Goal: Communication & Community: Answer question/provide support

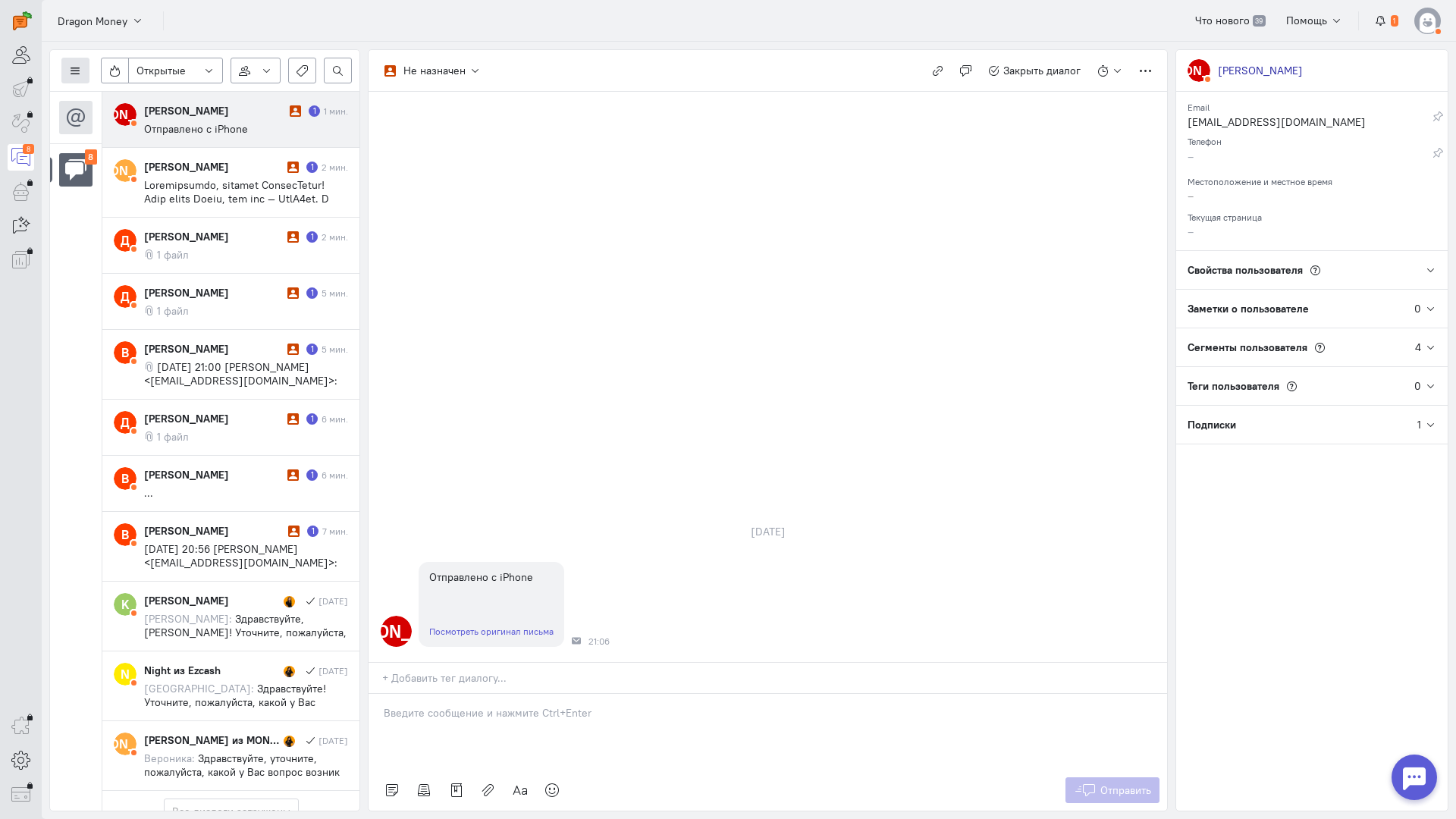
click at [80, 65] on button at bounding box center [76, 70] width 28 height 26
click at [119, 96] on span "Список пользователей" at bounding box center [147, 101] width 113 height 13
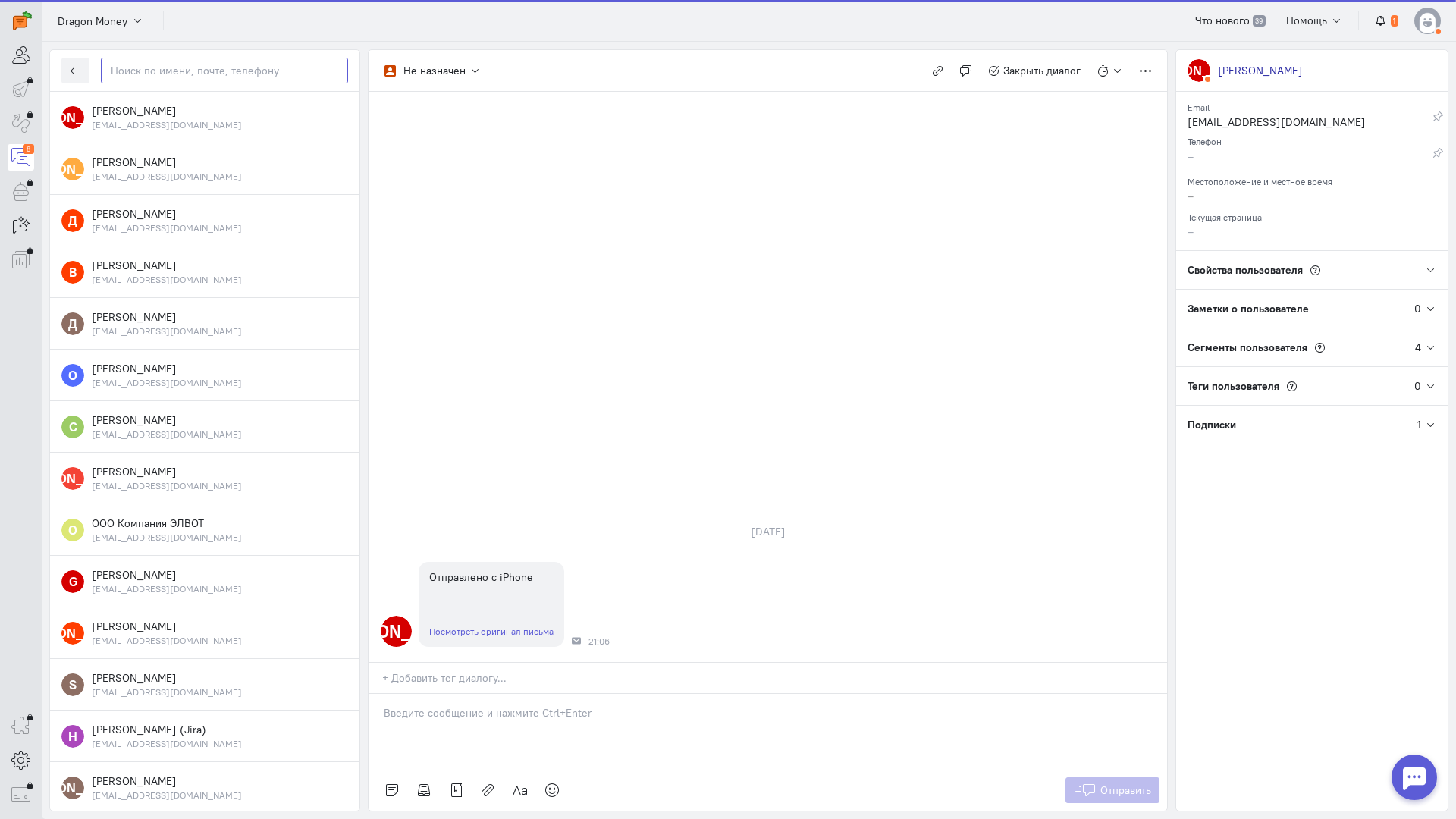
click at [152, 67] on input "text" at bounding box center [224, 70] width 247 height 26
paste input "Bumer728xli@gma"
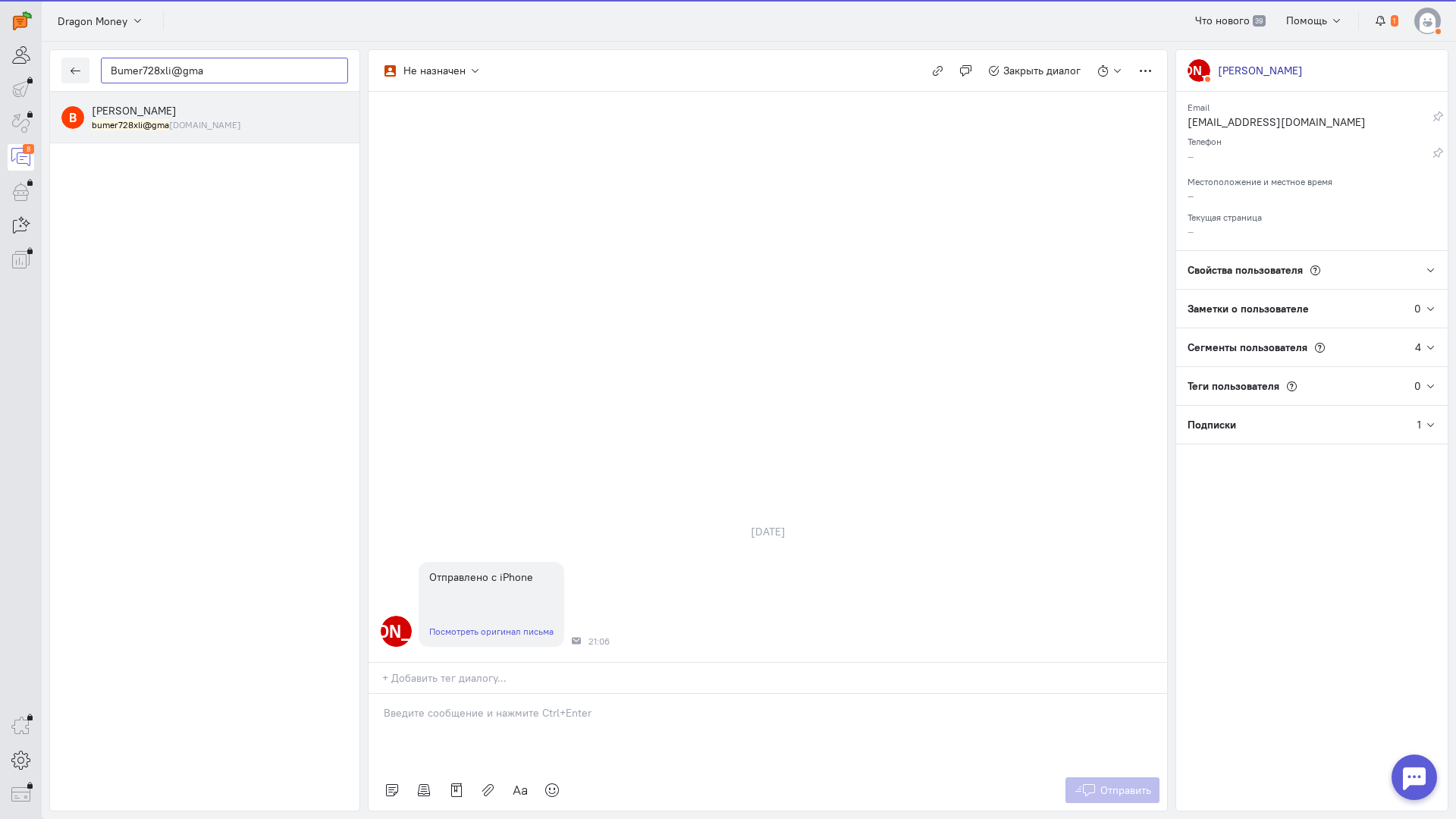
type input "Bumer728xli@gma"
click at [176, 115] on span "[PERSON_NAME]" at bounding box center [134, 110] width 85 height 13
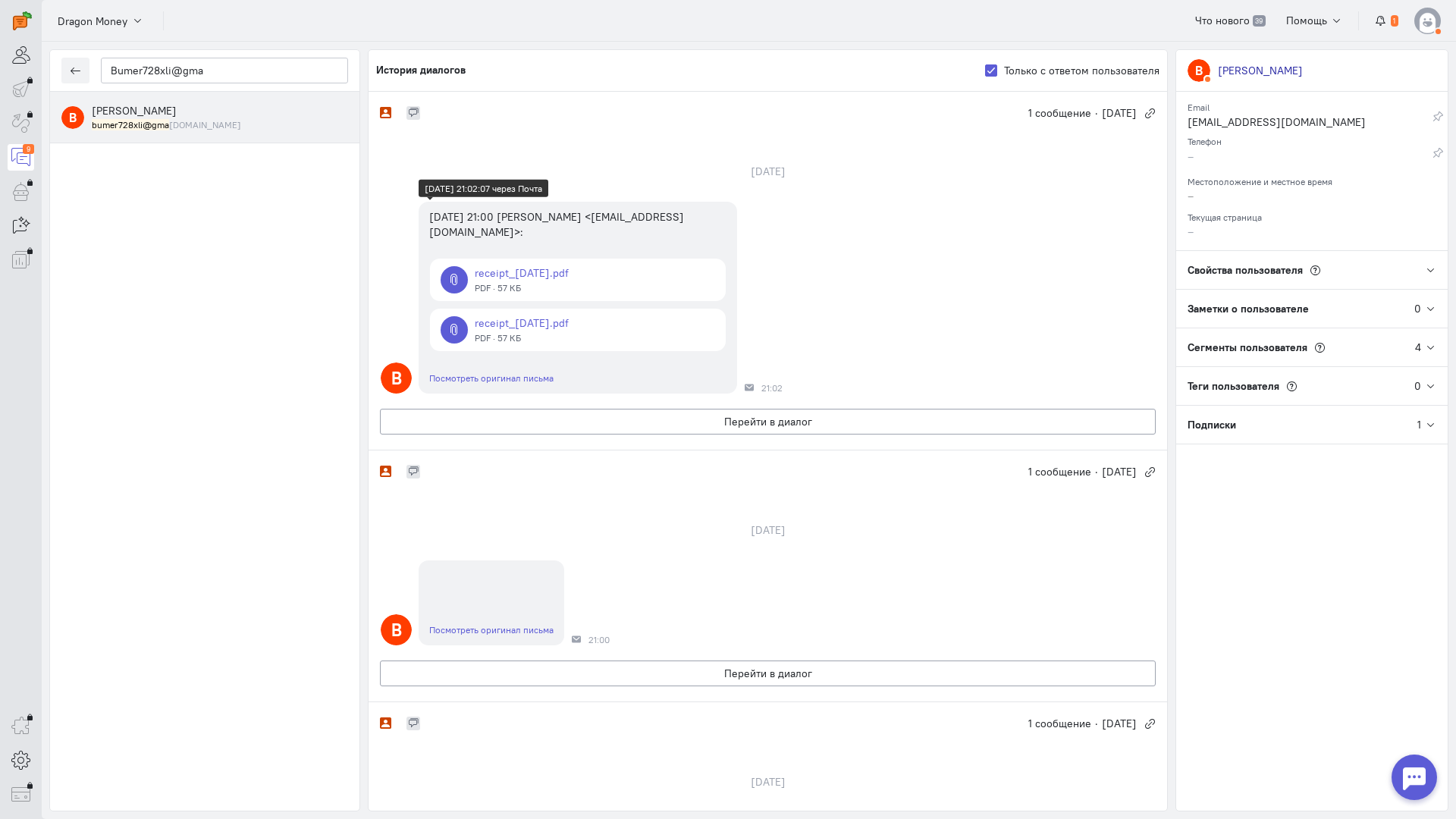
click at [558, 278] on link at bounding box center [577, 279] width 296 height 42
click at [520, 335] on link at bounding box center [577, 330] width 296 height 42
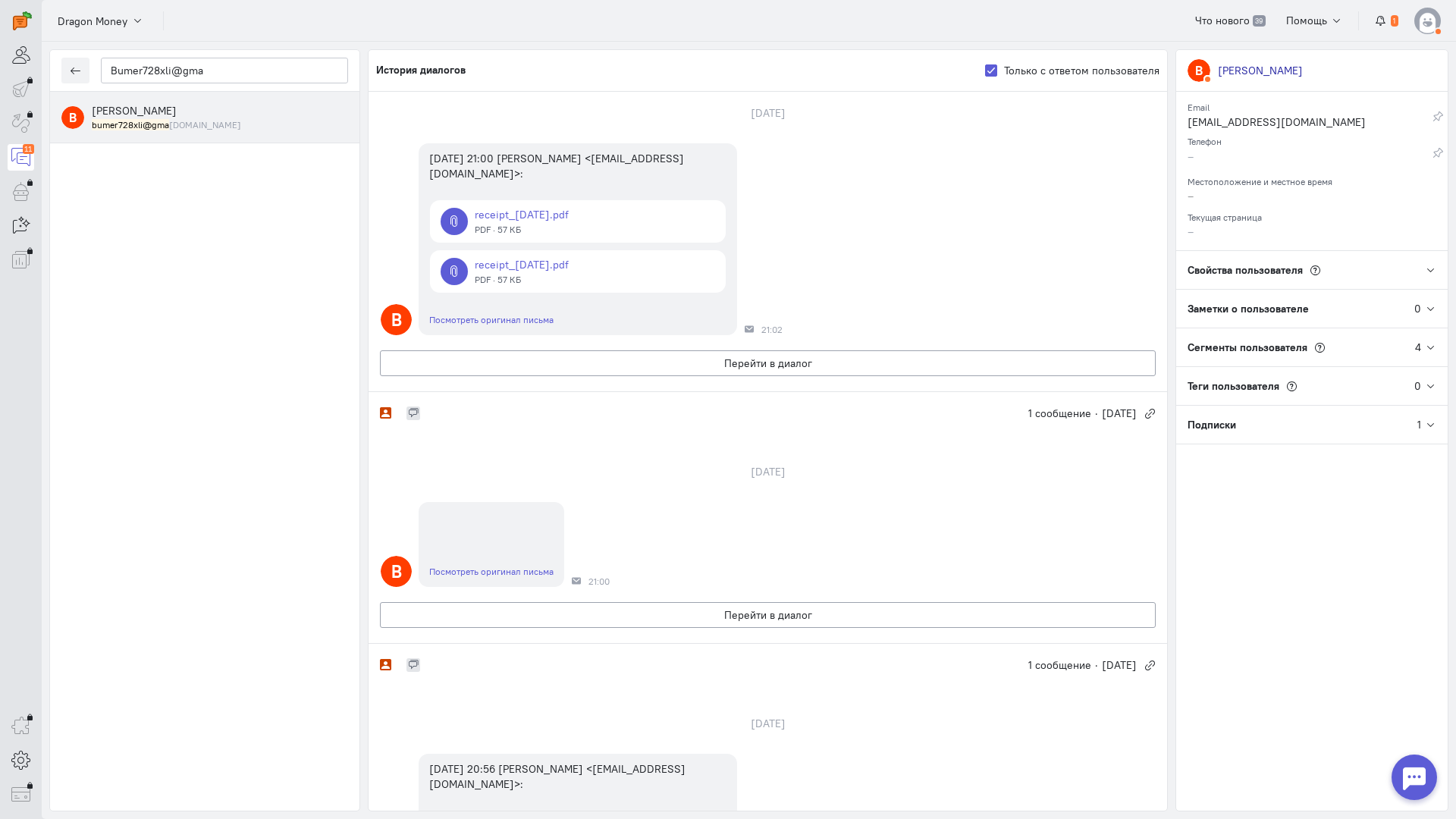
scroll to position [76, 0]
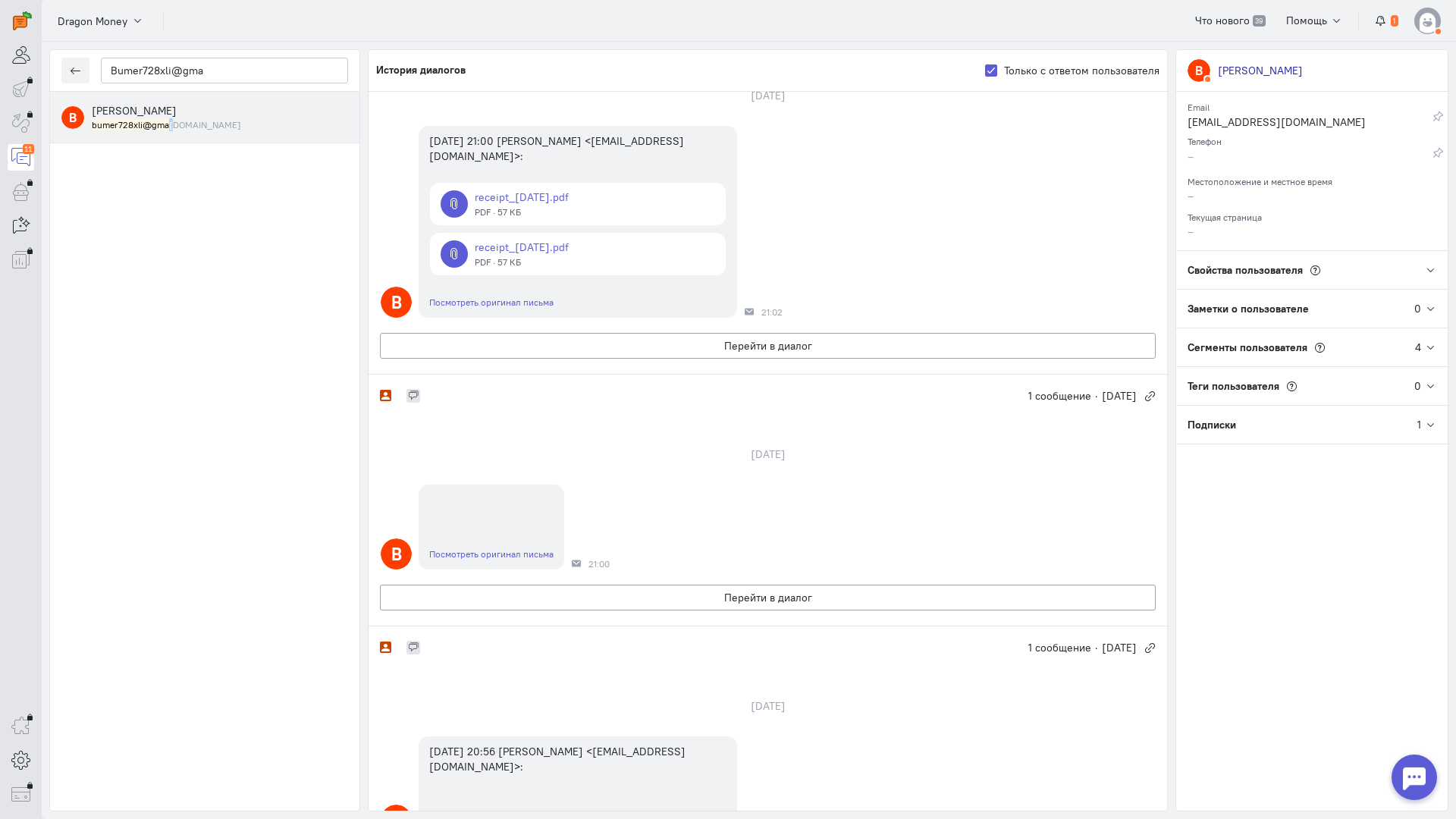
drag, startPoint x: 169, startPoint y: 364, endPoint x: 329, endPoint y: 381, distance: 160.9
click at [171, 364] on div "В [PERSON_NAME] bumer728xli@gma [DOMAIN_NAME]" at bounding box center [204, 451] width 310 height 718
click at [637, 349] on button "Перейти в диалог" at bounding box center [768, 346] width 776 height 26
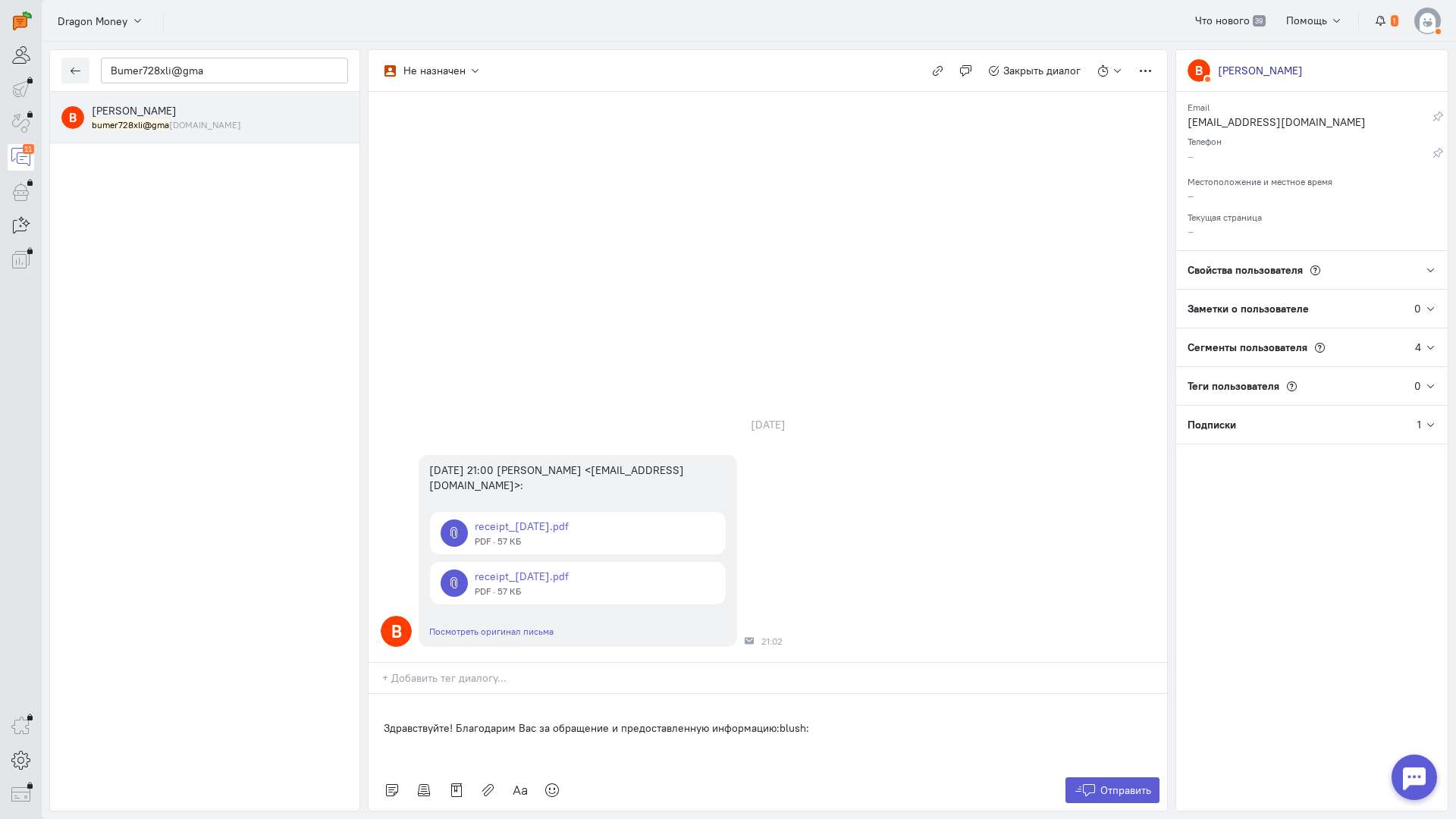
click at [373, 693] on div "Здравствуйте! Благодарим Вас за обращение и предоставленную информацию:blush:" at bounding box center [767, 731] width 798 height 76
click at [1124, 783] on span "Отправить" at bounding box center [1125, 789] width 51 height 13
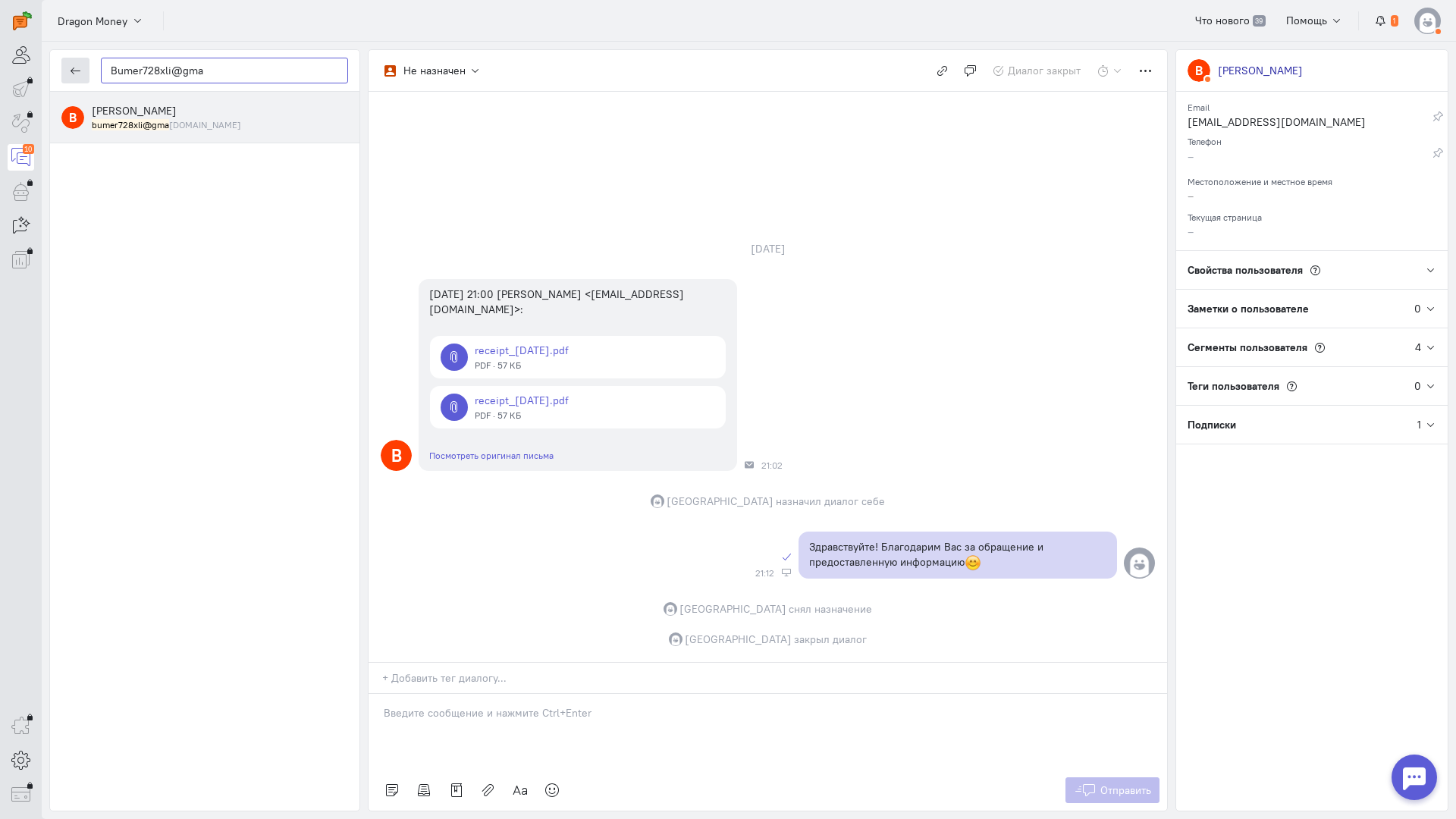
drag, startPoint x: 226, startPoint y: 73, endPoint x: 69, endPoint y: 64, distance: 157.3
click at [68, 64] on div "Bumer728xli@gma" at bounding box center [204, 70] width 310 height 41
click at [81, 76] on button "button" at bounding box center [76, 70] width 28 height 26
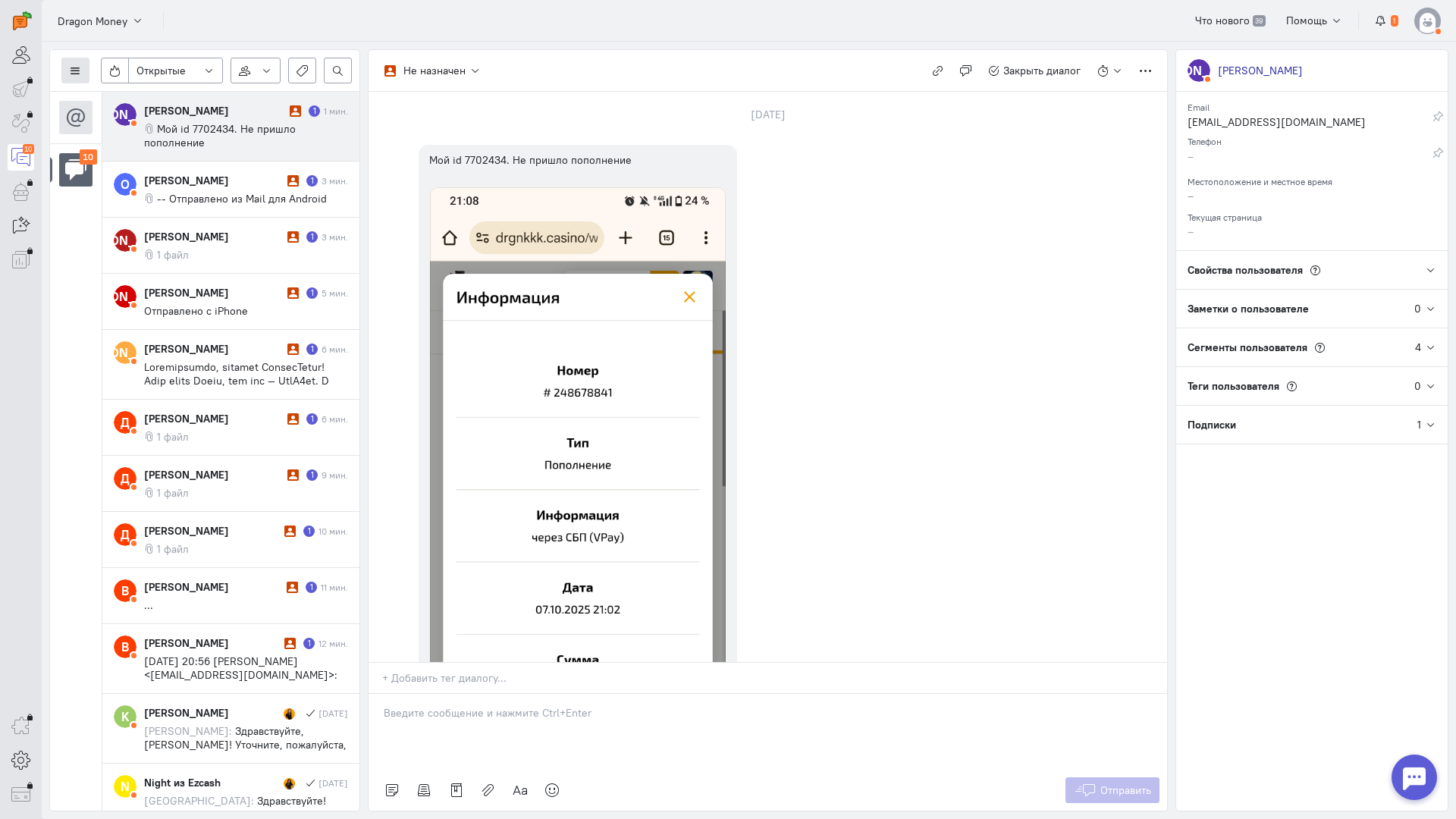
click at [78, 67] on icon at bounding box center [75, 71] width 12 height 12
click at [120, 94] on span "Список пользователей" at bounding box center [147, 101] width 113 height 13
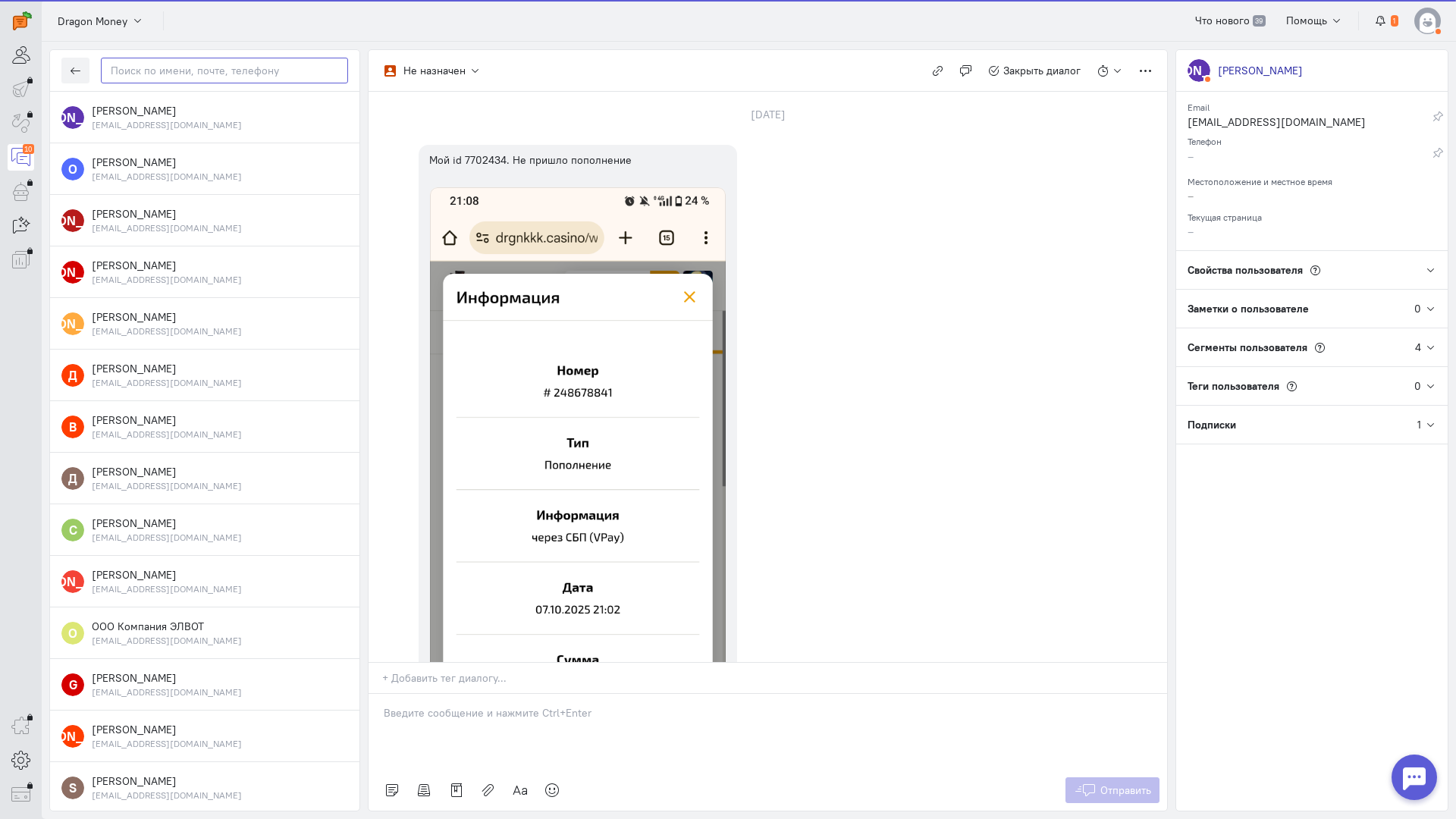
click at [132, 69] on input "text" at bounding box center [224, 70] width 247 height 26
paste input "Bumer728xli@gma"
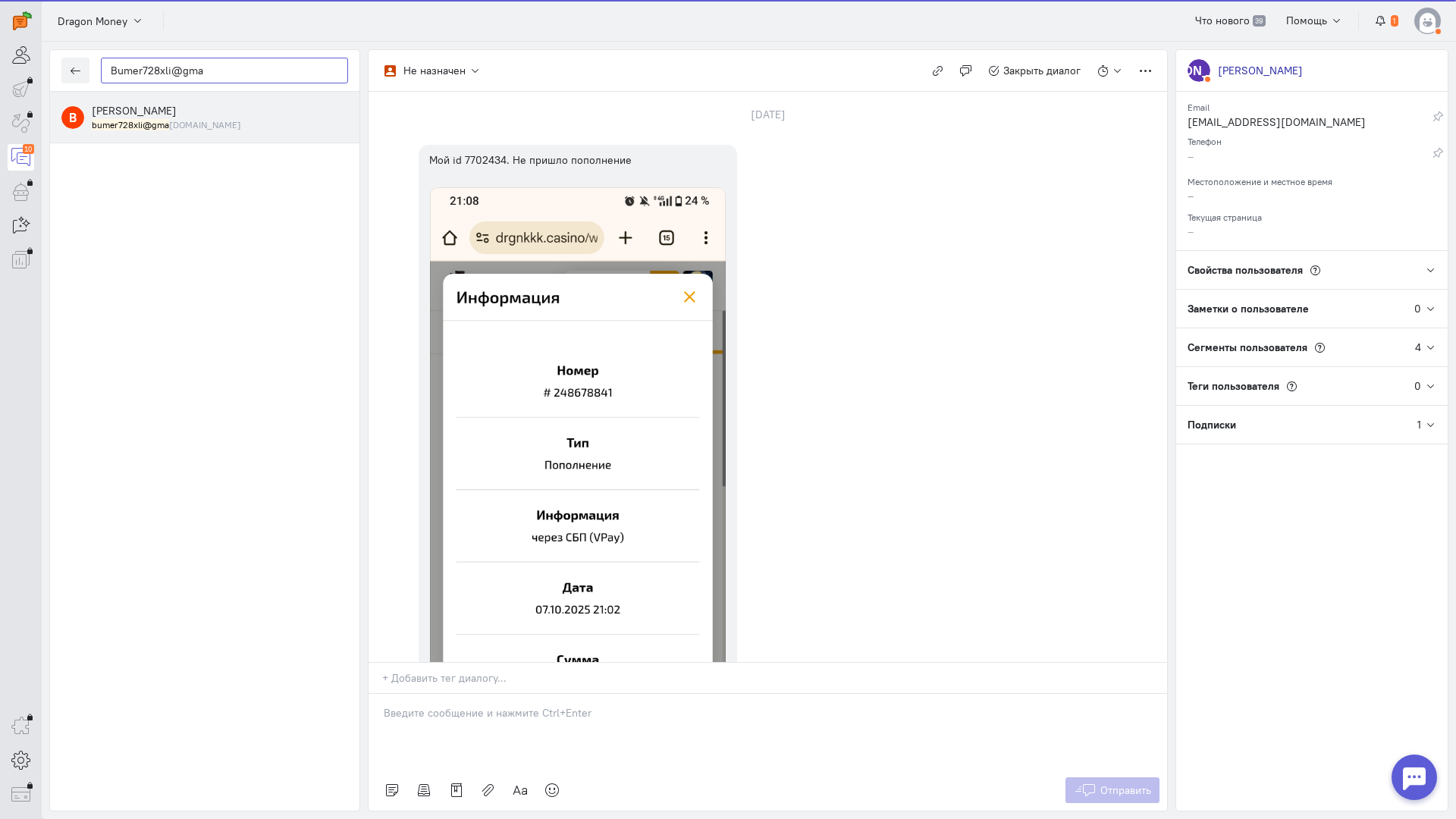
type input "Bumer728xli@gma"
click at [187, 118] on div "[PERSON_NAME] bumer728xli@gma [DOMAIN_NAME]" at bounding box center [220, 117] width 256 height 28
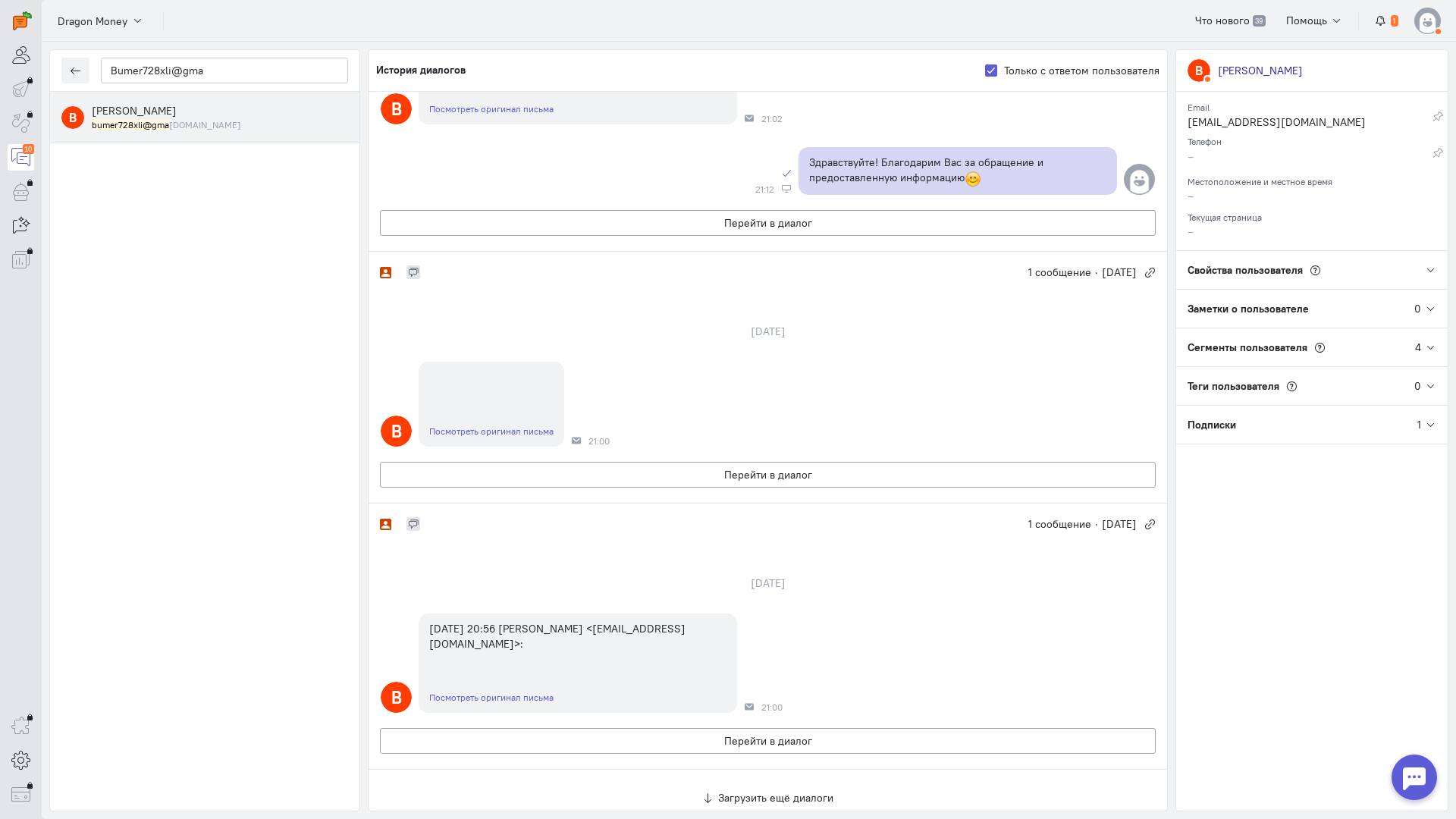
scroll to position [363, 0]
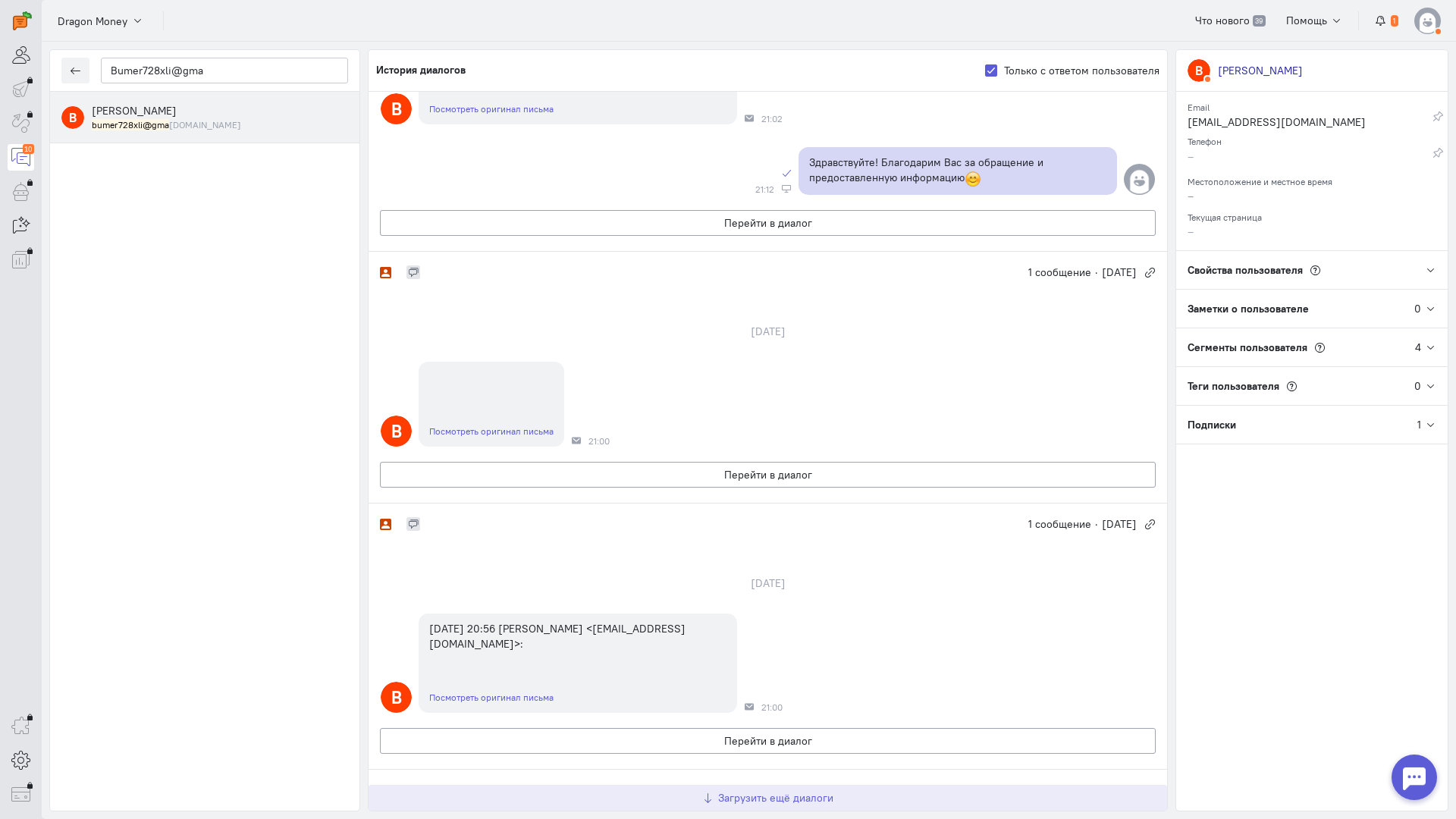
click at [756, 791] on span "Загрузить ещё диалоги" at bounding box center [776, 797] width 115 height 13
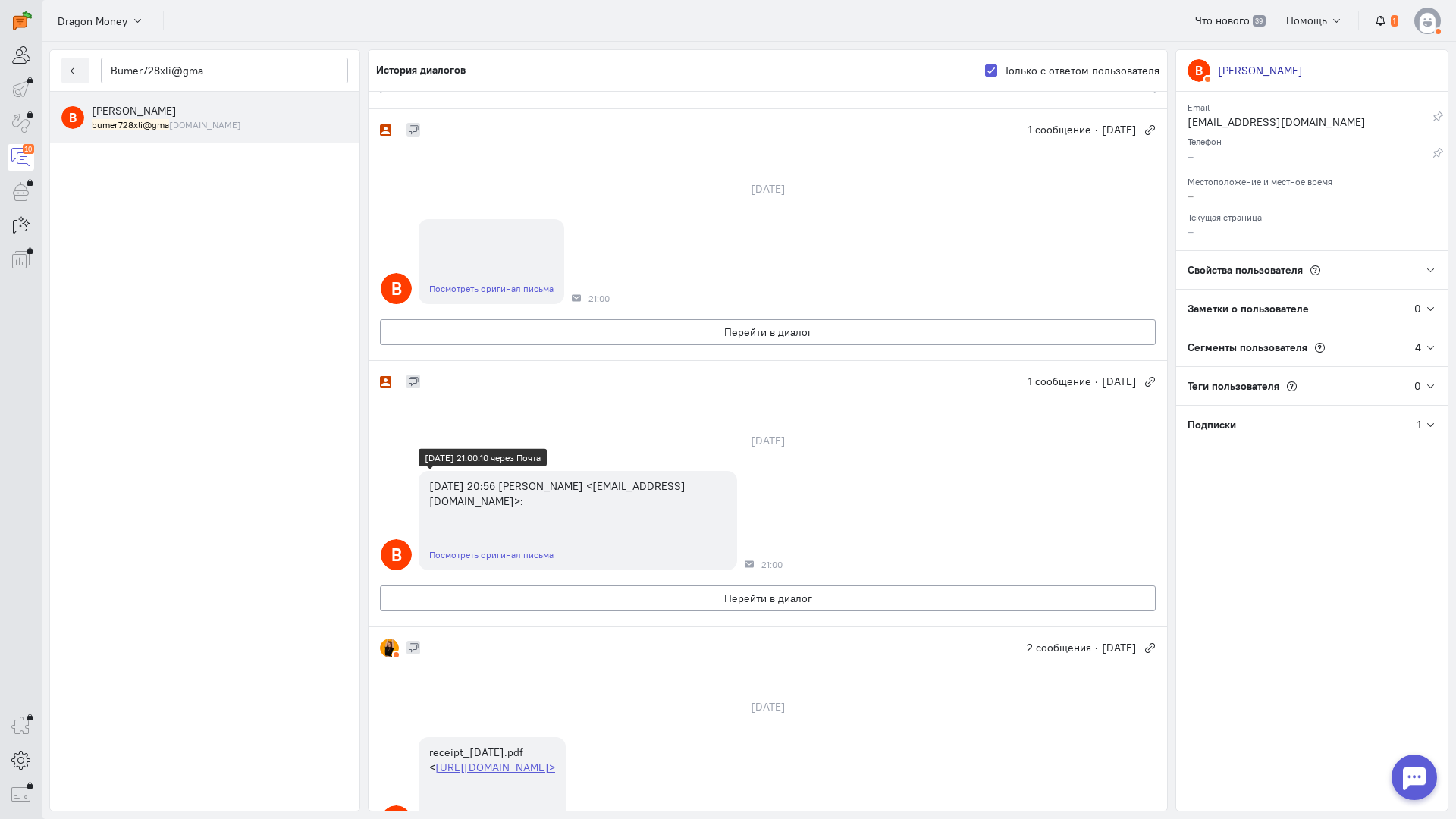
scroll to position [529, 0]
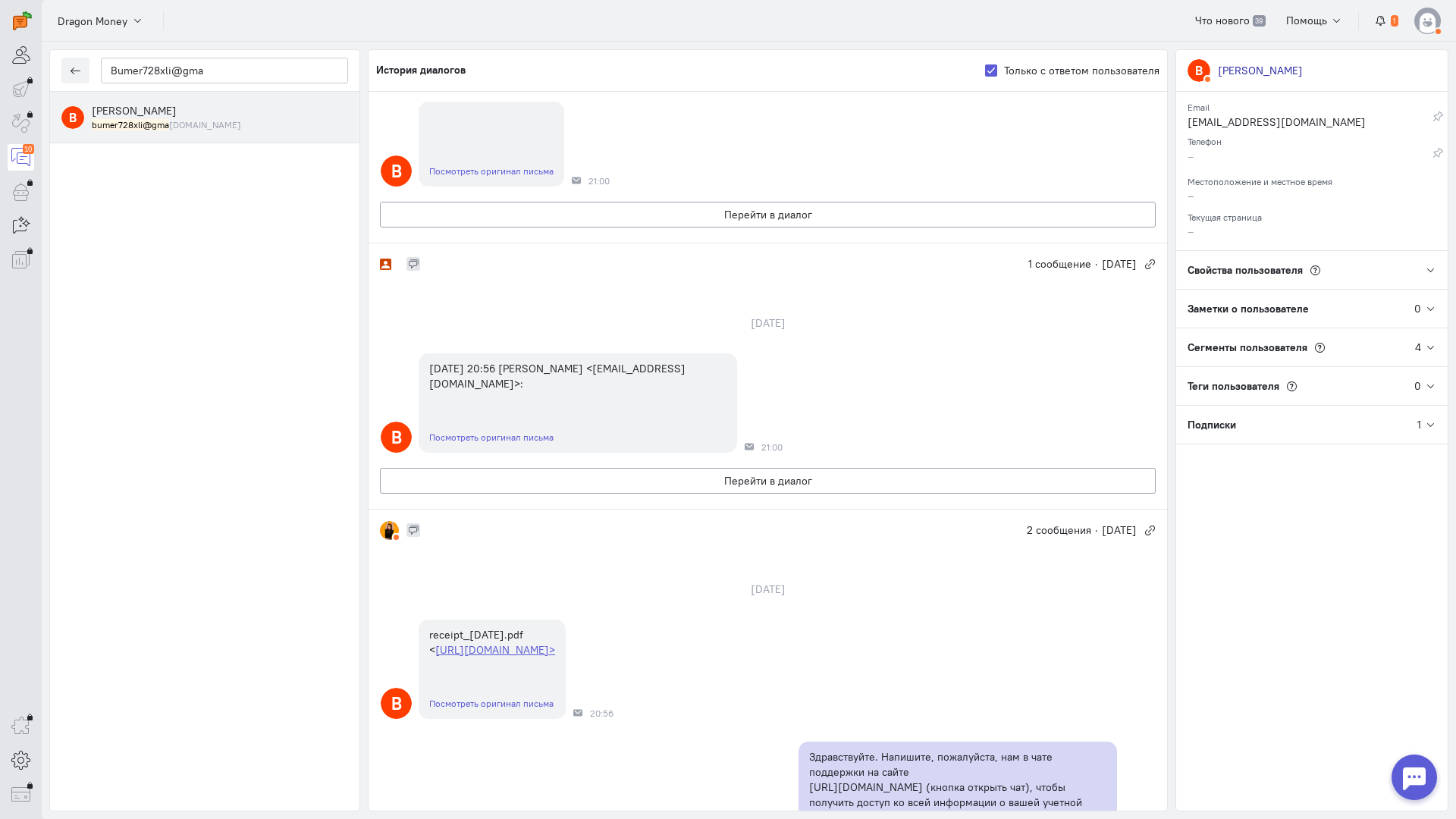
click at [472, 594] on div "[DATE] В receipt_[DATE].pdf < [URL][DOMAIN_NAME]> Посмотреть оригинал письма 20…" at bounding box center [767, 729] width 798 height 327
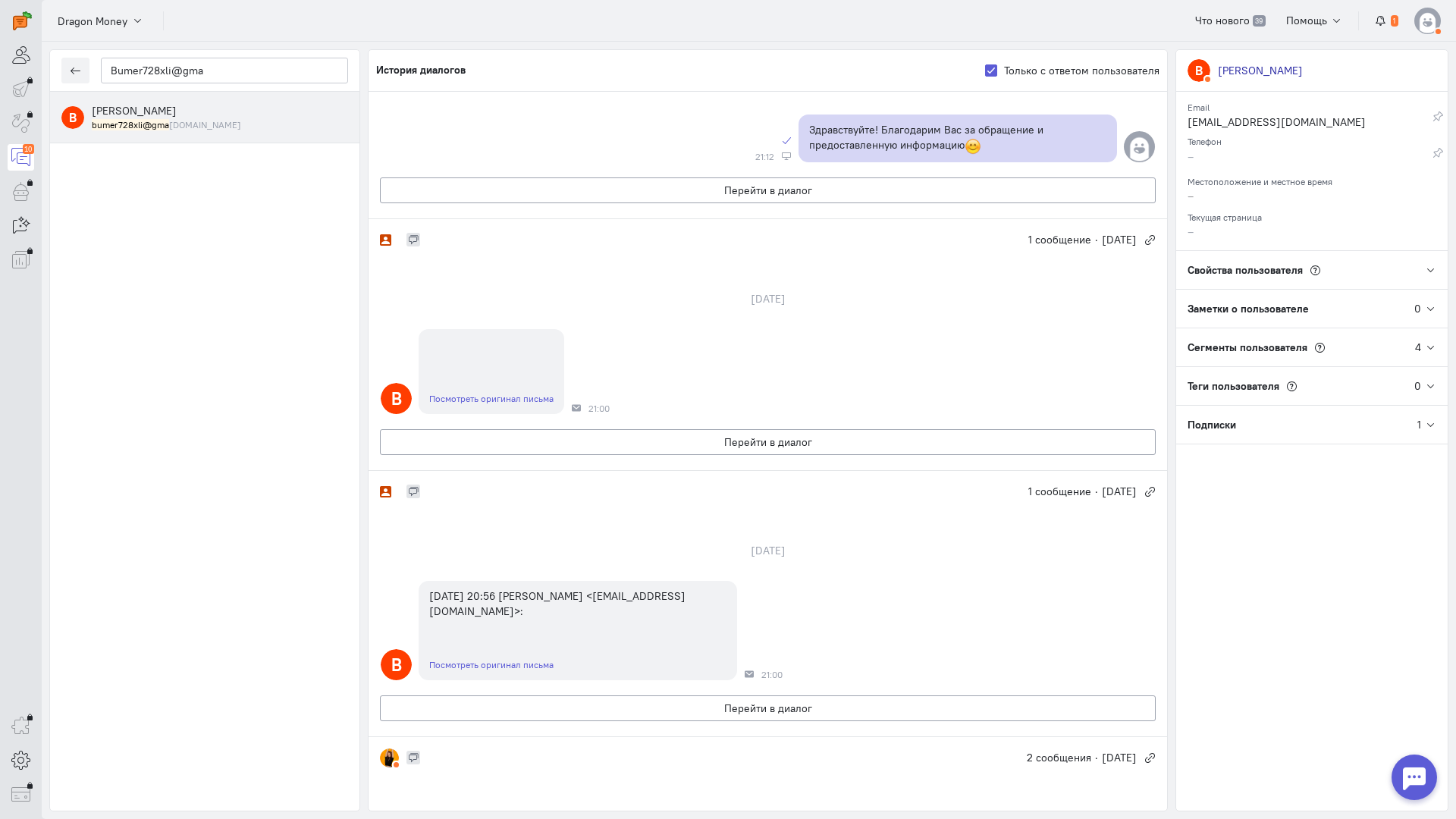
scroll to position [226, 0]
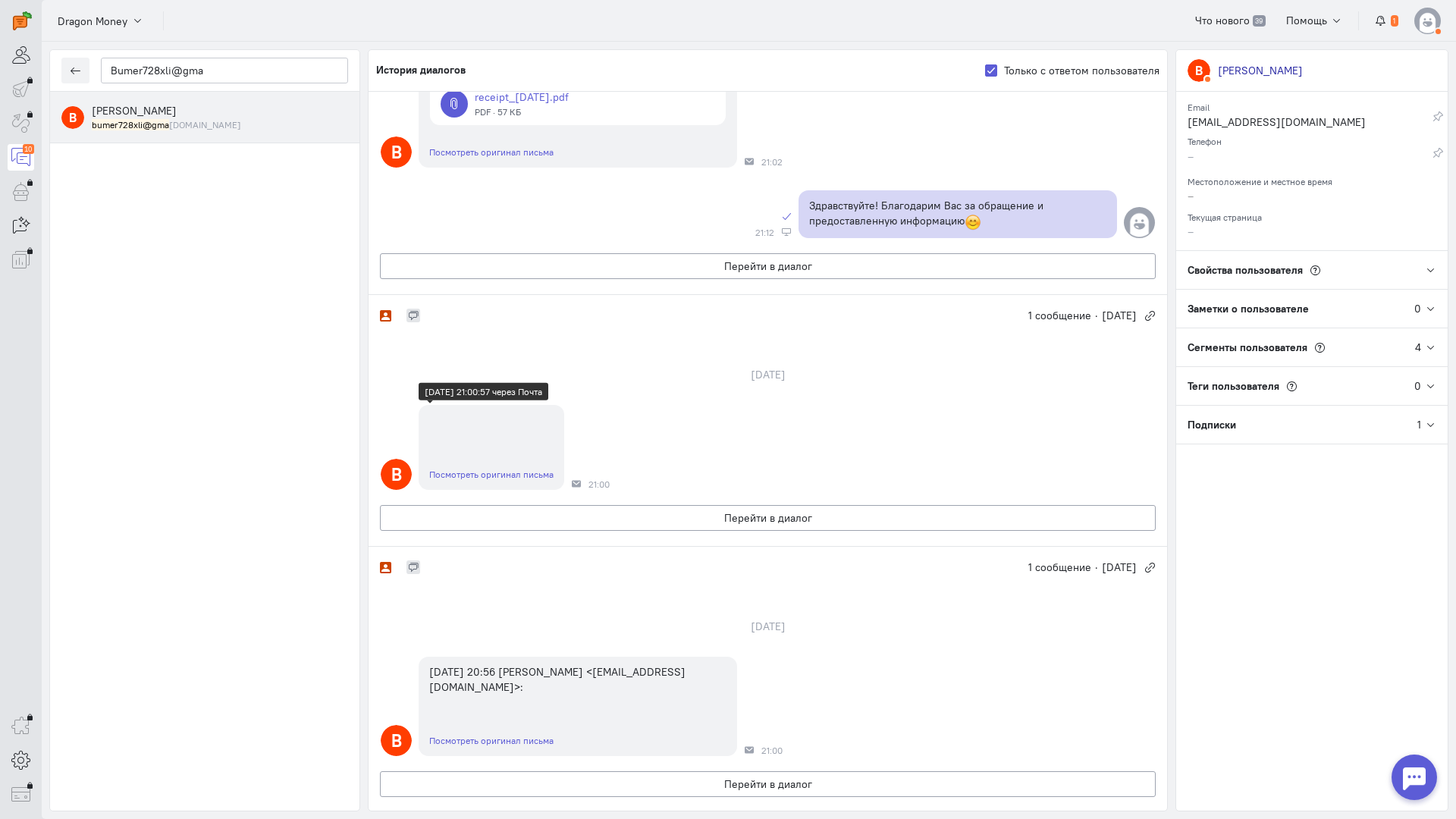
click at [513, 473] on link "Посмотреть оригинал письма" at bounding box center [491, 474] width 124 height 12
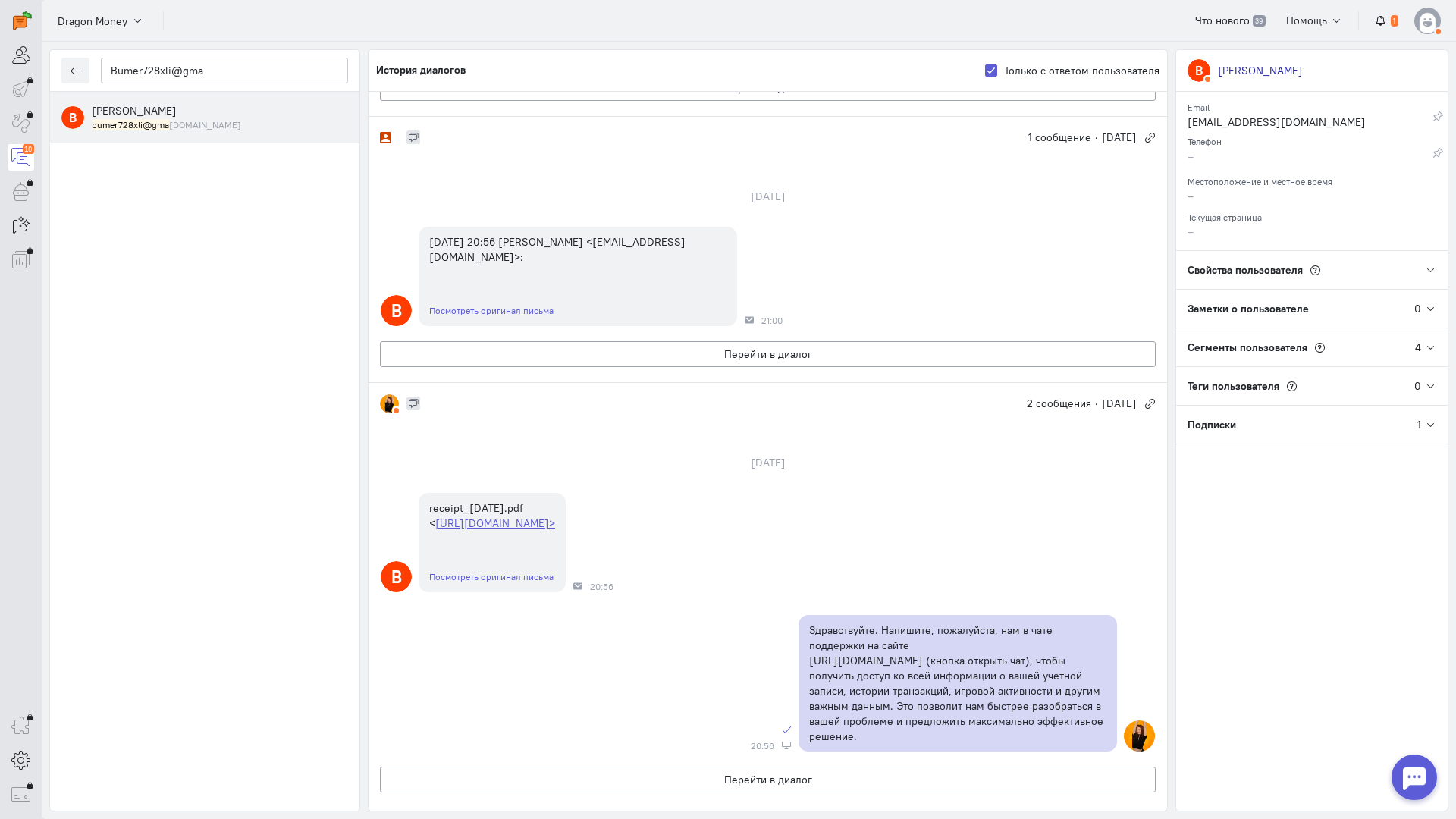
scroll to position [758, 0]
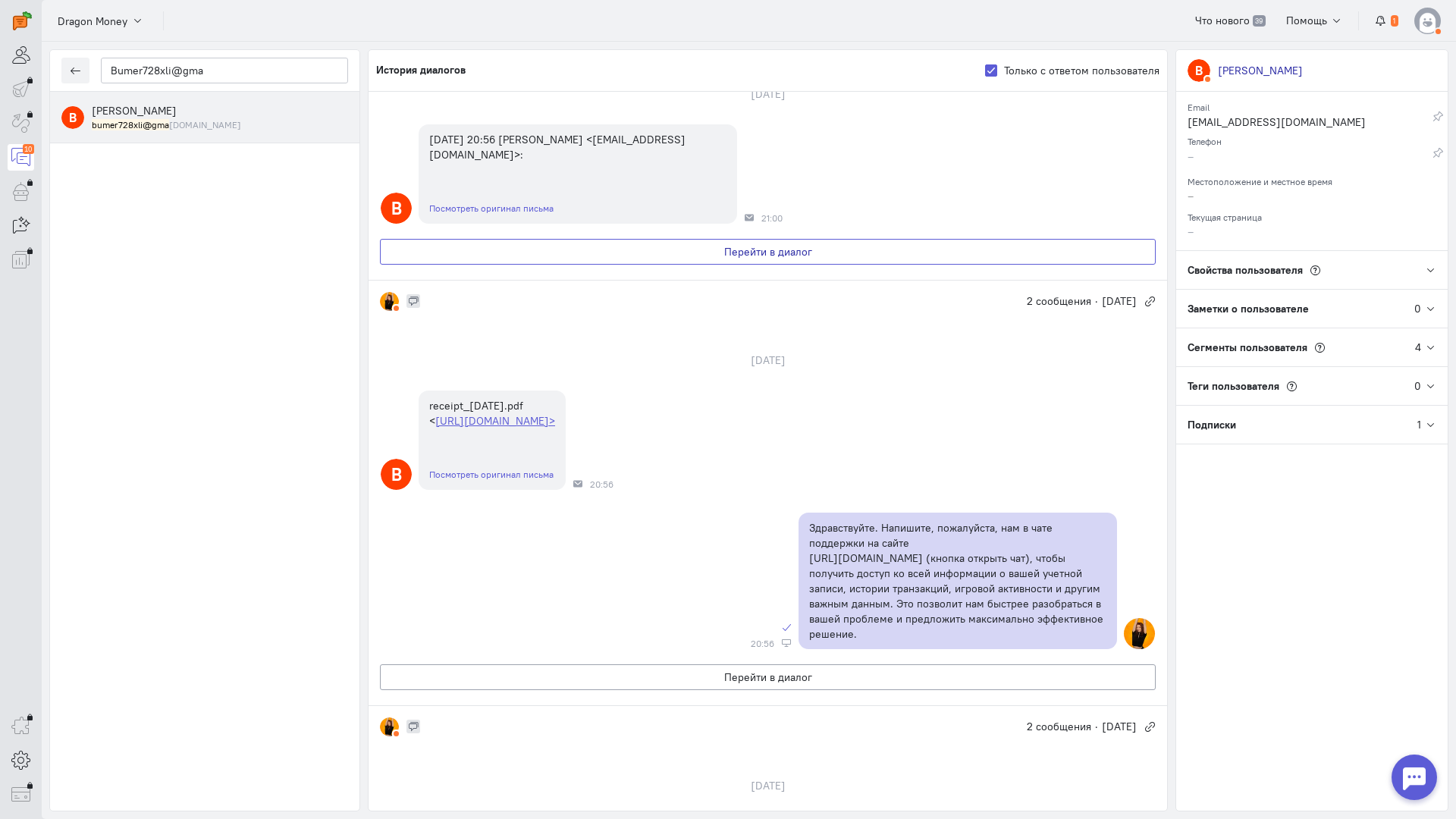
click at [699, 252] on button "Перейти в диалог" at bounding box center [768, 251] width 776 height 26
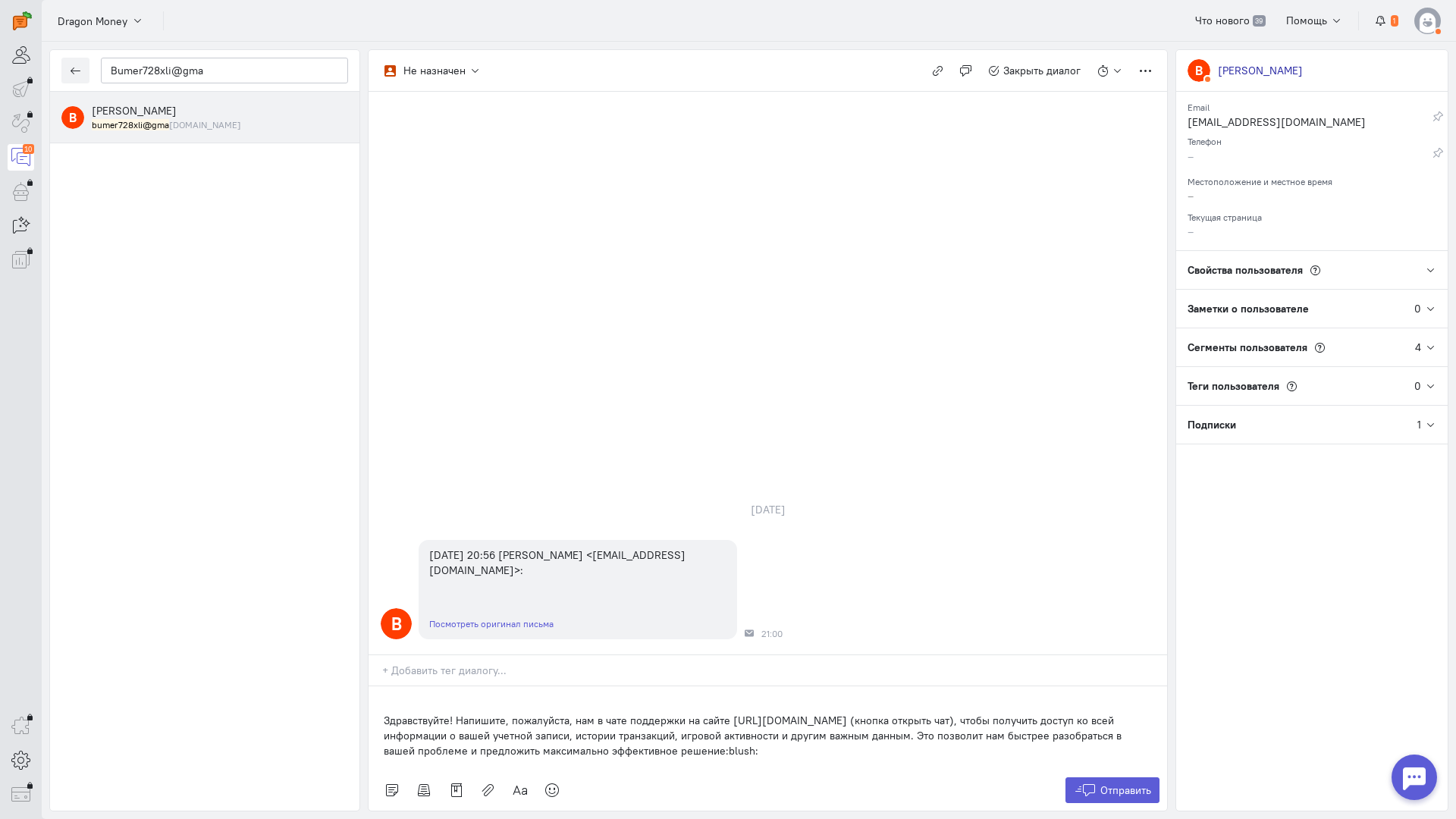
click at [377, 686] on div "Здравствуйте! Напишите, пожалуйста, нам в чате поддержки на сайте [URL][DOMAIN_…" at bounding box center [767, 728] width 798 height 83
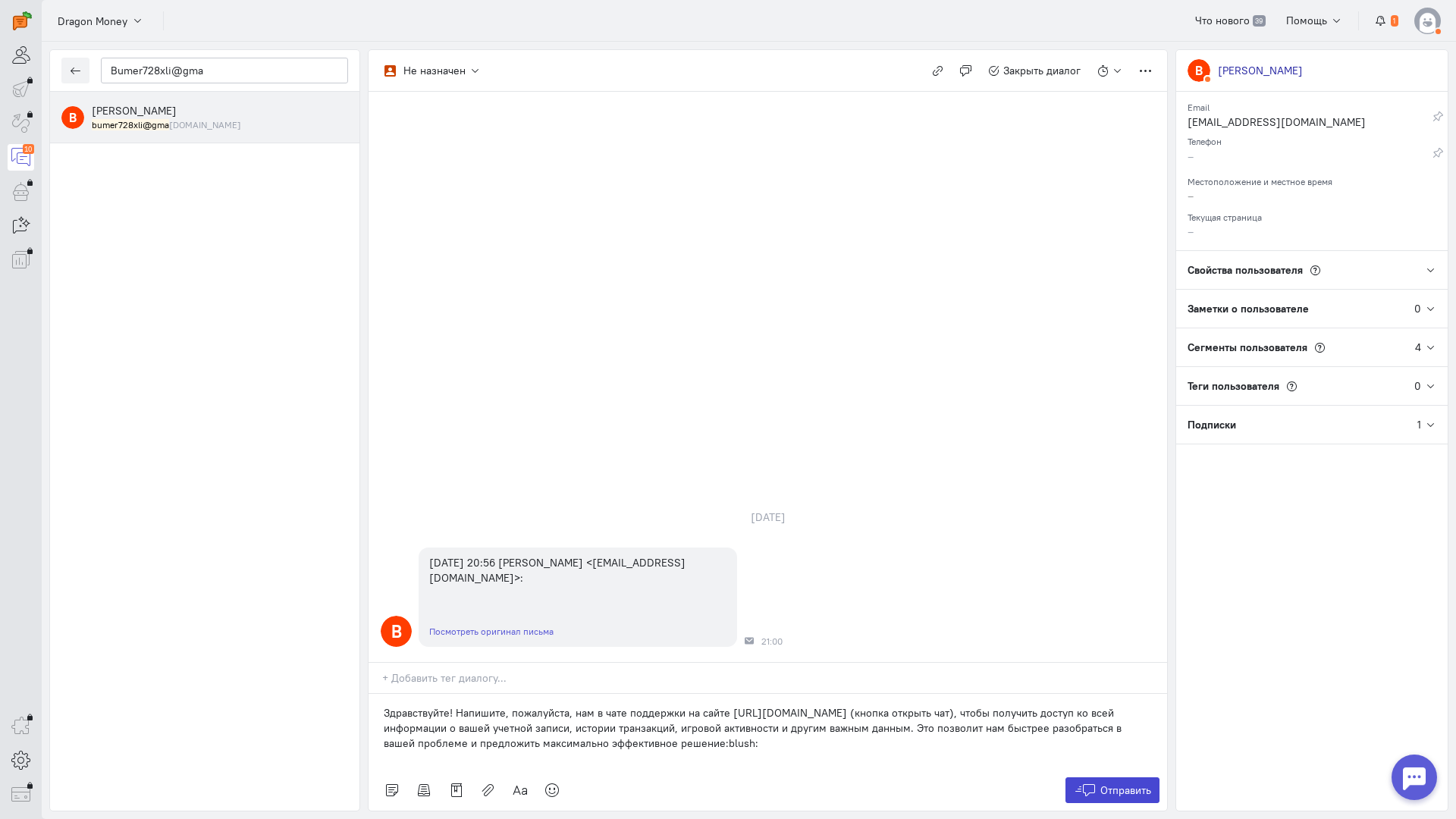
click at [1092, 782] on icon at bounding box center [1085, 789] width 23 height 15
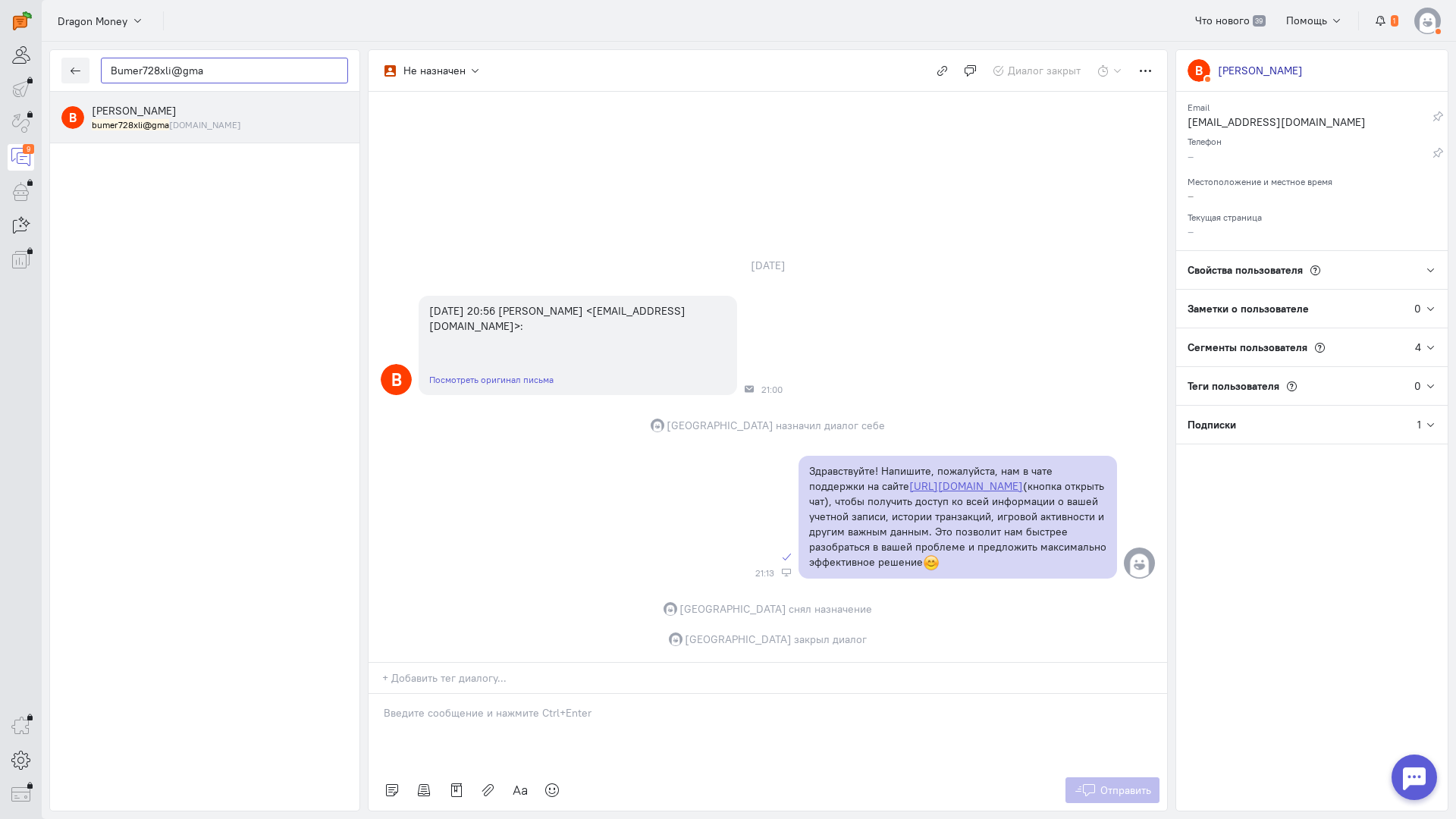
drag, startPoint x: 229, startPoint y: 76, endPoint x: 140, endPoint y: 67, distance: 89.5
click at [140, 66] on input "Bumer728xli@gma" at bounding box center [224, 70] width 247 height 26
click at [245, 76] on input "Bumer728xli@gma" at bounding box center [224, 70] width 247 height 26
click at [243, 72] on input "Bumer728xli@gma" at bounding box center [224, 70] width 247 height 26
click at [42, 63] on div "Bumer728xli@gma В [PERSON_NAME] bumer728xli@gma [DOMAIN_NAME] Не назначен Не на…" at bounding box center [748, 430] width 1415 height 777
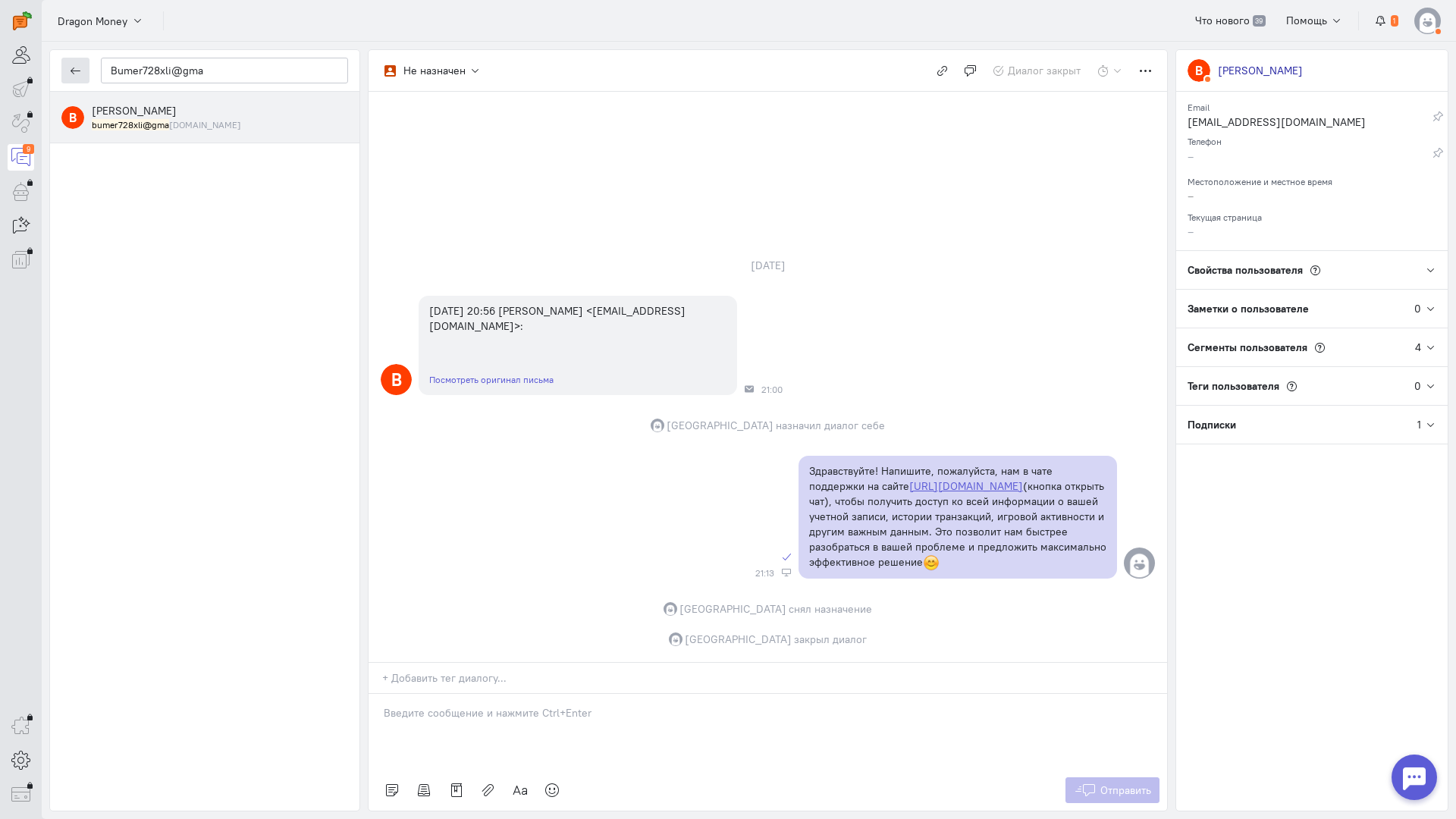
click at [81, 76] on button "button" at bounding box center [76, 70] width 28 height 26
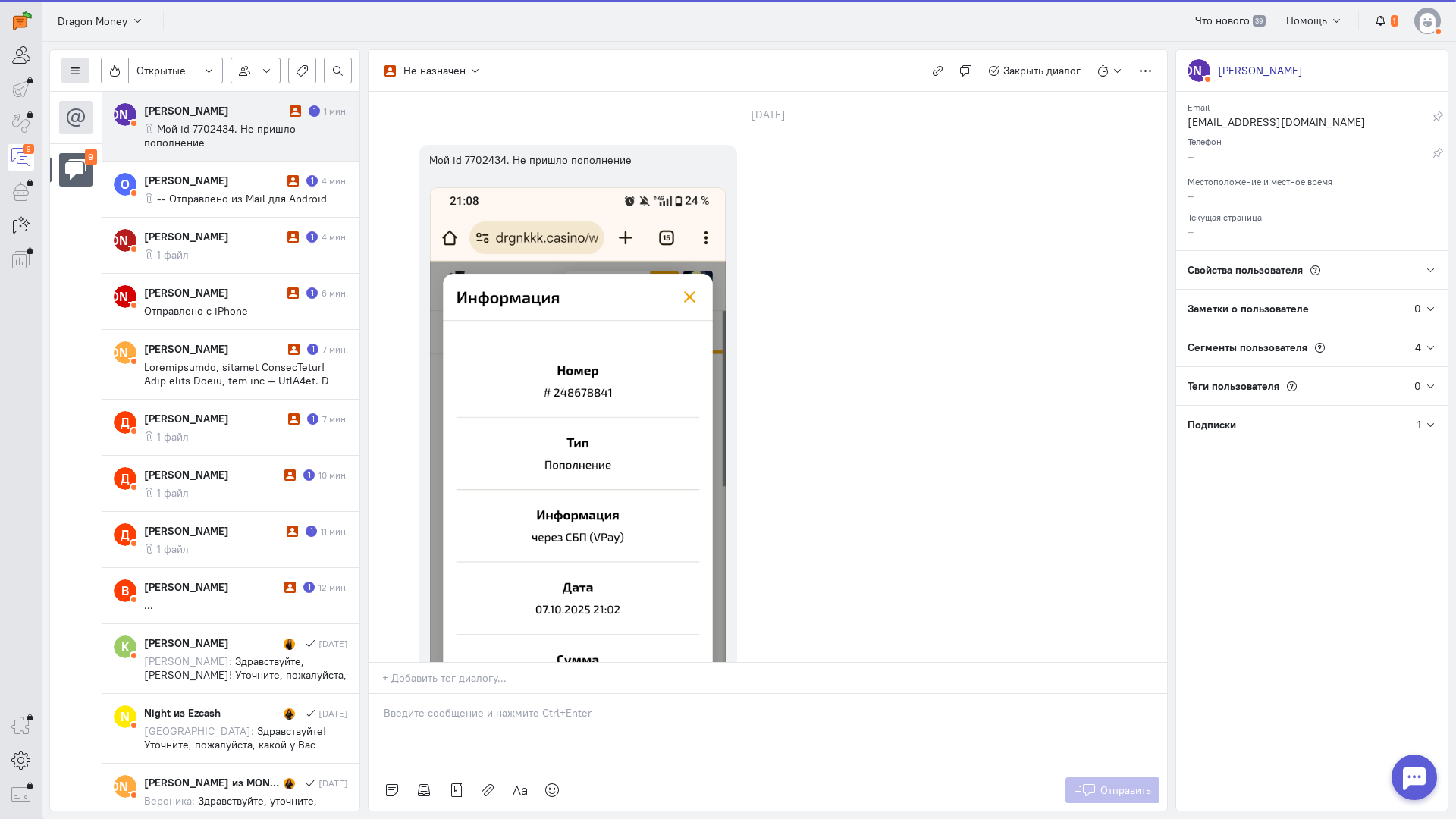
click at [87, 69] on button at bounding box center [76, 70] width 28 height 26
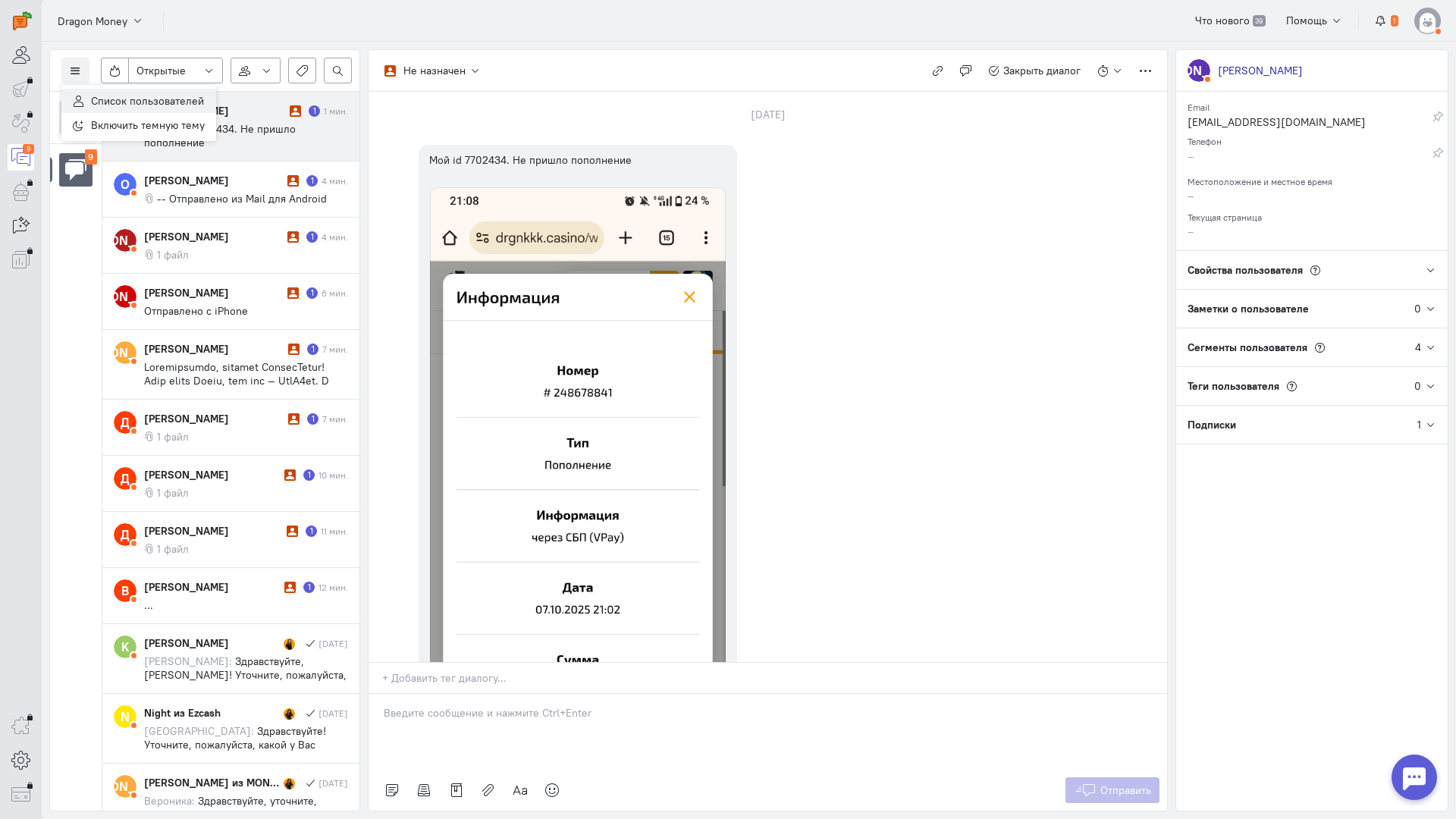
click at [126, 108] on button "Список пользователей" at bounding box center [139, 101] width 154 height 24
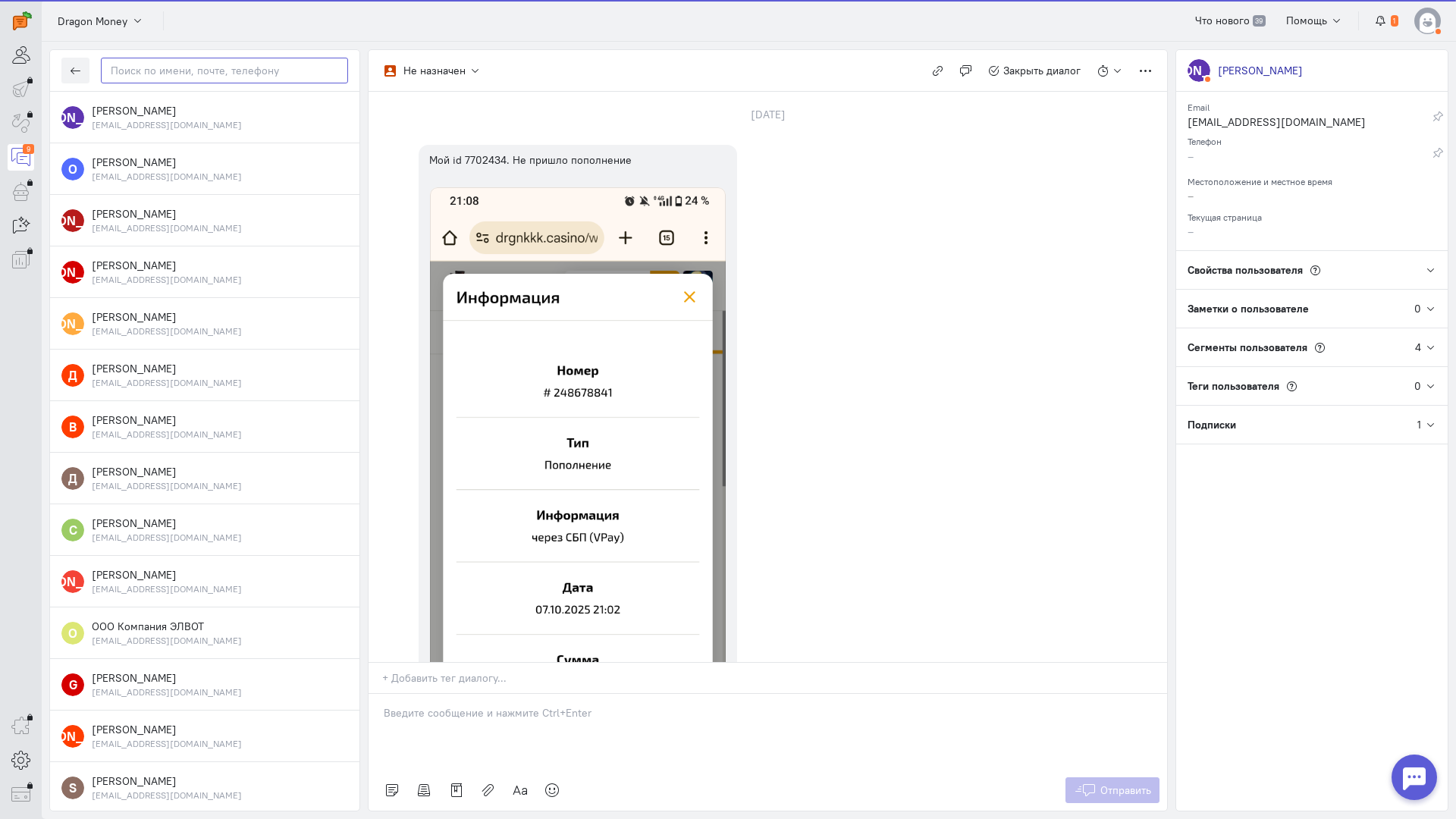
click at [182, 70] on input "text" at bounding box center [224, 70] width 247 height 26
paste input "Bumer728xli@gma"
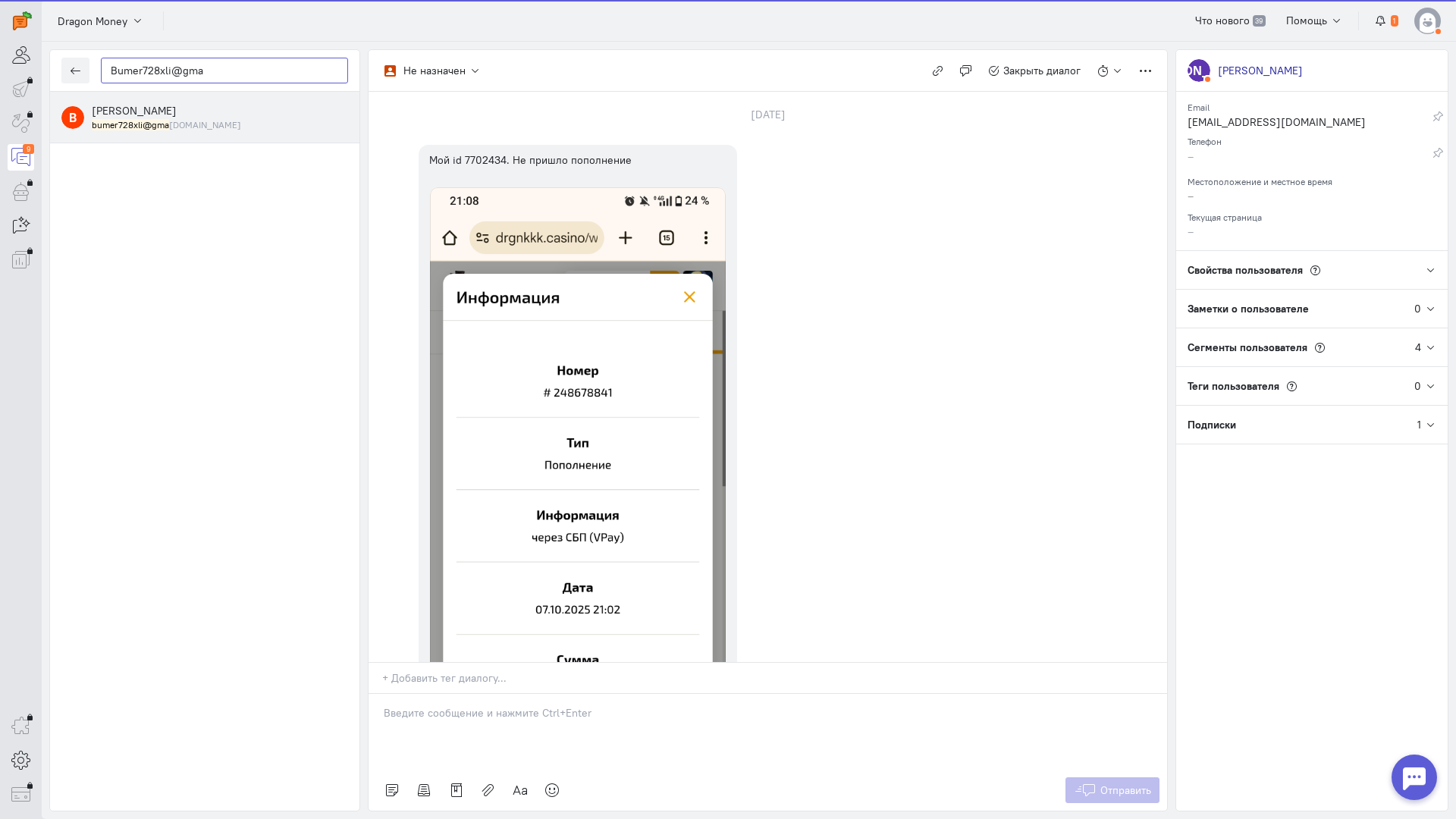
type input "Bumer728xli@gma"
click at [216, 111] on div "[PERSON_NAME] bumer728xli@gma [DOMAIN_NAME]" at bounding box center [220, 117] width 256 height 28
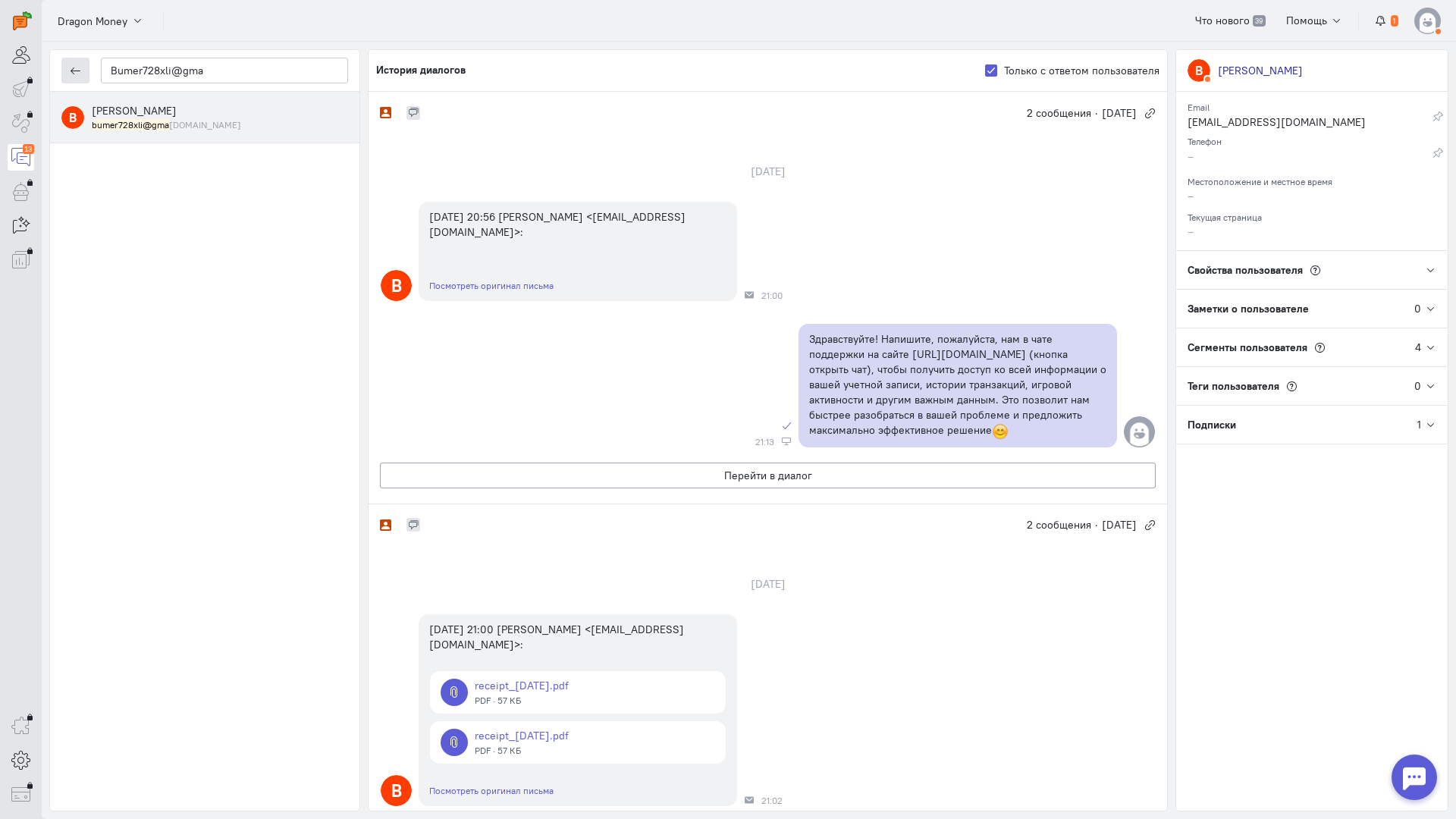
click at [76, 67] on icon "button" at bounding box center [75, 71] width 12 height 12
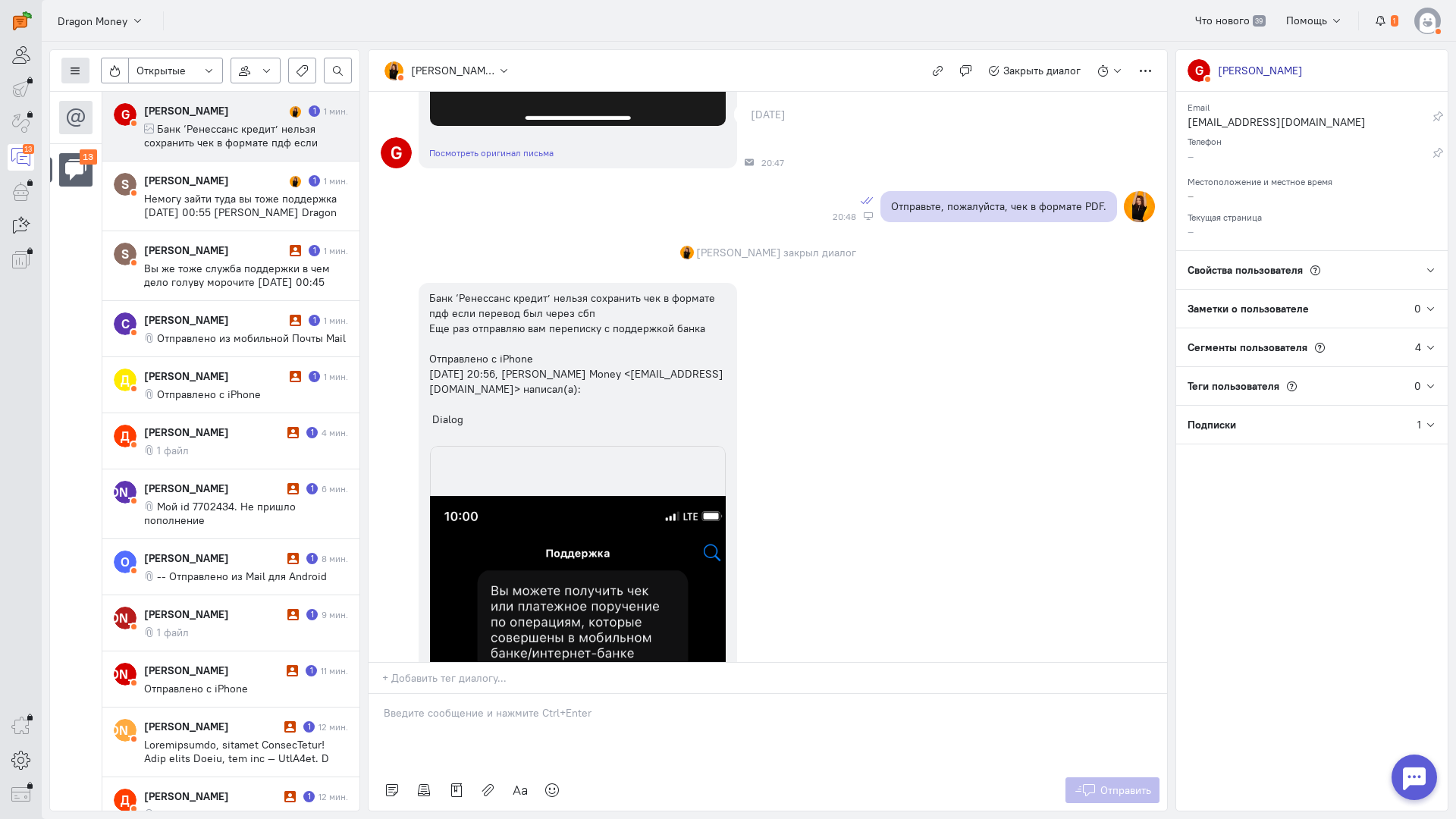
click at [87, 66] on button at bounding box center [76, 70] width 28 height 26
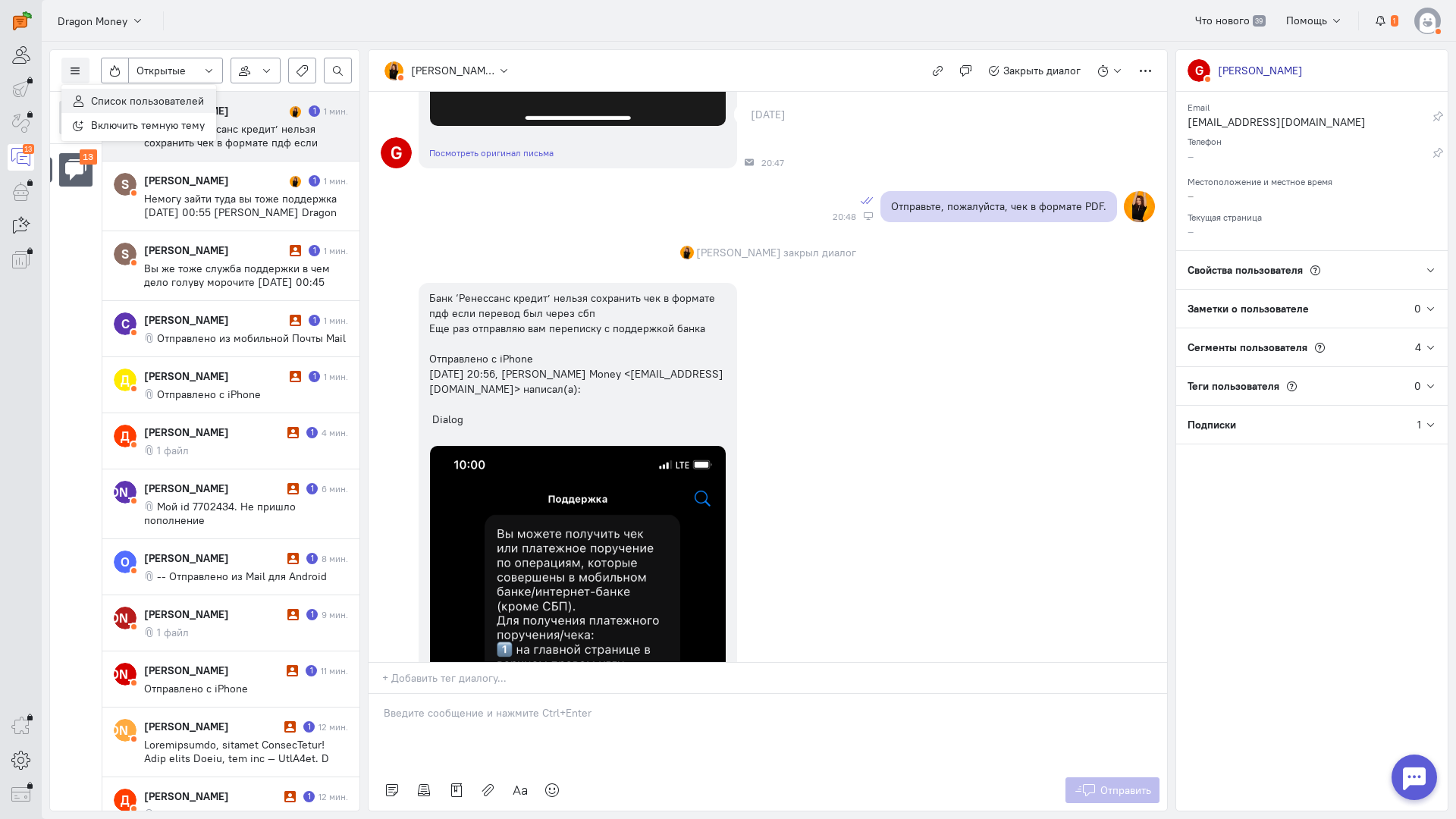
click at [119, 103] on span "Список пользователей" at bounding box center [147, 101] width 113 height 13
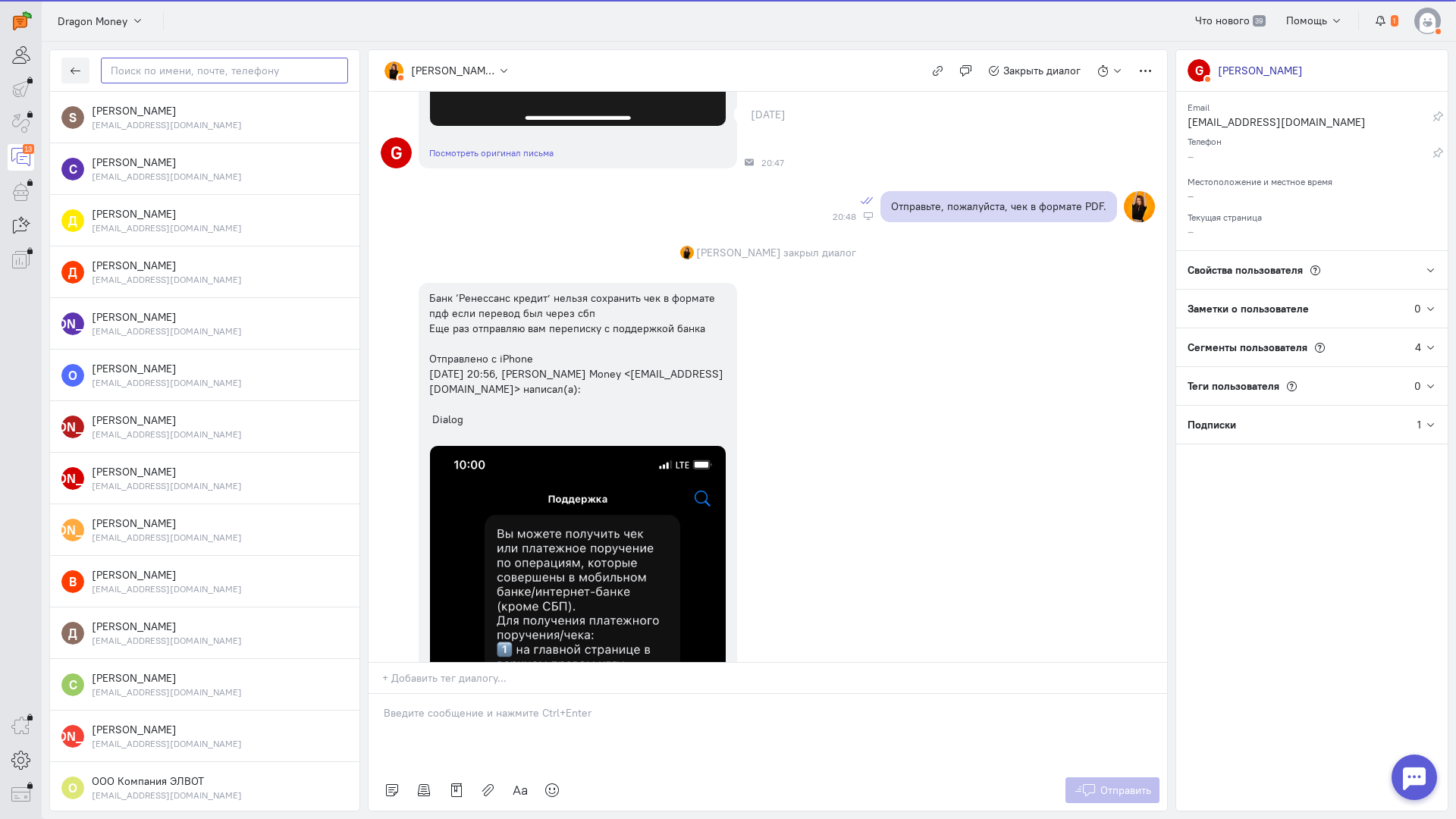
click at [123, 75] on input "text" at bounding box center [224, 70] width 247 height 26
paste input "Kurskiy1337gmai"
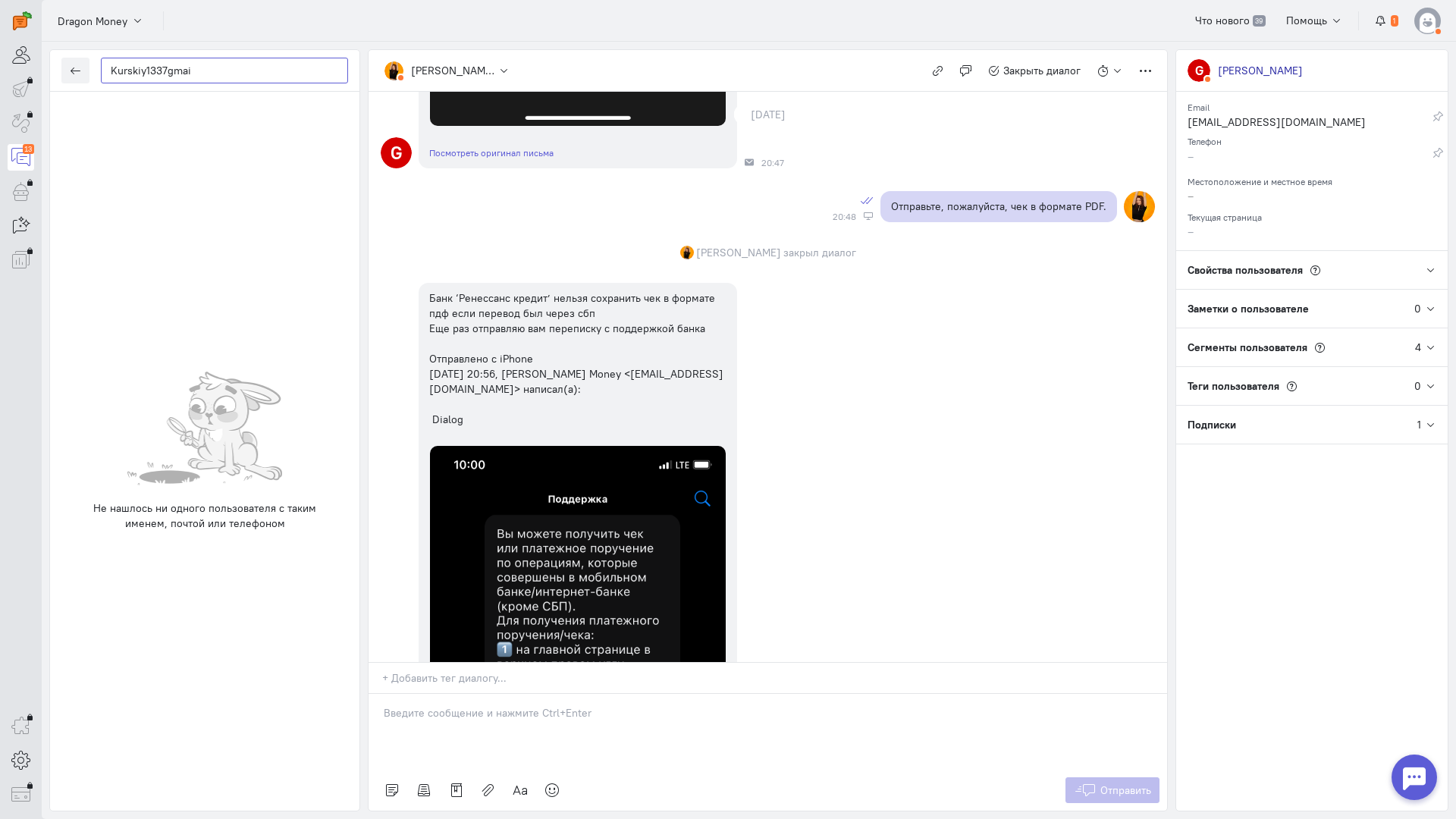
type input "Kurskiy1337gmai"
drag, startPoint x: 230, startPoint y: 72, endPoint x: 67, endPoint y: 69, distance: 163.0
click at [67, 69] on div "Kurskiy1337gmai" at bounding box center [204, 70] width 310 height 41
click at [80, 68] on icon "button" at bounding box center [75, 71] width 12 height 12
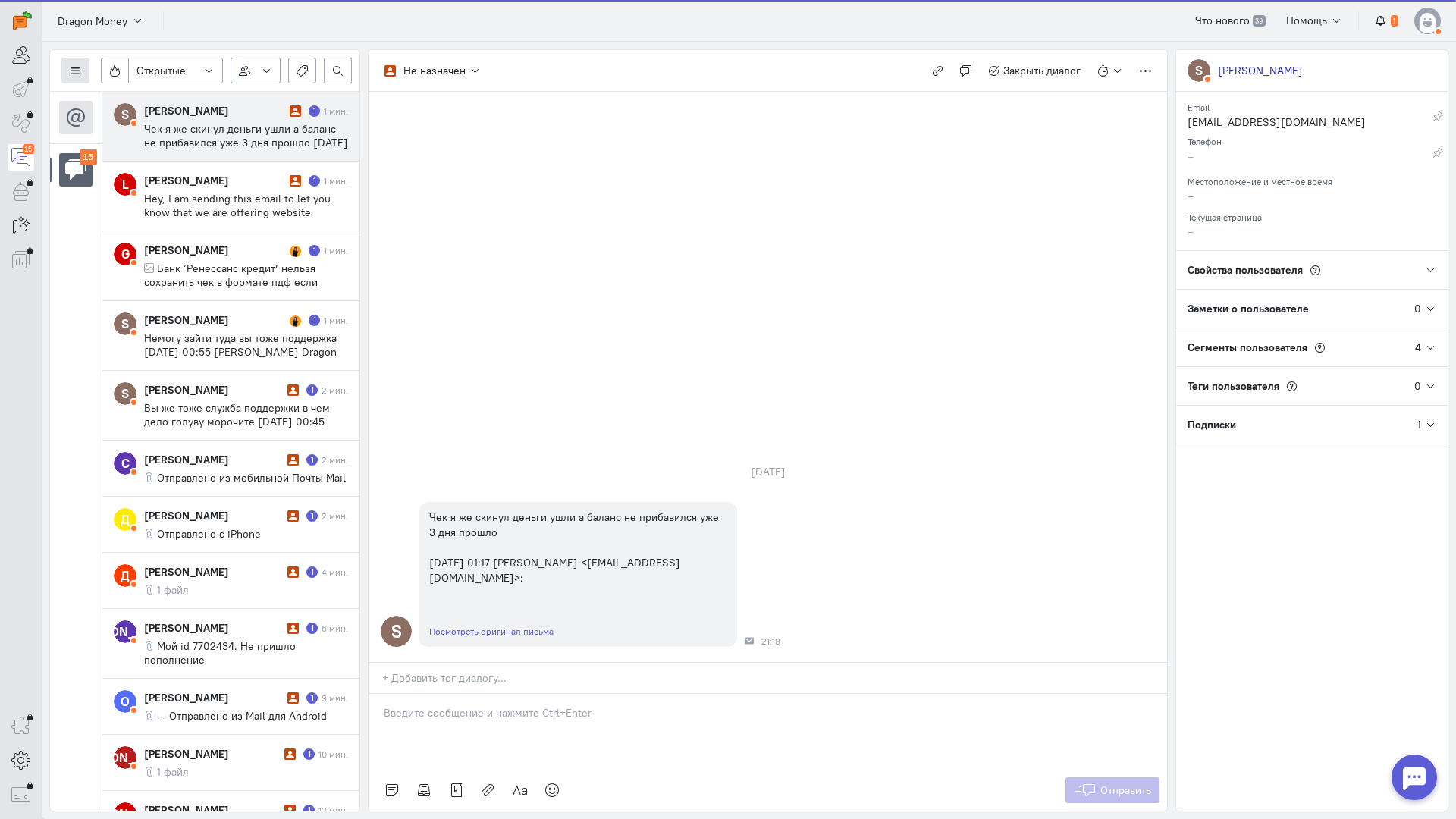
click at [80, 68] on icon at bounding box center [75, 71] width 12 height 12
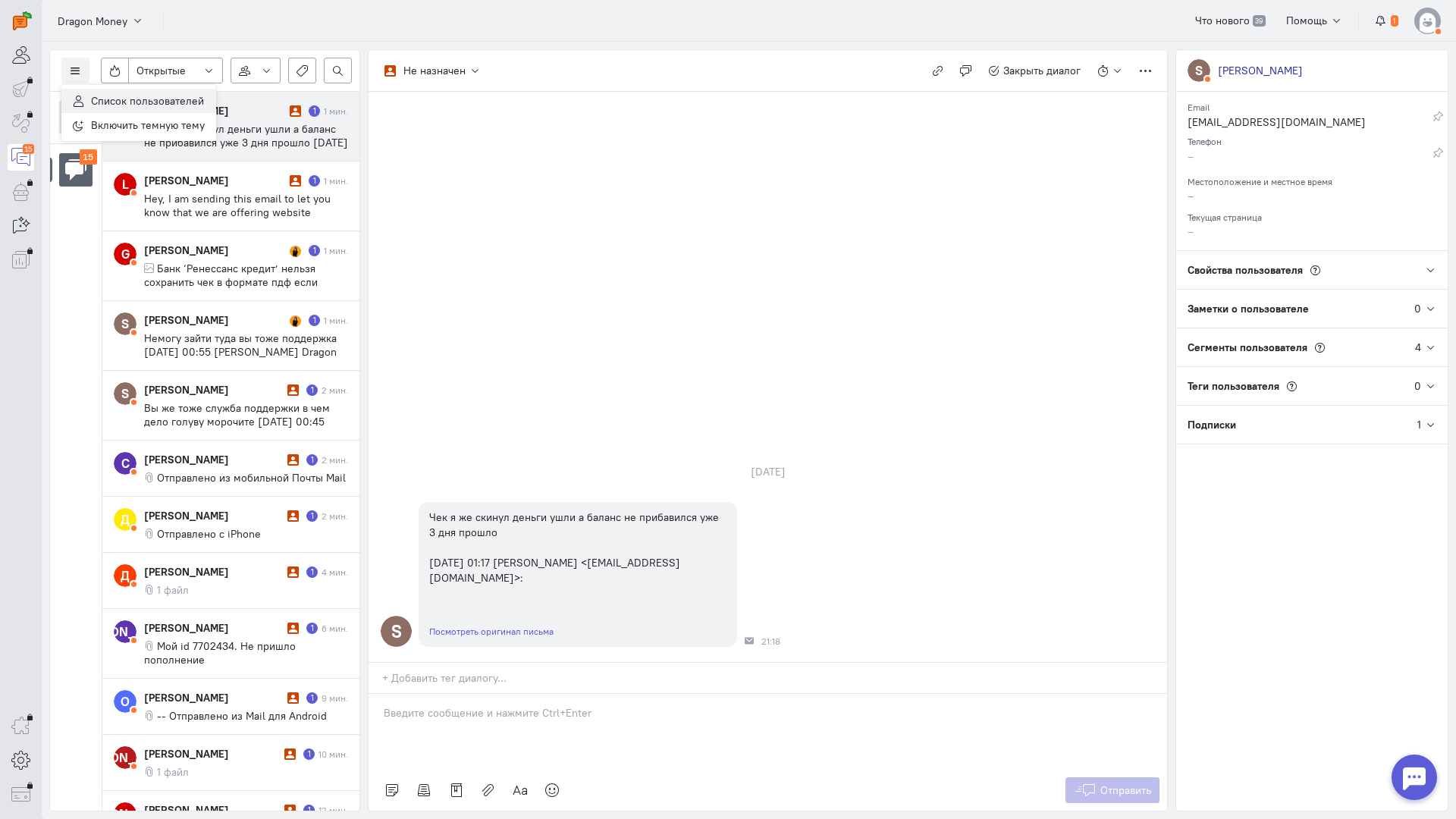
click at [100, 95] on span "Список пользователей" at bounding box center [147, 101] width 113 height 13
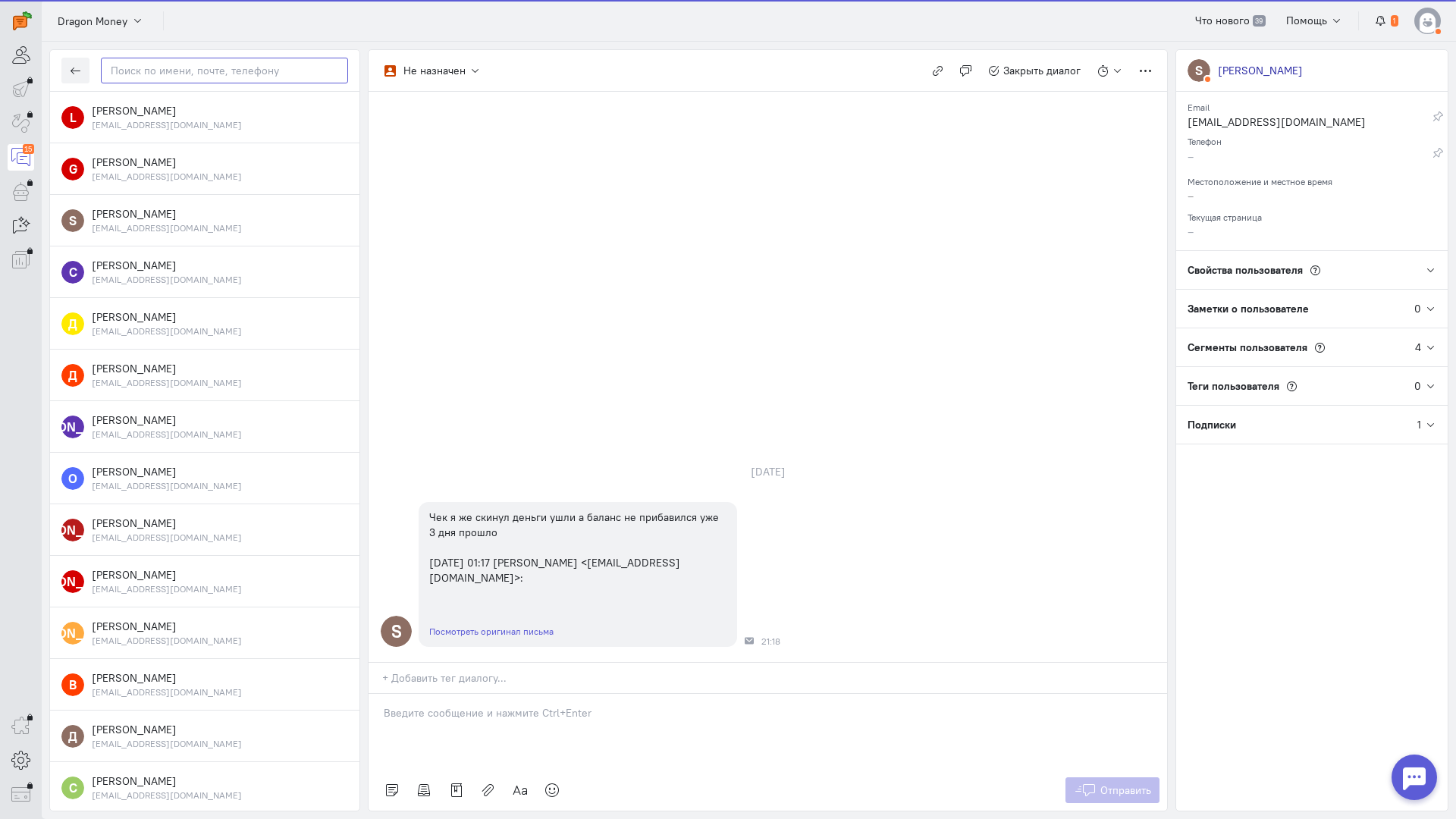
click at [148, 71] on input "text" at bounding box center [224, 70] width 247 height 26
paste input "Kurskiy1337gmai"
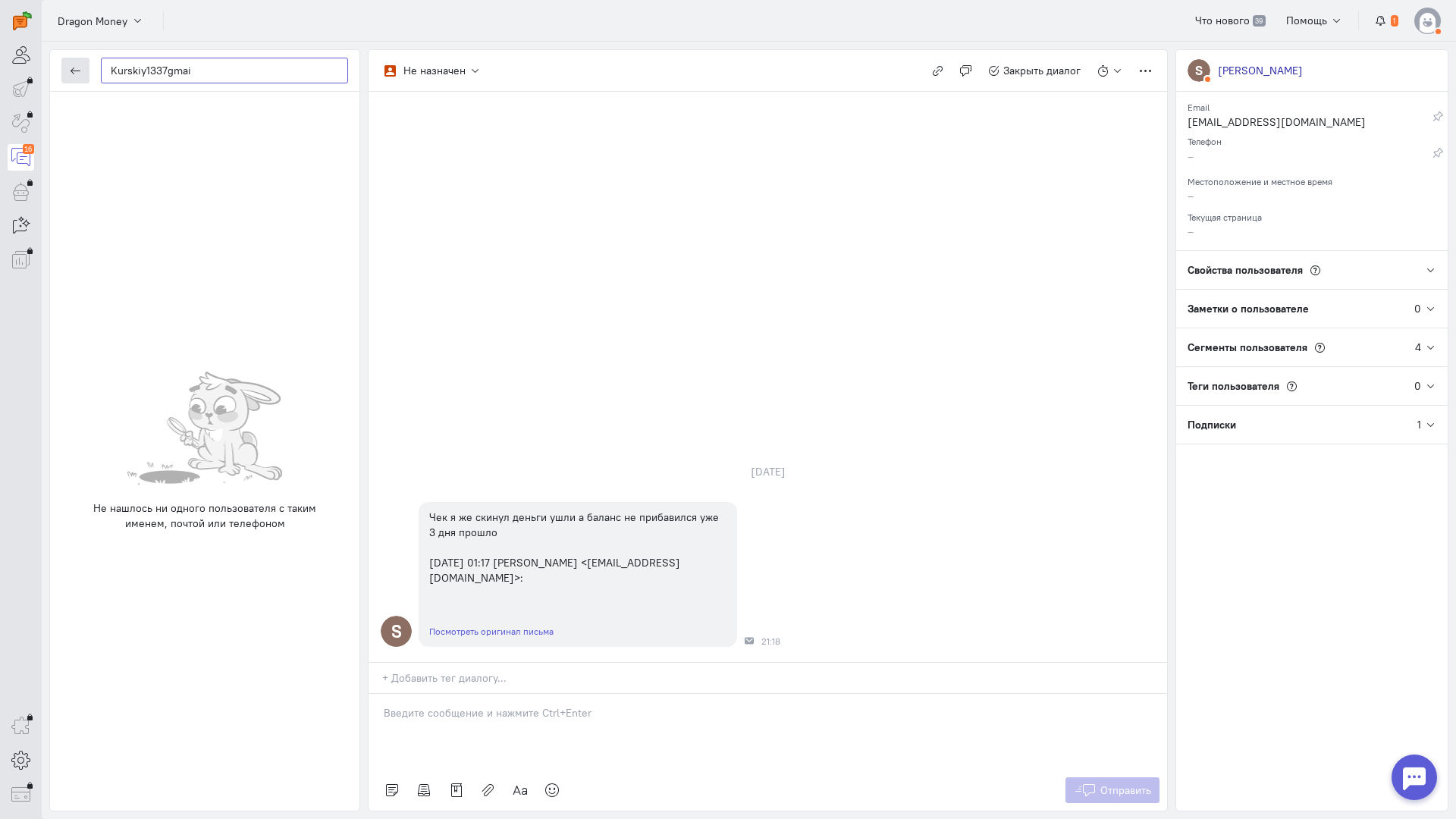
click at [73, 68] on div "Kurskiy1337gmai" at bounding box center [204, 70] width 310 height 41
paste input "kurskiy1337@gm"
type input "kurskiy1337@gm"
drag, startPoint x: 250, startPoint y: 74, endPoint x: 0, endPoint y: 76, distance: 250.0
click at [0, 76] on div "operator conversation-V1122-10000-3month 17" at bounding box center [728, 410] width 1456 height 819
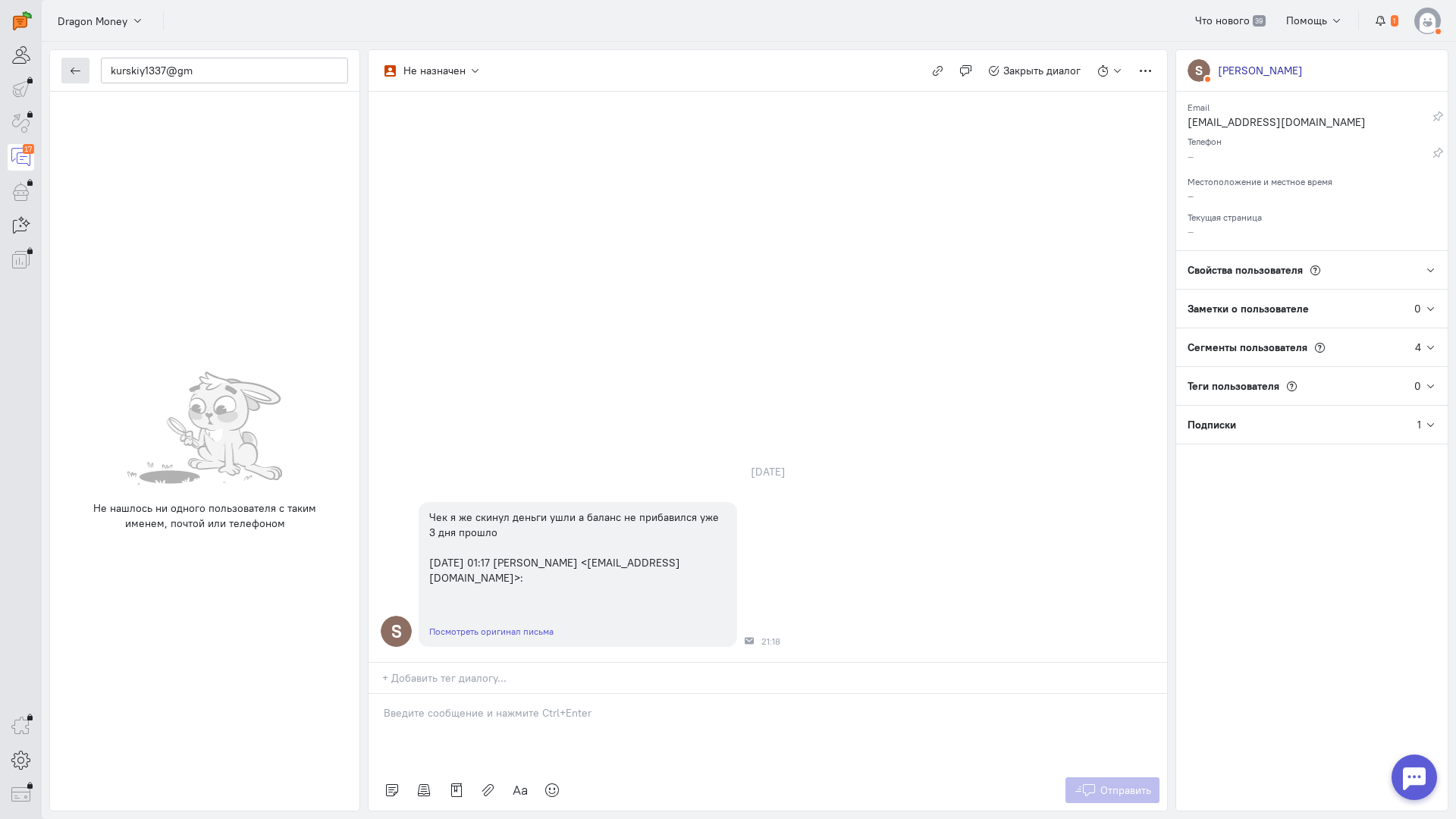
click at [83, 76] on button "button" at bounding box center [76, 70] width 28 height 26
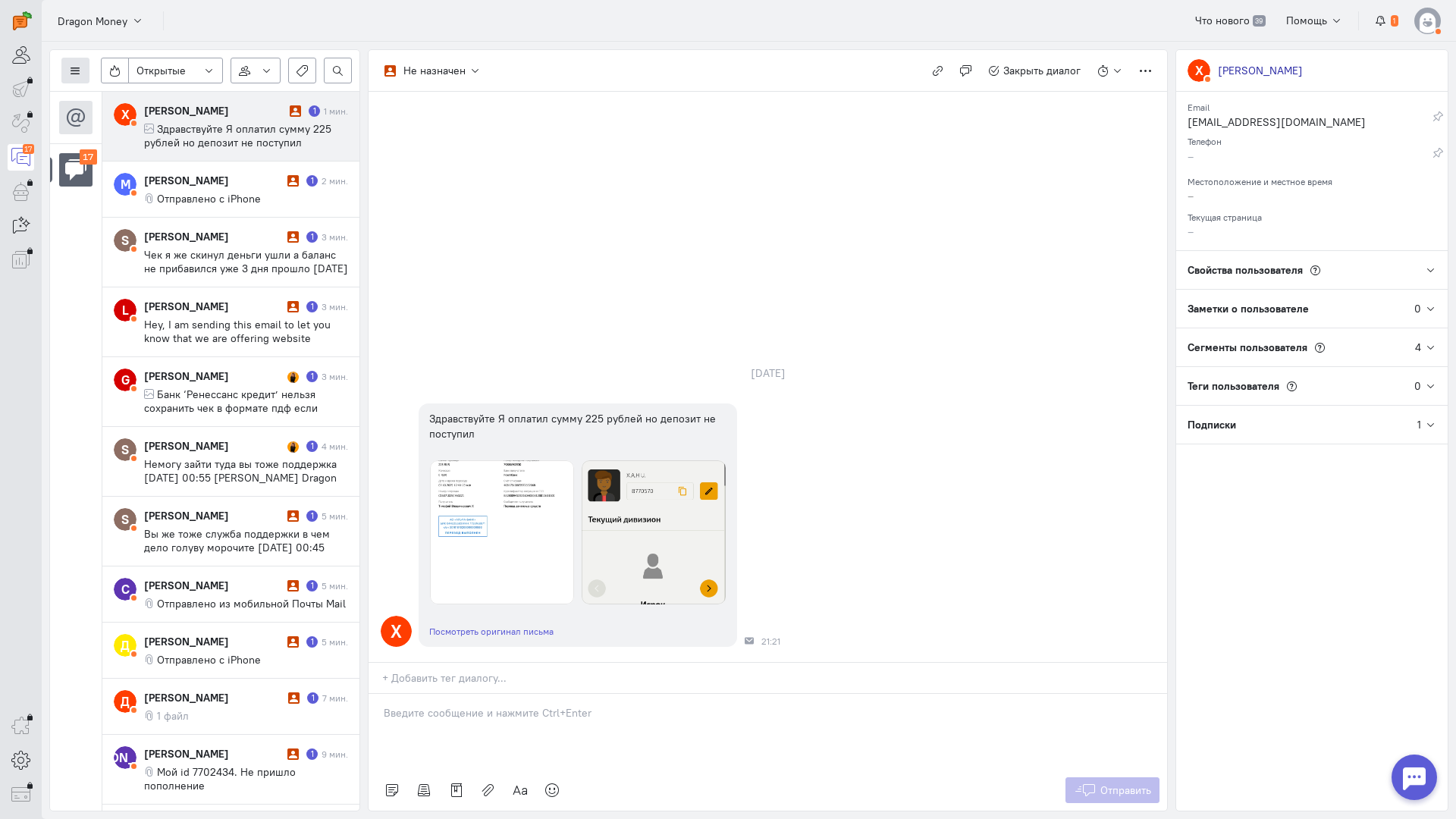
click at [69, 69] on icon at bounding box center [75, 71] width 12 height 12
click at [105, 100] on span "Список пользователей" at bounding box center [147, 101] width 113 height 13
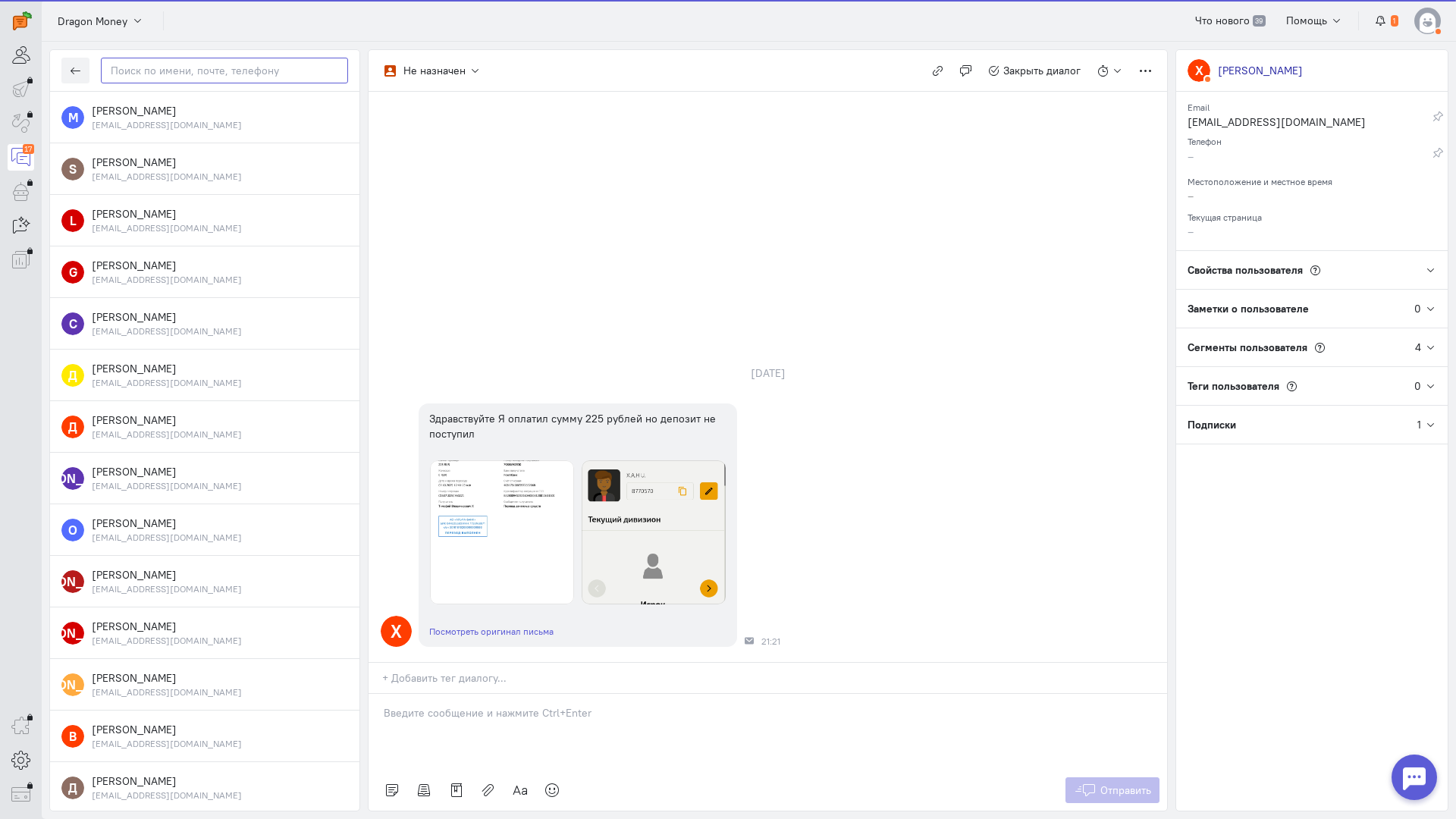
paste input "kurskiy1337@gm"
click at [171, 68] on input "text" at bounding box center [224, 70] width 247 height 26
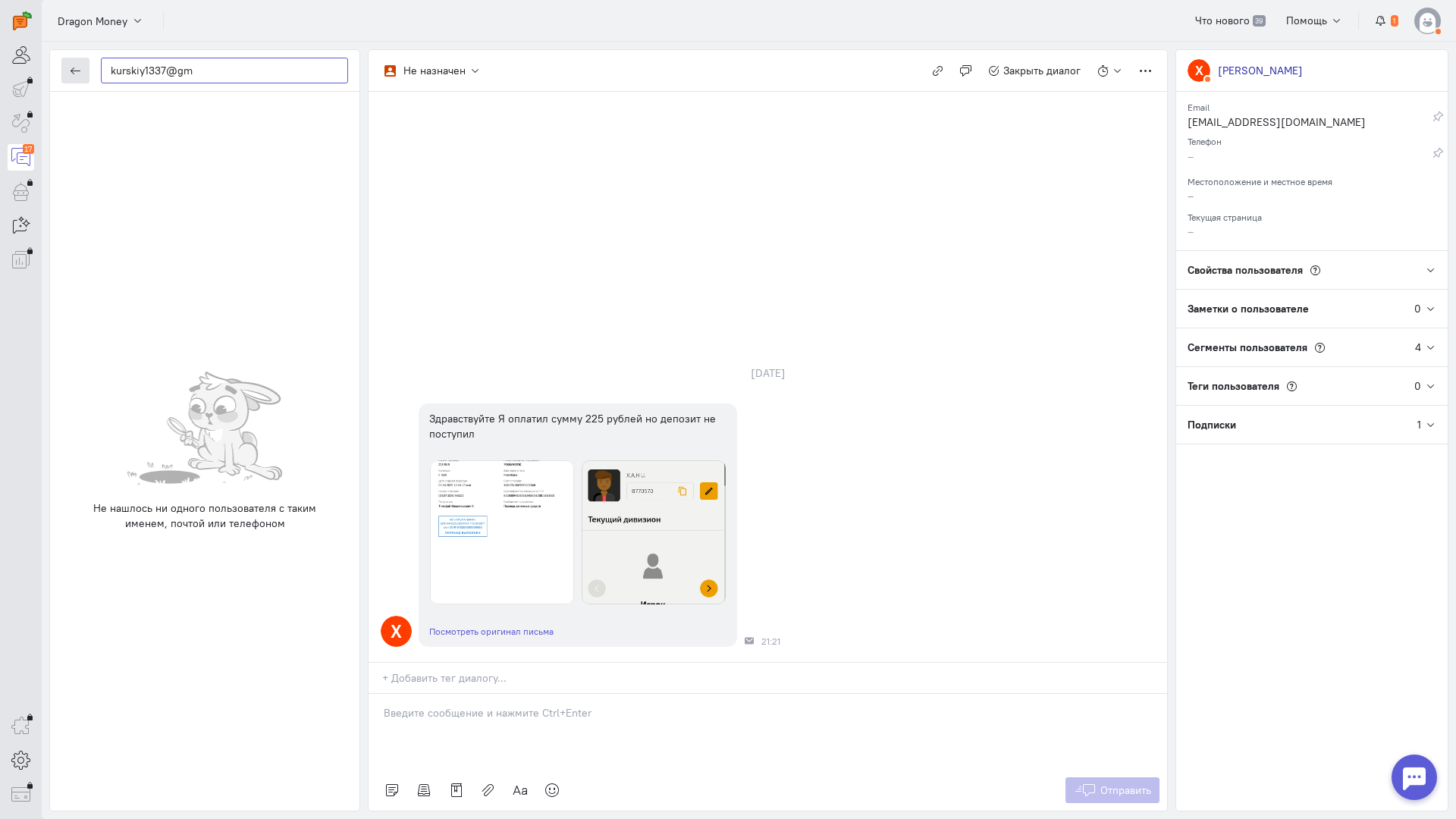
type input "kurskiy1337@gm"
click at [86, 75] on button "button" at bounding box center [76, 70] width 28 height 26
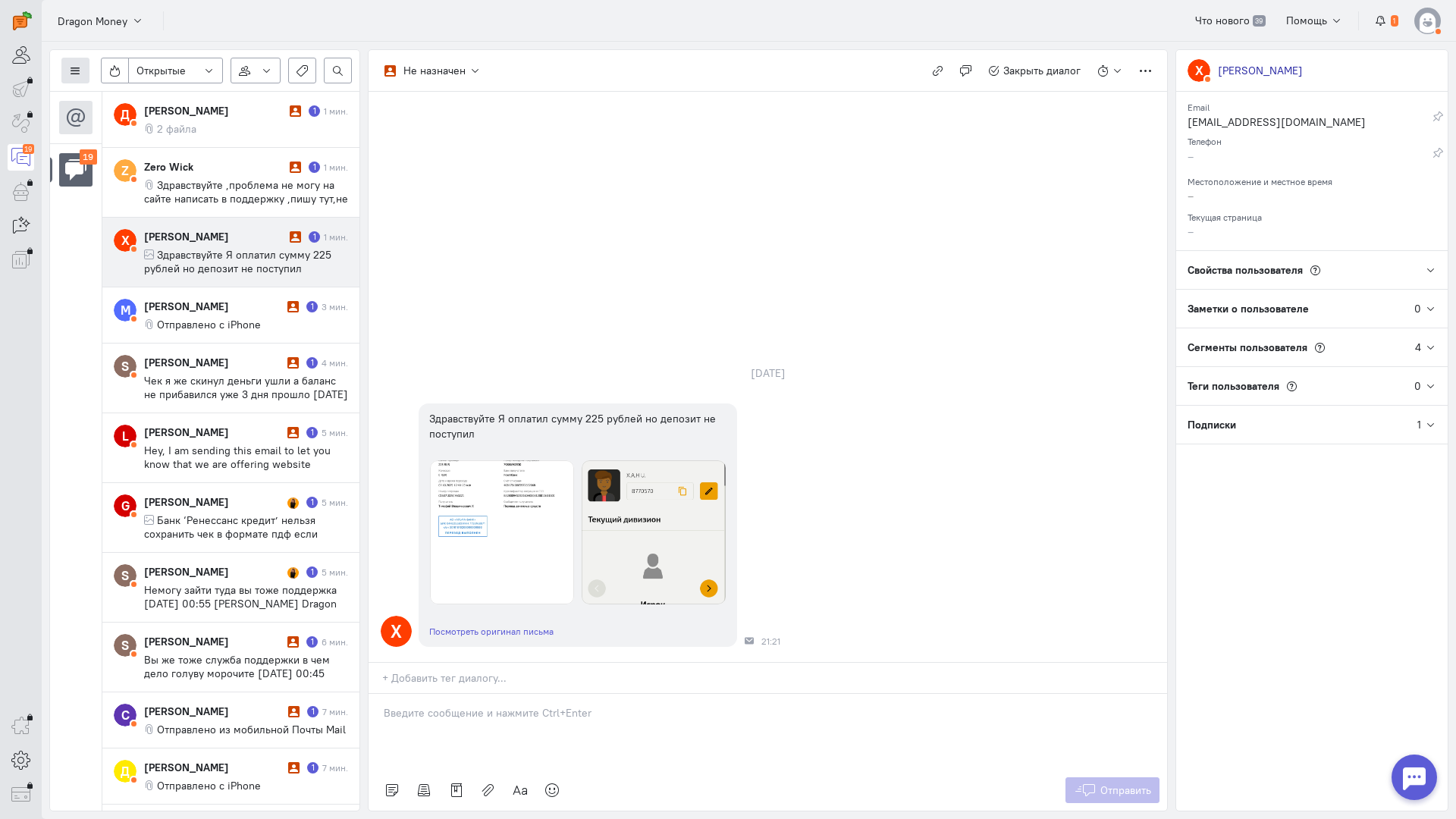
click at [78, 68] on icon at bounding box center [75, 71] width 12 height 12
click at [141, 98] on span "Список пользователей" at bounding box center [147, 101] width 113 height 13
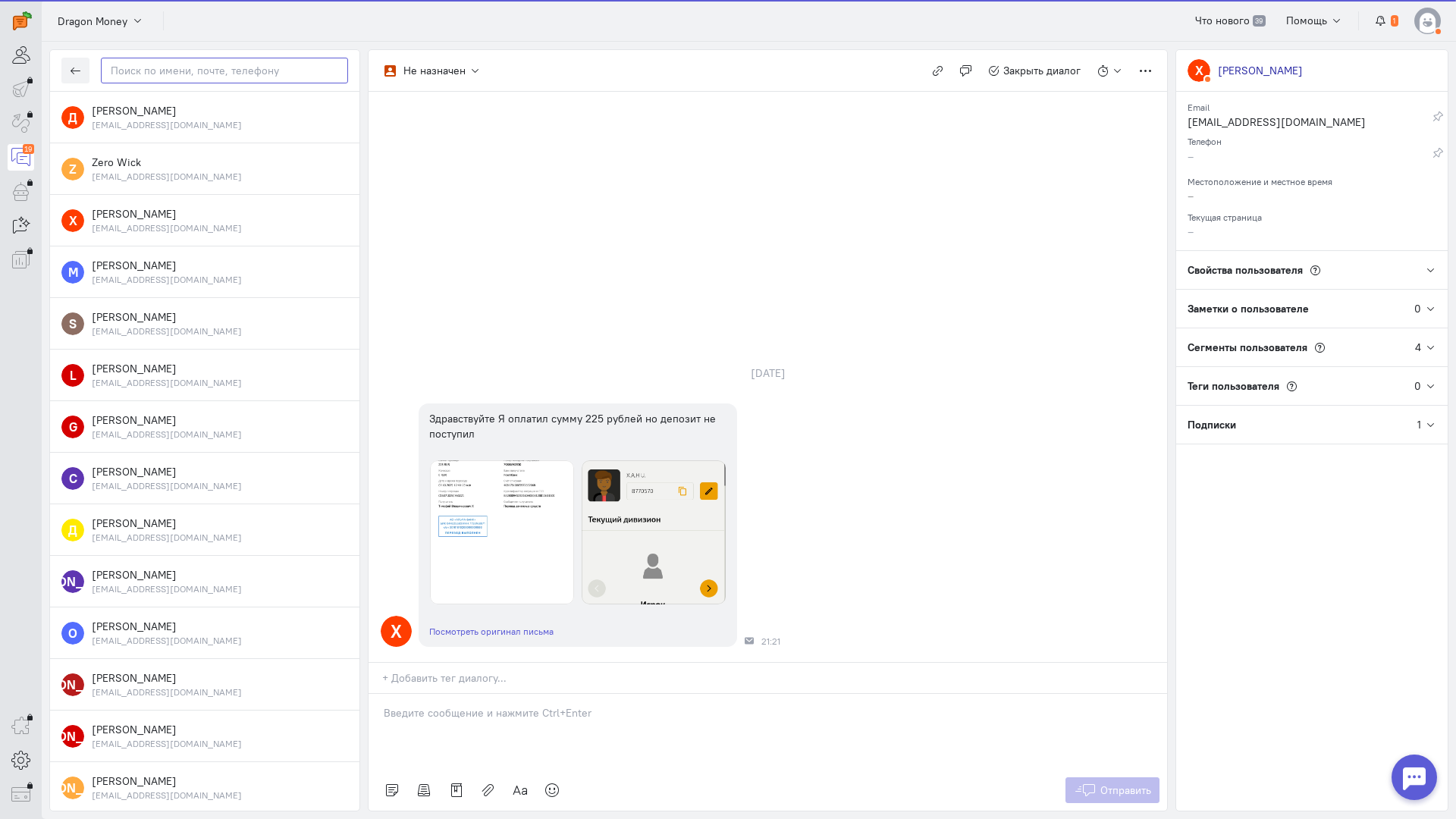
click at [154, 72] on input "text" at bounding box center [224, 70] width 247 height 26
paste input "kurskiy1337@gma"
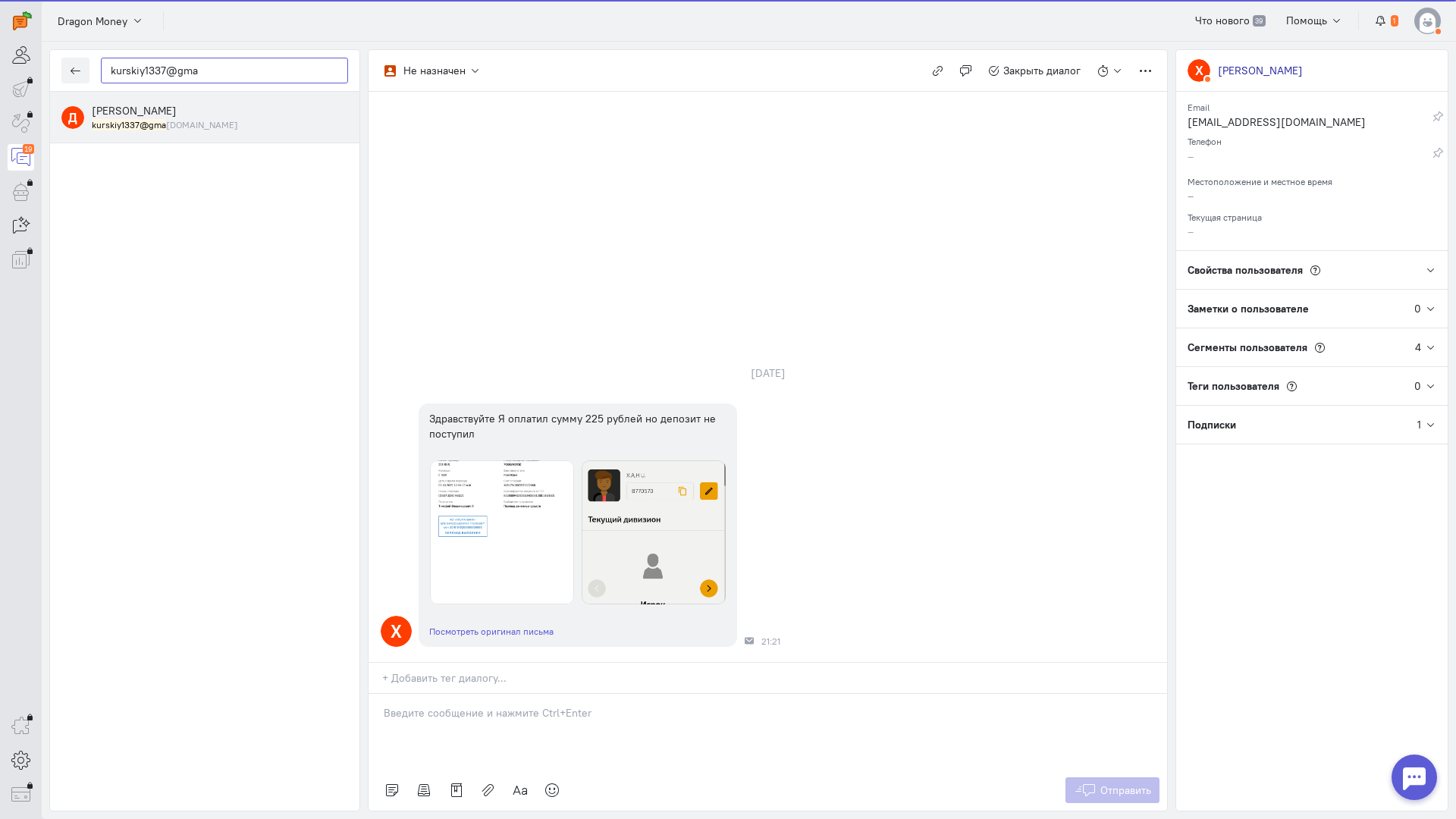
type input "kurskiy1337@gma"
click at [148, 121] on mark "kurskiy1337@gma" at bounding box center [129, 125] width 74 height 12
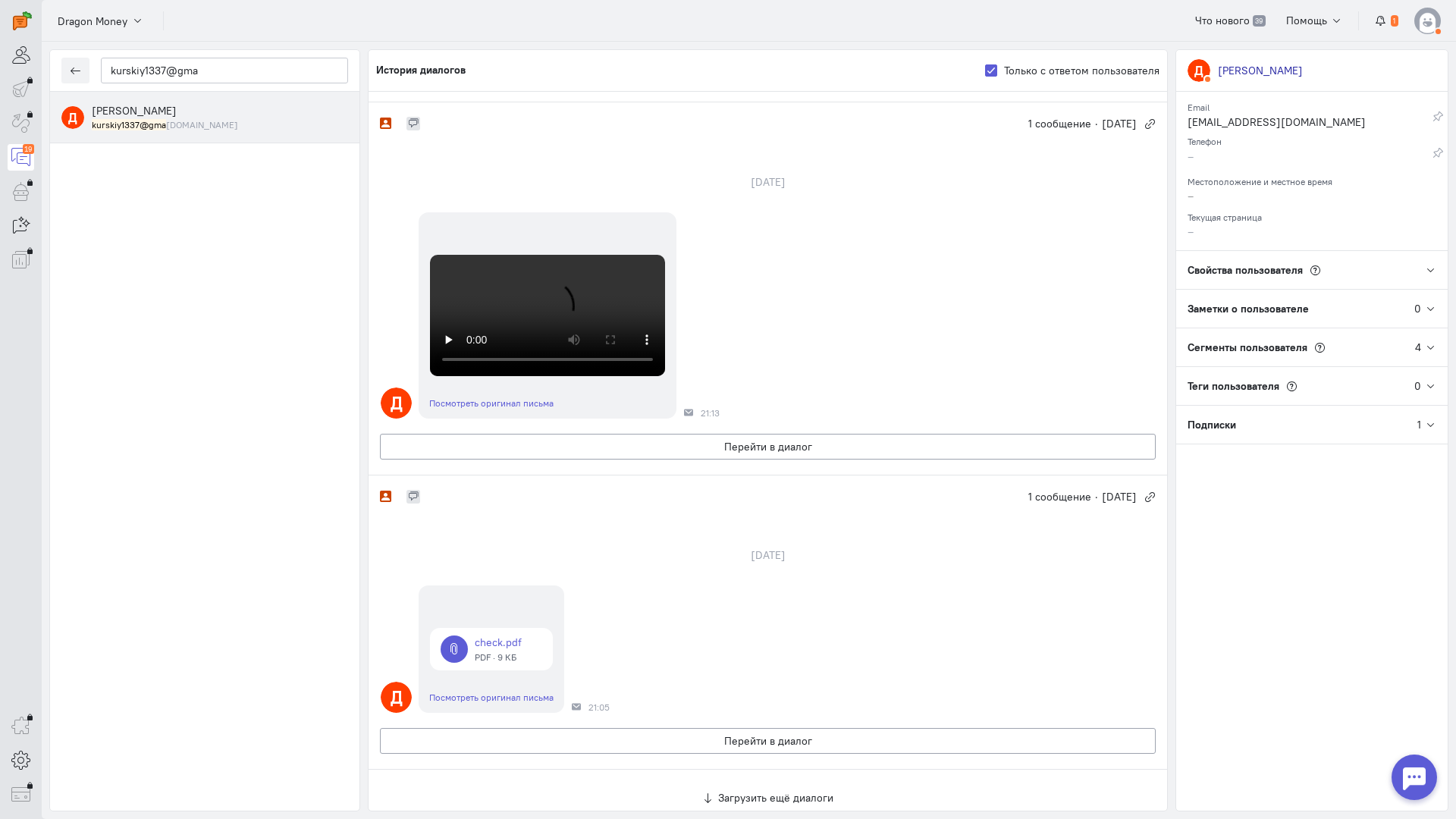
scroll to position [654, 0]
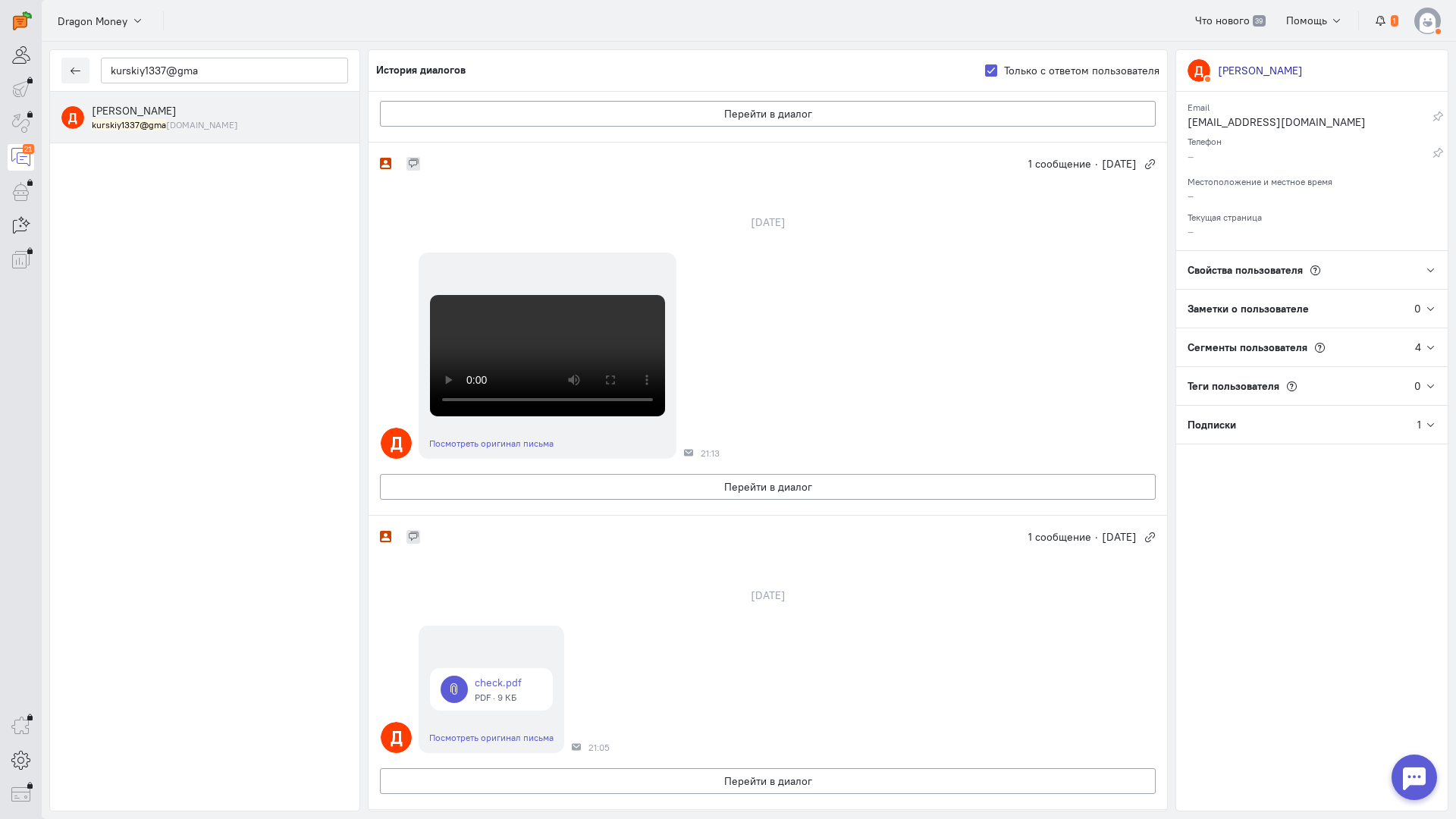
scroll to position [530, 0]
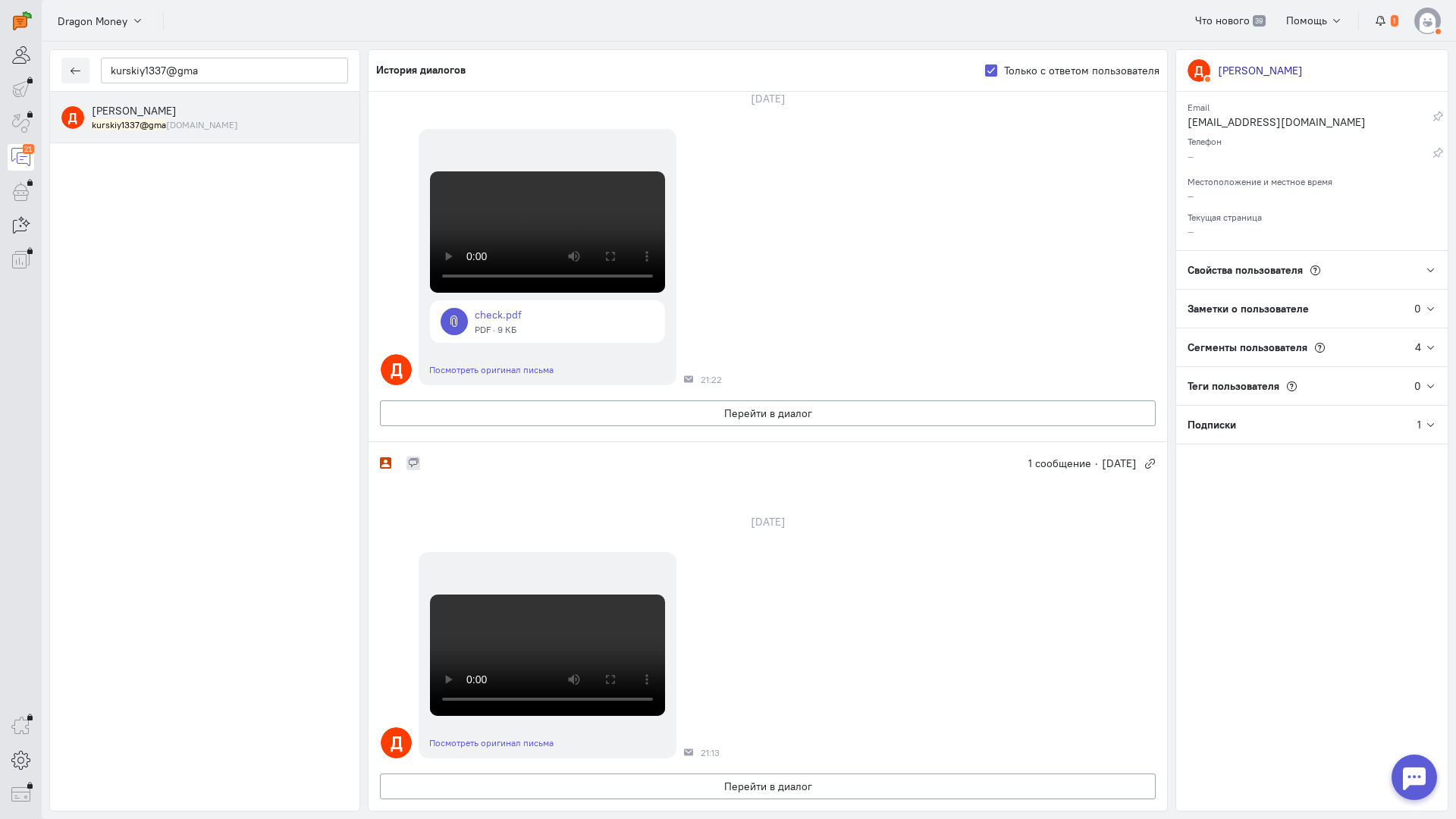
scroll to position [0, 0]
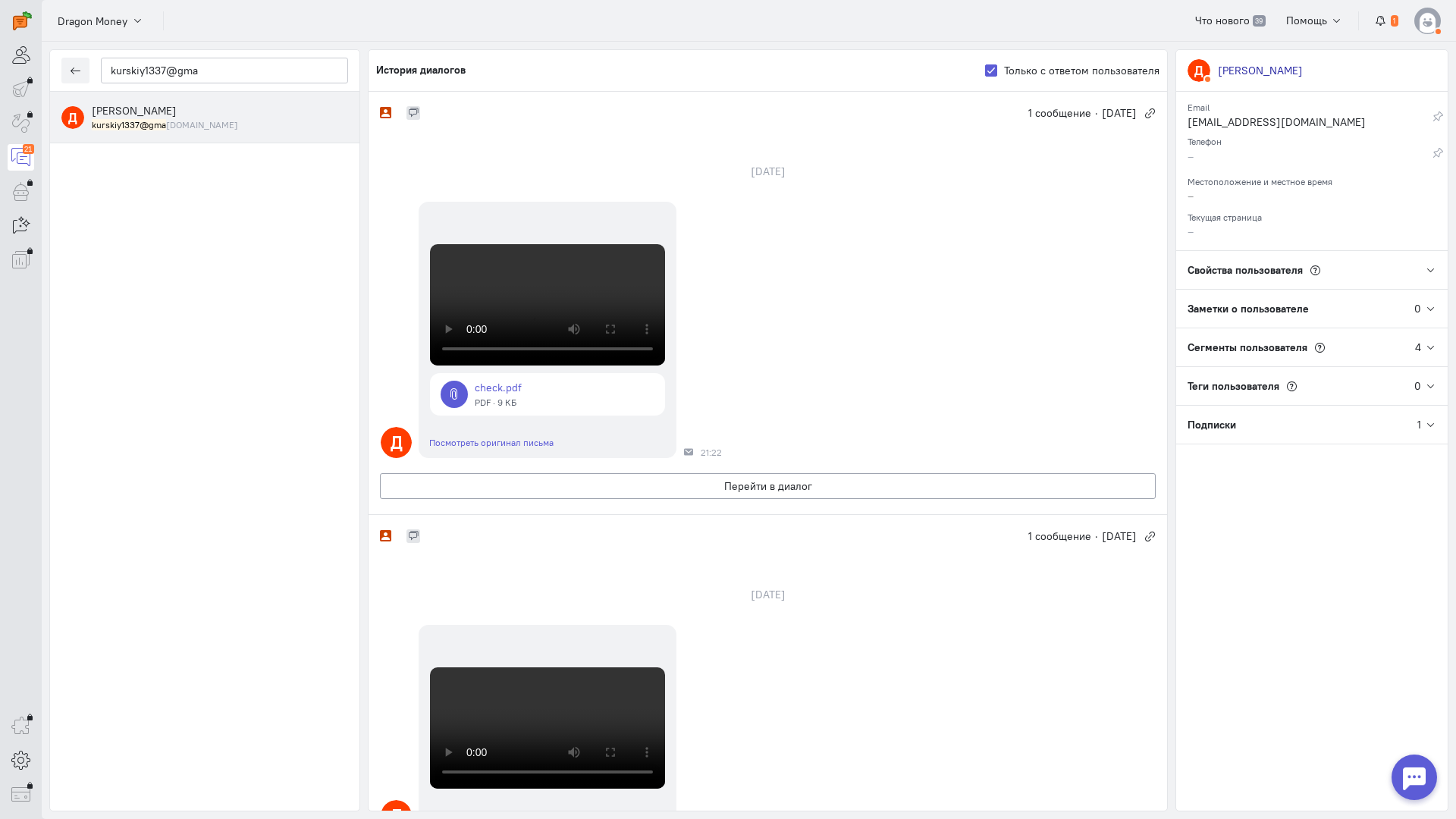
drag, startPoint x: 197, startPoint y: 380, endPoint x: 345, endPoint y: 380, distance: 148.0
click at [200, 379] on div "Д [PERSON_NAME] kurskiy1337@gma [DOMAIN_NAME]" at bounding box center [204, 451] width 310 height 718
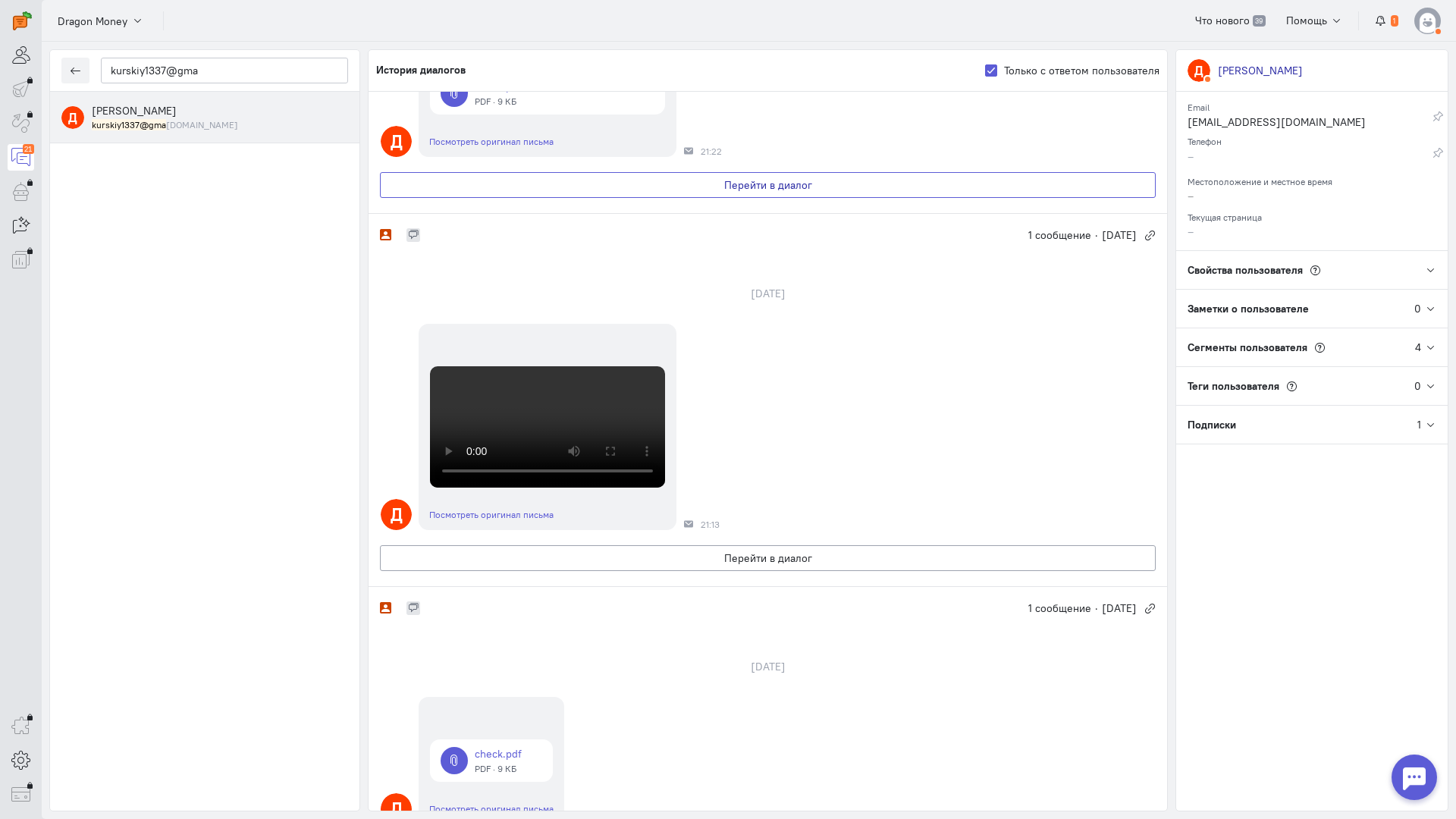
scroll to position [455, 0]
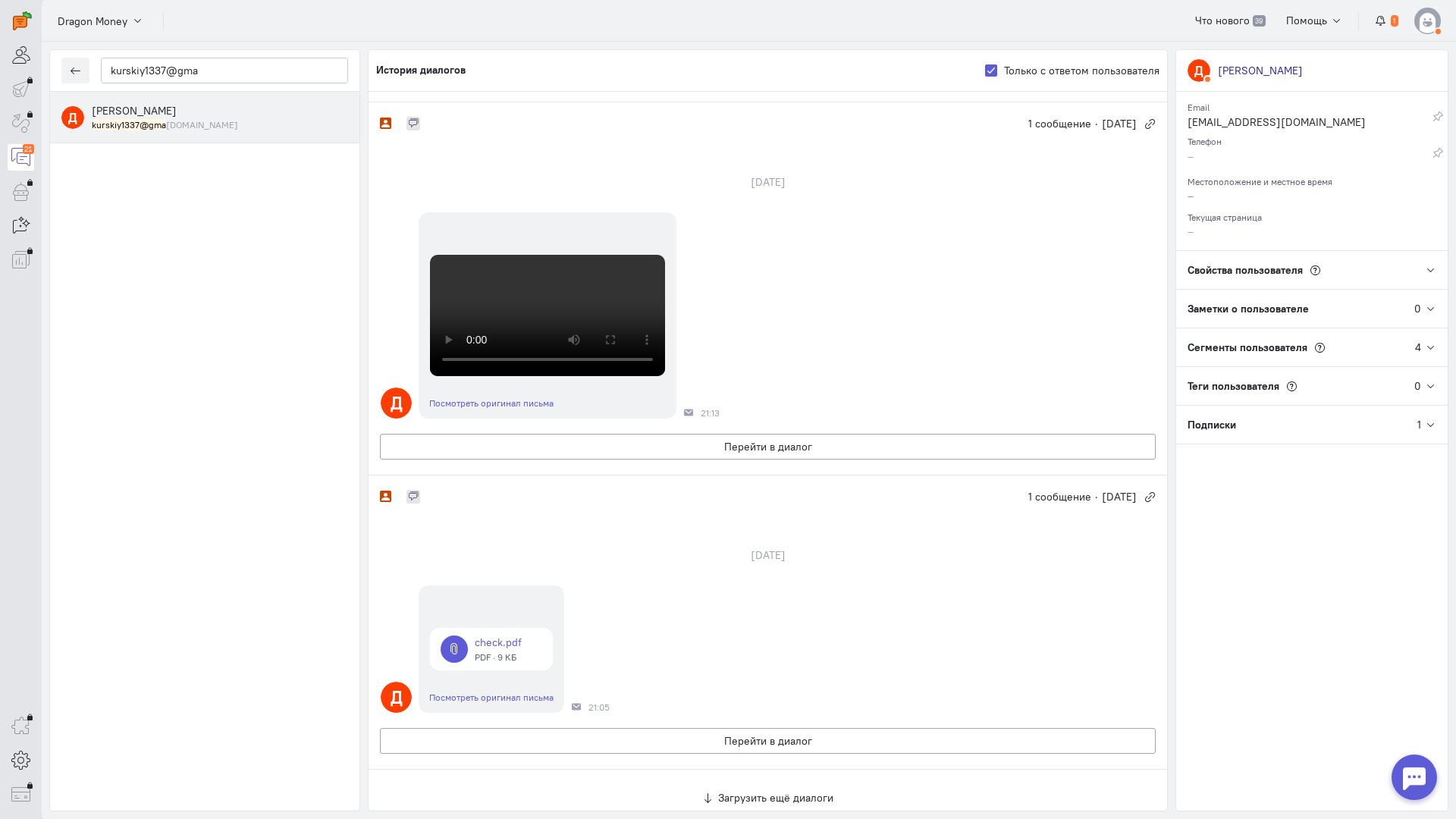
click at [575, 87] on button "Перейти в диалог" at bounding box center [768, 73] width 776 height 26
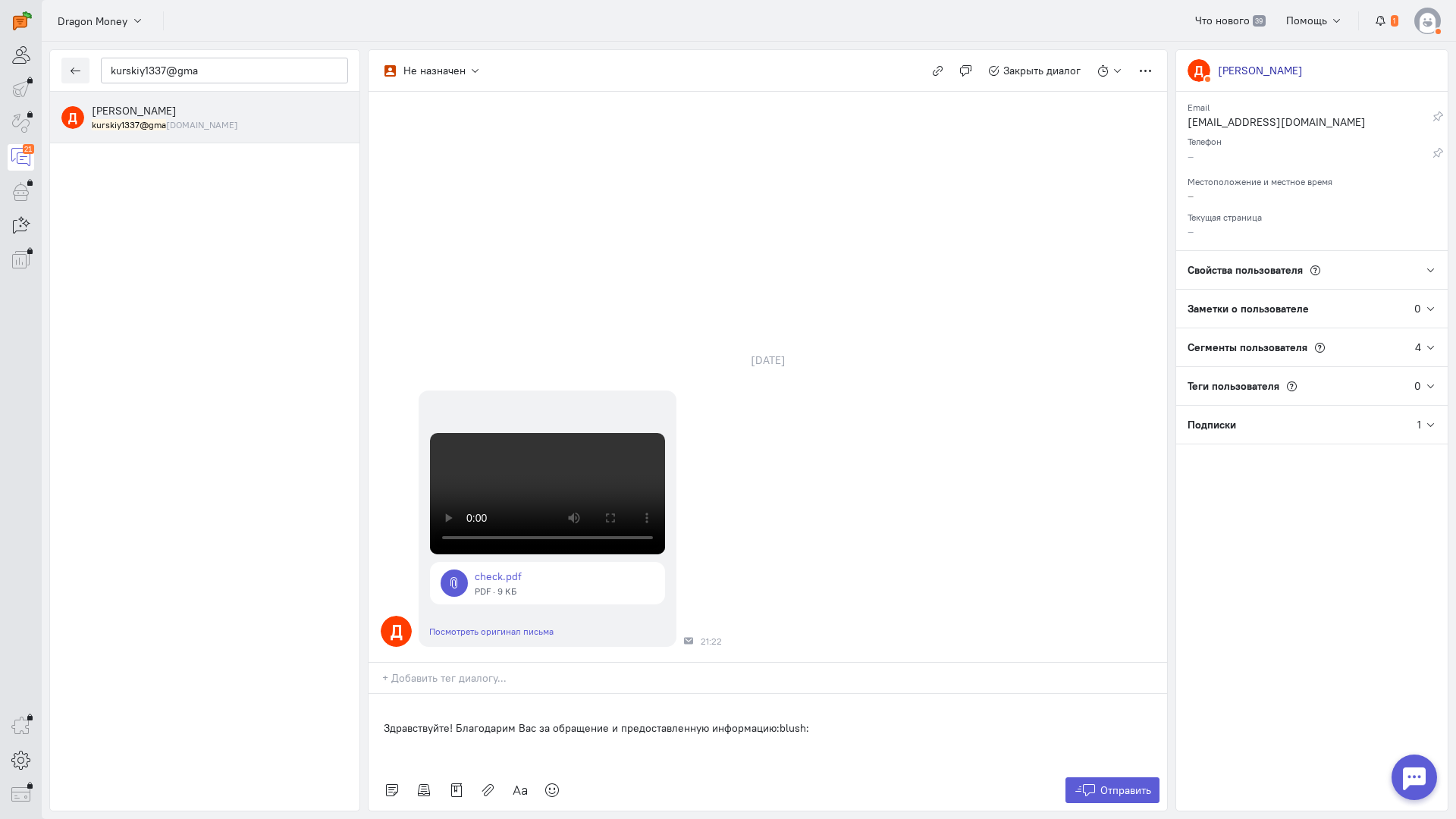
drag, startPoint x: 782, startPoint y: 628, endPoint x: 350, endPoint y: 619, distance: 432.1
click at [310, 626] on div "kurskiy1337@gma Д [PERSON_NAME] kurskiy1337@gma [DOMAIN_NAME] Не назначен Не на…" at bounding box center [748, 430] width 1415 height 777
click at [389, 705] on p at bounding box center [768, 712] width 768 height 15
click at [369, 693] on div "Здравствуйте! Благодарим Вас за обращение и предоставленную информацию:blush:" at bounding box center [767, 731] width 798 height 76
click at [1091, 782] on icon at bounding box center [1085, 789] width 23 height 15
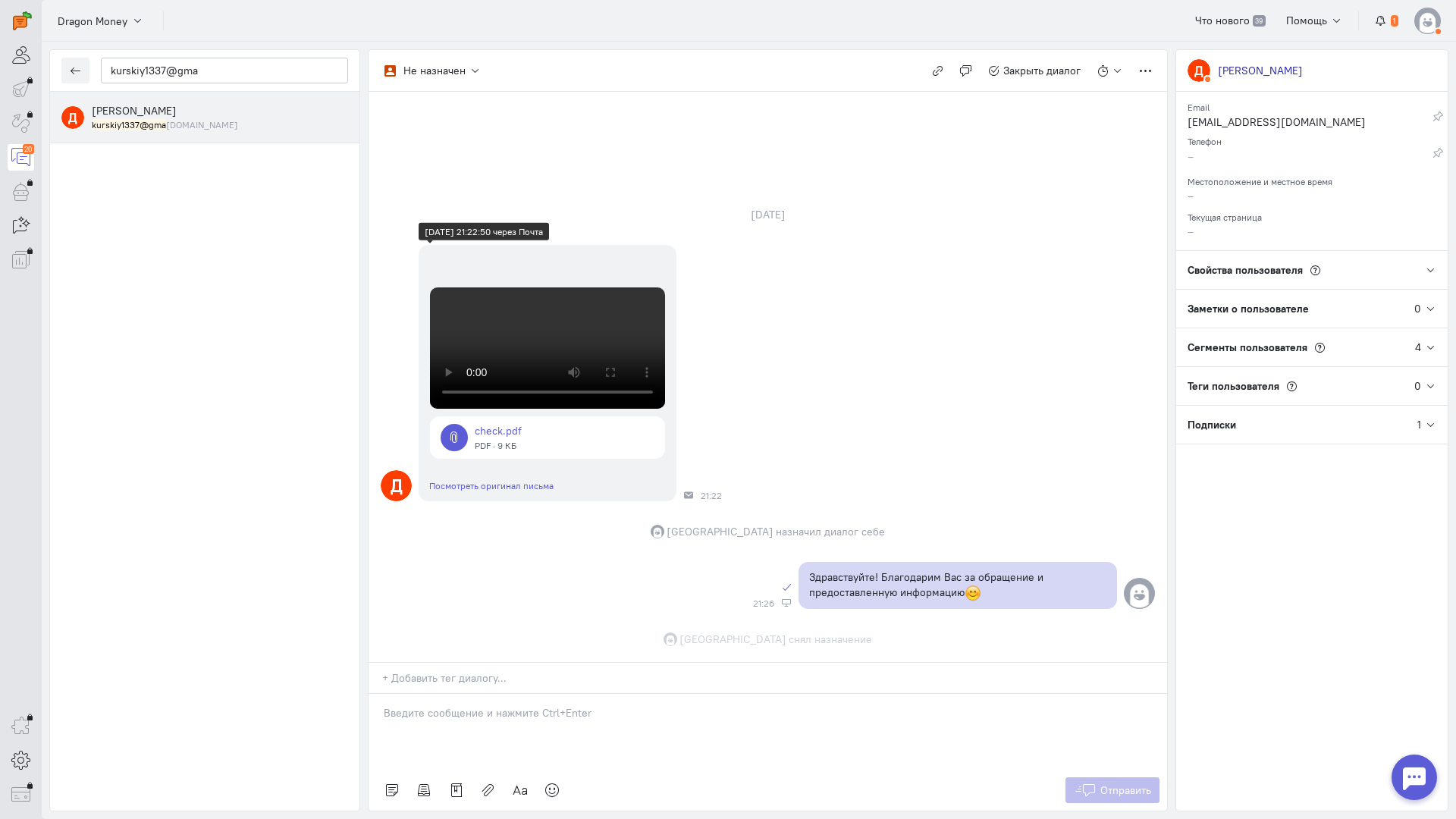
scroll to position [548, 0]
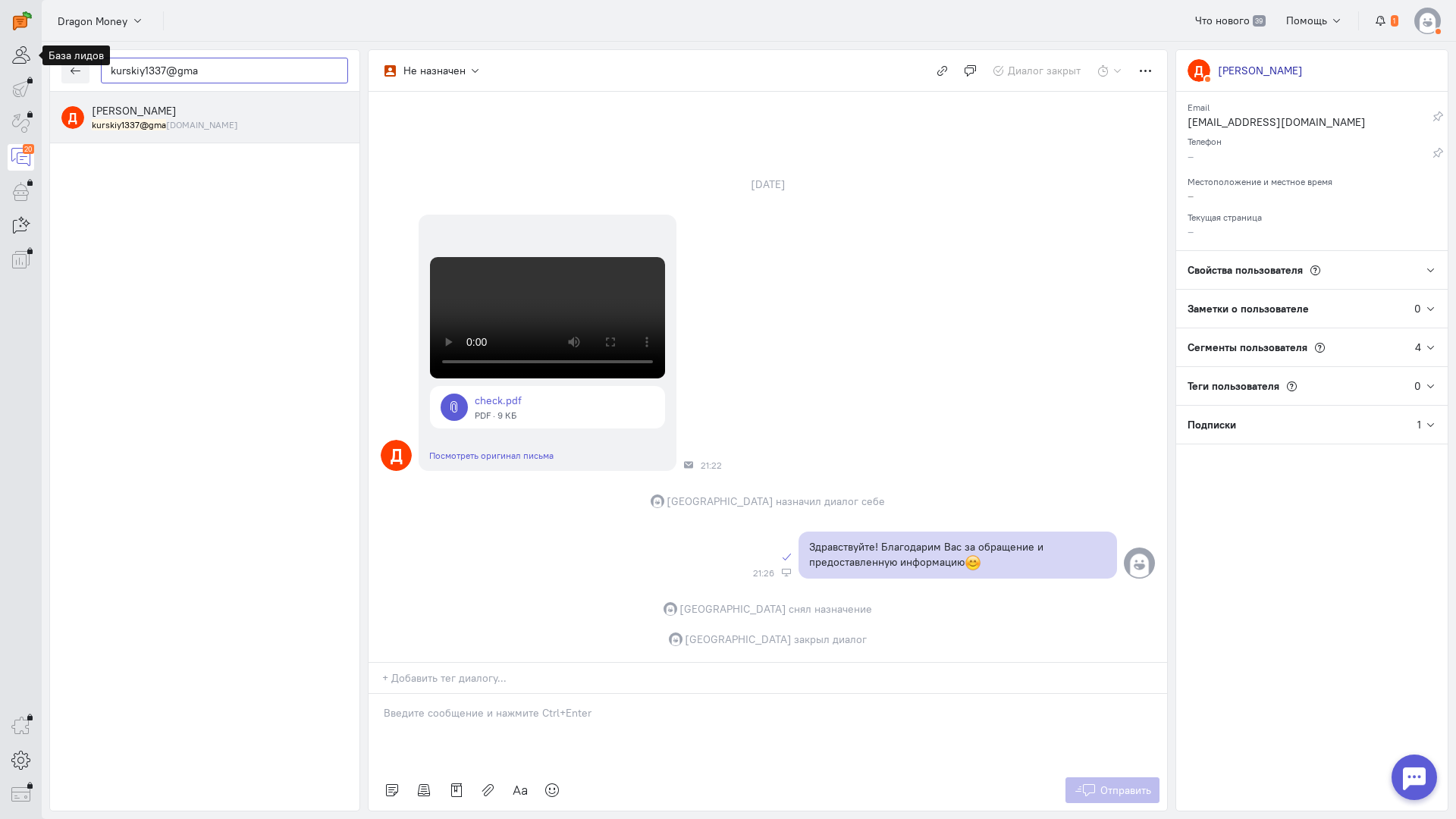
drag, startPoint x: 225, startPoint y: 73, endPoint x: 0, endPoint y: 68, distance: 225.1
click at [0, 68] on div "operator conversation-V1122-10000-3month 20" at bounding box center [728, 410] width 1456 height 819
click at [72, 74] on icon "button" at bounding box center [75, 71] width 12 height 12
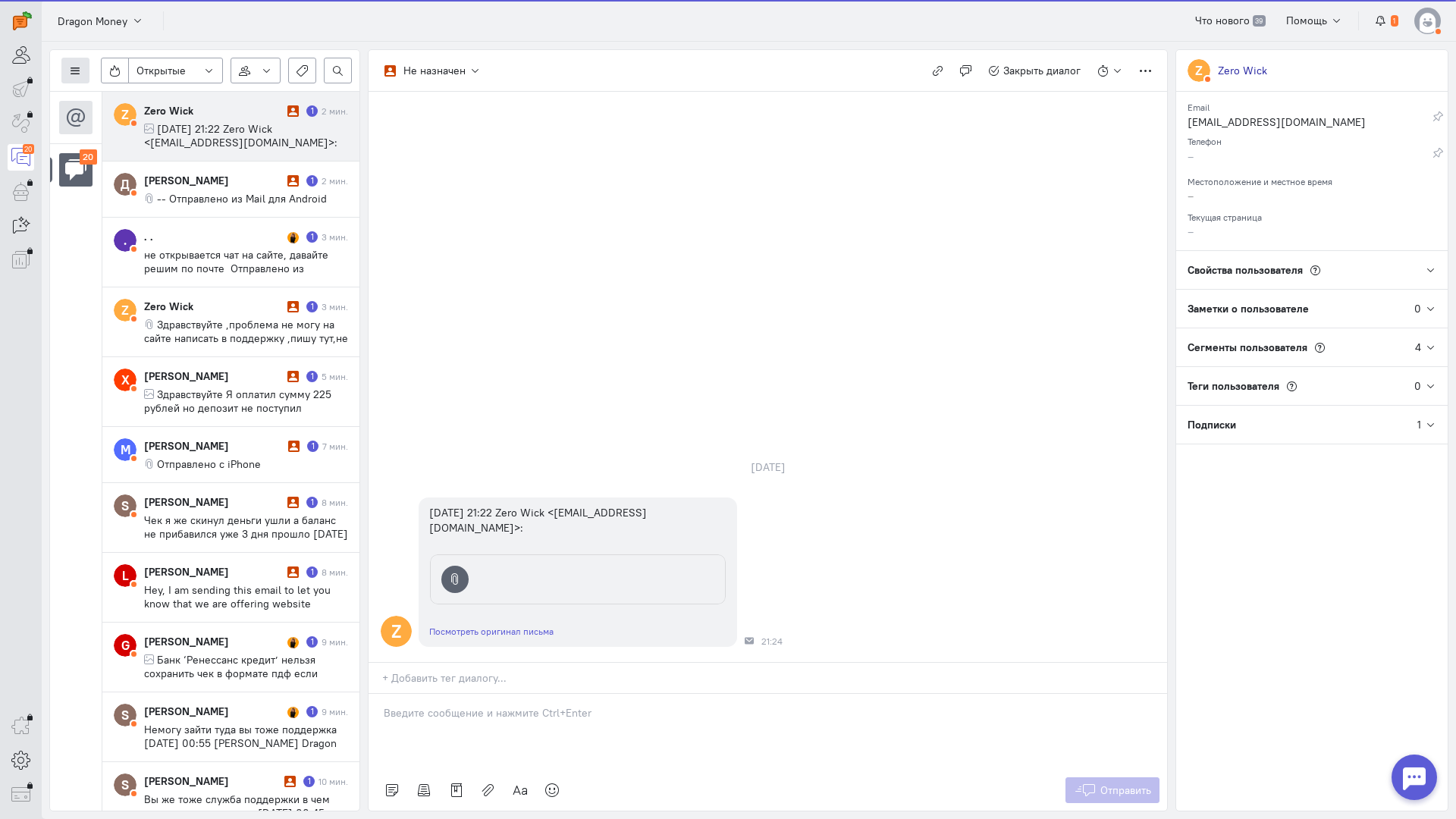
click at [72, 66] on icon at bounding box center [75, 71] width 12 height 12
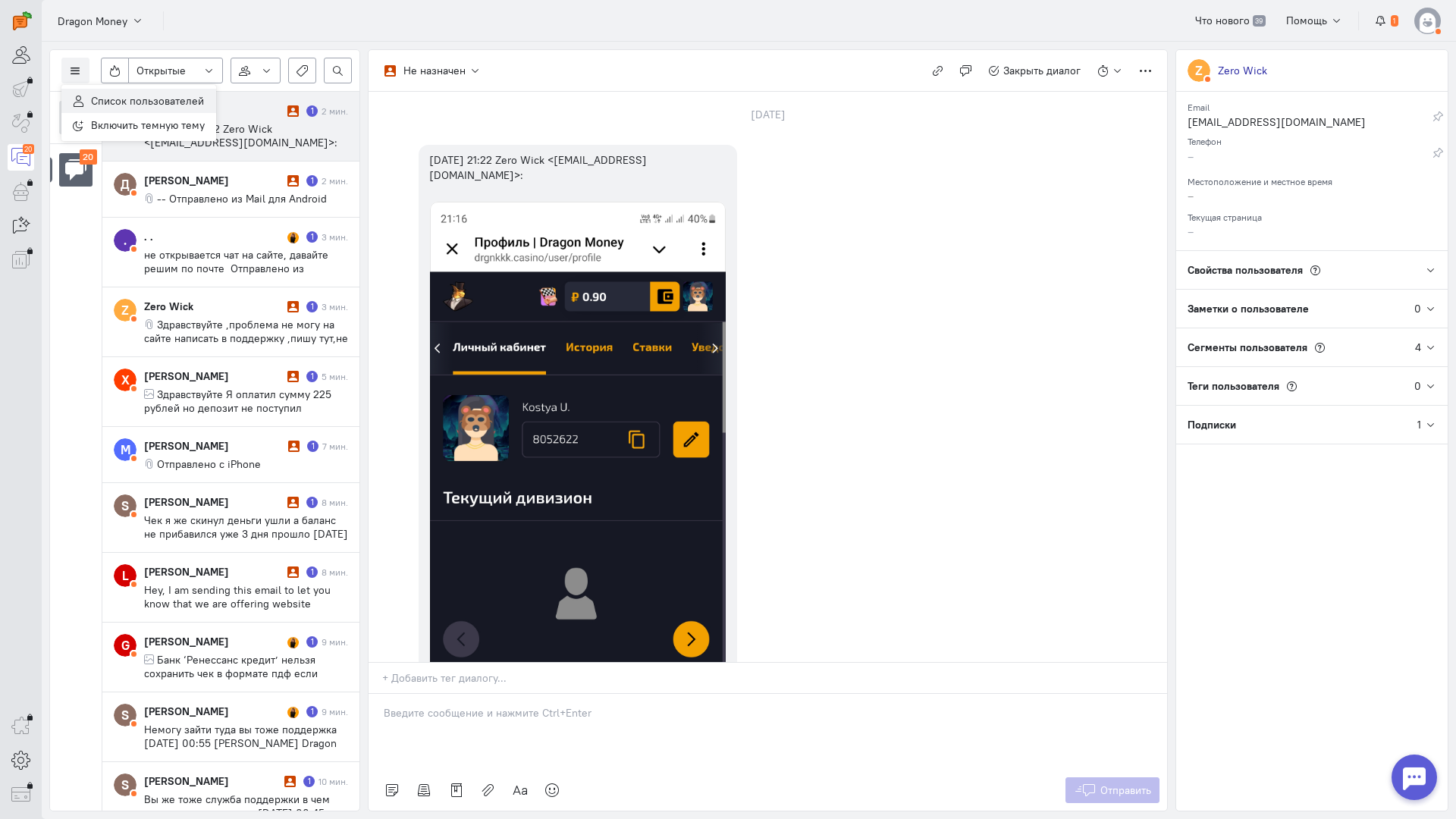
click at [101, 99] on span "Список пользователей" at bounding box center [147, 101] width 113 height 13
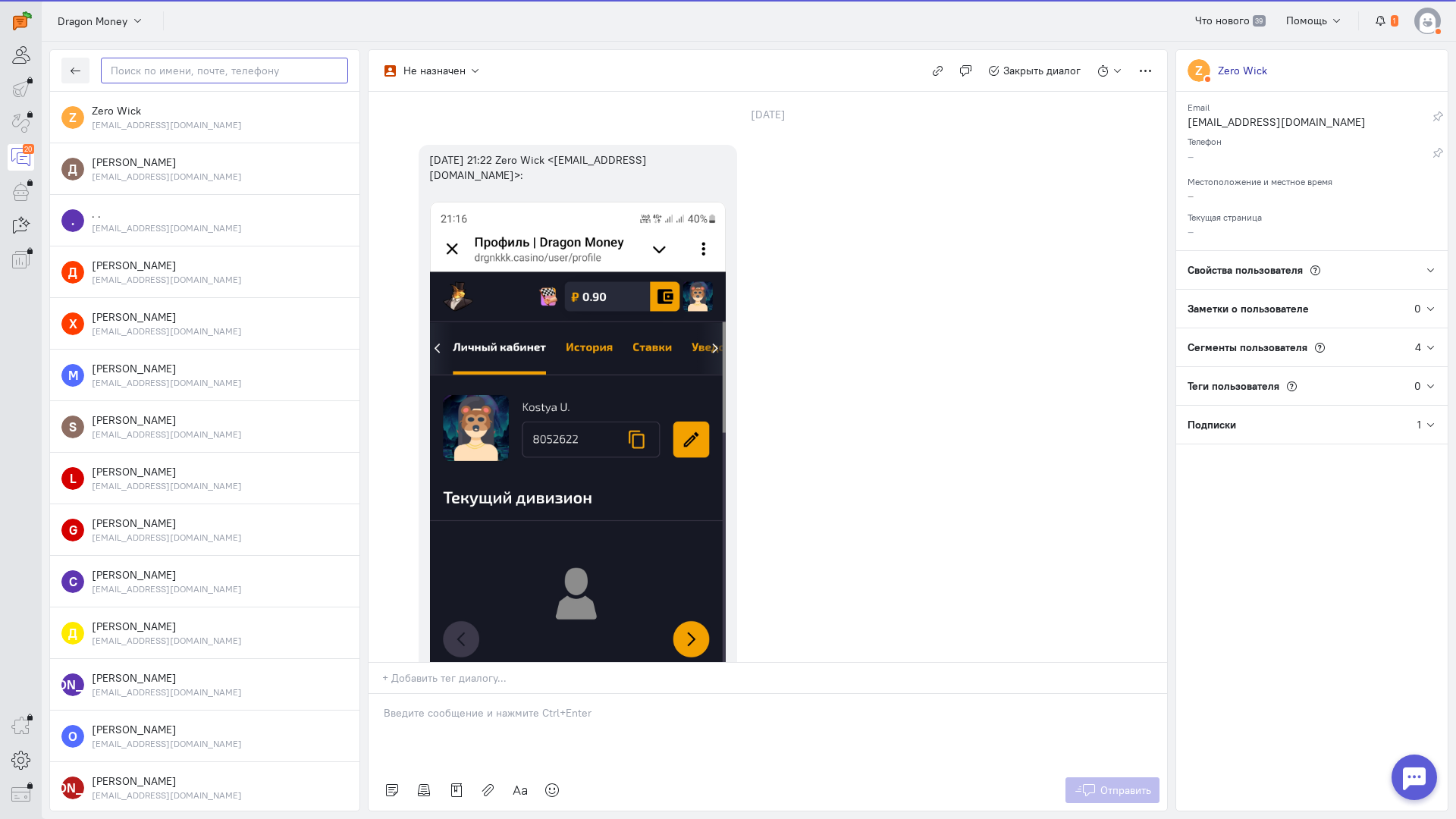
click at [179, 64] on input "text" at bounding box center [224, 70] width 247 height 26
paste input "kurskiy1337@gma"
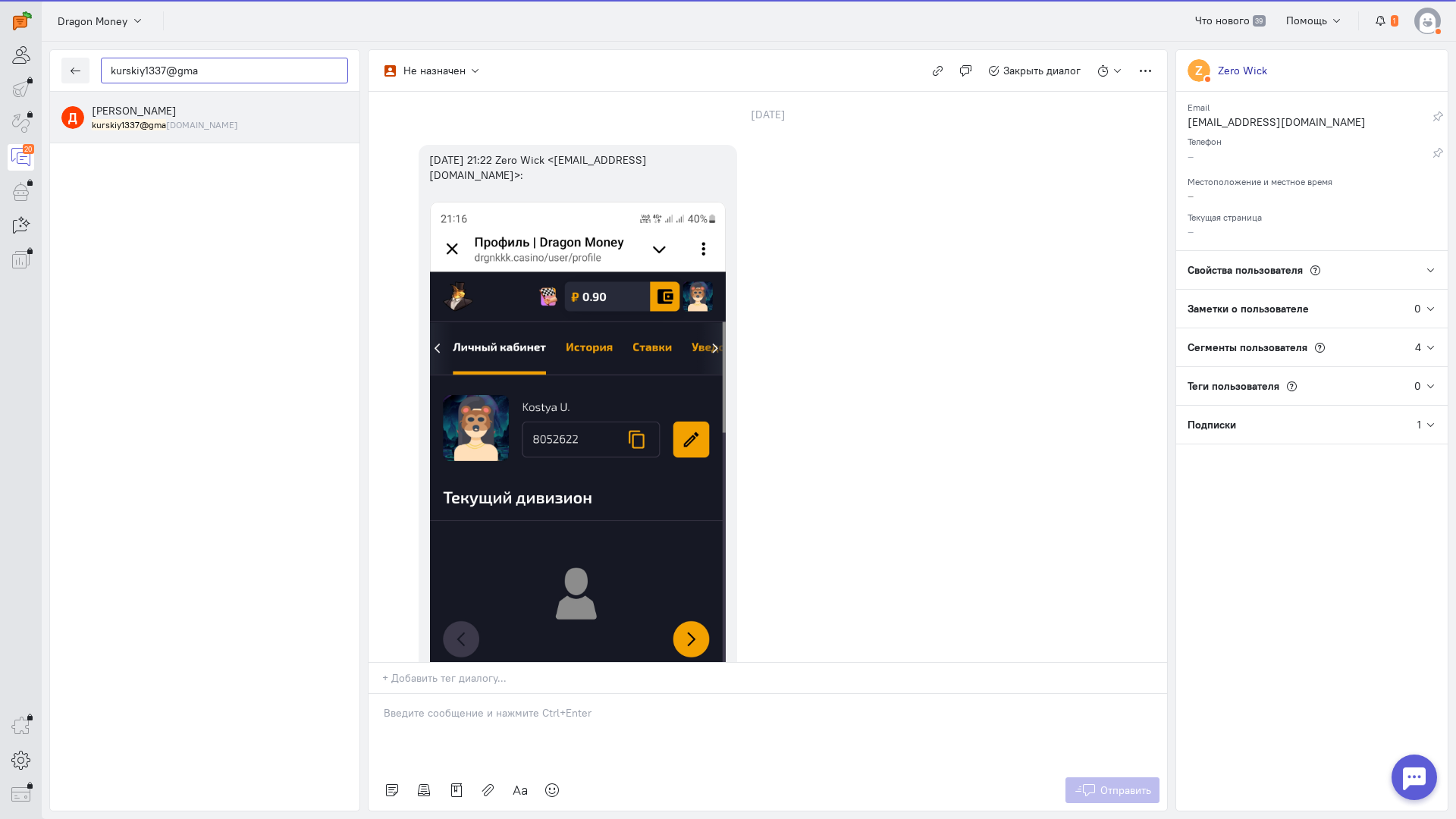
type input "kurskiy1337@gma"
click at [161, 106] on div "[PERSON_NAME] kurskiy1337@gma [DOMAIN_NAME]" at bounding box center [220, 117] width 256 height 28
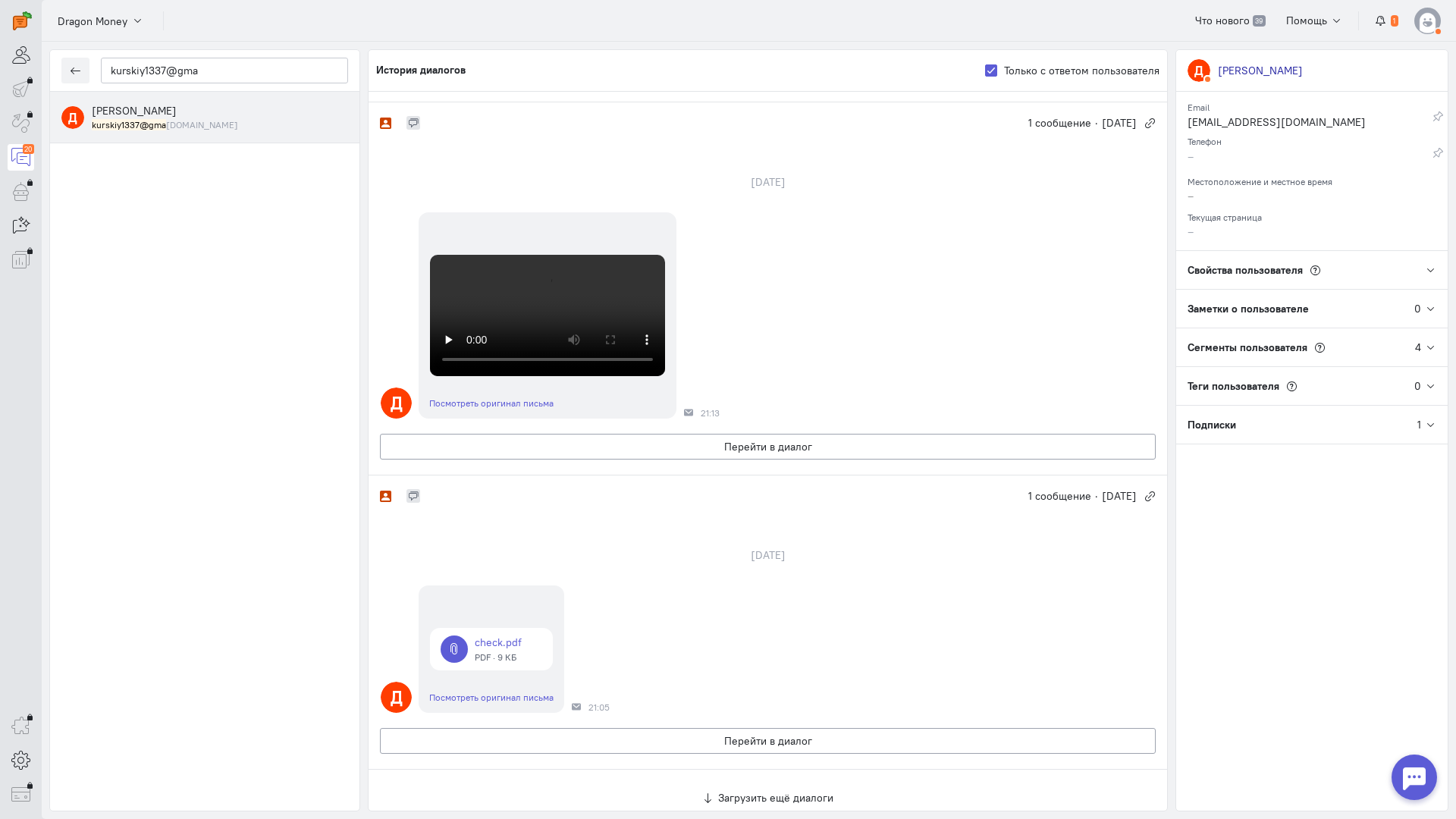
scroll to position [909, 0]
copy p "Здравствуйте! Благодарим Вас за обращение и предоставленную информацию"
drag, startPoint x: 801, startPoint y: 106, endPoint x: 1010, endPoint y: 139, distance: 211.6
click at [1010, 45] on div "Здравствуйте! Благодарим Вас за обращение и предоставленную информацию" at bounding box center [957, 21] width 318 height 48
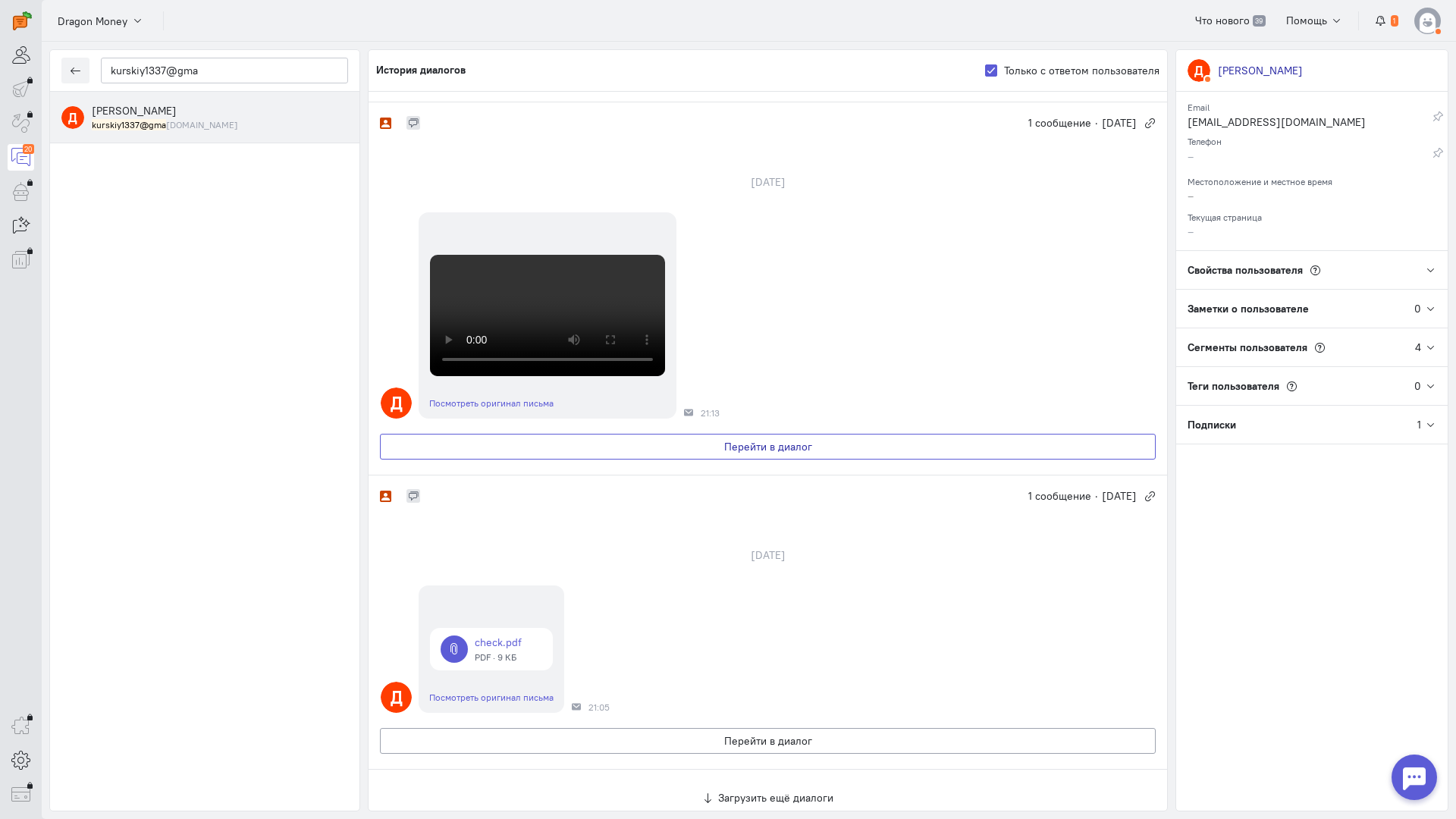
click at [795, 434] on button "Перейти в диалог" at bounding box center [768, 446] width 776 height 26
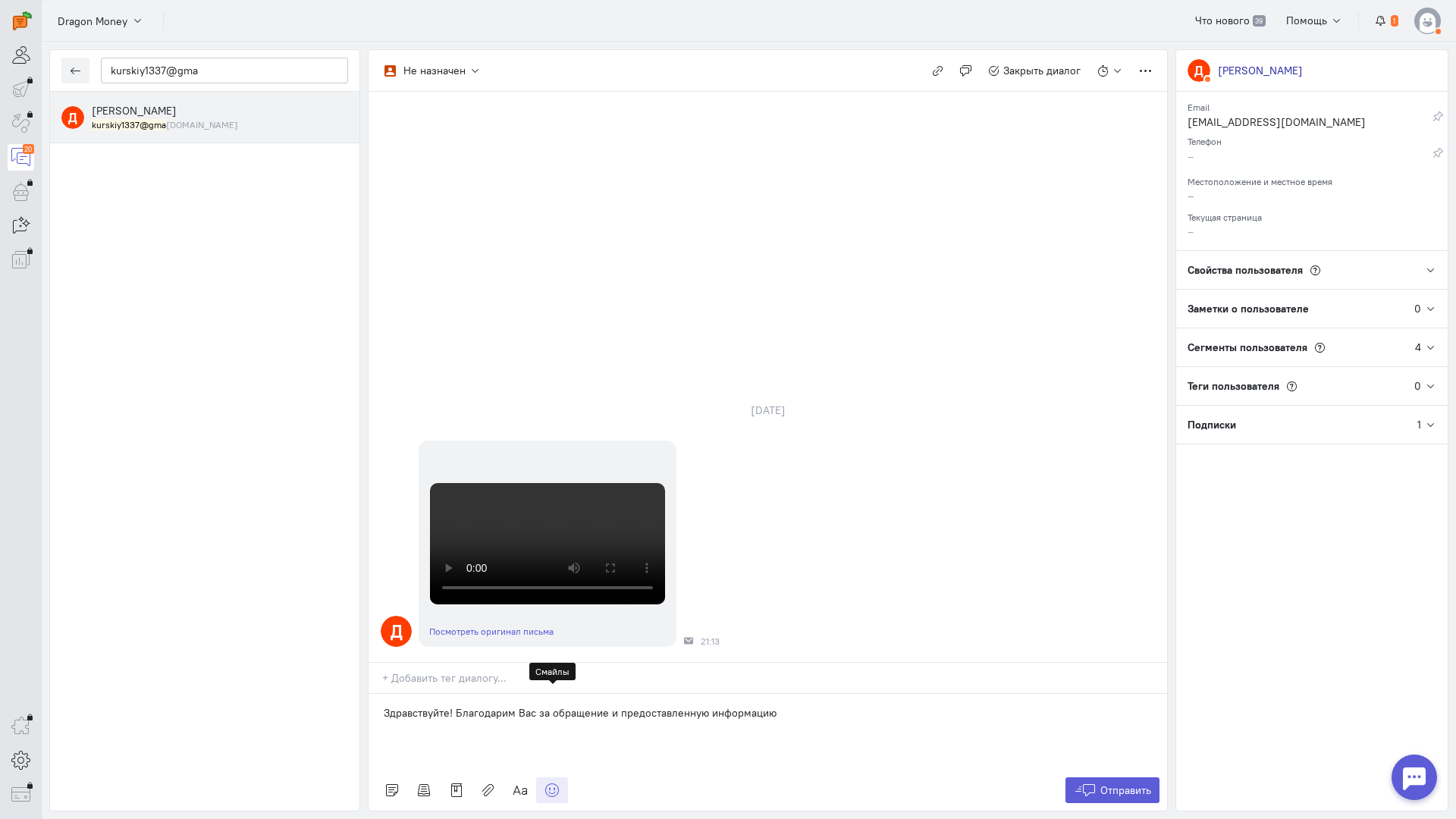
click at [552, 782] on icon at bounding box center [552, 789] width 15 height 15
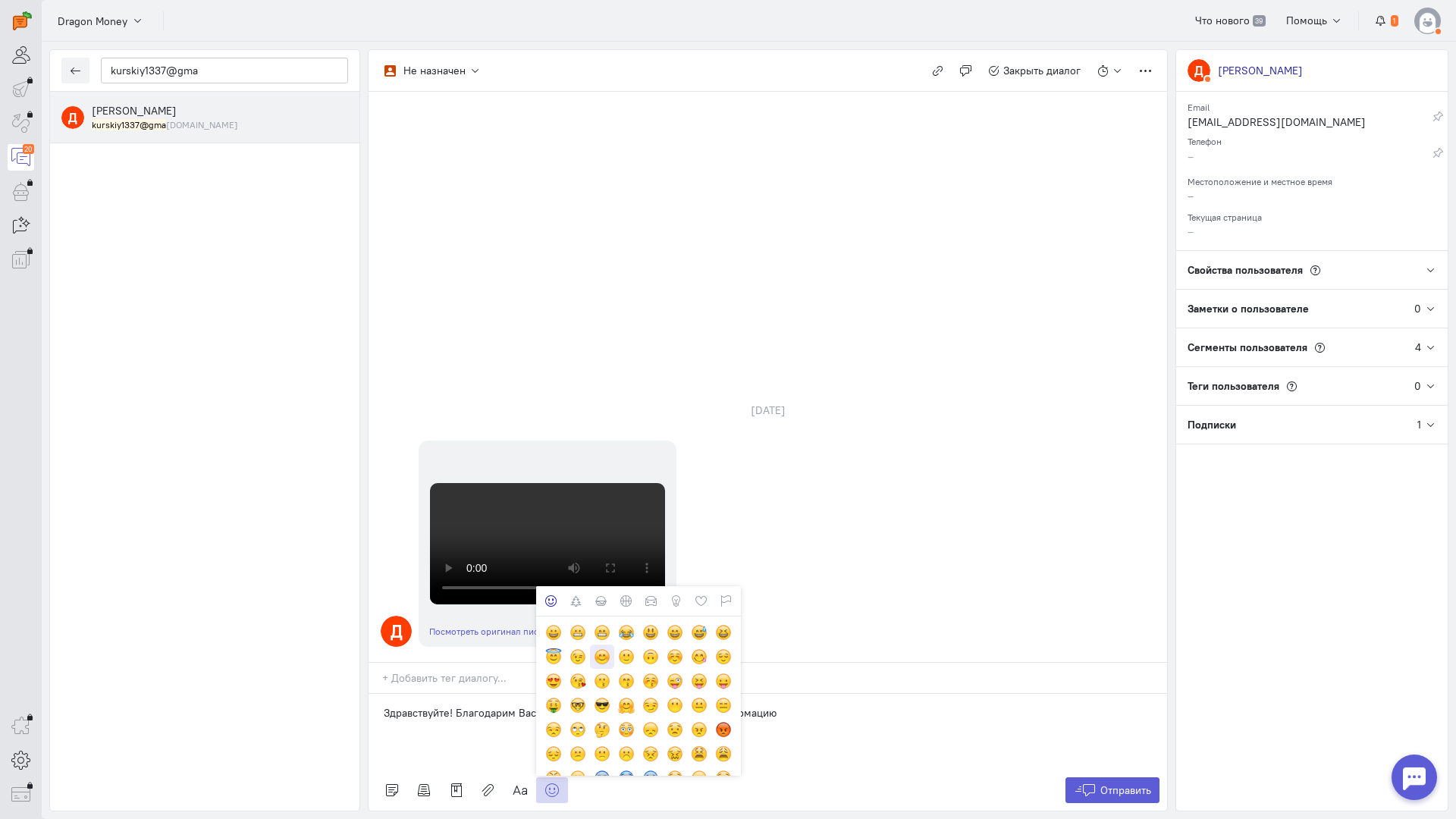
click at [604, 648] on div at bounding box center [602, 656] width 16 height 16
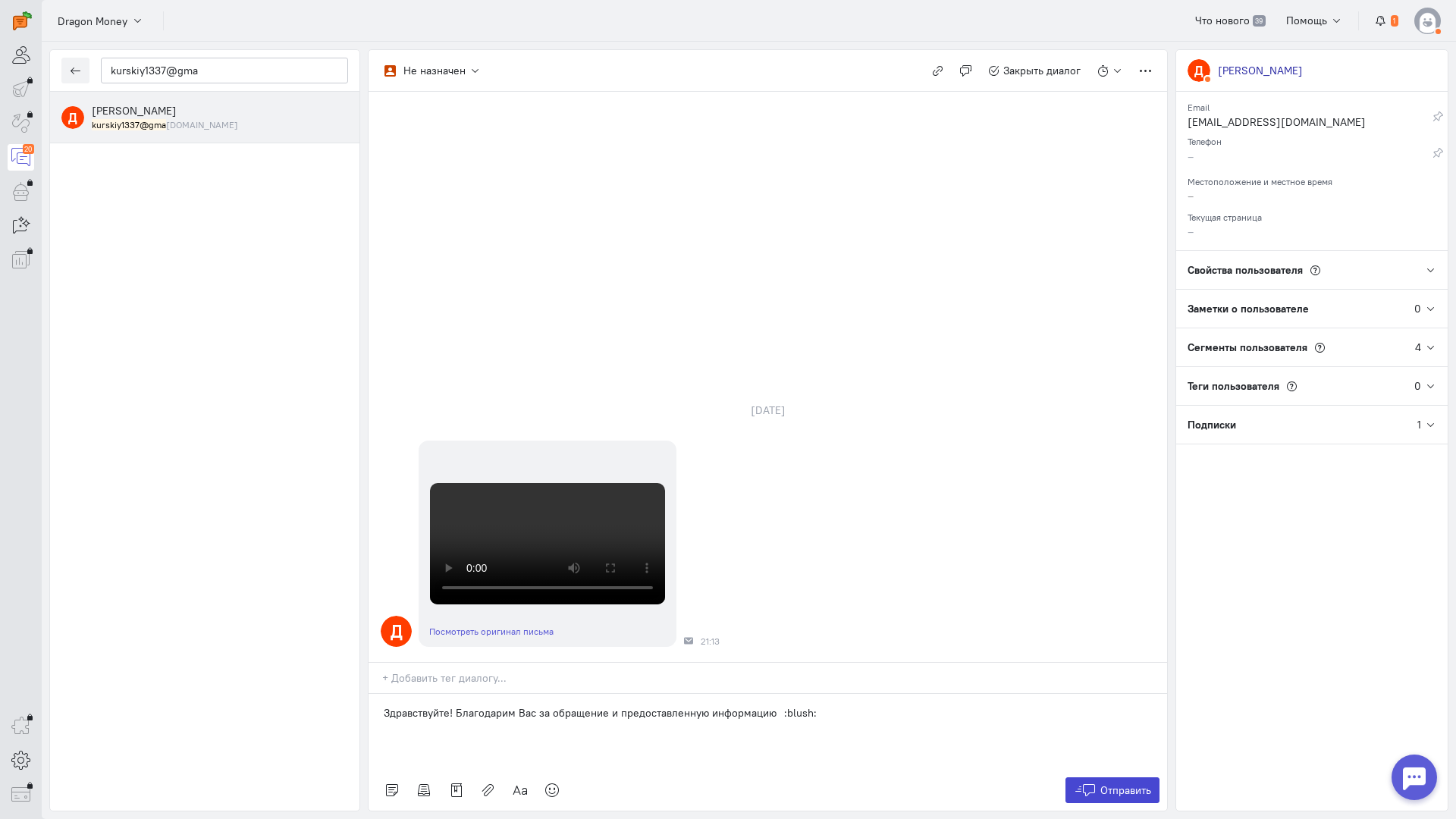
click at [1135, 783] on span "Отправить" at bounding box center [1125, 789] width 51 height 13
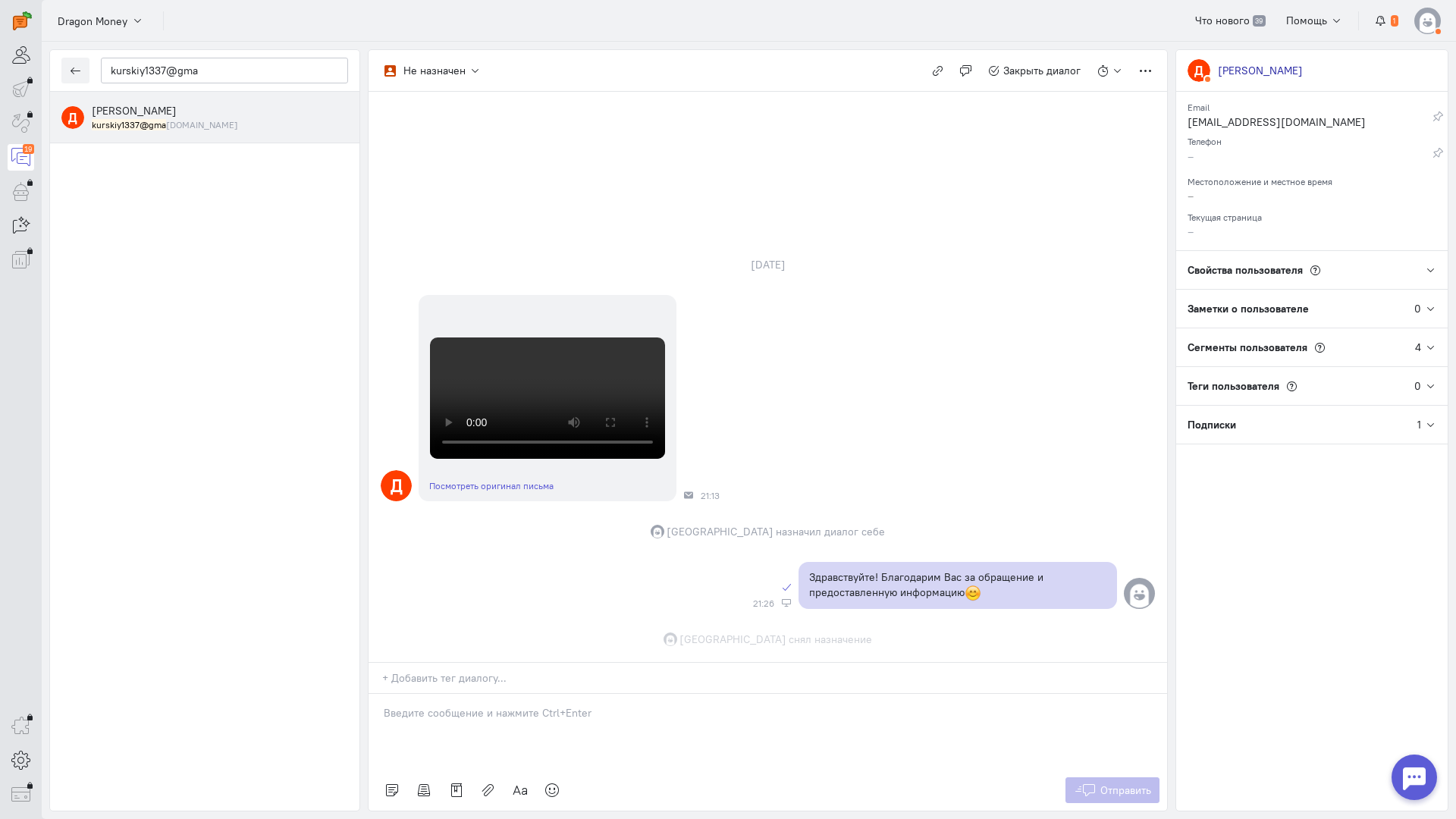
scroll to position [498, 0]
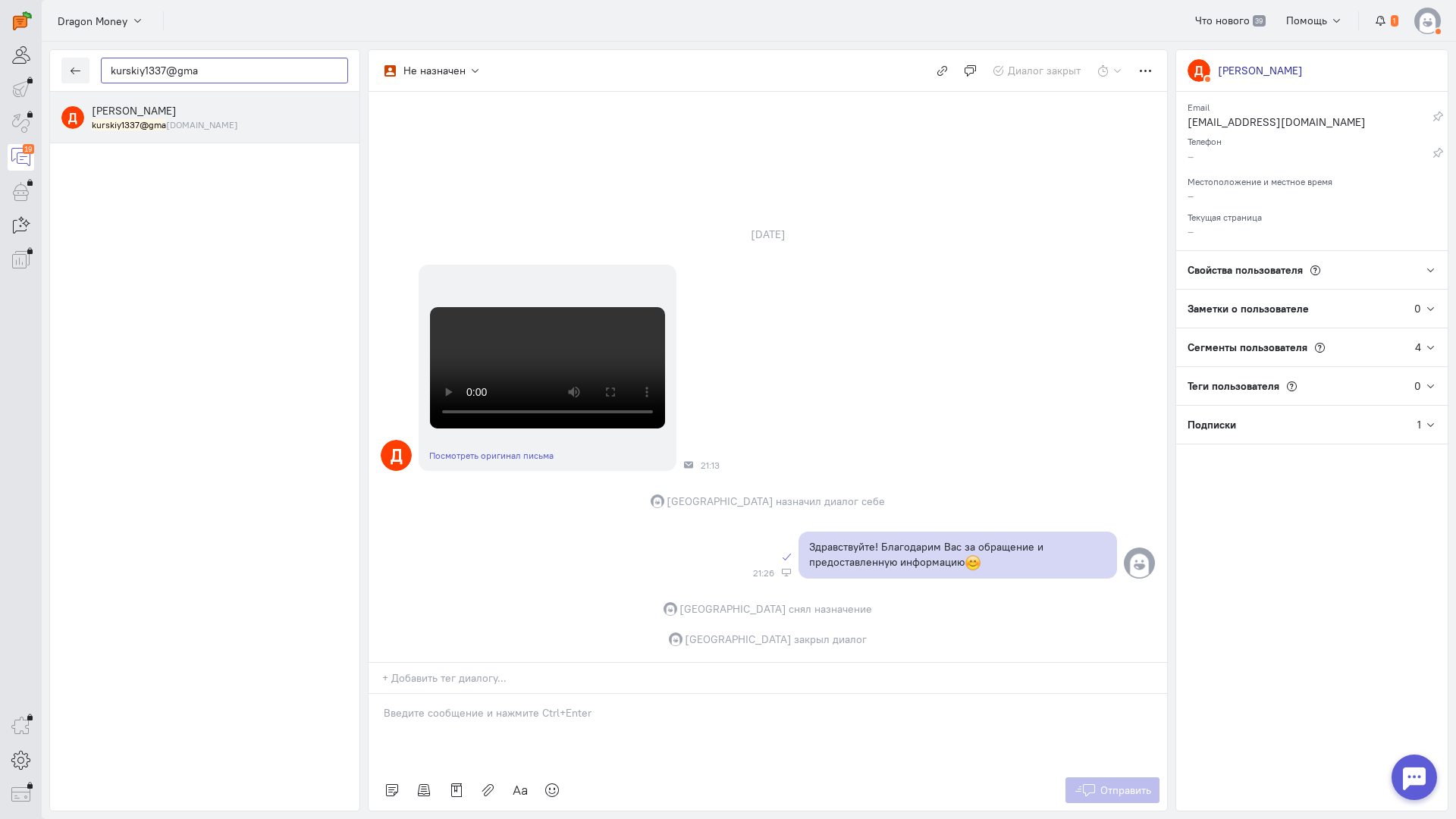
drag, startPoint x: 219, startPoint y: 75, endPoint x: 54, endPoint y: 67, distance: 165.2
click at [54, 67] on div "kurskiy1337@gma" at bounding box center [204, 70] width 310 height 41
click at [69, 67] on icon "button" at bounding box center [75, 71] width 12 height 12
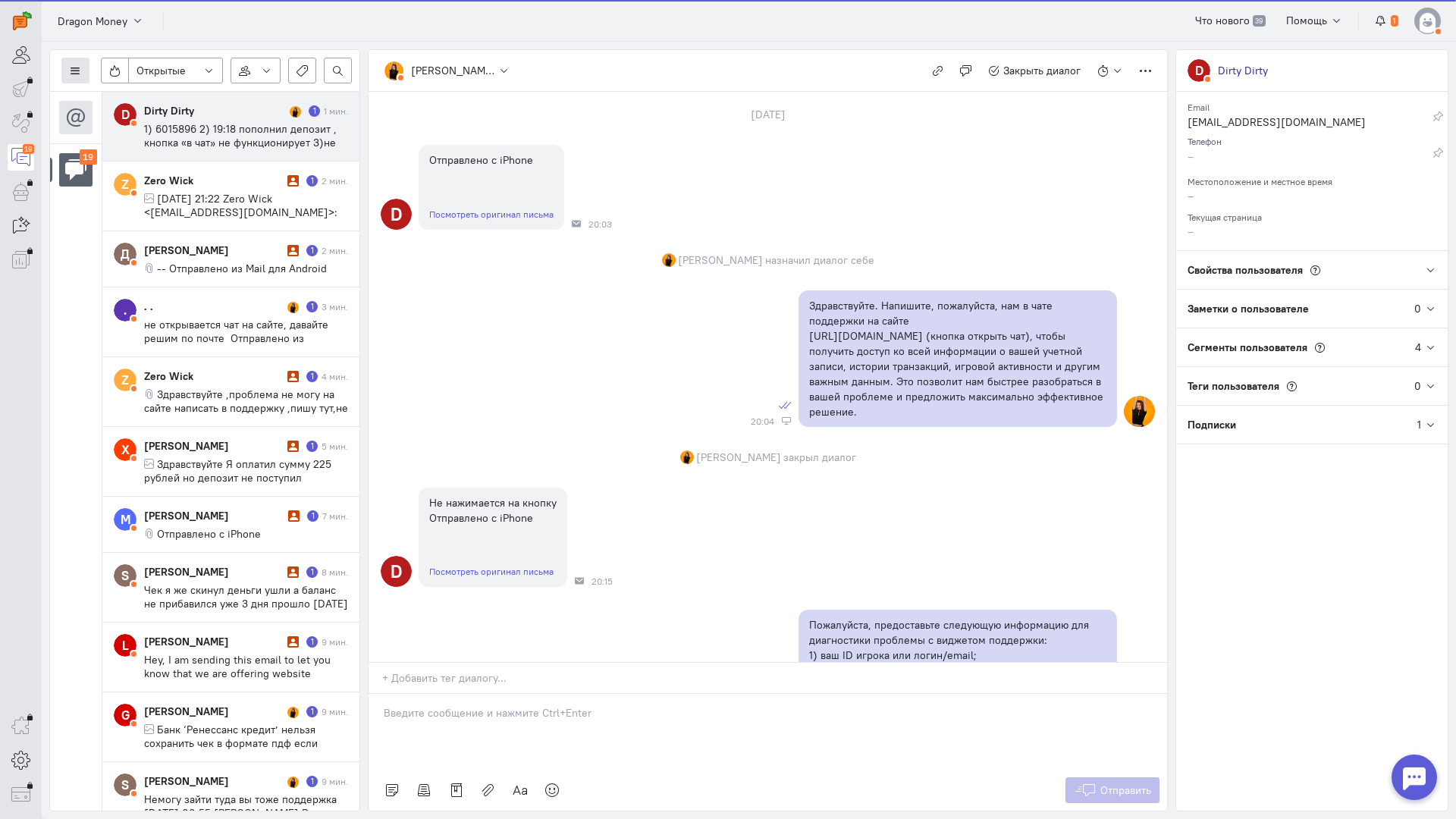
scroll to position [792, 0]
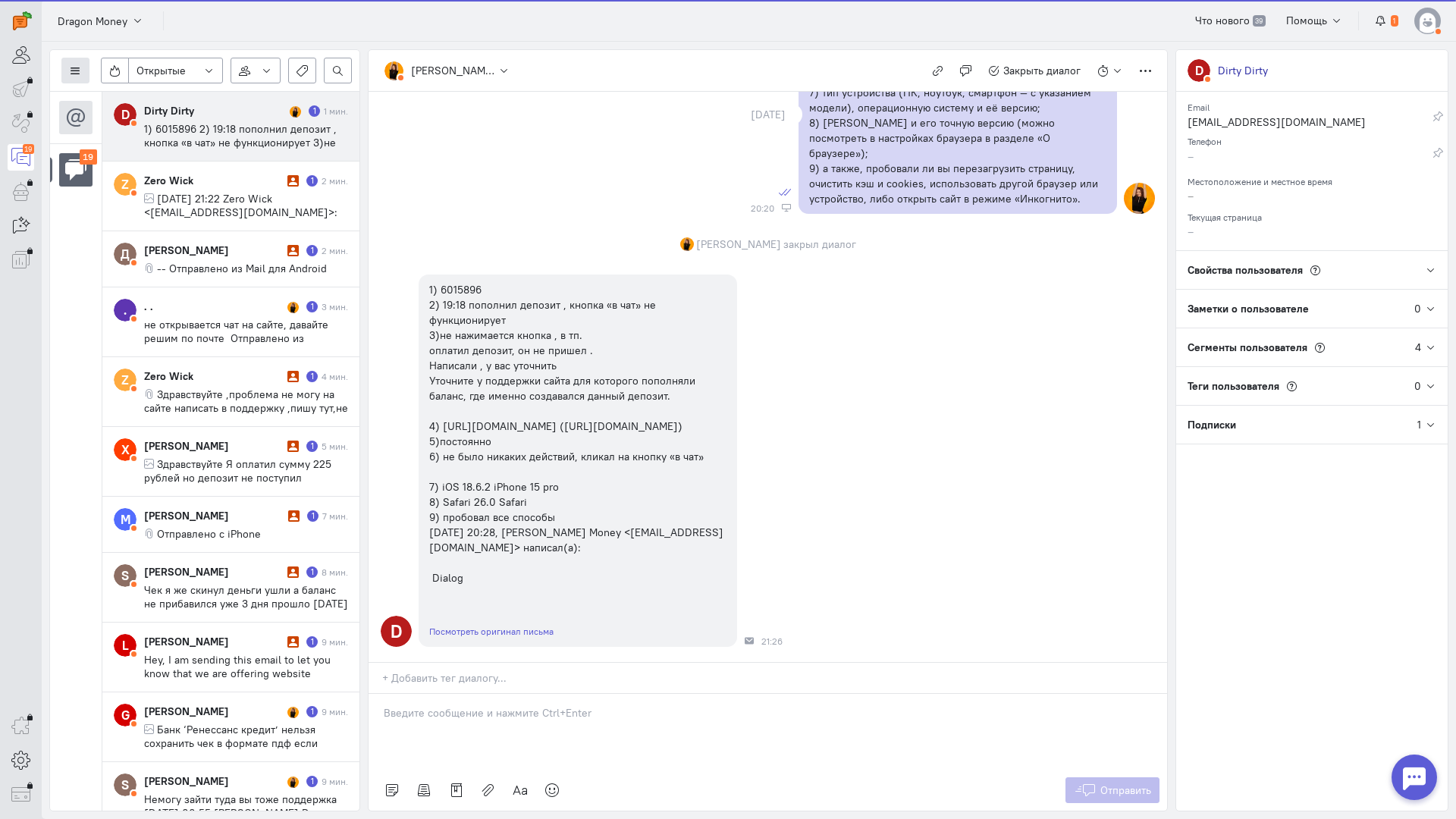
click at [64, 69] on button at bounding box center [76, 70] width 28 height 26
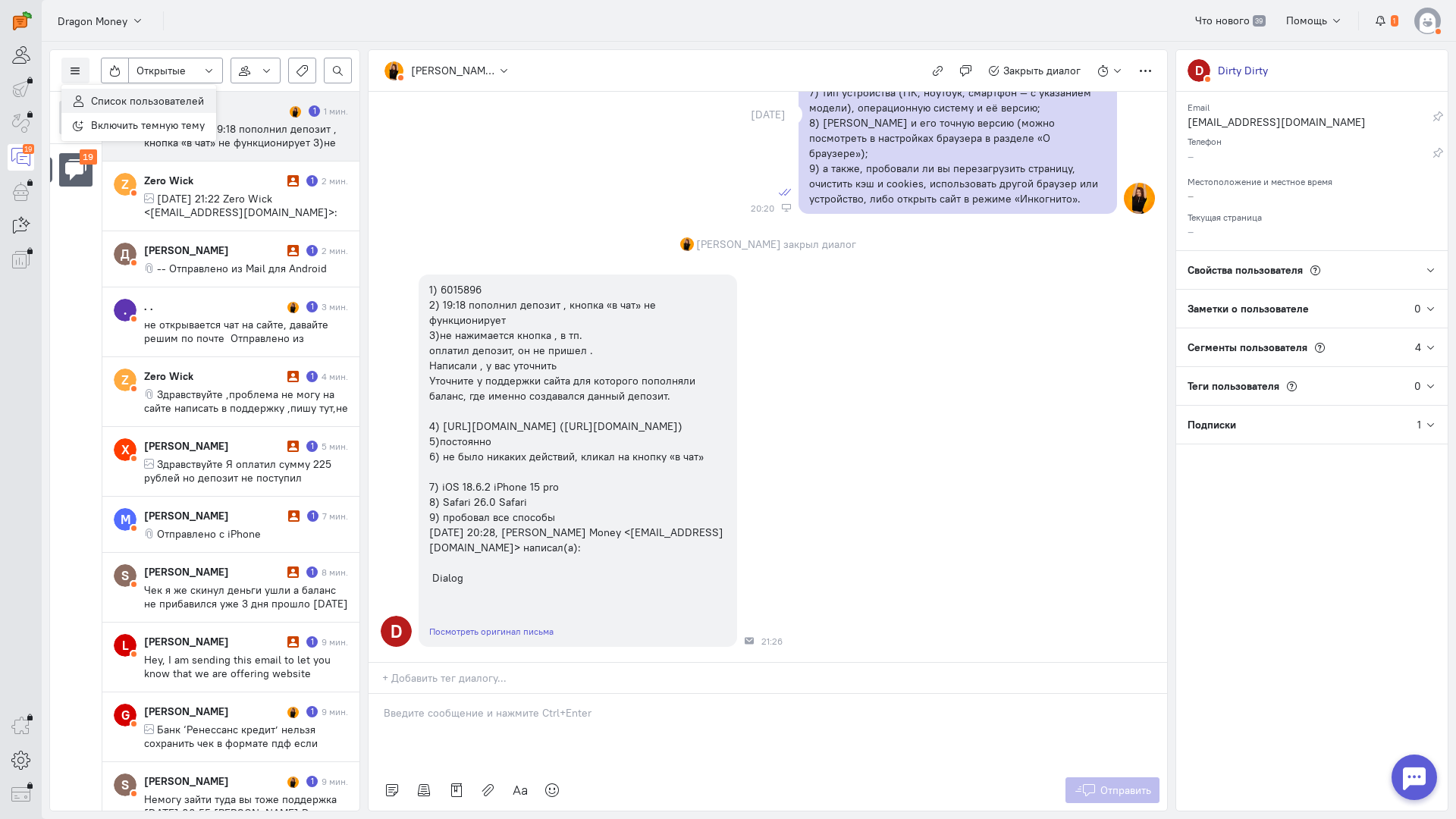
click at [114, 98] on span "Список пользователей" at bounding box center [147, 101] width 113 height 13
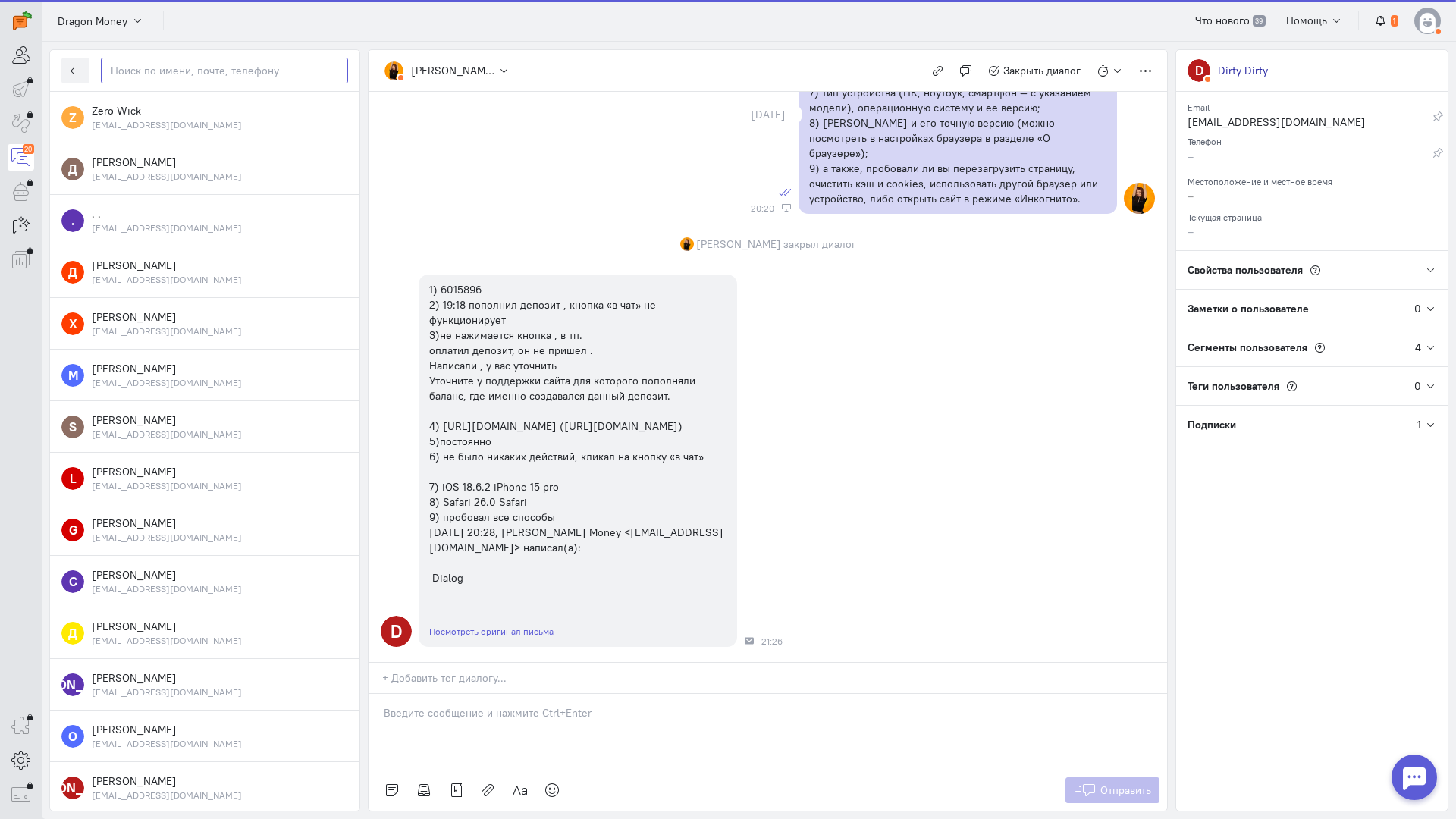
click at [154, 76] on input "text" at bounding box center [224, 70] width 247 height 26
paste input "kurskiy1337@gma"
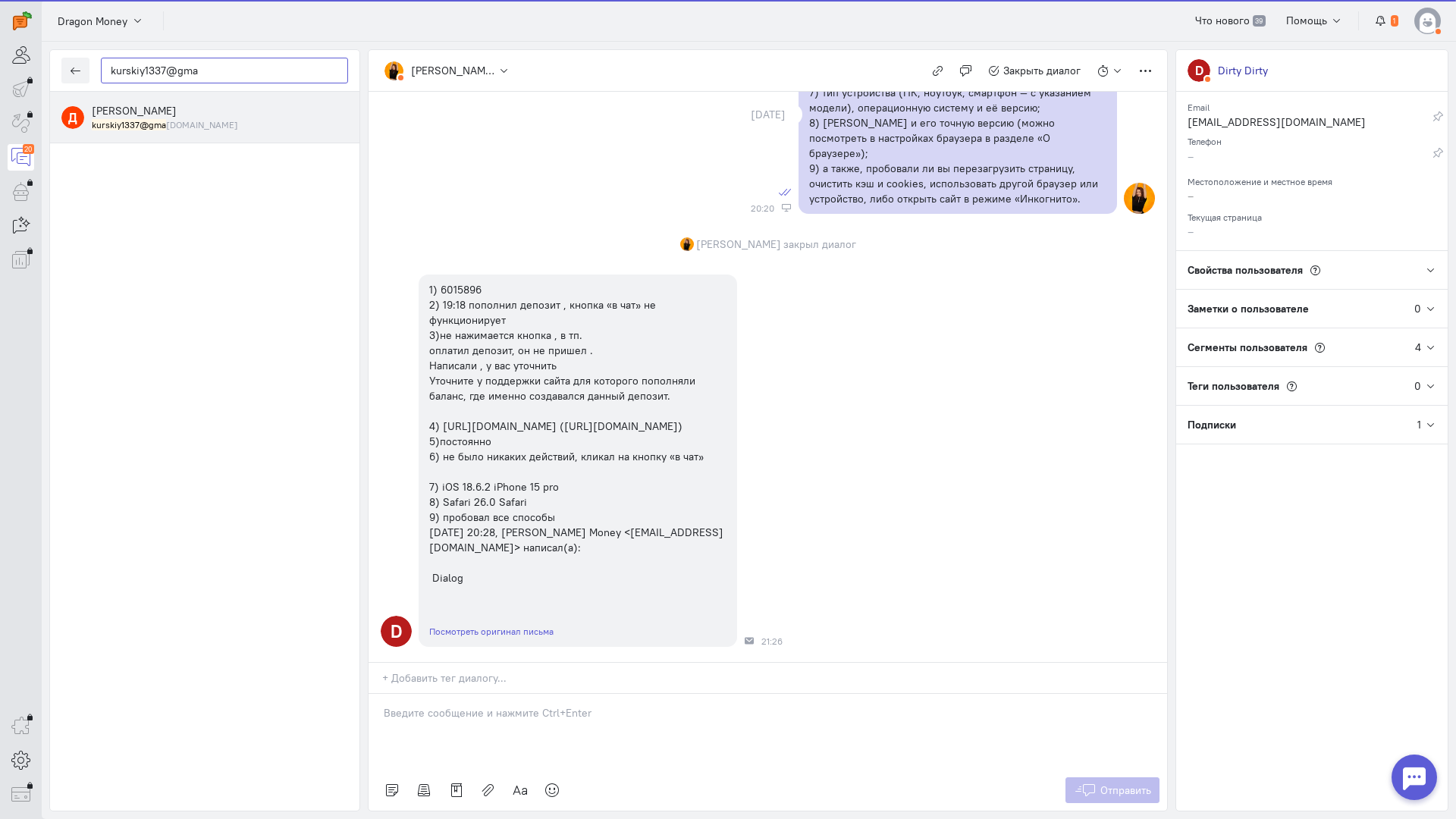
type input "kurskiy1337@gma"
click at [201, 116] on div "[PERSON_NAME] kurskiy1337@gma [DOMAIN_NAME]" at bounding box center [220, 117] width 256 height 28
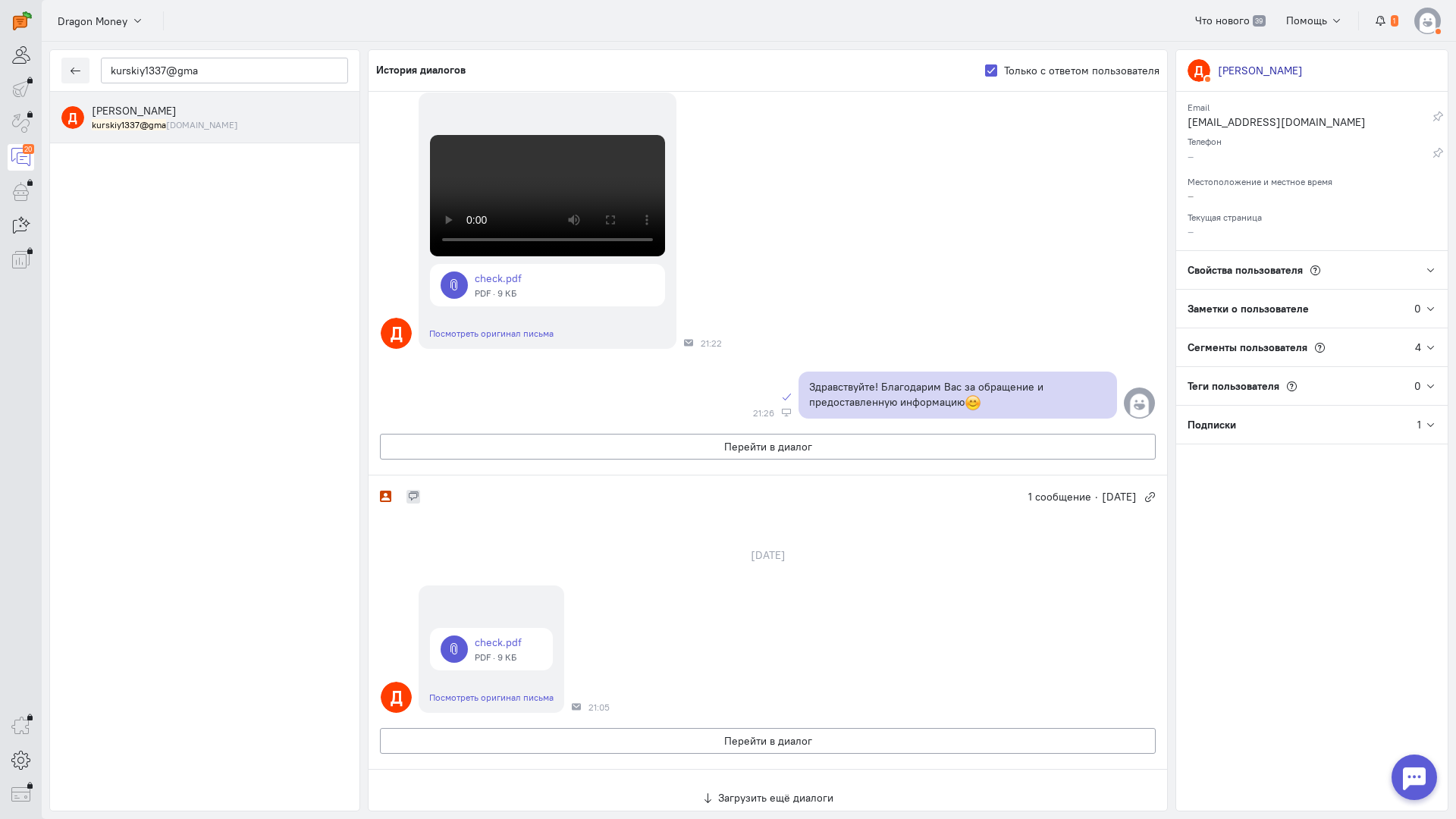
scroll to position [1692, 0]
copy p "Здравствуйте! Благодарим Вас за обращение и предоставленную информацию"
drag, startPoint x: 983, startPoint y: 309, endPoint x: 797, endPoint y: 296, distance: 186.5
click at [809, 379] on p "Здравствуйте! Благодарим Вас за обращение и предоставленную информацию" at bounding box center [957, 395] width 297 height 33
click at [694, 728] on button "Перейти в диалог" at bounding box center [768, 740] width 776 height 26
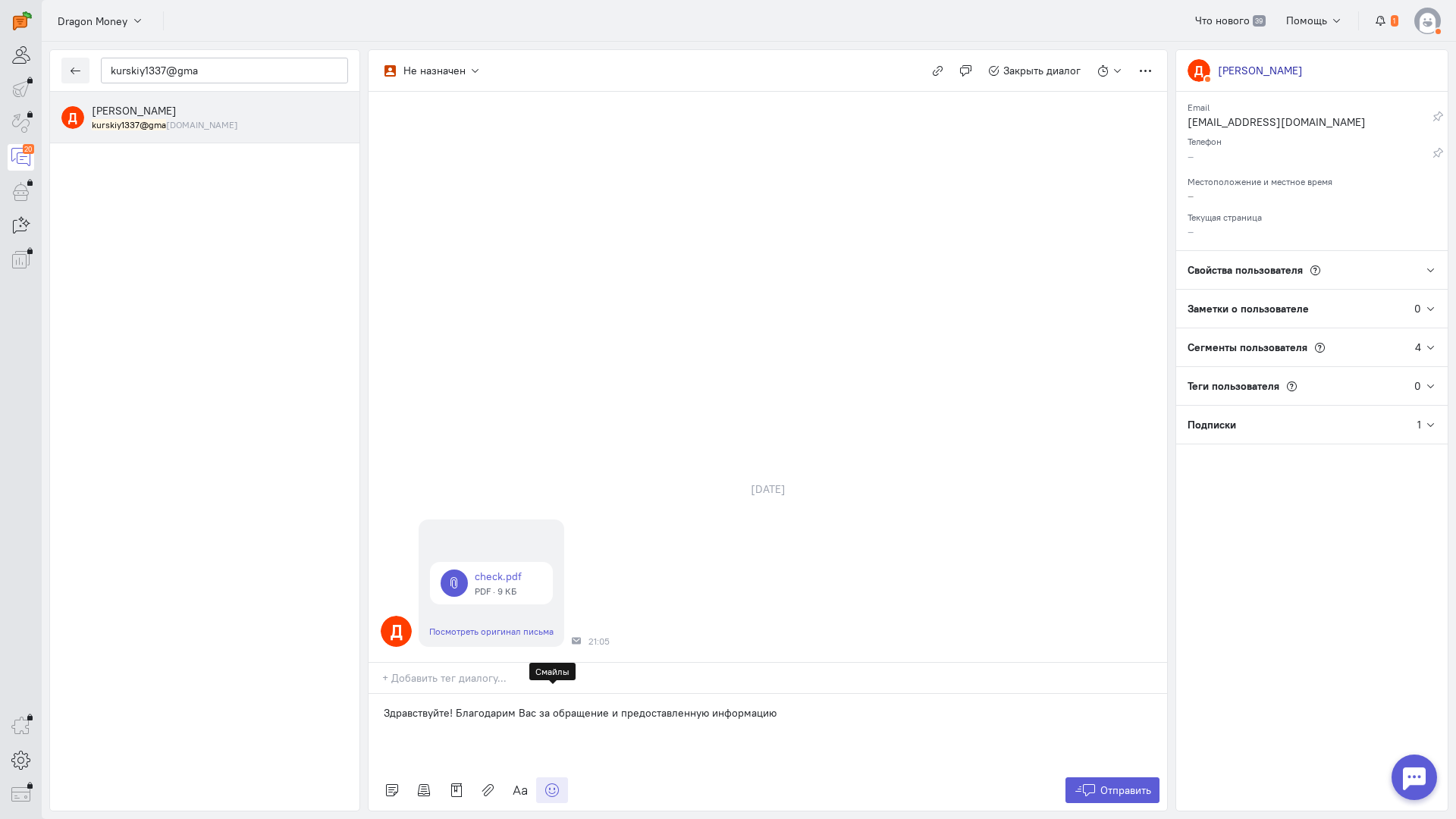
click at [565, 777] on link at bounding box center [552, 789] width 32 height 26
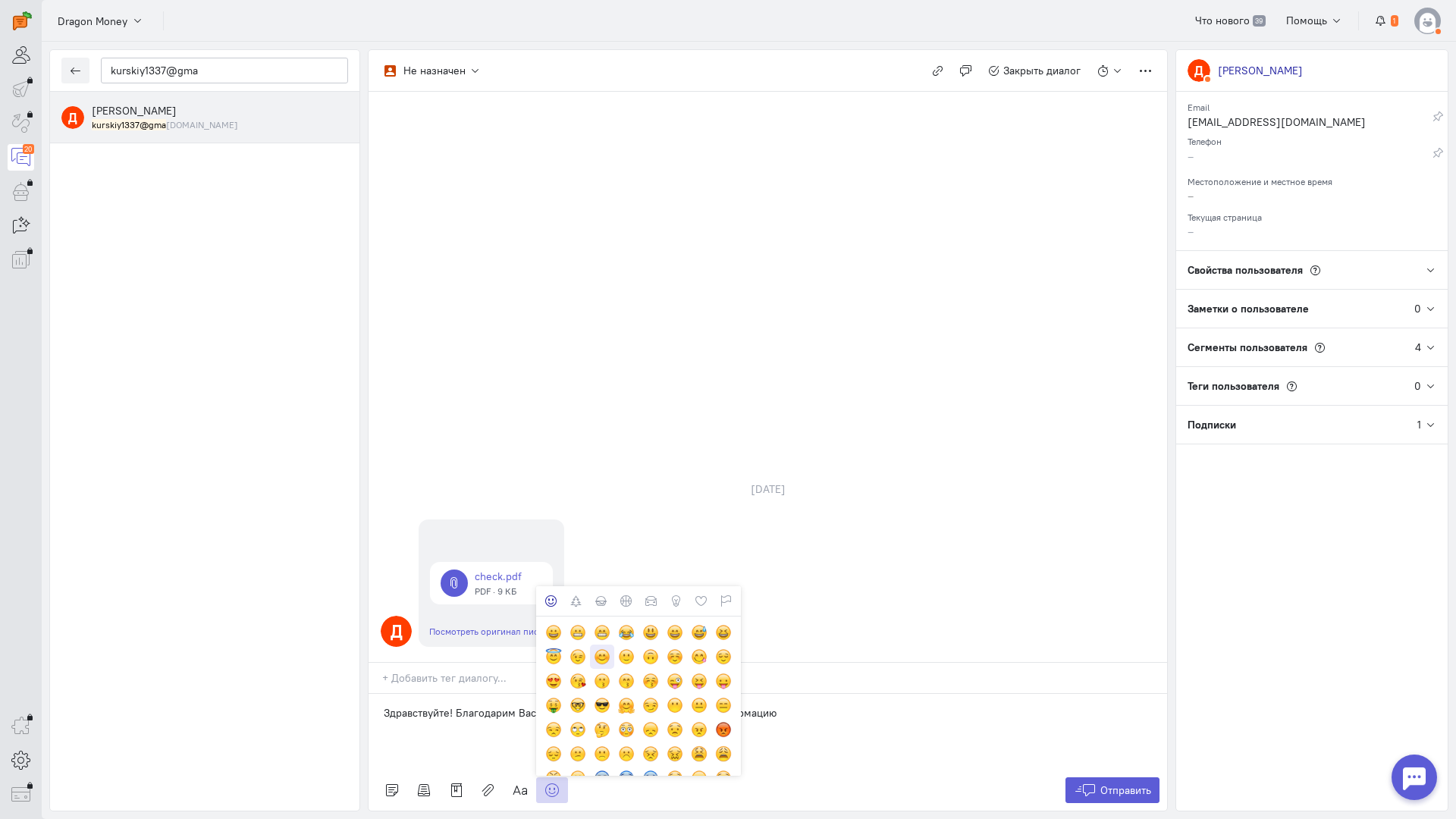
click at [603, 648] on div at bounding box center [602, 656] width 16 height 16
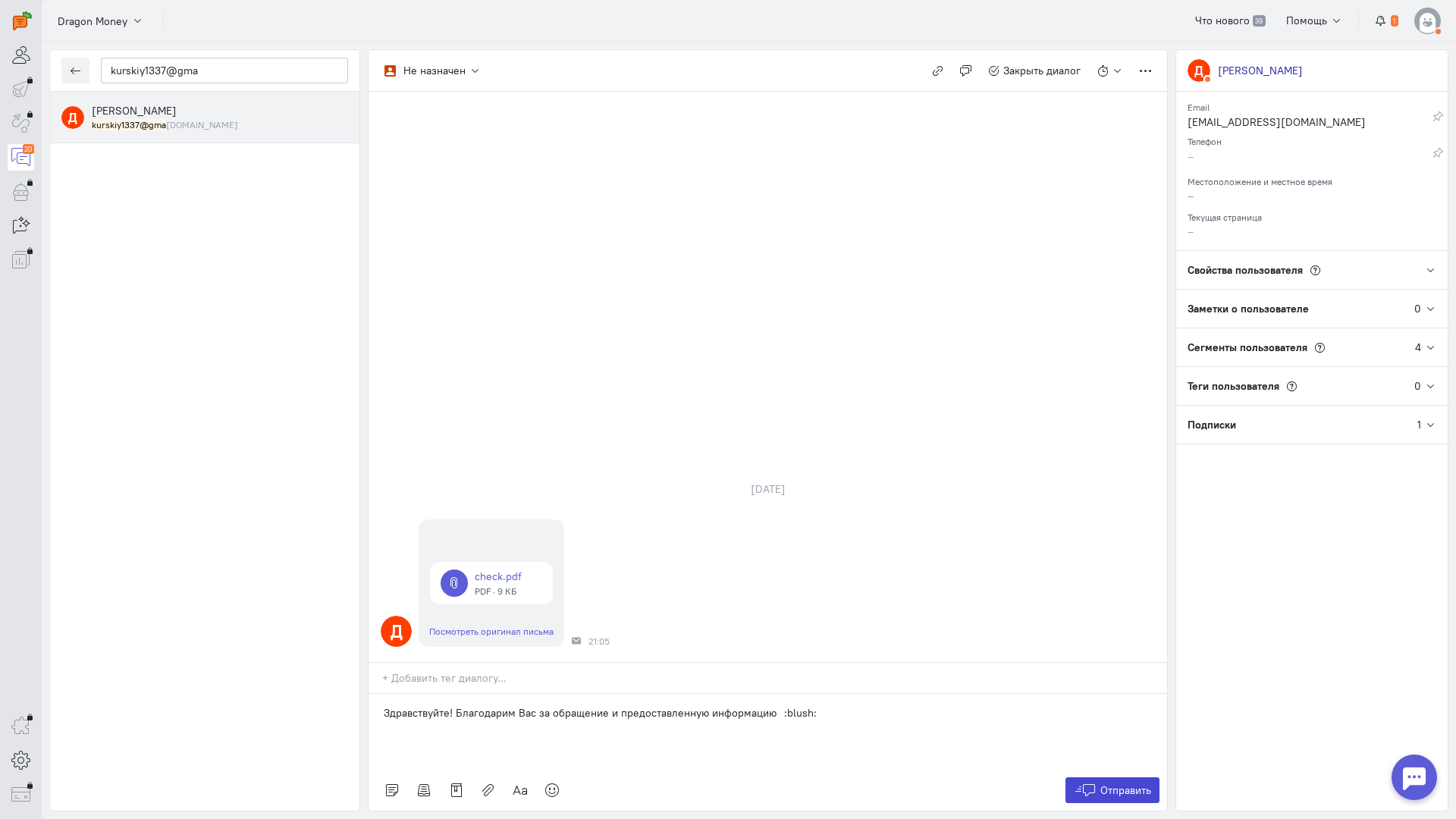
click at [1116, 783] on span "Отправить" at bounding box center [1125, 789] width 51 height 13
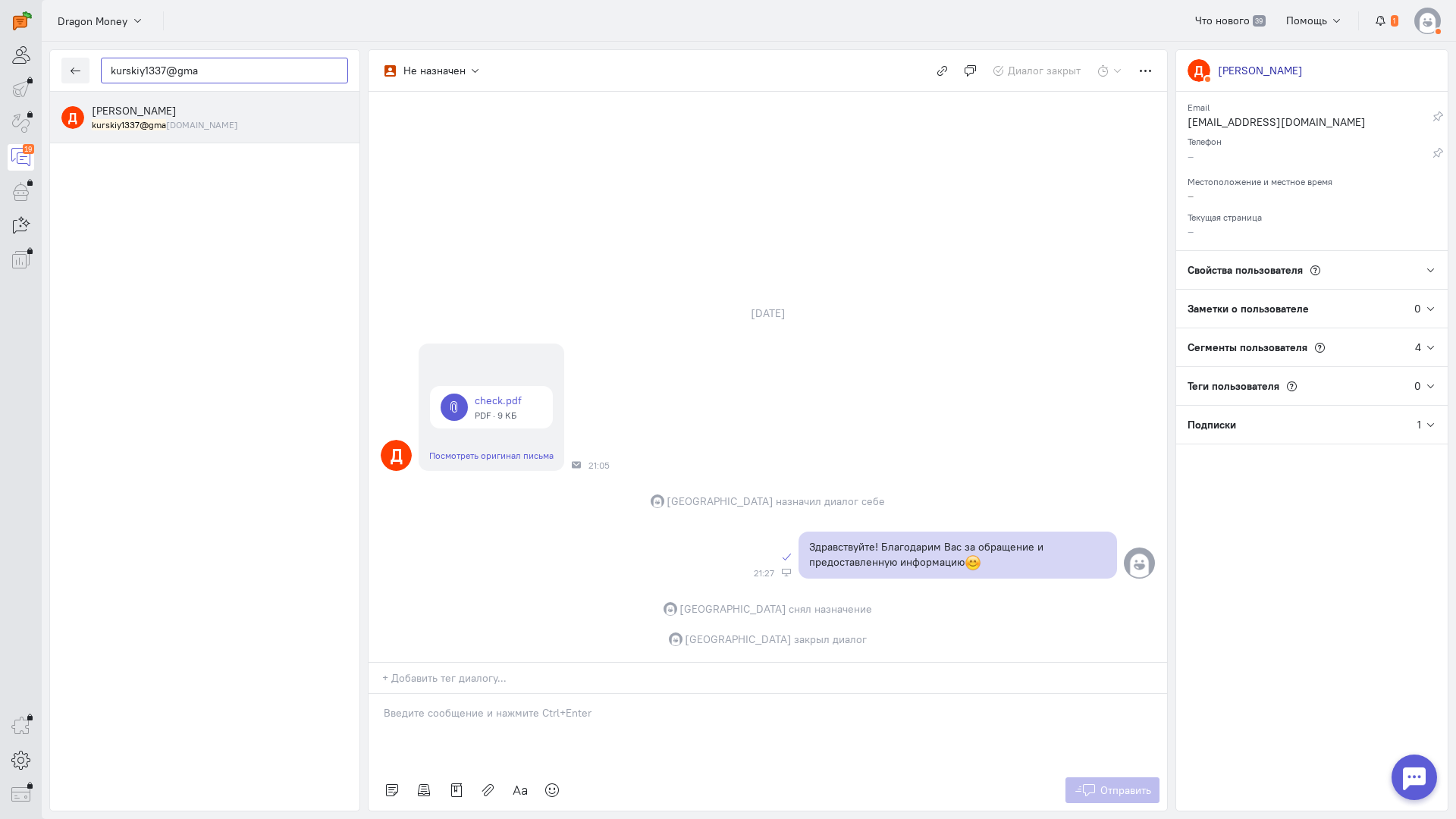
click at [55, 74] on div "kurskiy1337@gma" at bounding box center [204, 70] width 310 height 41
click at [69, 74] on button "button" at bounding box center [76, 70] width 28 height 26
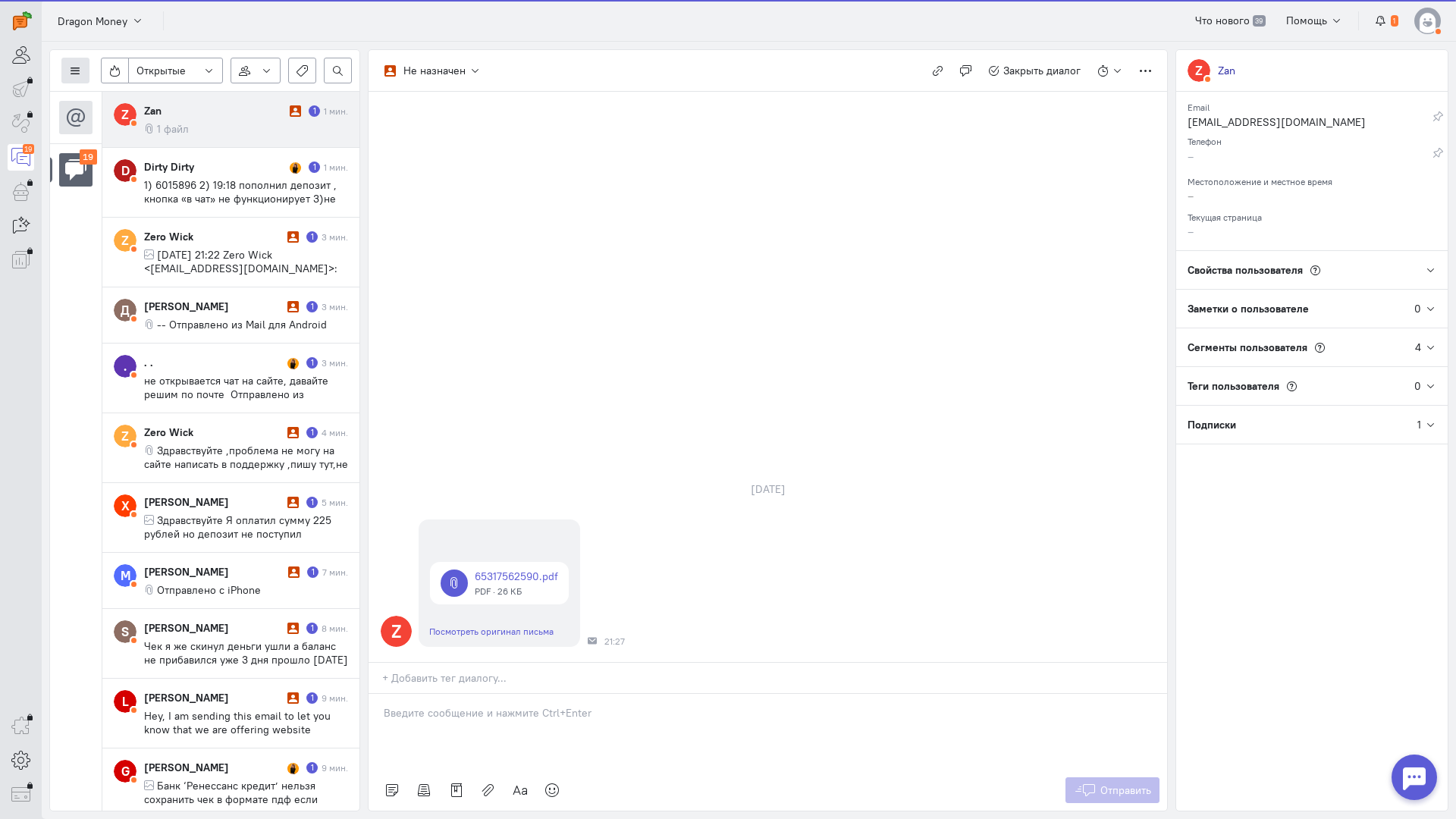
click at [76, 74] on icon at bounding box center [75, 71] width 12 height 12
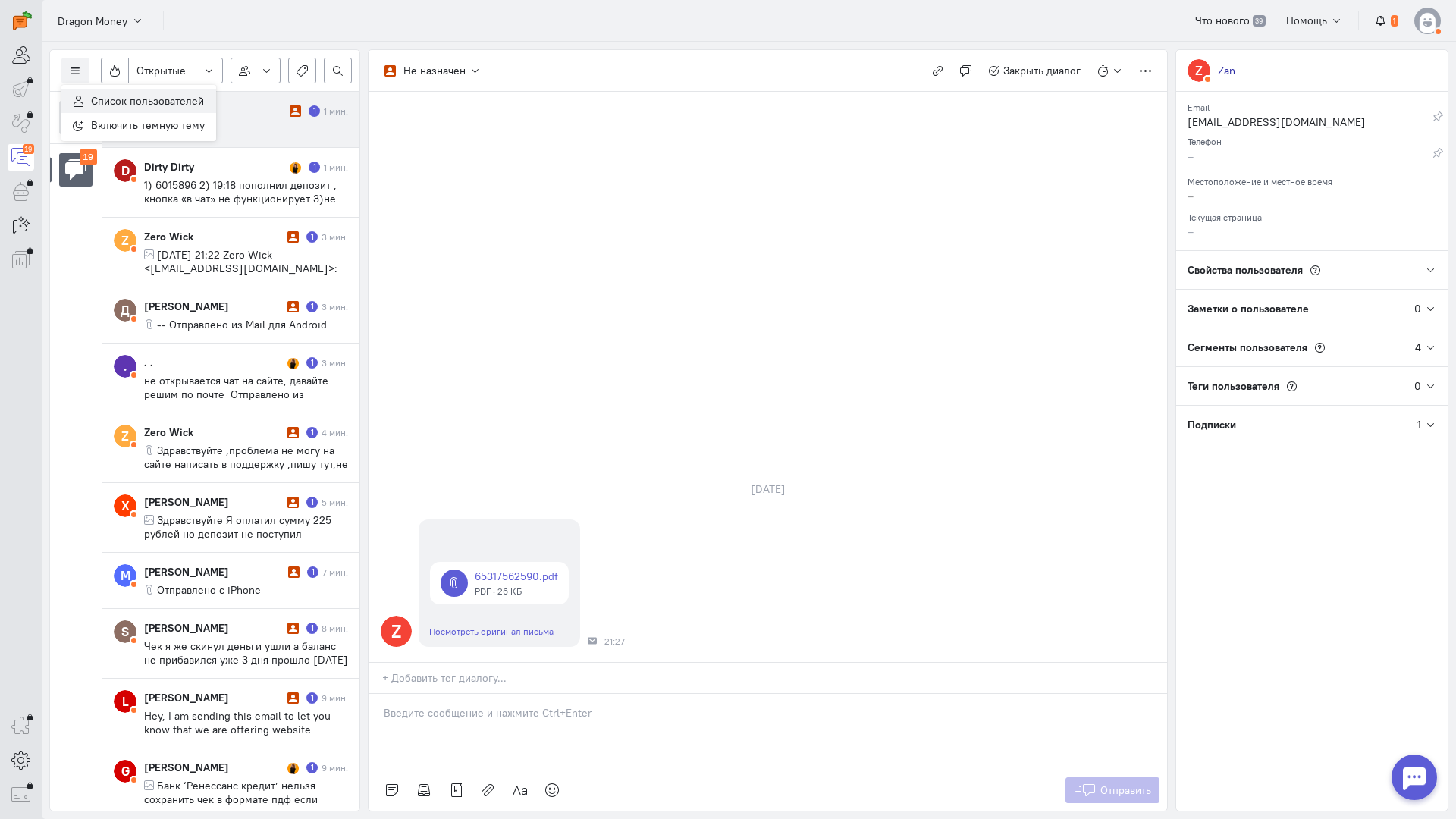
click at [147, 100] on span "Список пользователей" at bounding box center [147, 101] width 113 height 13
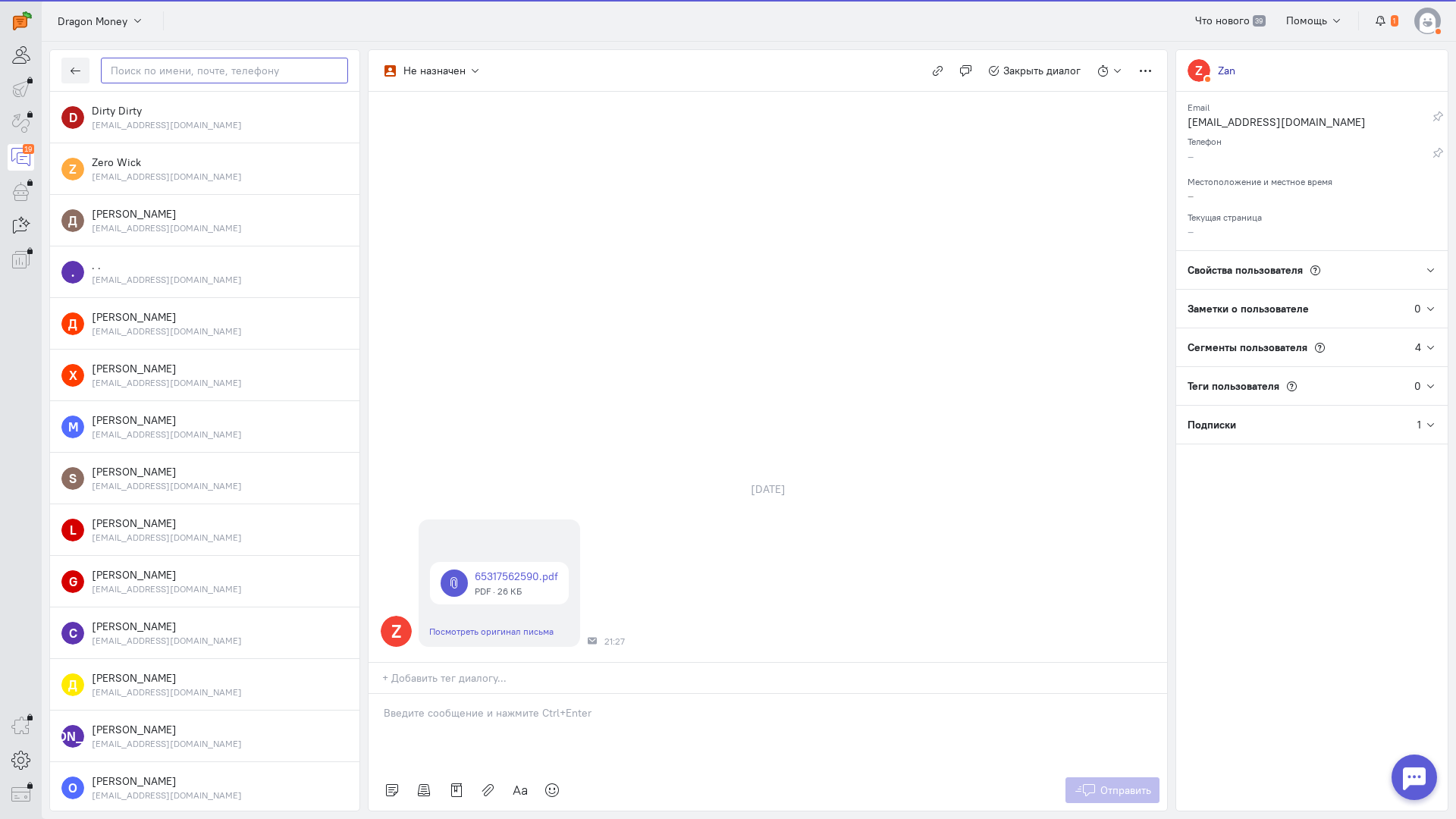
click at [140, 69] on input "text" at bounding box center [224, 70] width 247 height 26
paste input "kurskiy1337@gma"
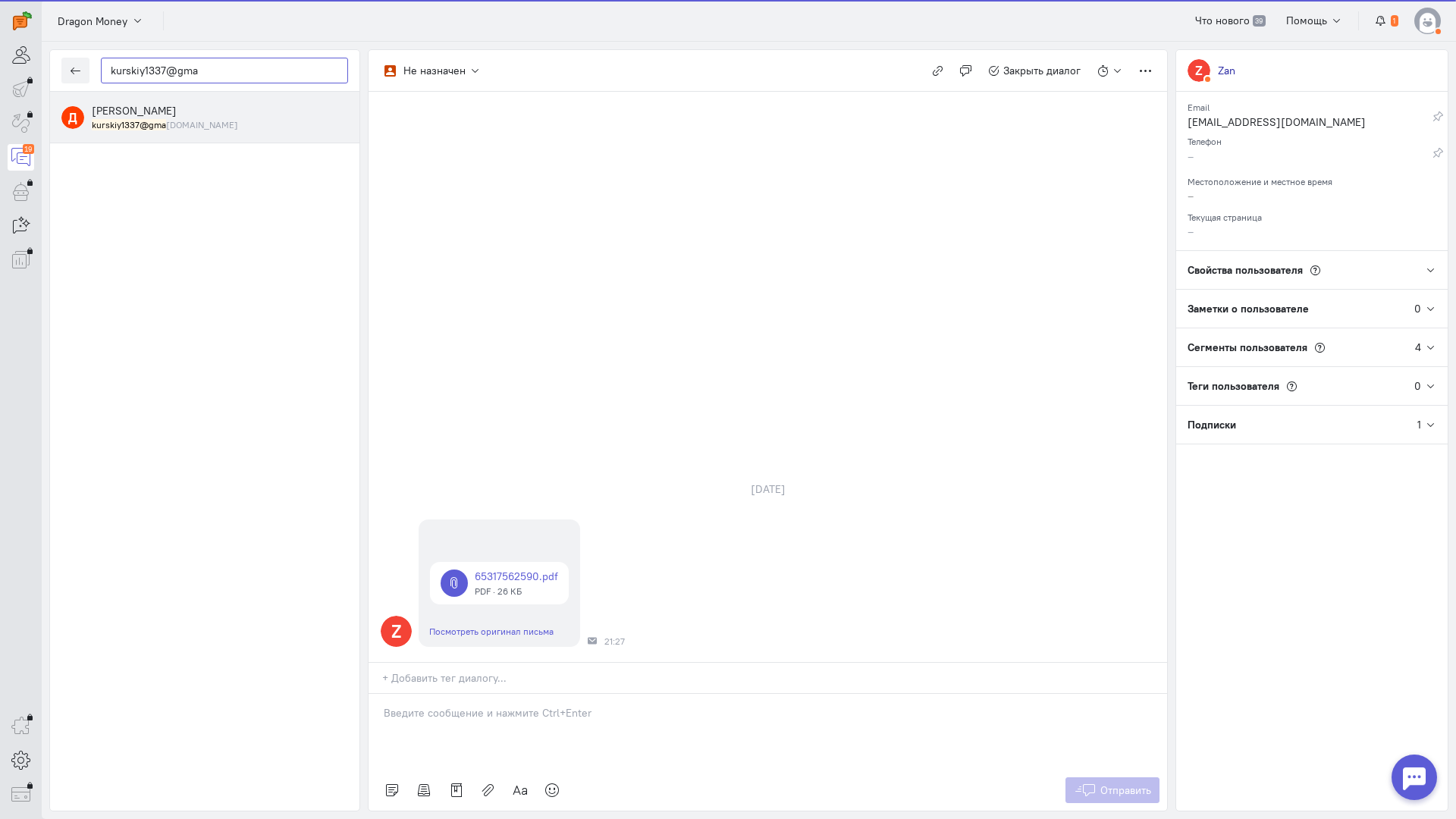
type input "kurskiy1337@gma"
click at [177, 116] on div "[PERSON_NAME] kurskiy1337@gma [DOMAIN_NAME]" at bounding box center [220, 117] width 256 height 28
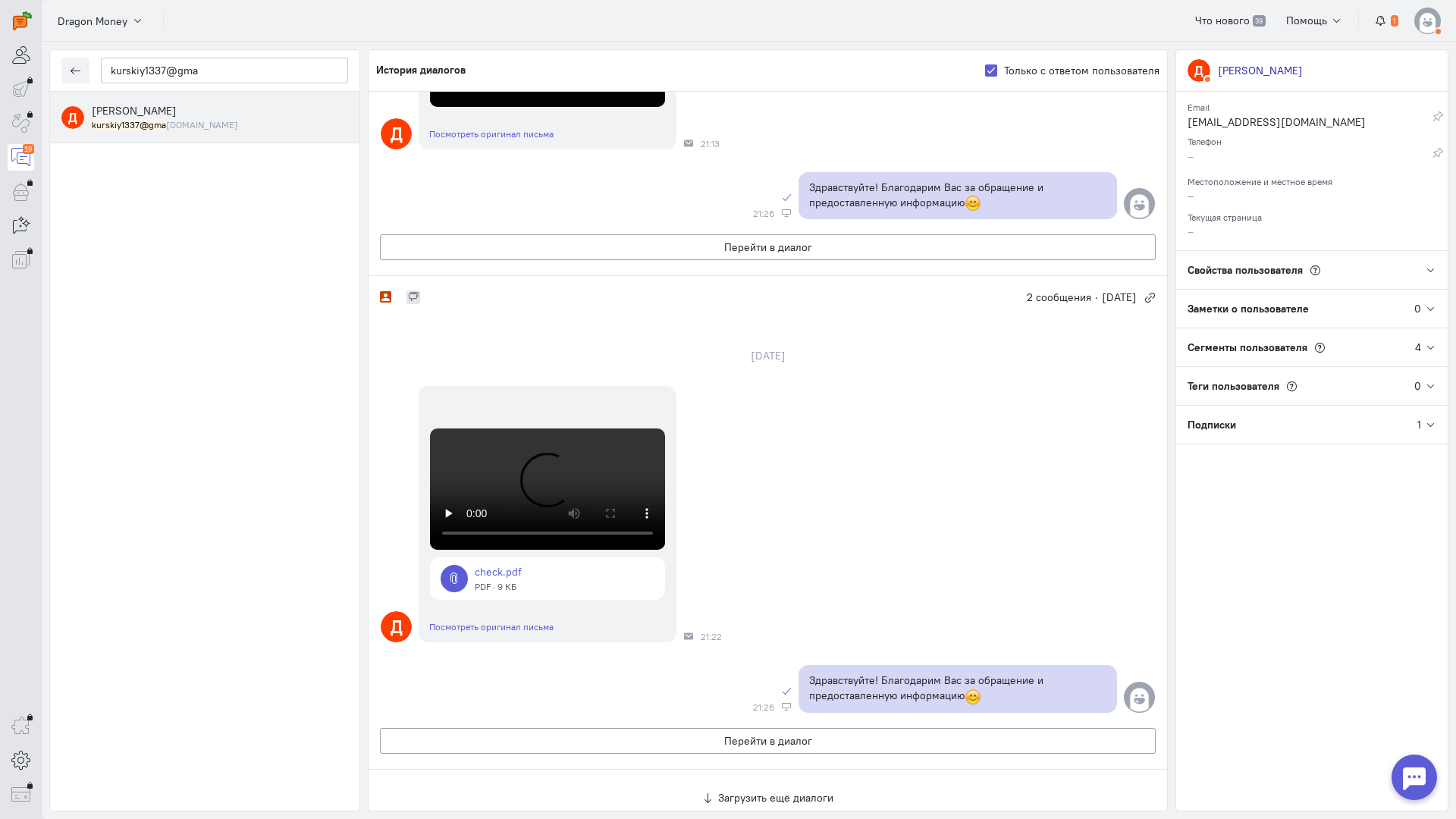
scroll to position [1763, 0]
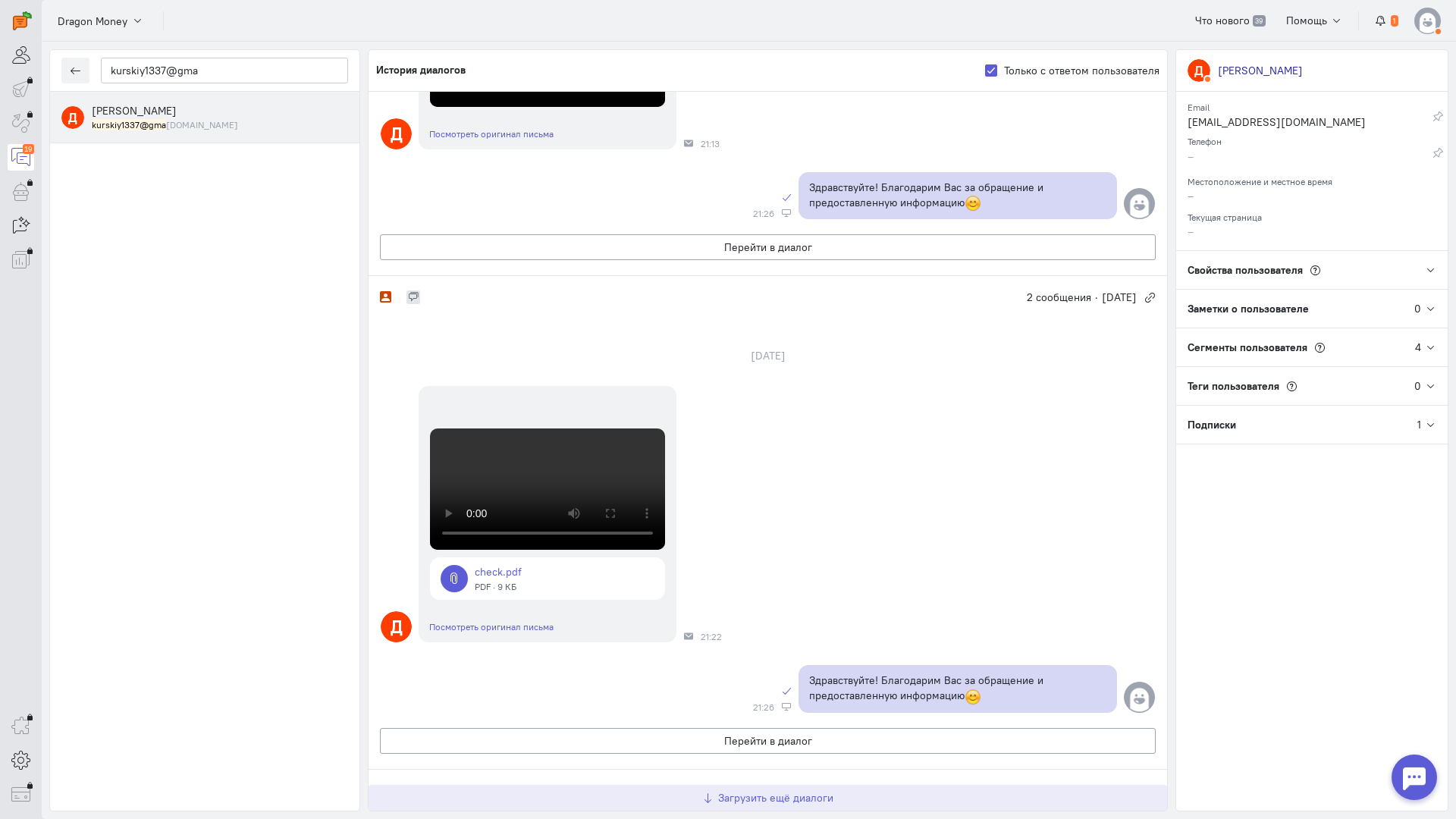
click at [765, 791] on span "Загрузить ещё диалоги" at bounding box center [776, 797] width 115 height 13
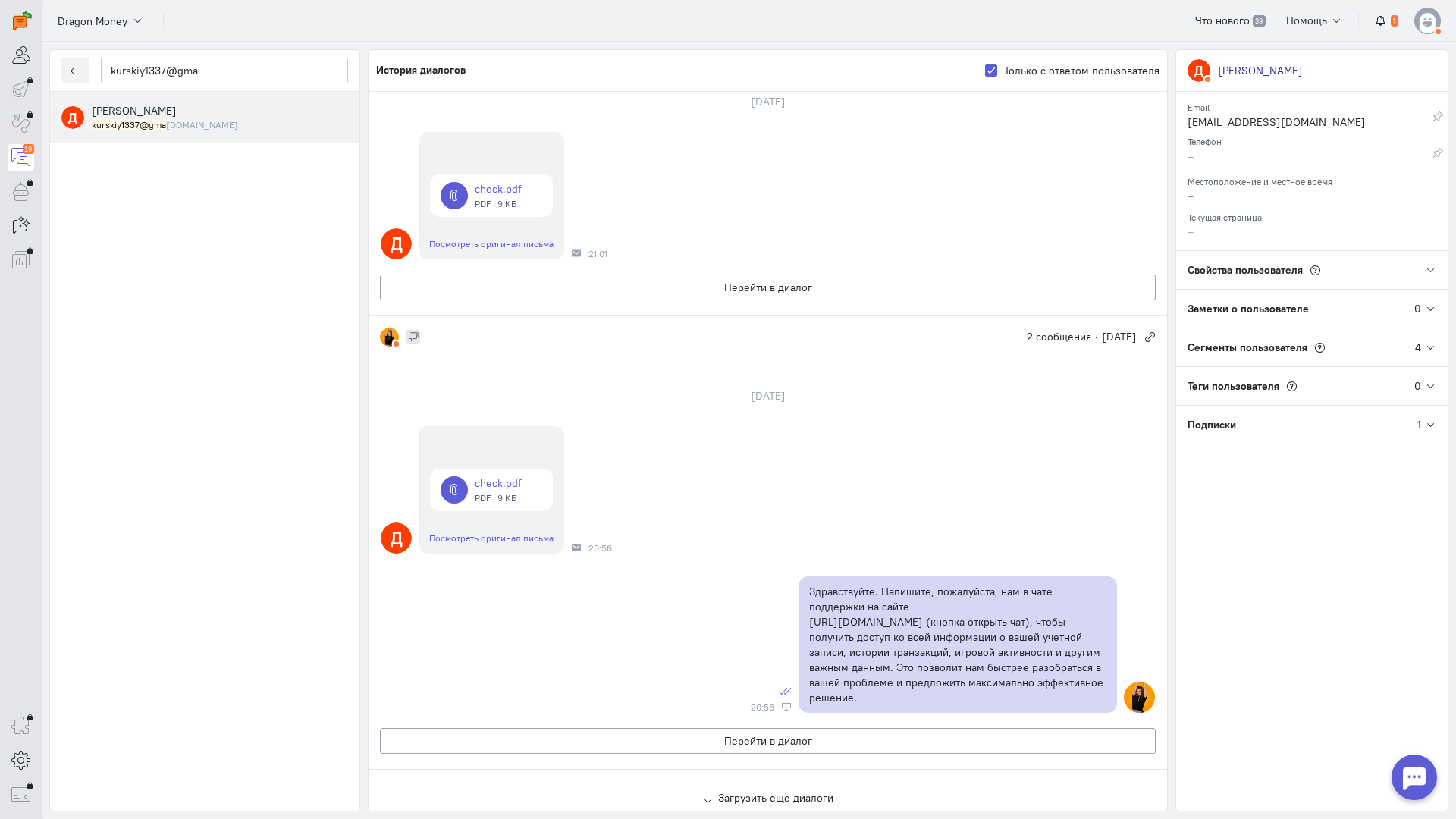
scroll to position [1905, 0]
copy p "Здравствуйте! Благодарим Вас за обращение и предоставленную информацию"
drag, startPoint x: 993, startPoint y: 459, endPoint x: 794, endPoint y: 438, distance: 200.1
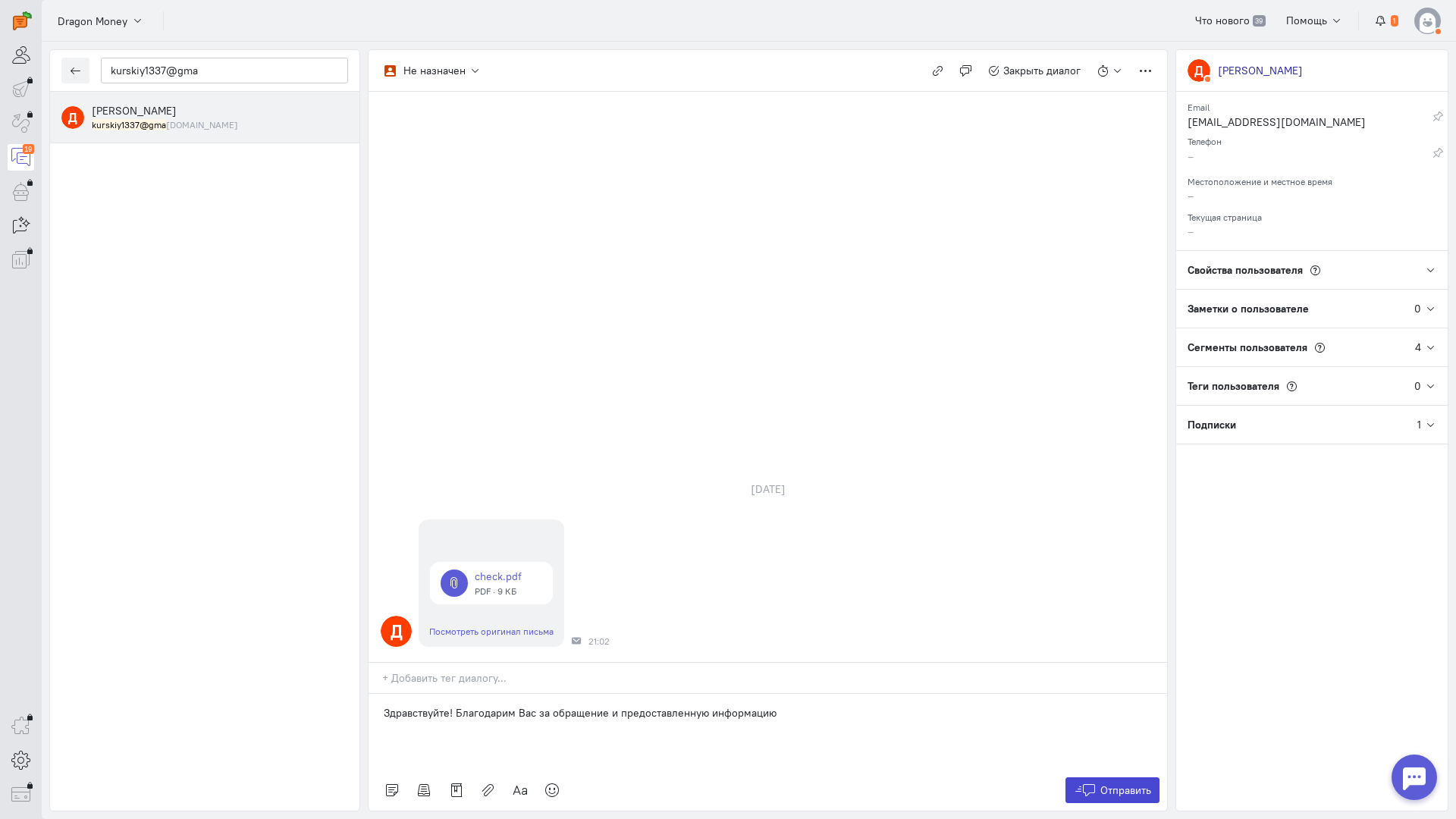
click at [1113, 777] on button "Отправить" at bounding box center [1112, 789] width 94 height 26
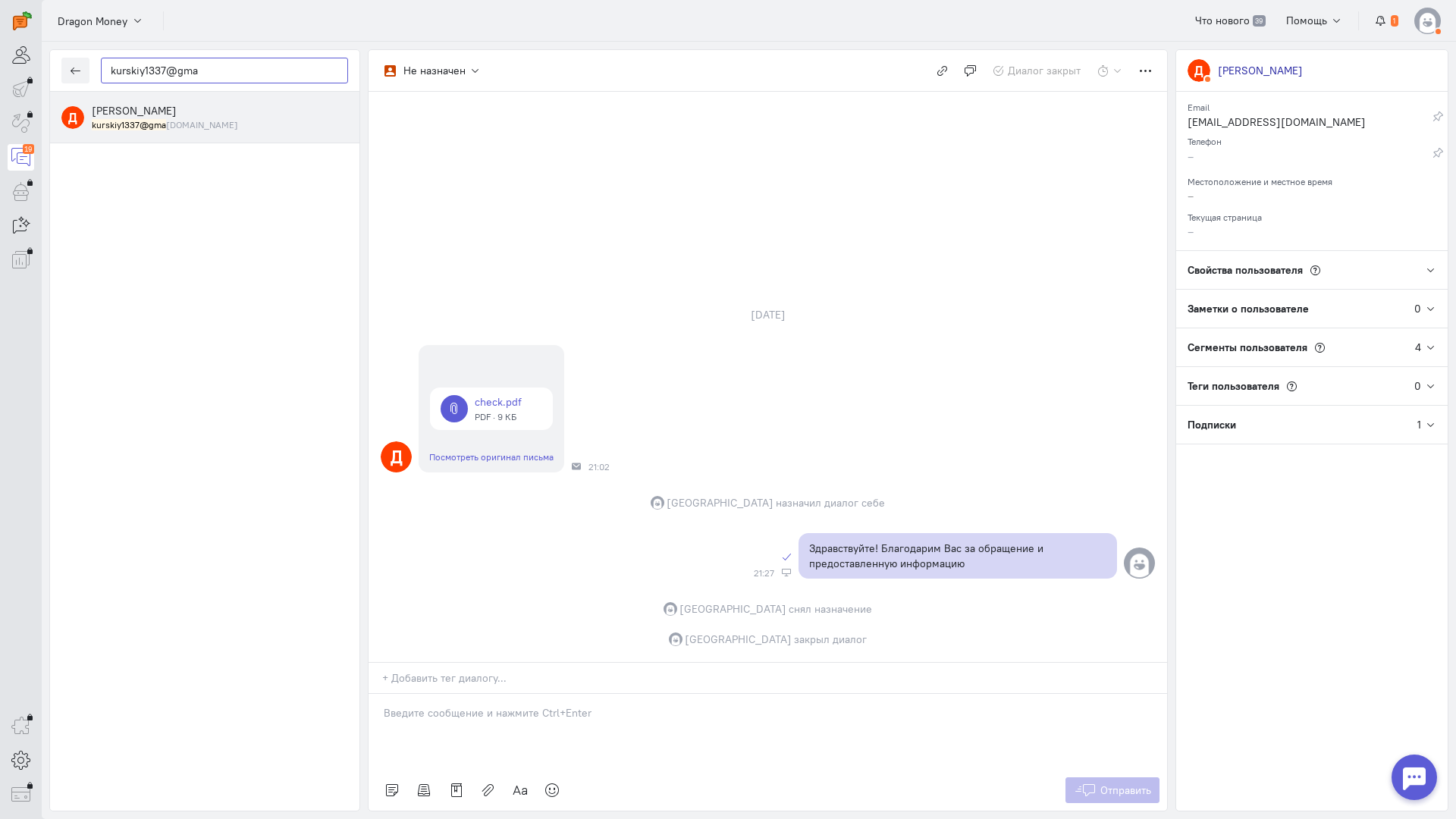
drag, startPoint x: 233, startPoint y: 80, endPoint x: 30, endPoint y: 69, distance: 203.3
click at [30, 69] on div "operator conversation-V1122-10000-3month 19" at bounding box center [728, 410] width 1456 height 819
click at [78, 72] on icon "button" at bounding box center [75, 71] width 12 height 12
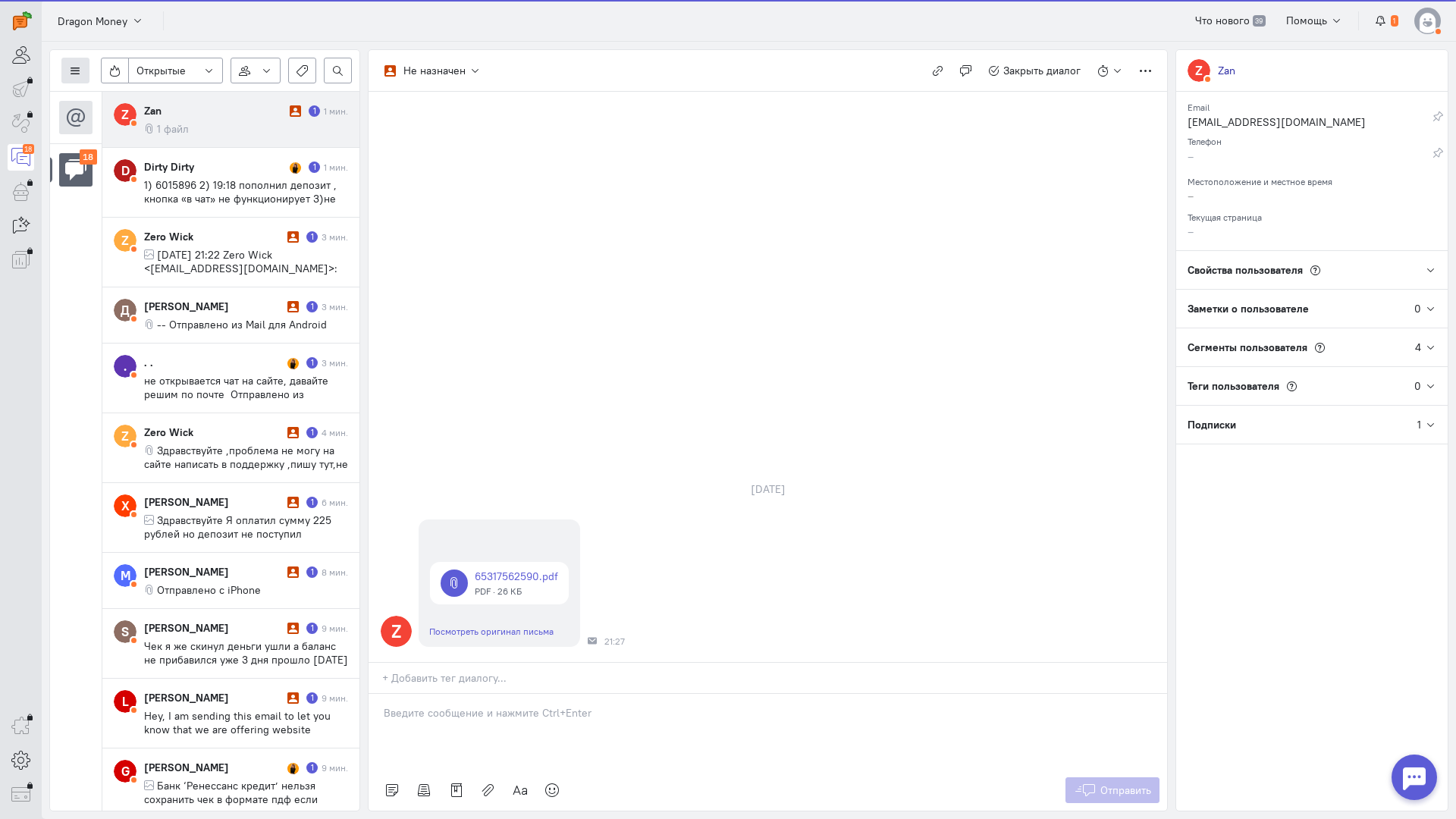
click at [83, 77] on button at bounding box center [76, 70] width 28 height 26
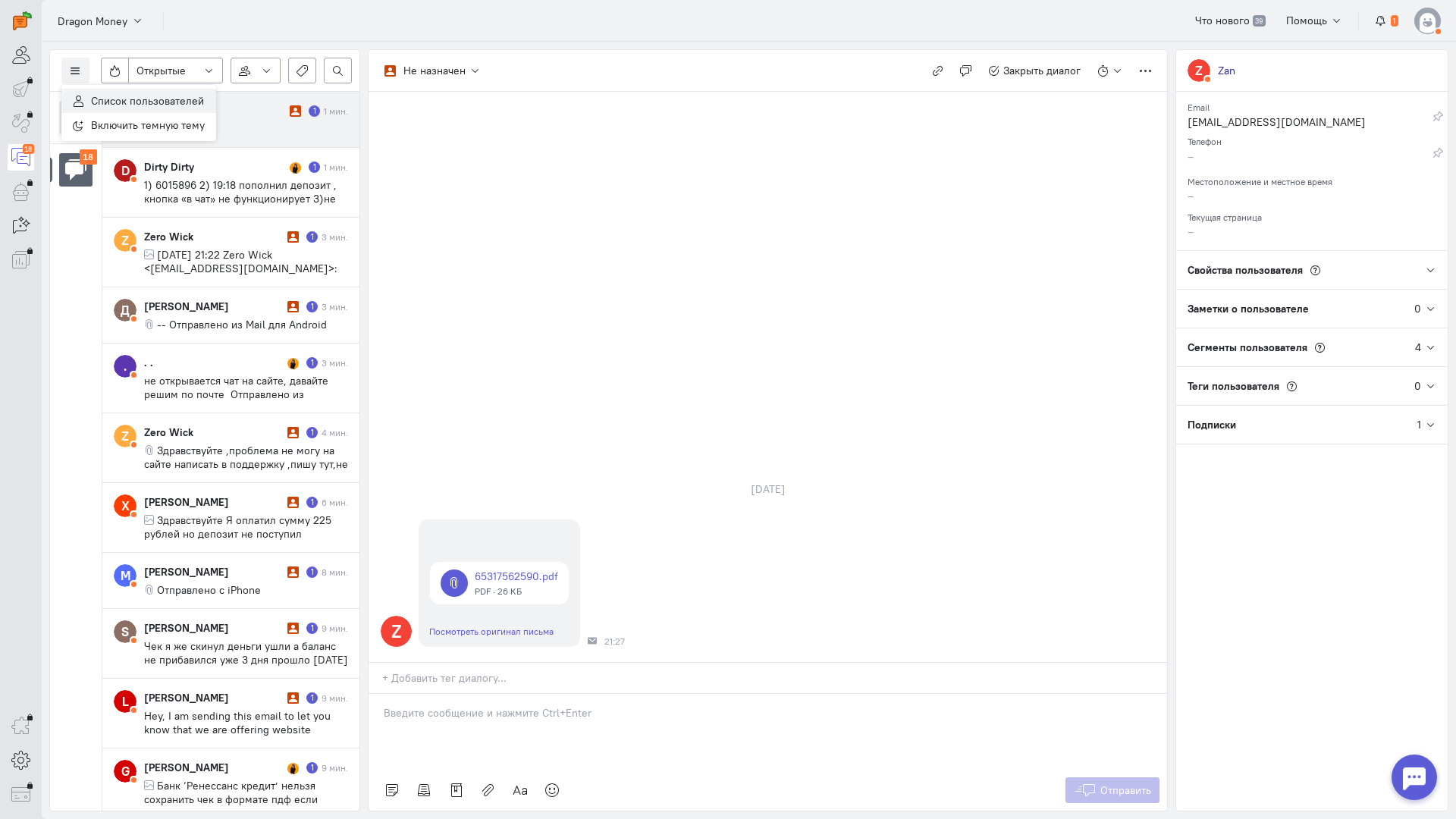
click at [137, 105] on span "Список пользователей" at bounding box center [147, 101] width 113 height 13
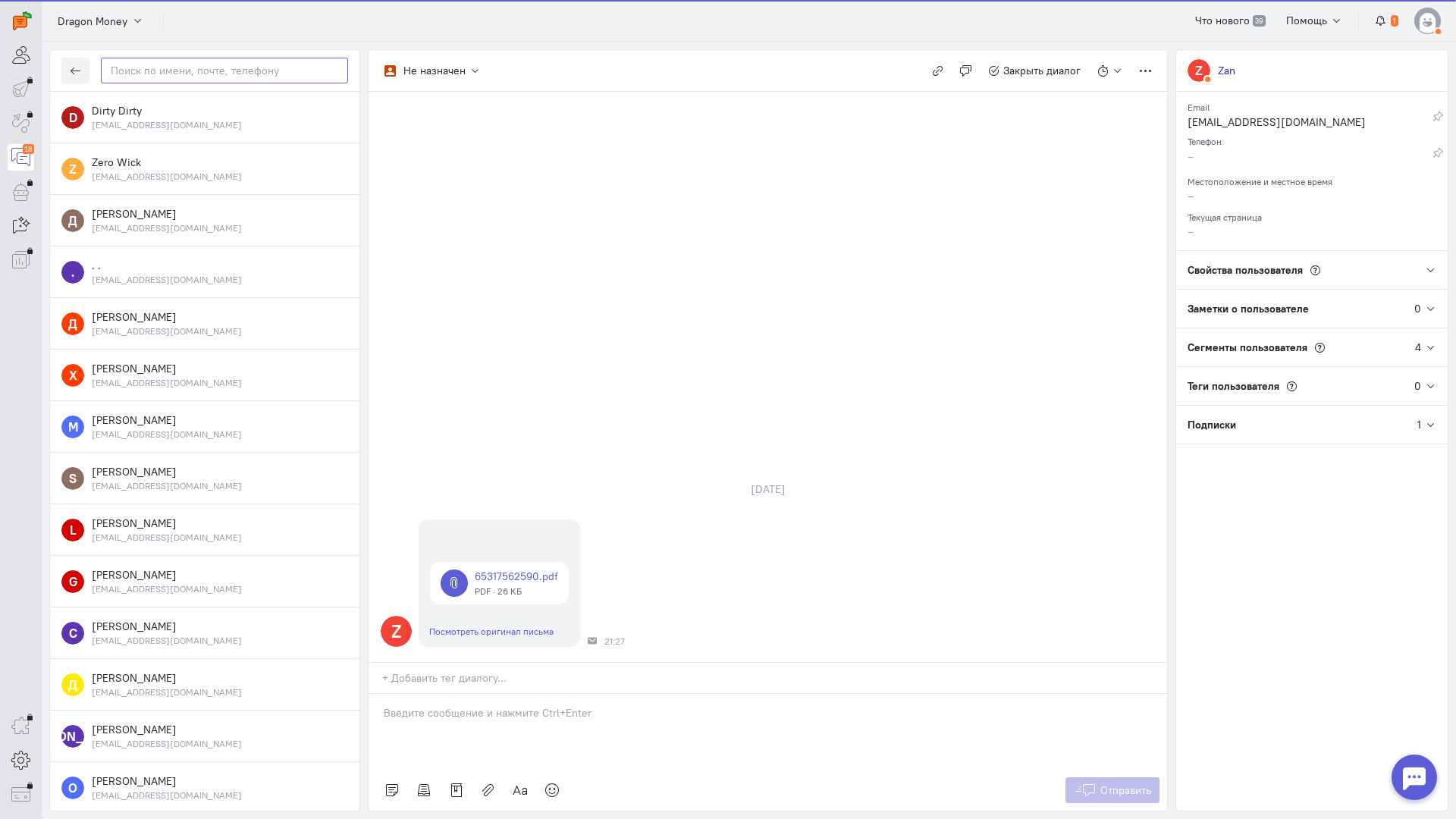
click at [204, 75] on input "text" at bounding box center [224, 70] width 247 height 26
paste input "kurskiy1337@gma"
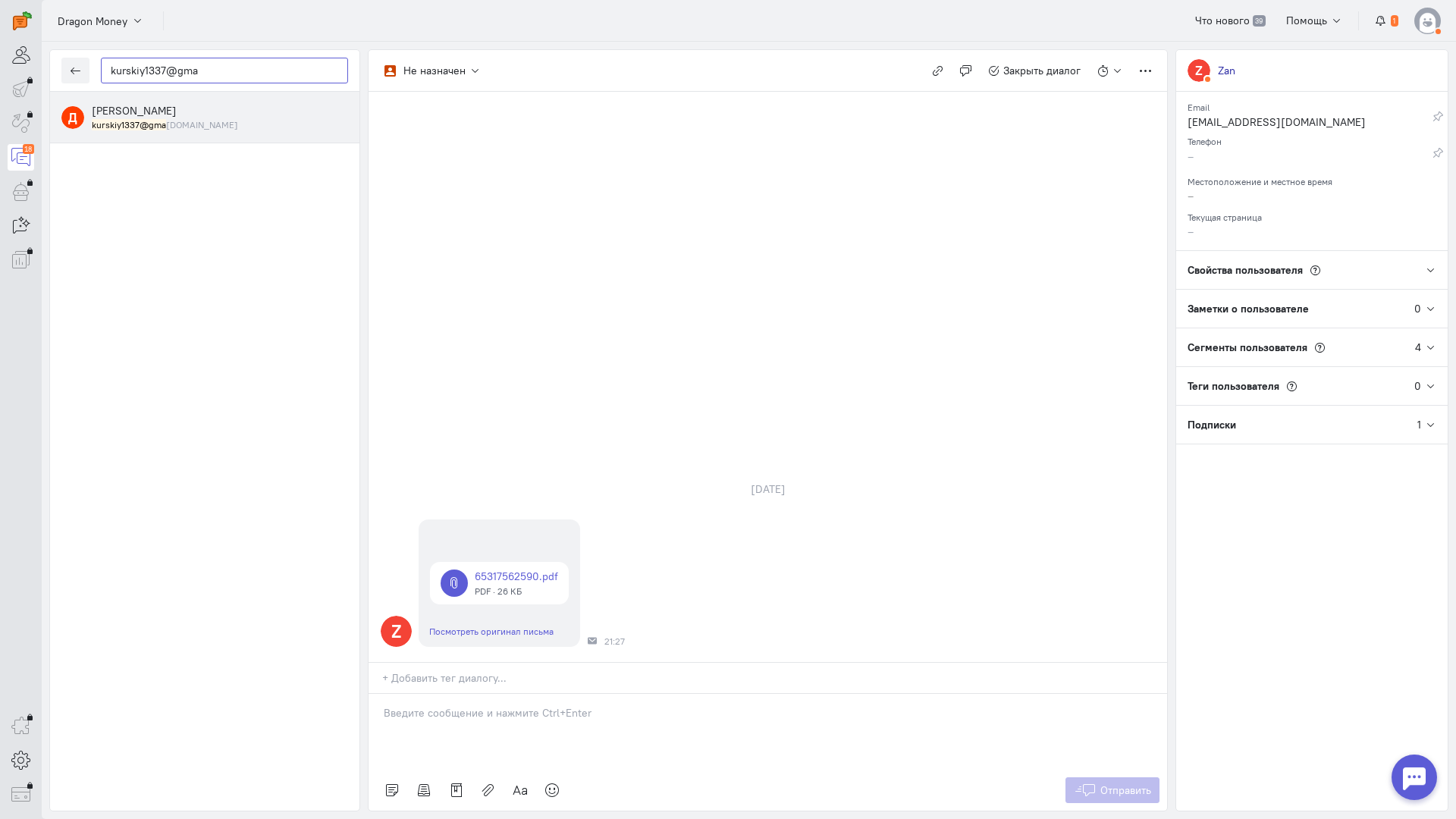
type input "kurskiy1337@gma"
click at [226, 114] on div "[PERSON_NAME] kurskiy1337@gma [DOMAIN_NAME]" at bounding box center [220, 117] width 256 height 28
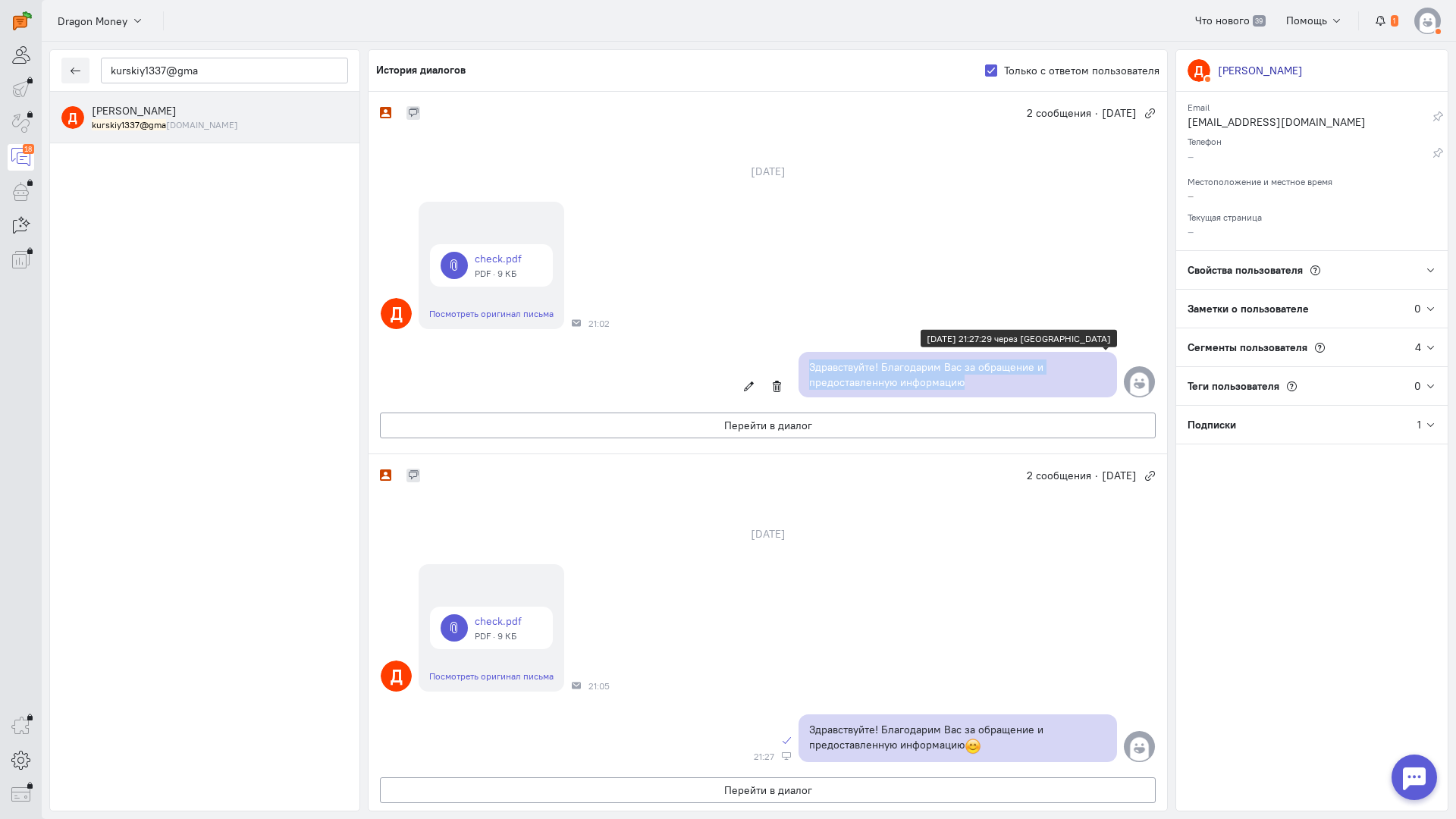
copy p "Здравствуйте! Благодарим Вас за обращение и предоставленную информацию"
drag, startPoint x: 983, startPoint y: 388, endPoint x: 794, endPoint y: 368, distance: 190.1
click at [798, 364] on div "Здравствуйте! Благодарим Вас за обращение и предоставленную информацию" at bounding box center [957, 374] width 318 height 45
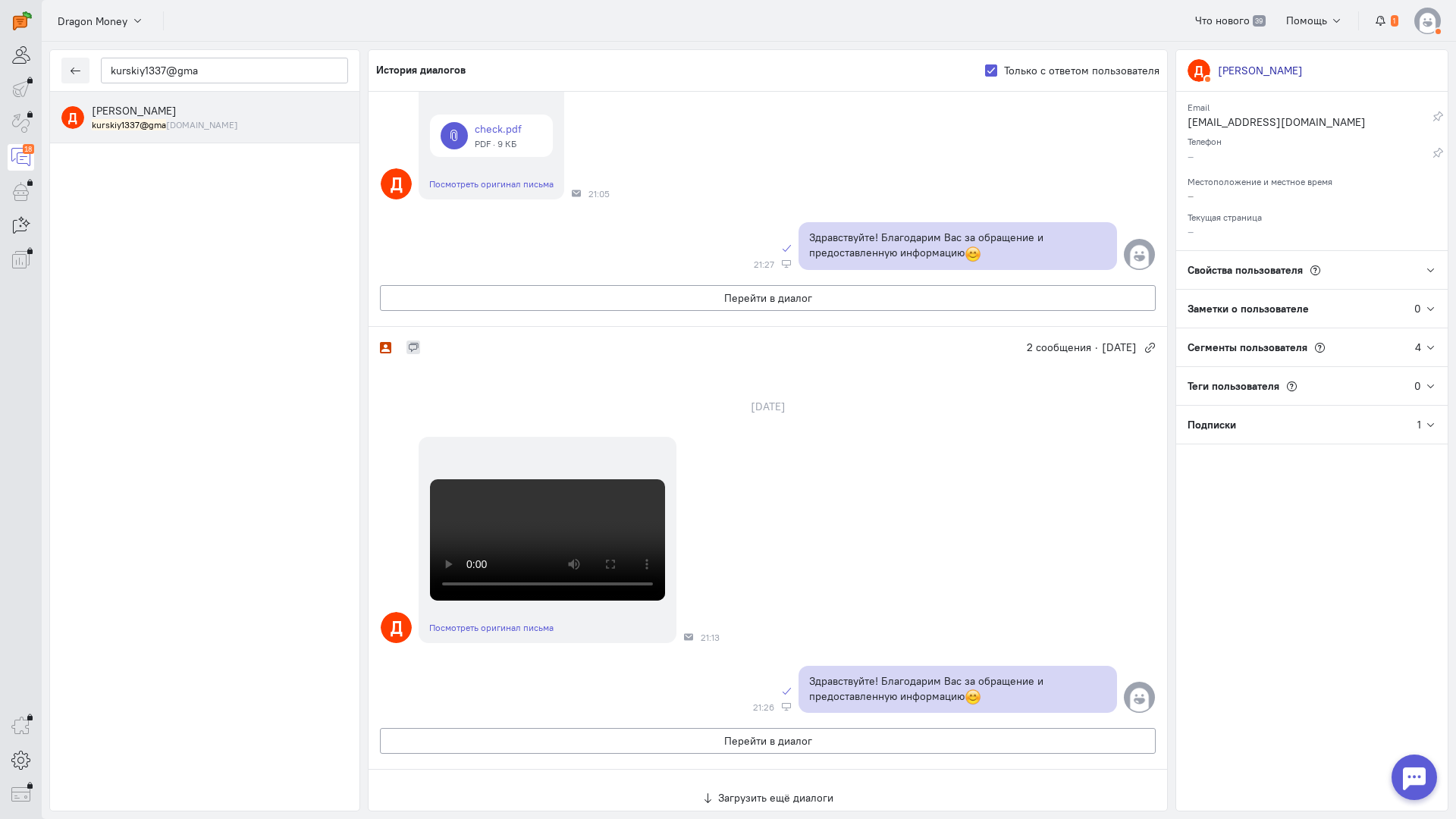
scroll to position [1108, 0]
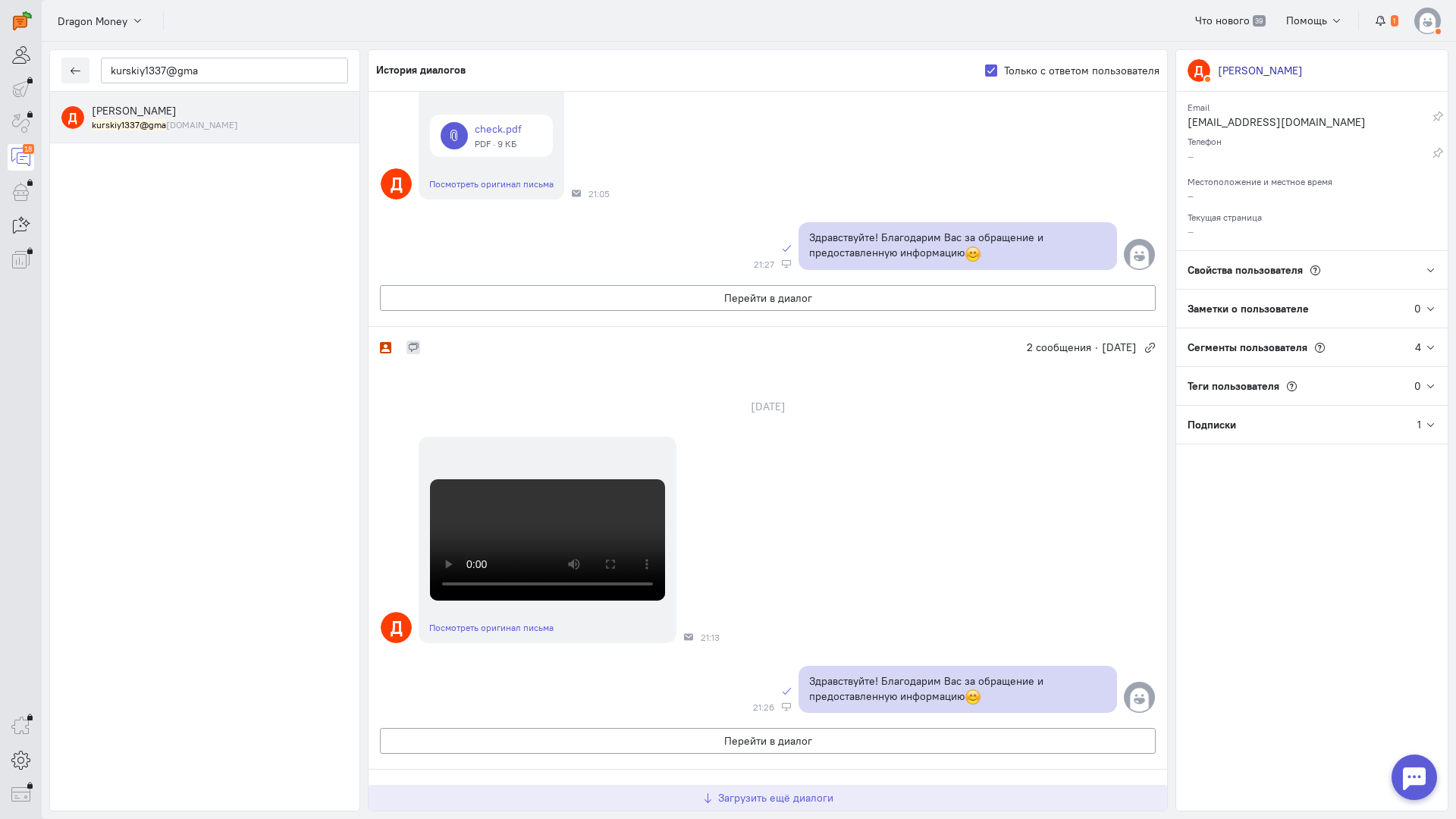
click at [772, 791] on span "Загрузить ещё диалоги" at bounding box center [776, 797] width 115 height 13
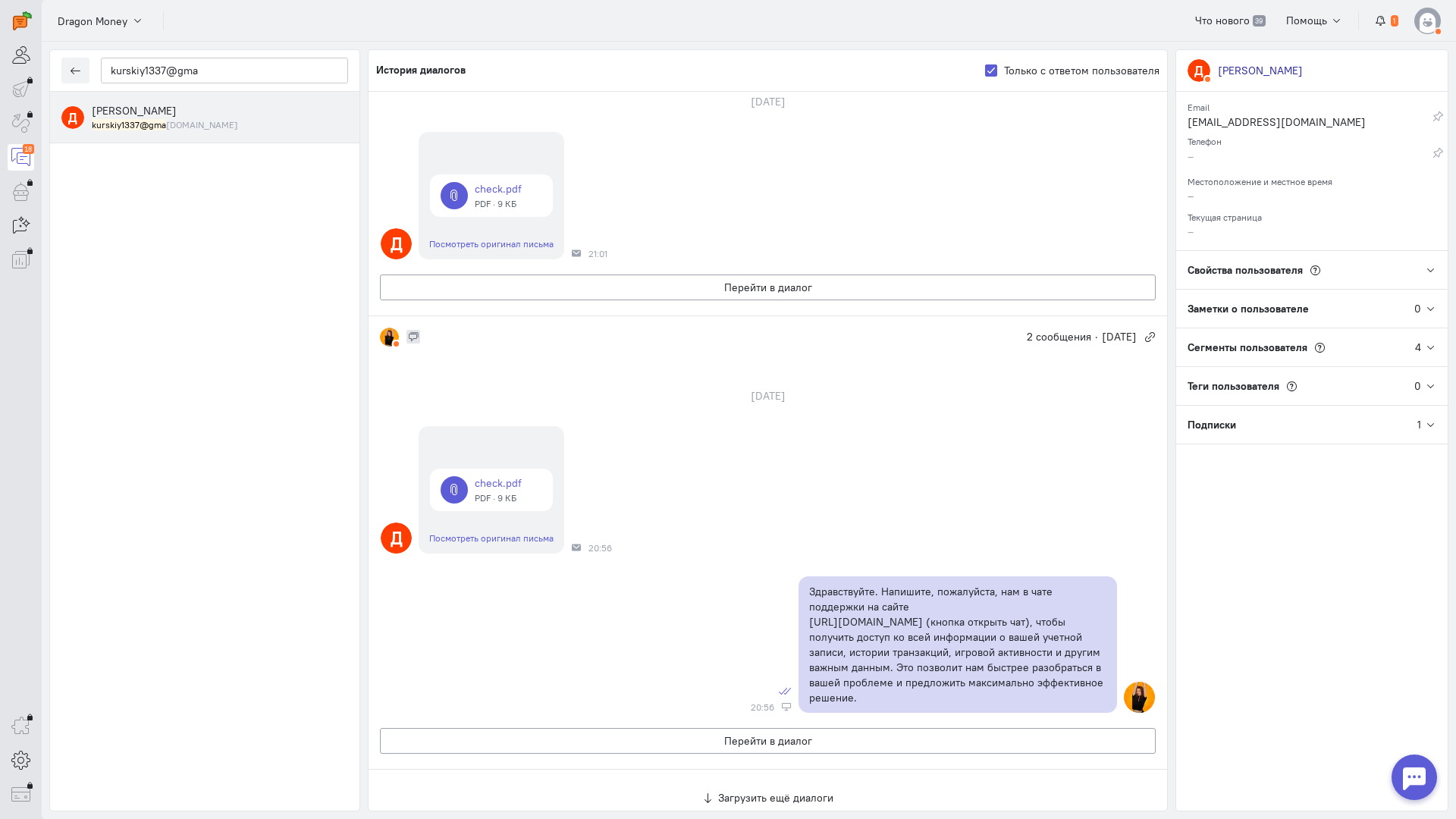
scroll to position [2796, 0]
click at [751, 275] on button "Перейти в диалог" at bounding box center [768, 287] width 776 height 26
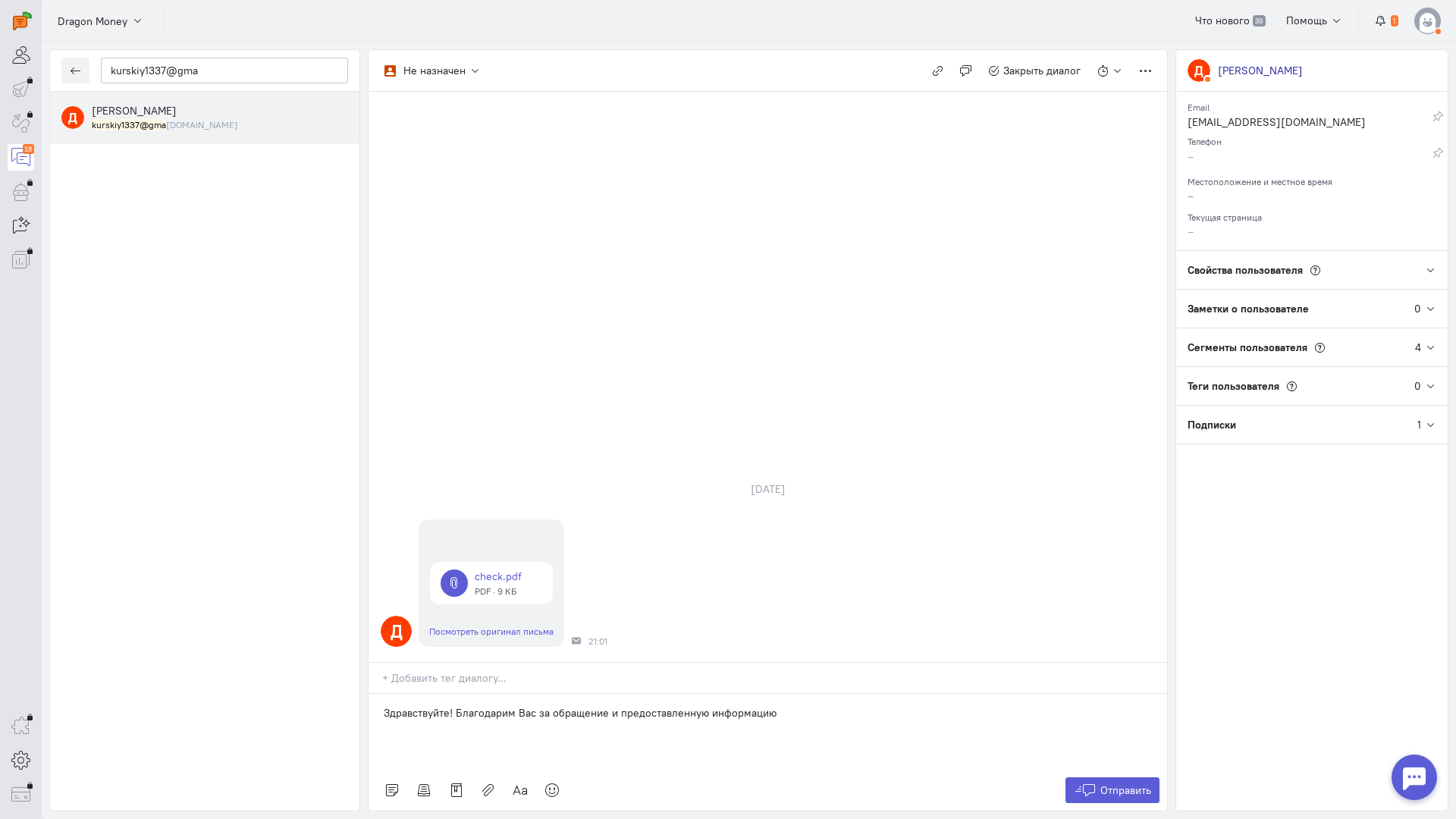
click at [1120, 769] on div "Отправить" at bounding box center [767, 789] width 798 height 41
click at [1117, 783] on span "Отправить" at bounding box center [1125, 789] width 51 height 13
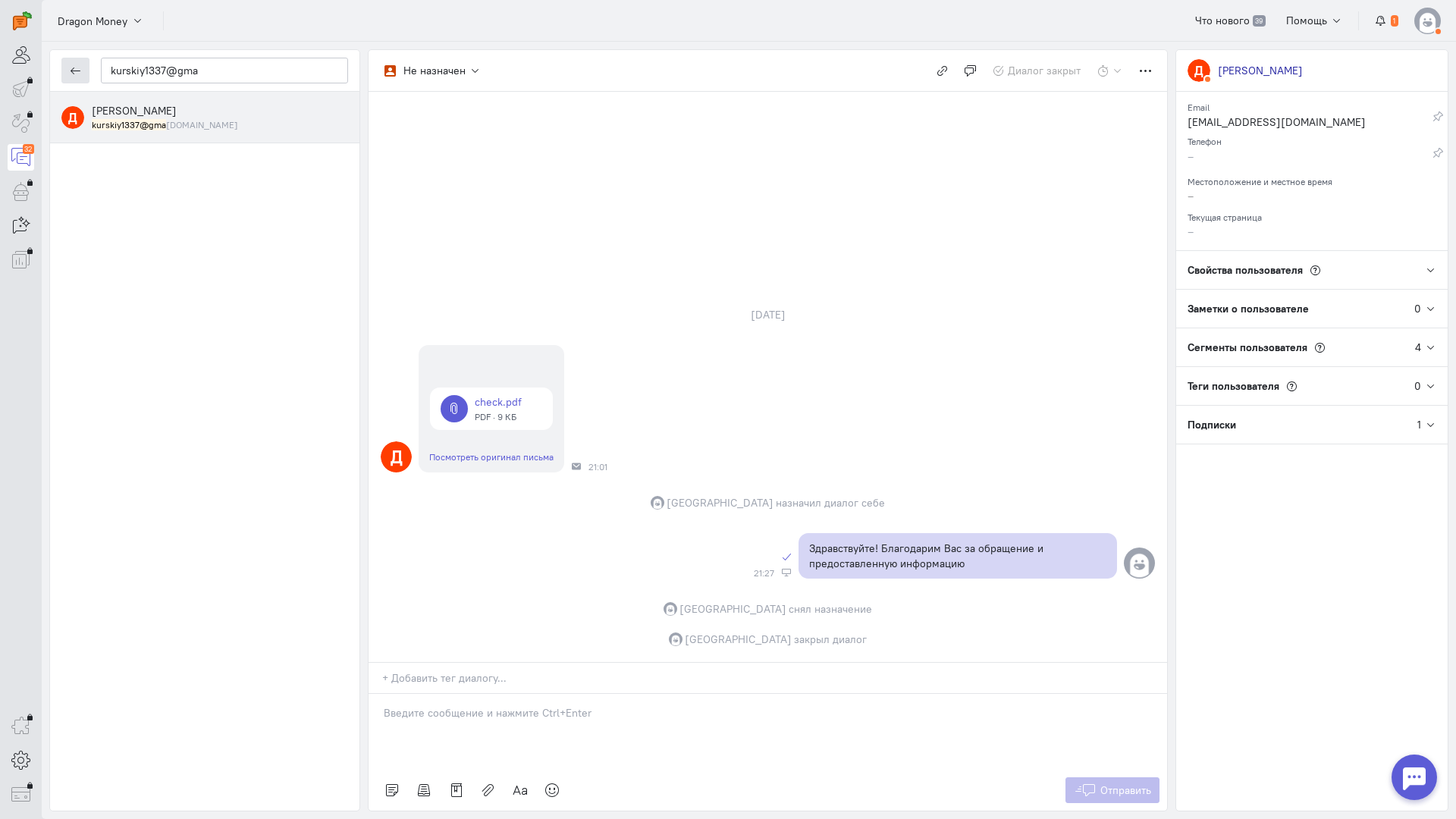
click at [71, 72] on icon "button" at bounding box center [75, 71] width 12 height 12
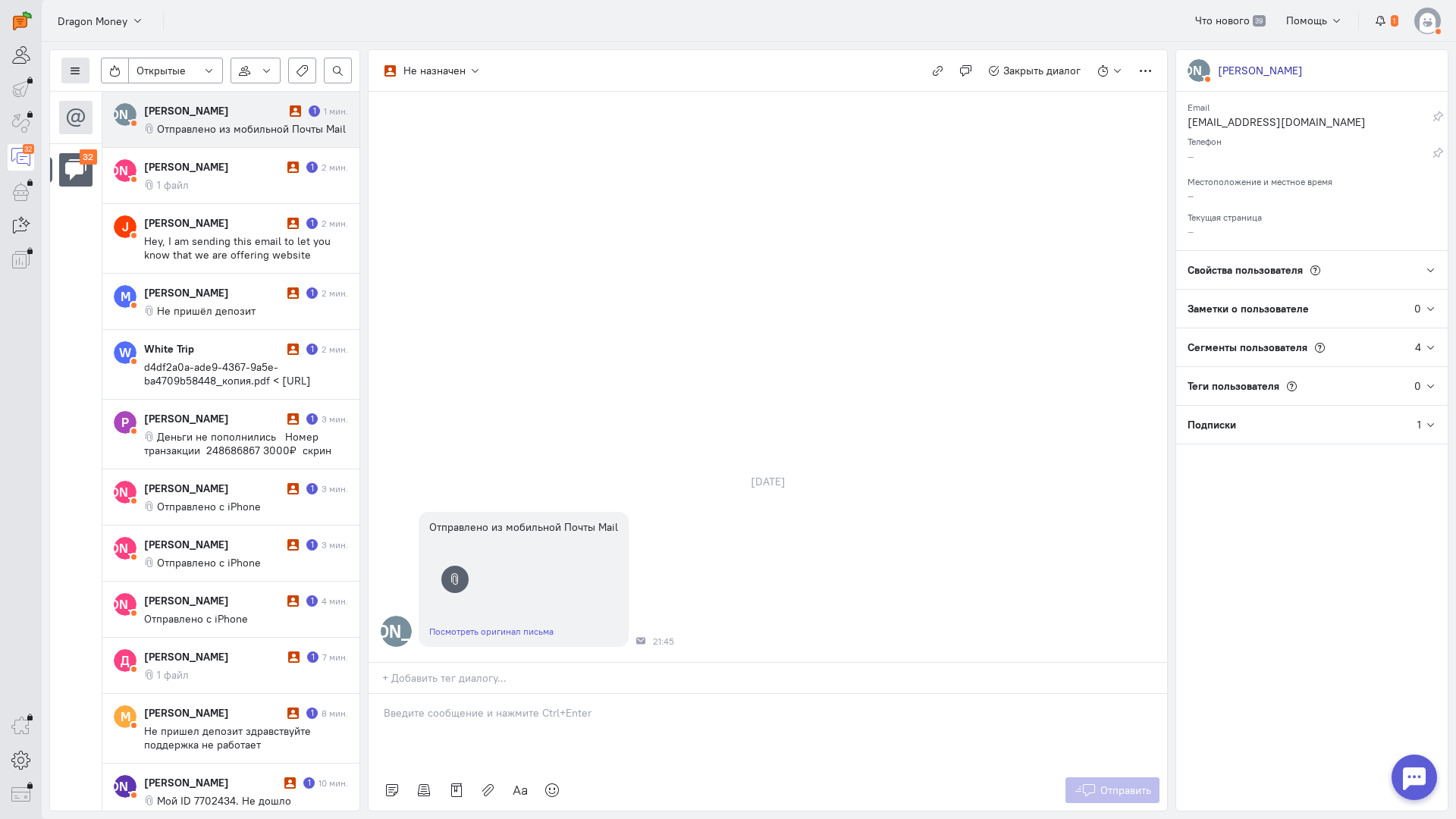
click at [75, 67] on icon at bounding box center [75, 71] width 12 height 12
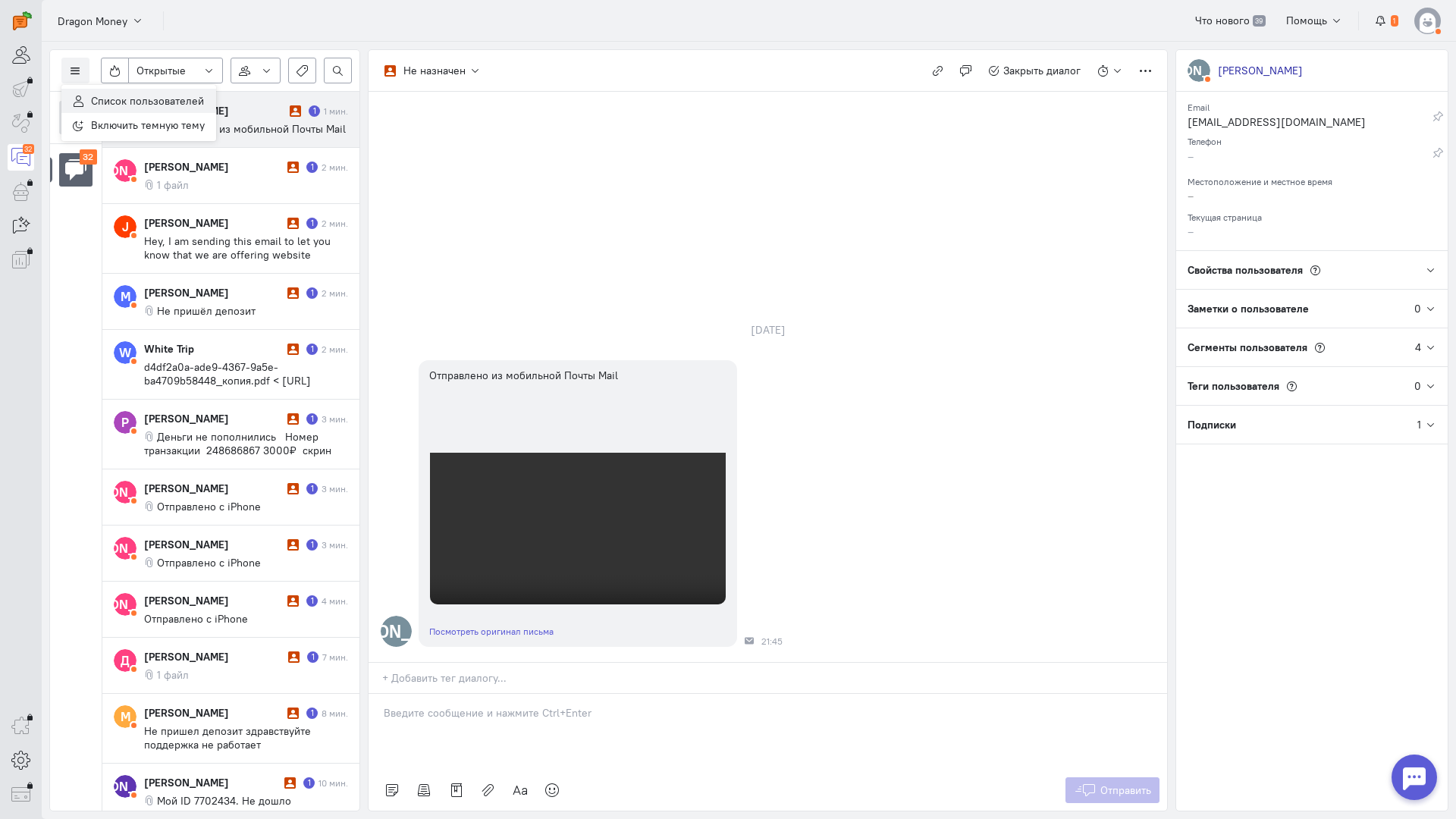
click at [105, 98] on span "Список пользователей" at bounding box center [147, 101] width 113 height 13
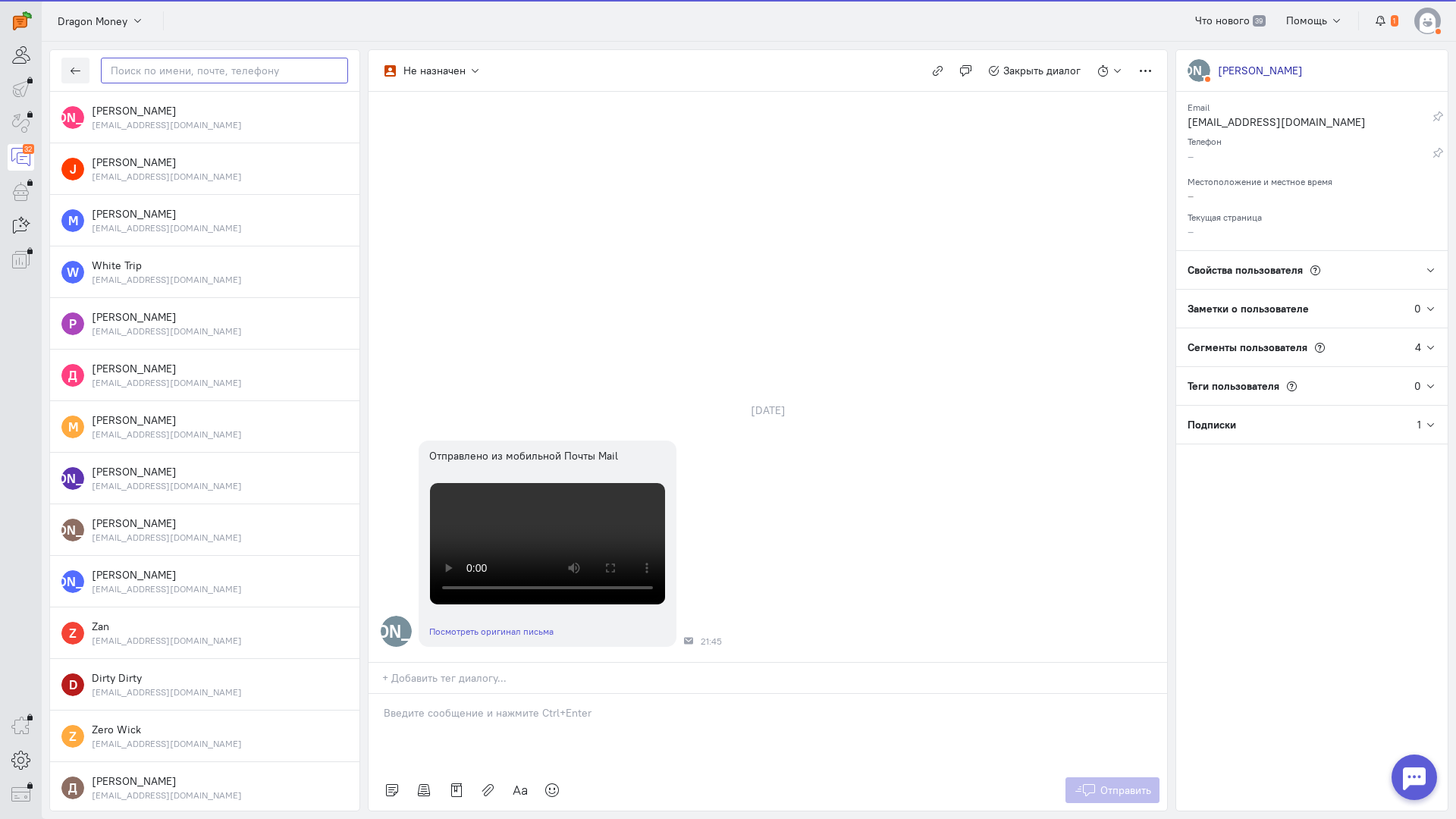
click at [143, 73] on input "text" at bounding box center [224, 70] width 247 height 26
paste input "denisaleksandro"
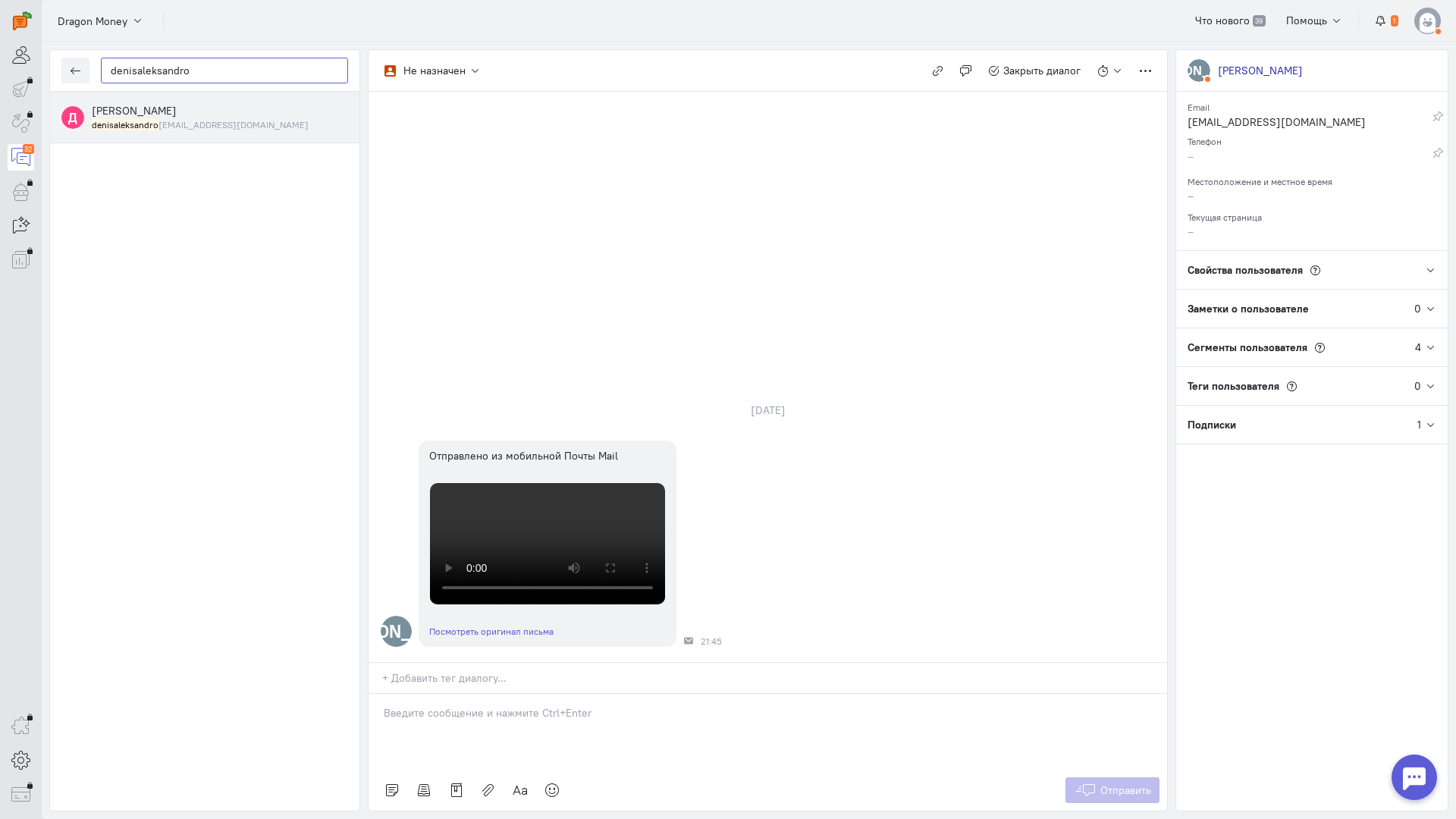
type input "denisaleksandro"
drag, startPoint x: 177, startPoint y: 109, endPoint x: 334, endPoint y: 183, distance: 173.6
click at [176, 108] on span "[PERSON_NAME]" at bounding box center [134, 110] width 85 height 13
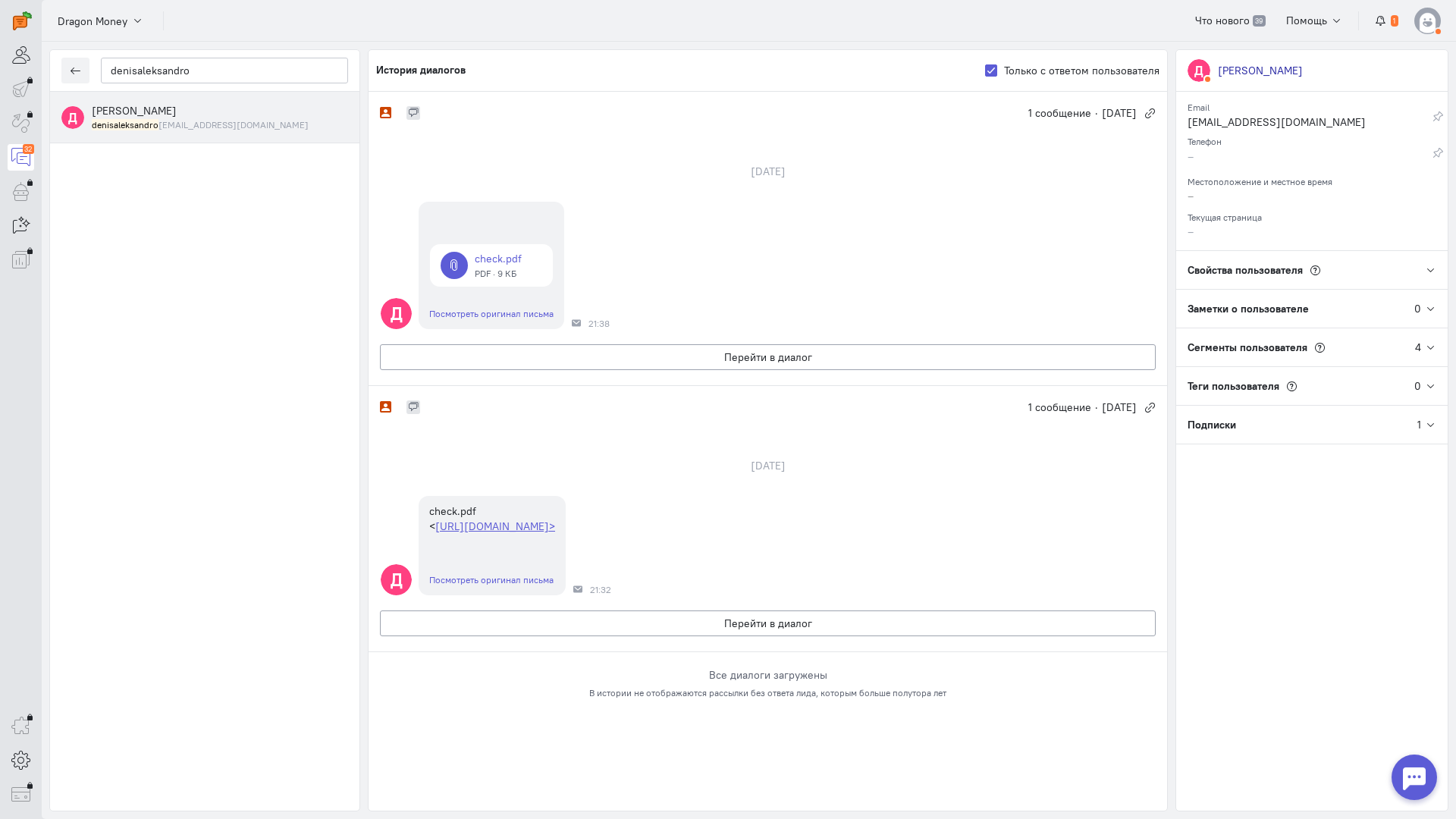
scroll to position [12, 0]
click at [507, 245] on link at bounding box center [491, 265] width 123 height 42
click at [646, 344] on button "Перейти в диалог" at bounding box center [768, 356] width 776 height 26
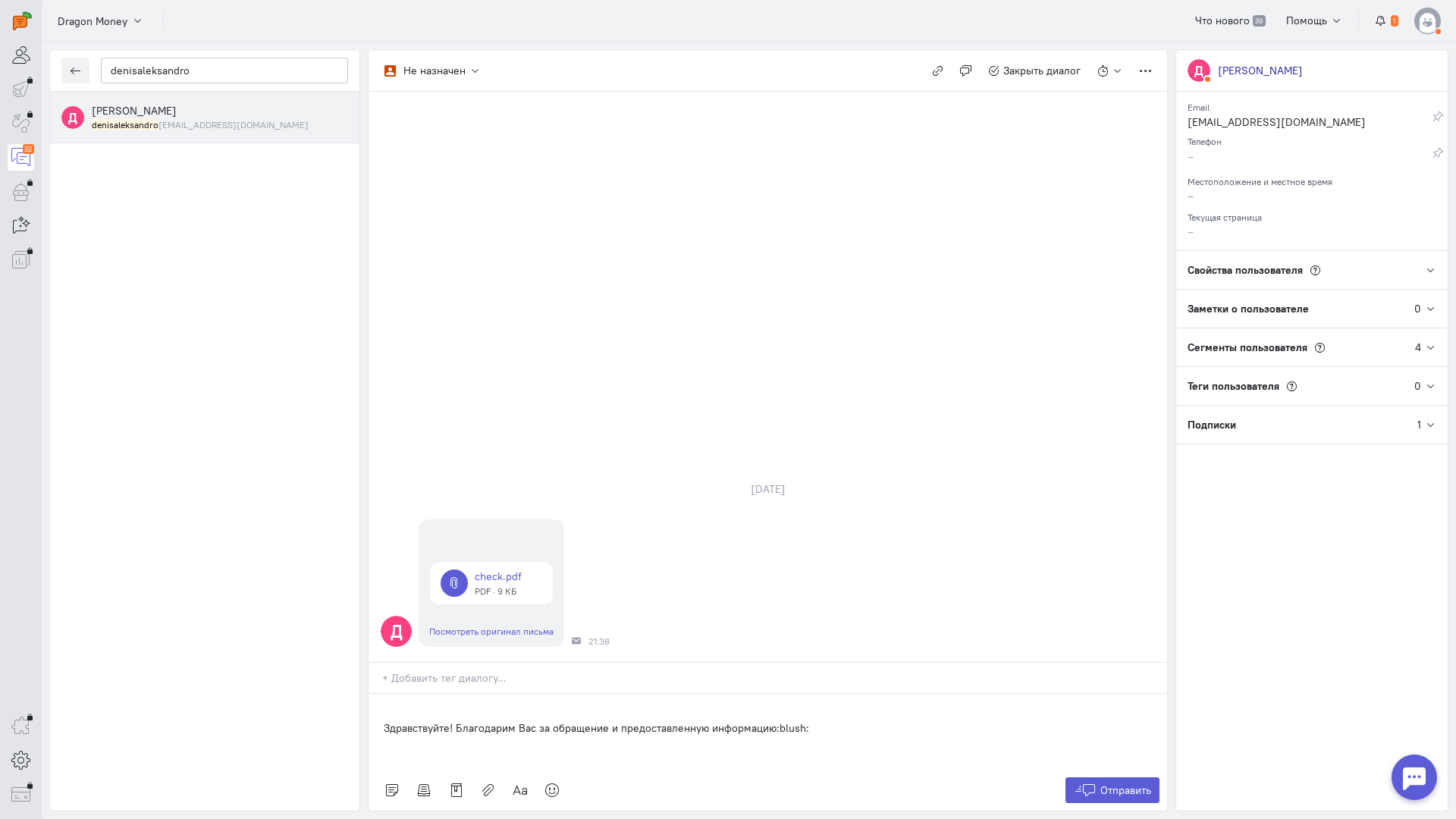
click at [373, 693] on div "Здравствуйте! Благодарим Вас за обращение и предоставленную информацию:blush:" at bounding box center [767, 731] width 798 height 76
click at [1089, 782] on icon at bounding box center [1085, 789] width 23 height 15
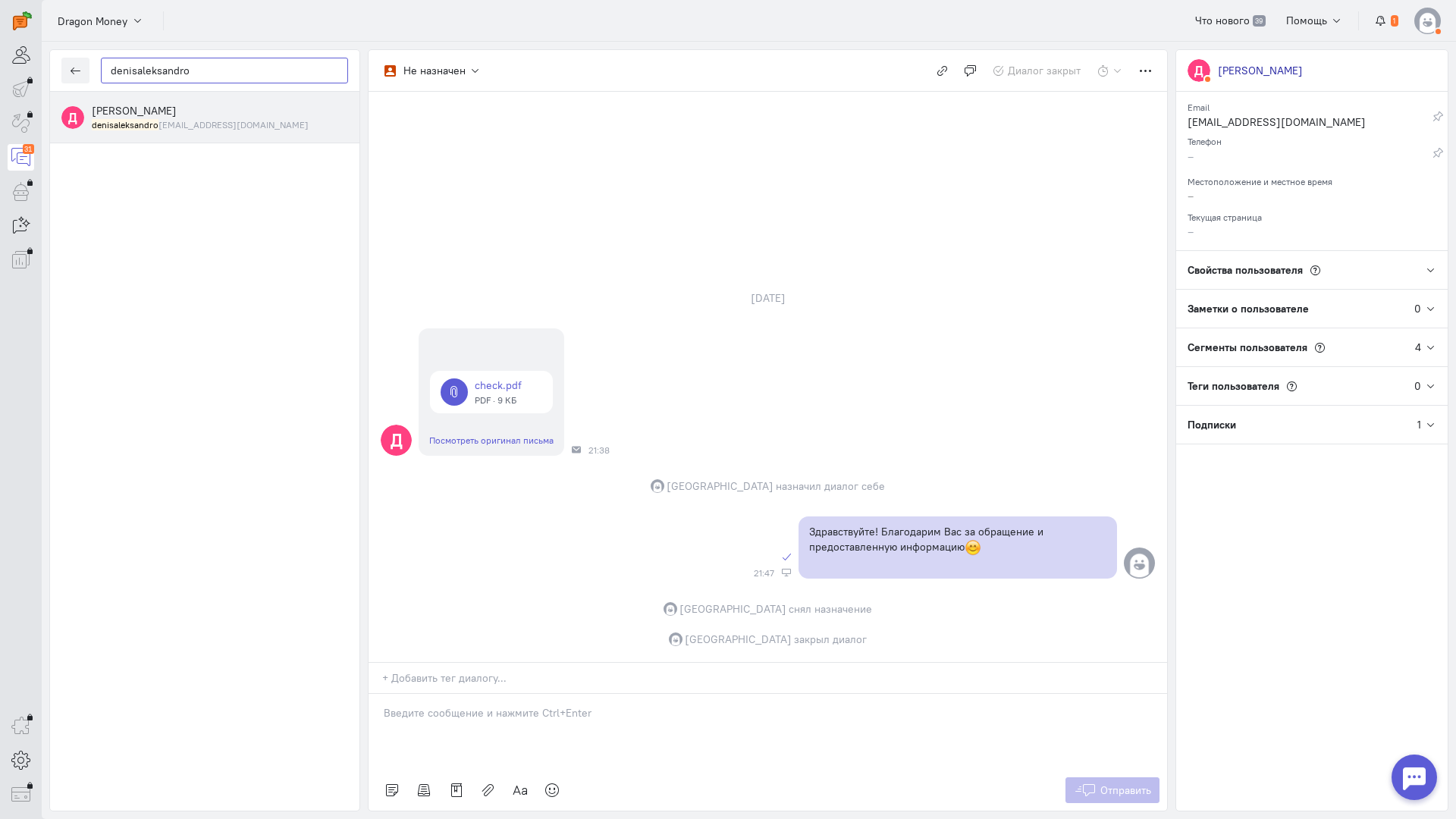
drag, startPoint x: 192, startPoint y: 76, endPoint x: 0, endPoint y: 66, distance: 192.3
click at [0, 66] on div "operator conversation-V1122-10000-3month 31" at bounding box center [728, 410] width 1456 height 819
click at [69, 72] on icon "button" at bounding box center [75, 71] width 12 height 12
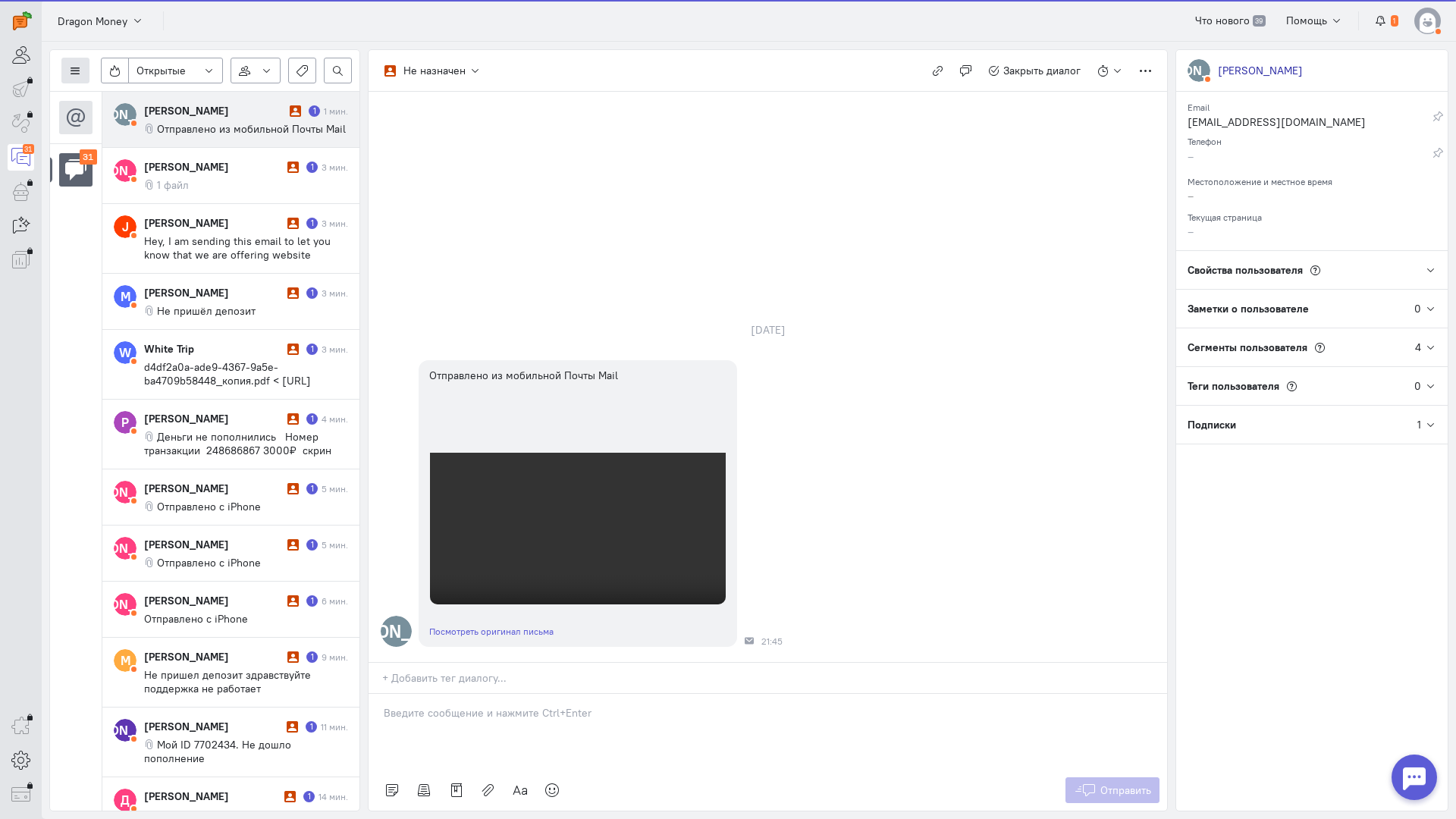
click at [78, 70] on icon at bounding box center [75, 71] width 12 height 12
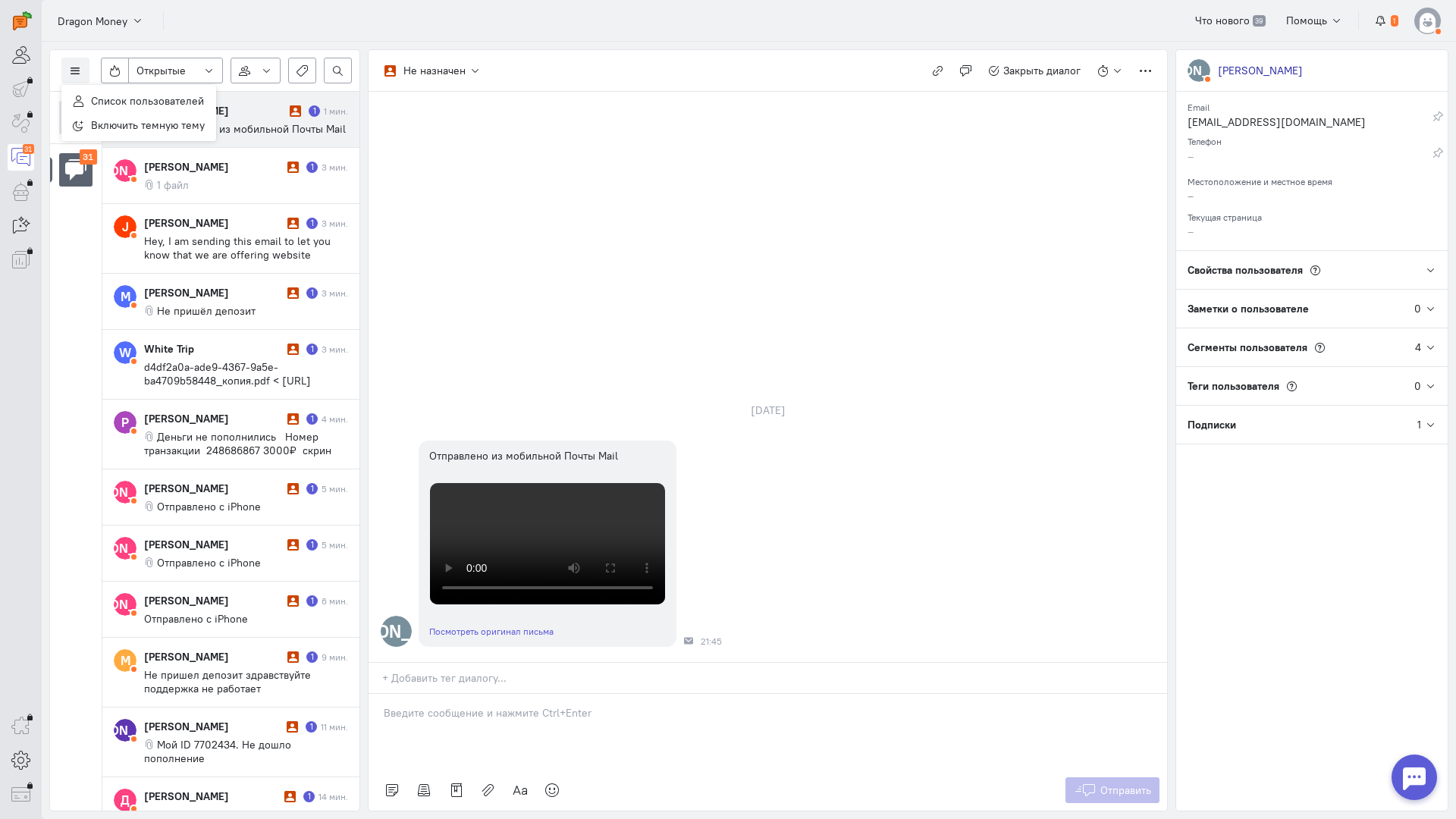
click at [108, 85] on div "Список пользователей Включить темную тему" at bounding box center [139, 113] width 154 height 56
click at [113, 94] on button "Список пользователей" at bounding box center [139, 101] width 154 height 24
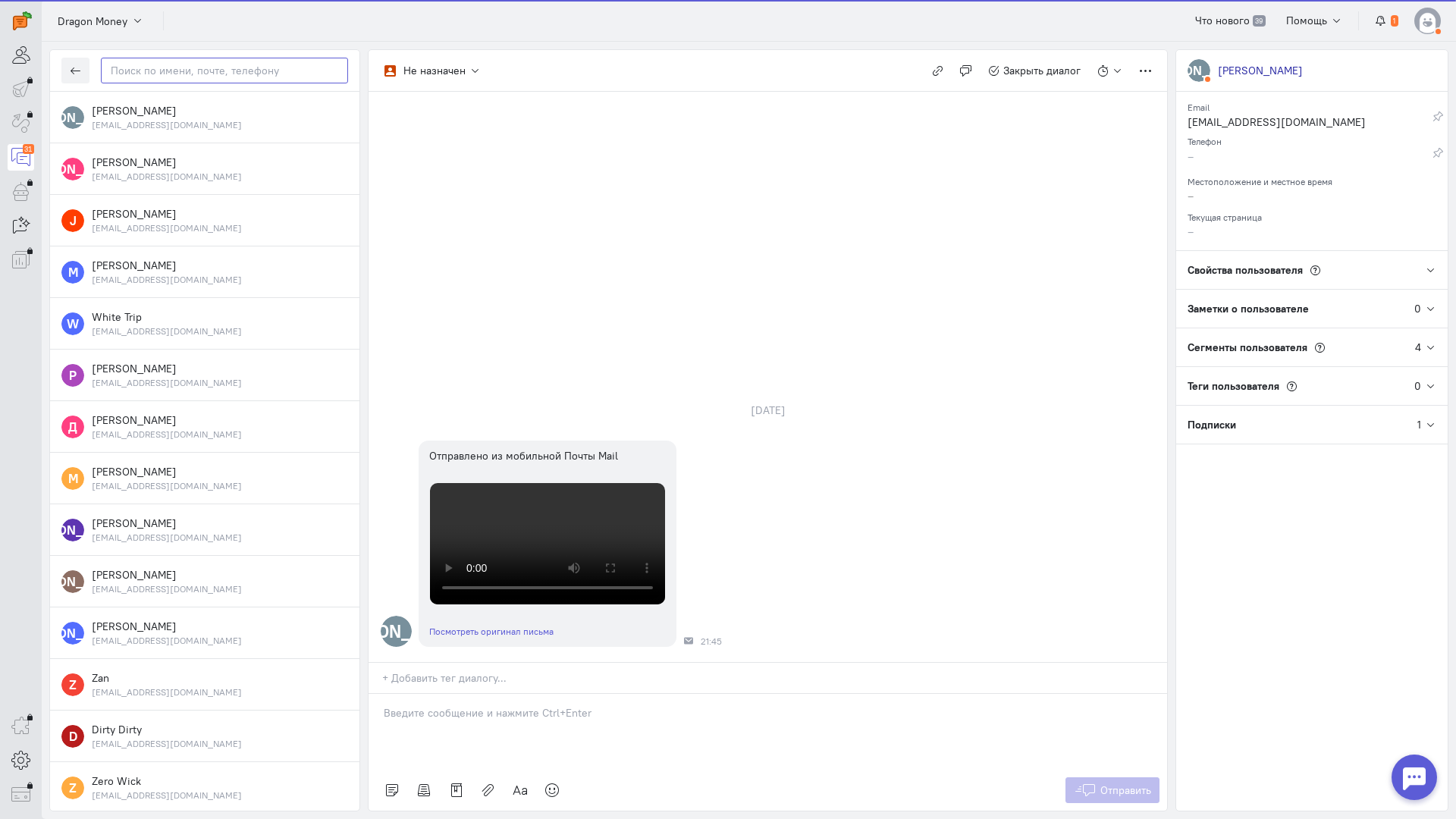
click at [150, 71] on input "text" at bounding box center [224, 70] width 247 height 26
paste input "denisaleksandro"
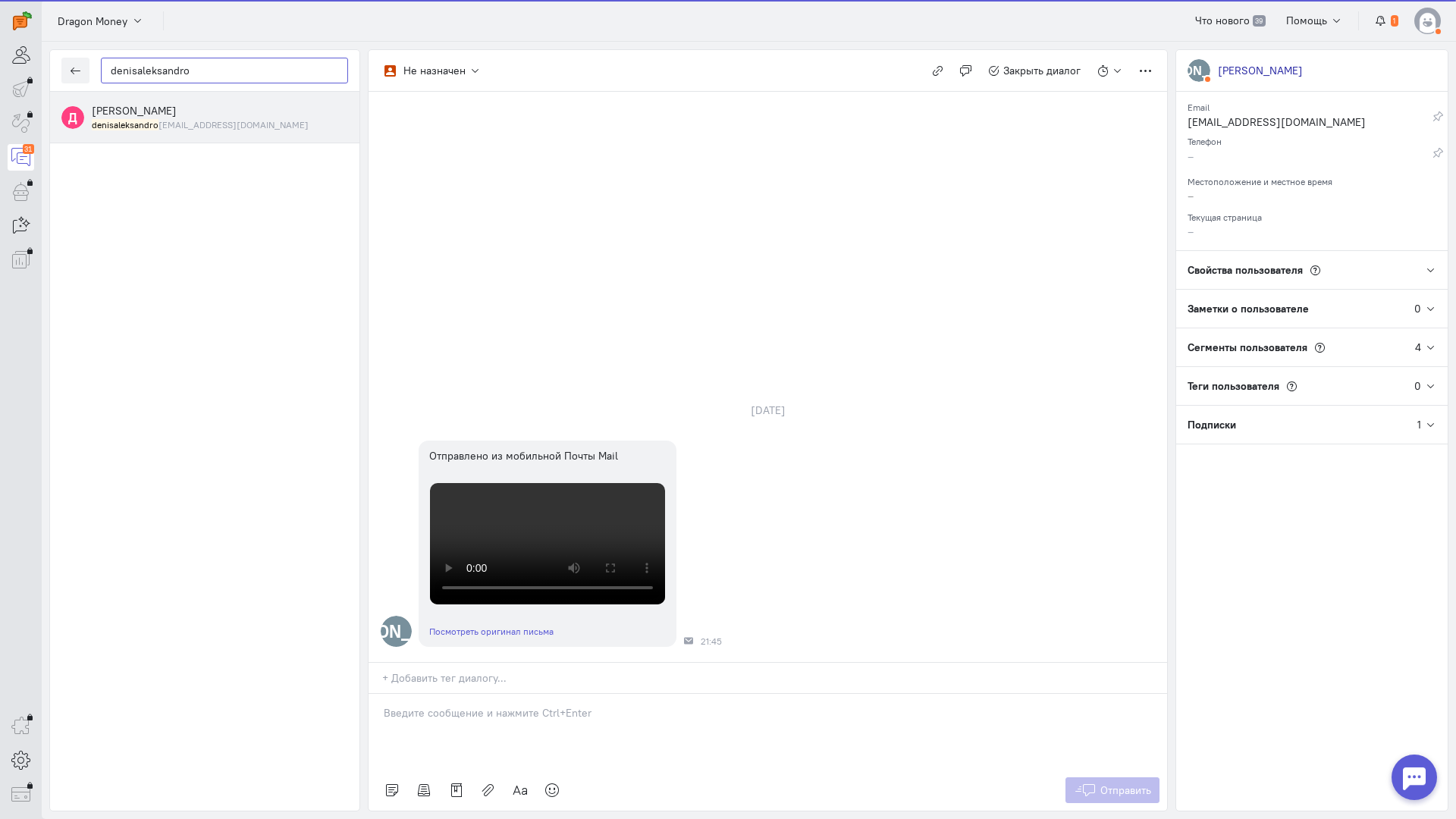
type input "denisaleksandro"
click at [176, 115] on span "[PERSON_NAME]" at bounding box center [134, 110] width 85 height 13
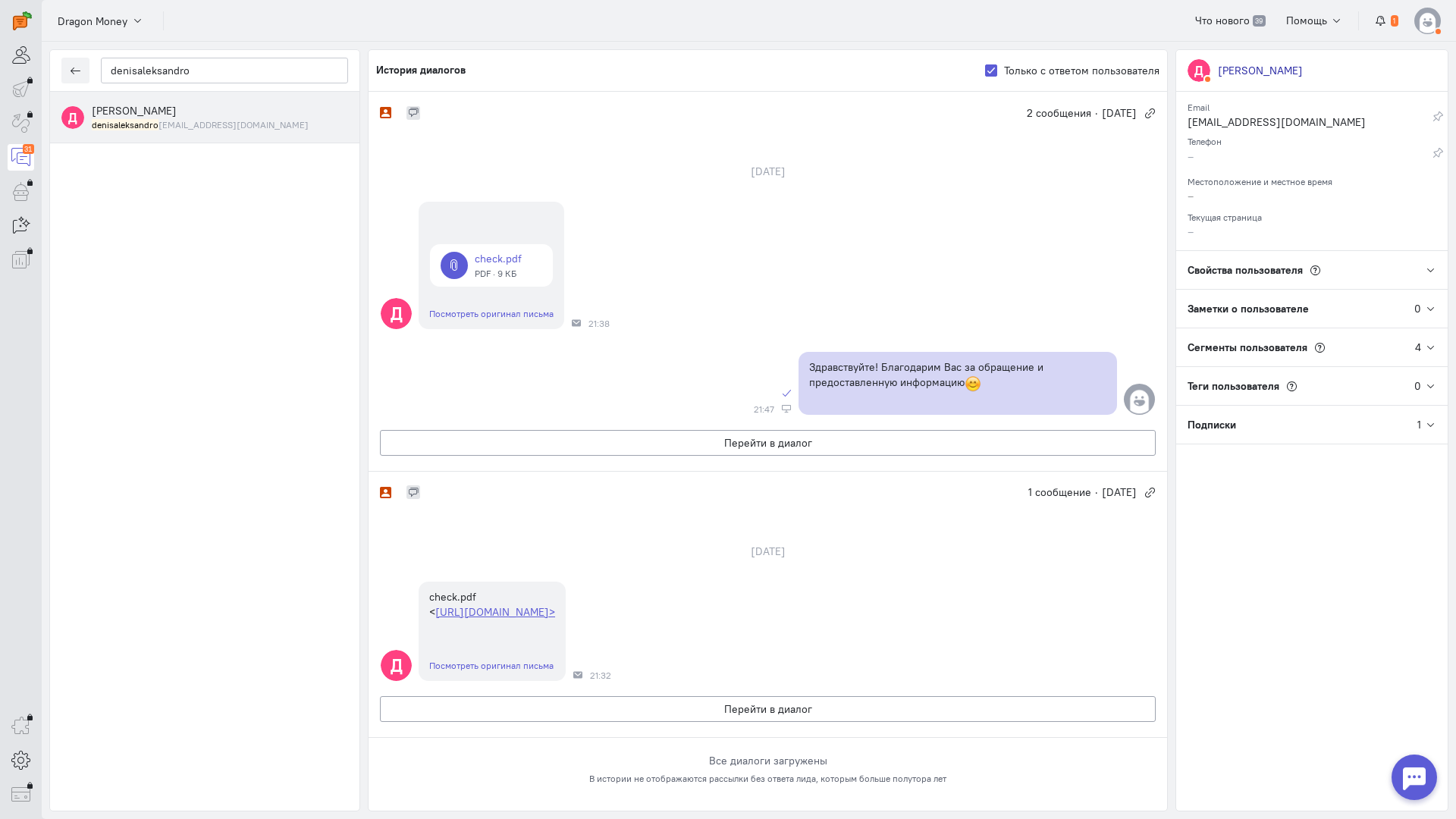
scroll to position [98, 0]
click at [655, 696] on button "Перейти в диалог" at bounding box center [768, 708] width 776 height 26
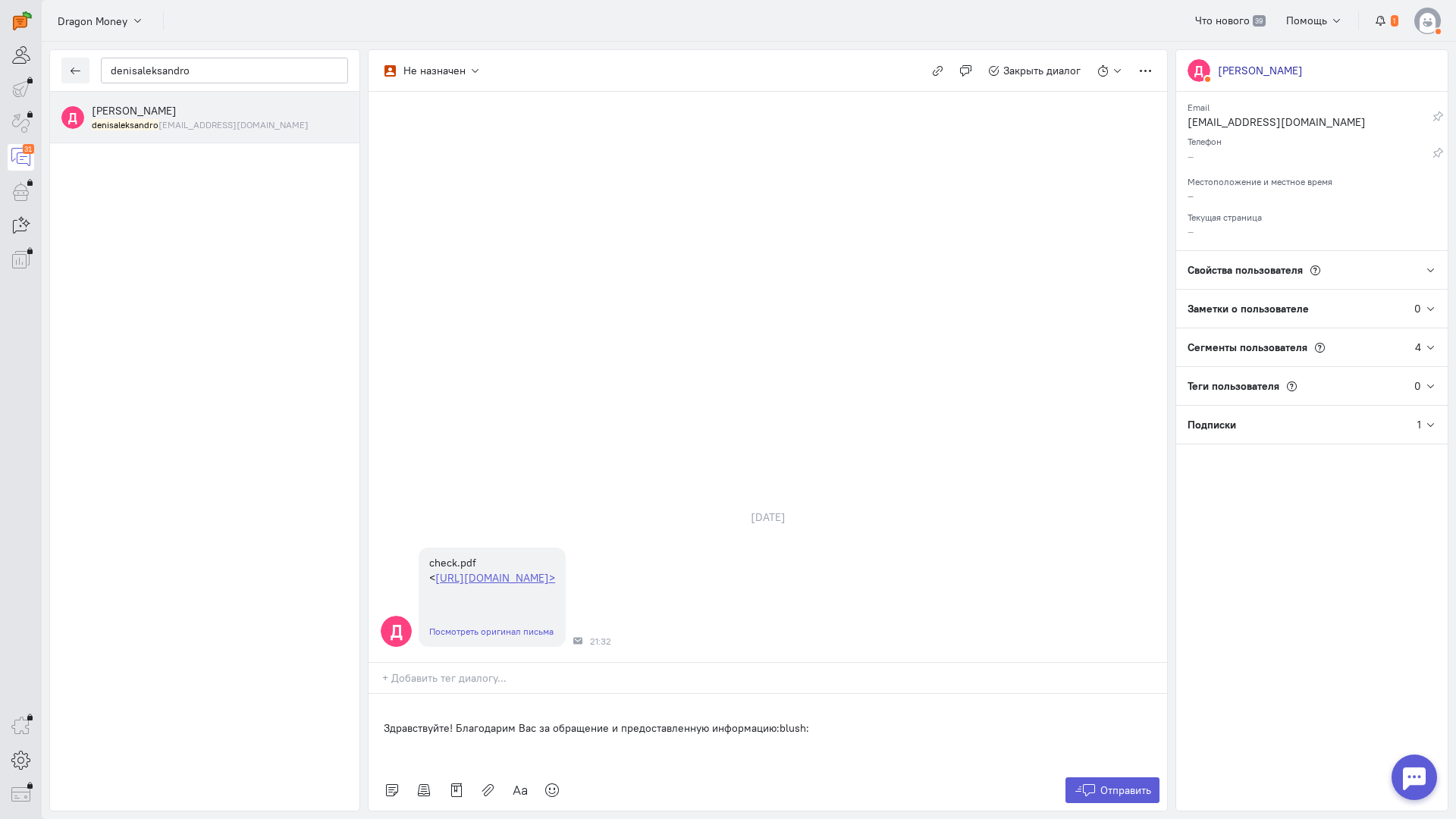
click at [376, 693] on div "Здравствуйте! Благодарим Вас за обращение и предоставленную информацию:blush:" at bounding box center [767, 731] width 798 height 76
click at [1129, 777] on button "Отправить" at bounding box center [1112, 789] width 94 height 26
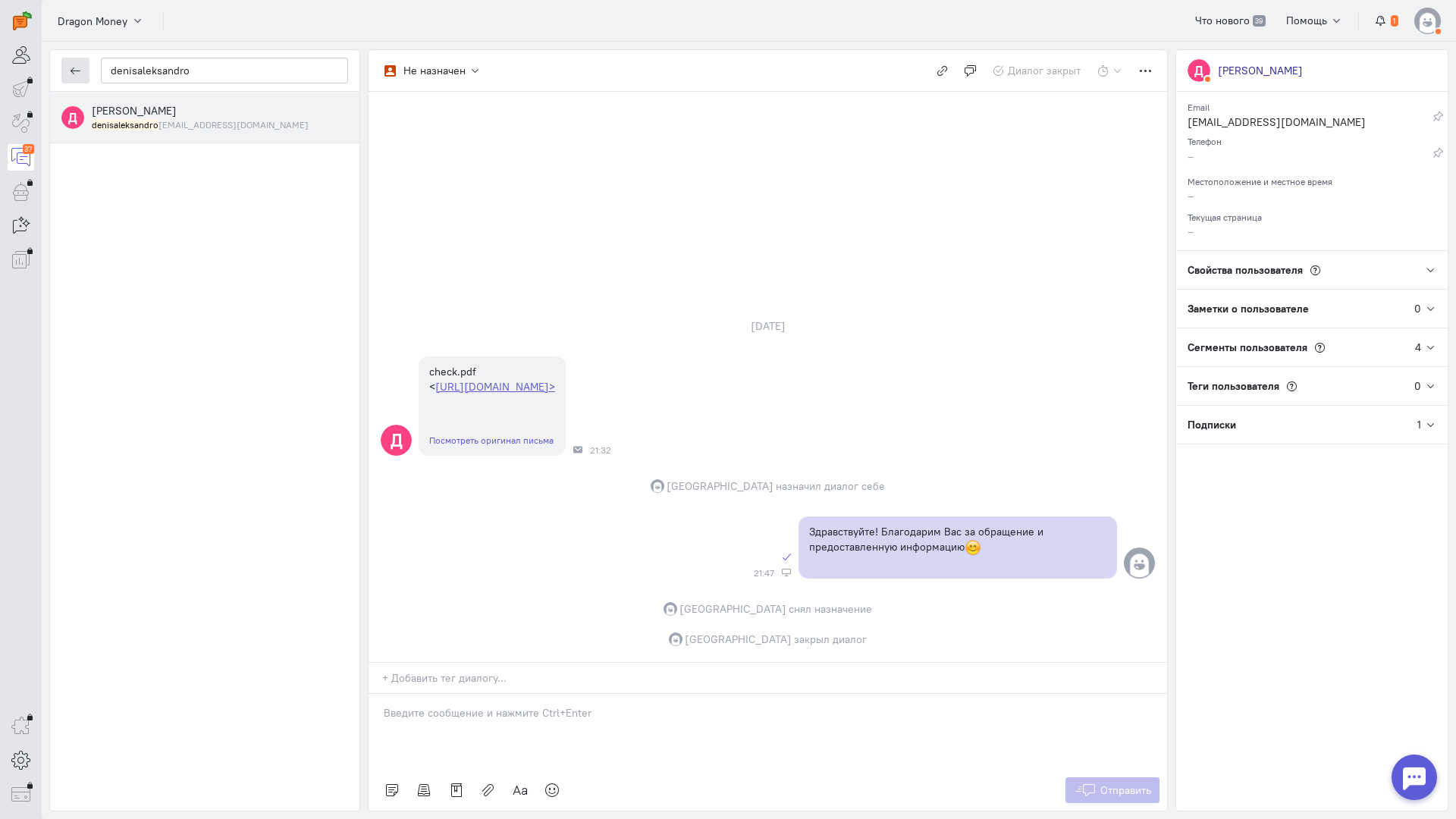
click at [87, 67] on button "button" at bounding box center [76, 70] width 28 height 26
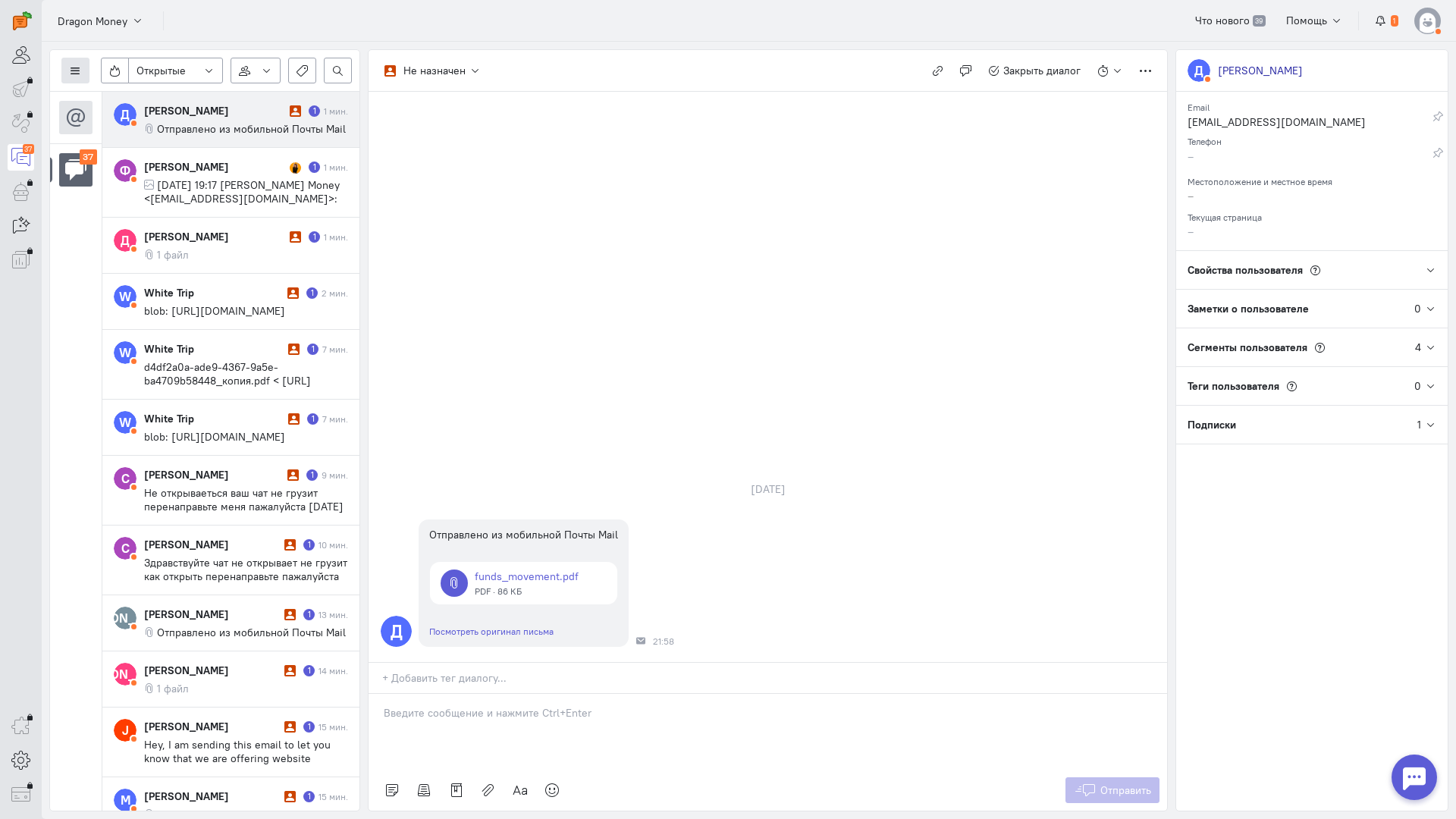
click at [83, 67] on button at bounding box center [76, 70] width 28 height 26
click at [119, 94] on span "Список пользователей" at bounding box center [147, 101] width 113 height 13
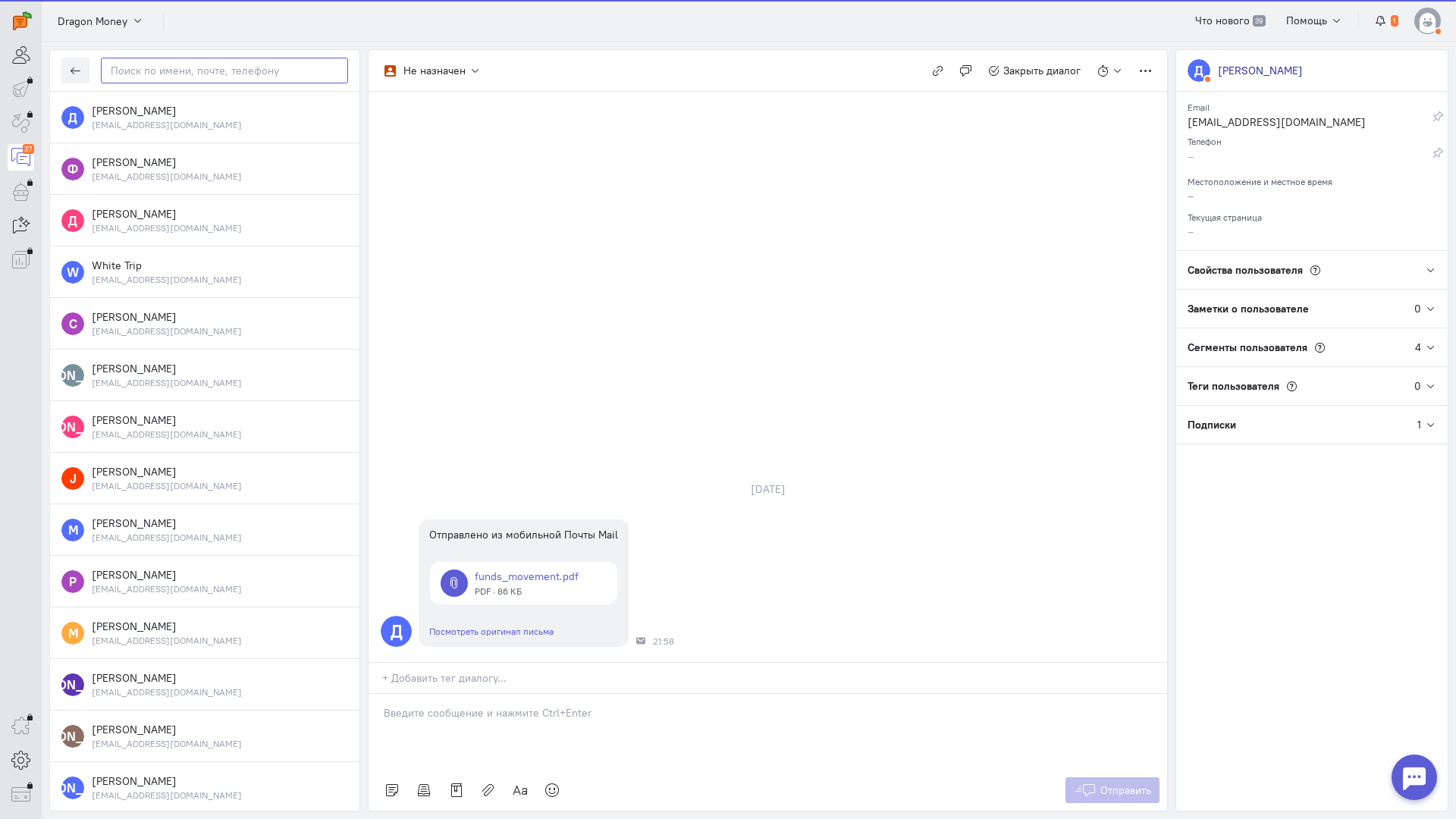
click at [148, 75] on input "text" at bounding box center [224, 70] width 247 height 26
paste input "denisaleksandro"
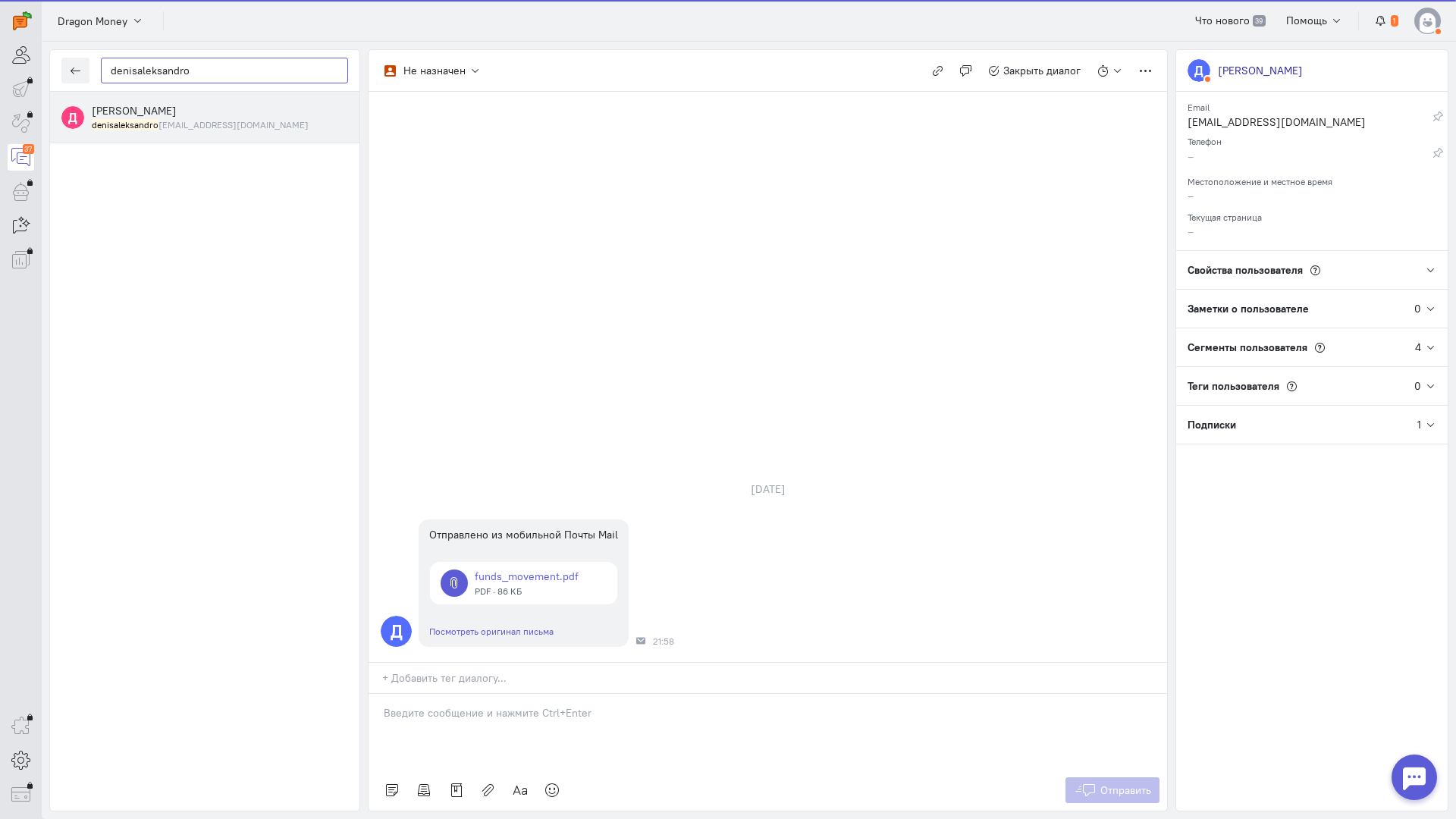
type input "denisaleksandro"
click at [160, 116] on span "[PERSON_NAME]" at bounding box center [134, 110] width 85 height 13
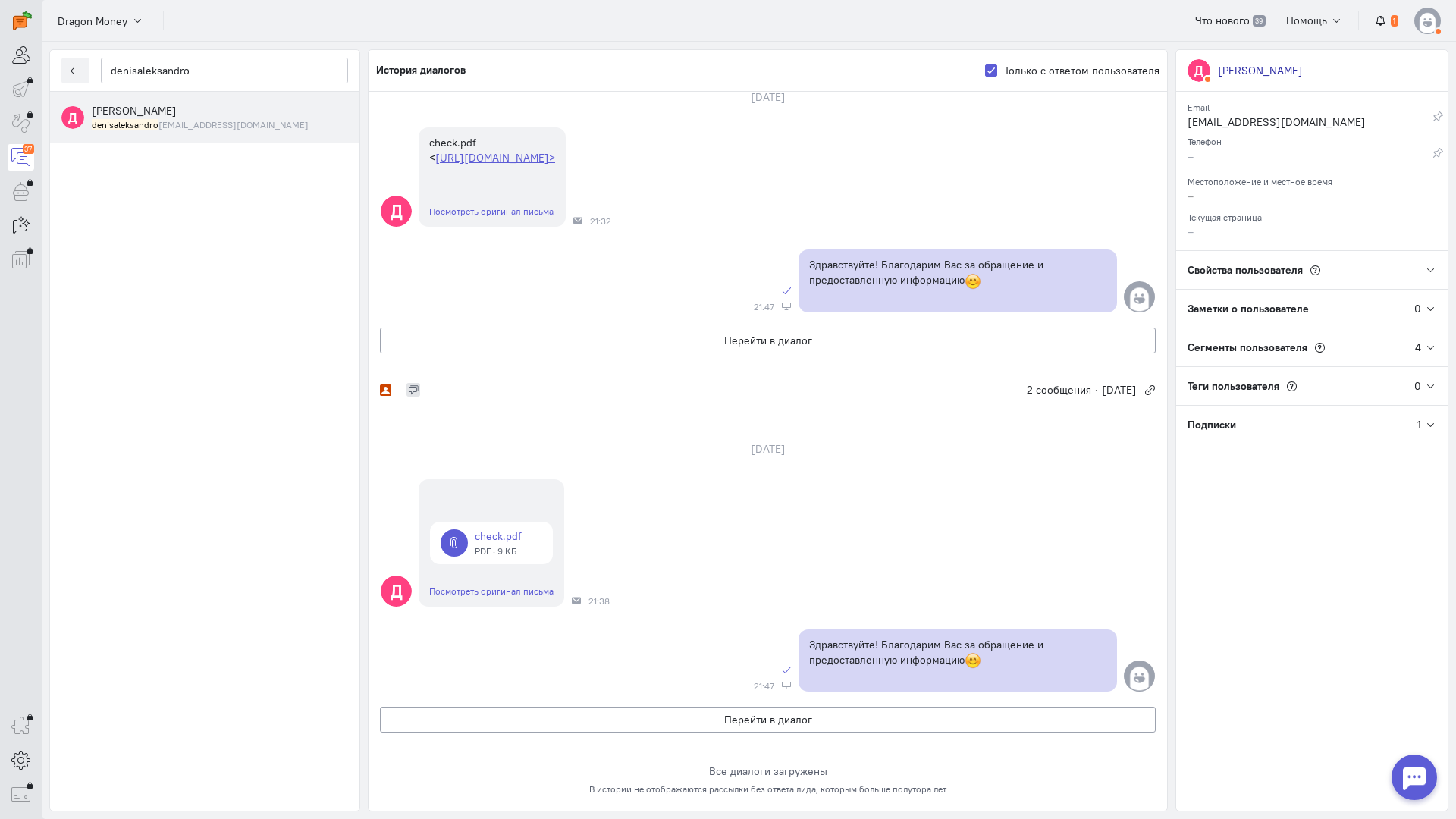
scroll to position [1095, 0]
click at [507, 522] on link at bounding box center [491, 543] width 123 height 42
copy p "Здравствуйте! Благодарим Вас за обращение и предоставленную информацию"
drag, startPoint x: 983, startPoint y: 570, endPoint x: 761, endPoint y: 437, distance: 258.8
click at [798, 629] on div "Здравствуйте! Благодарим Вас за обращение и предоставленную информацию" at bounding box center [957, 661] width 318 height 63
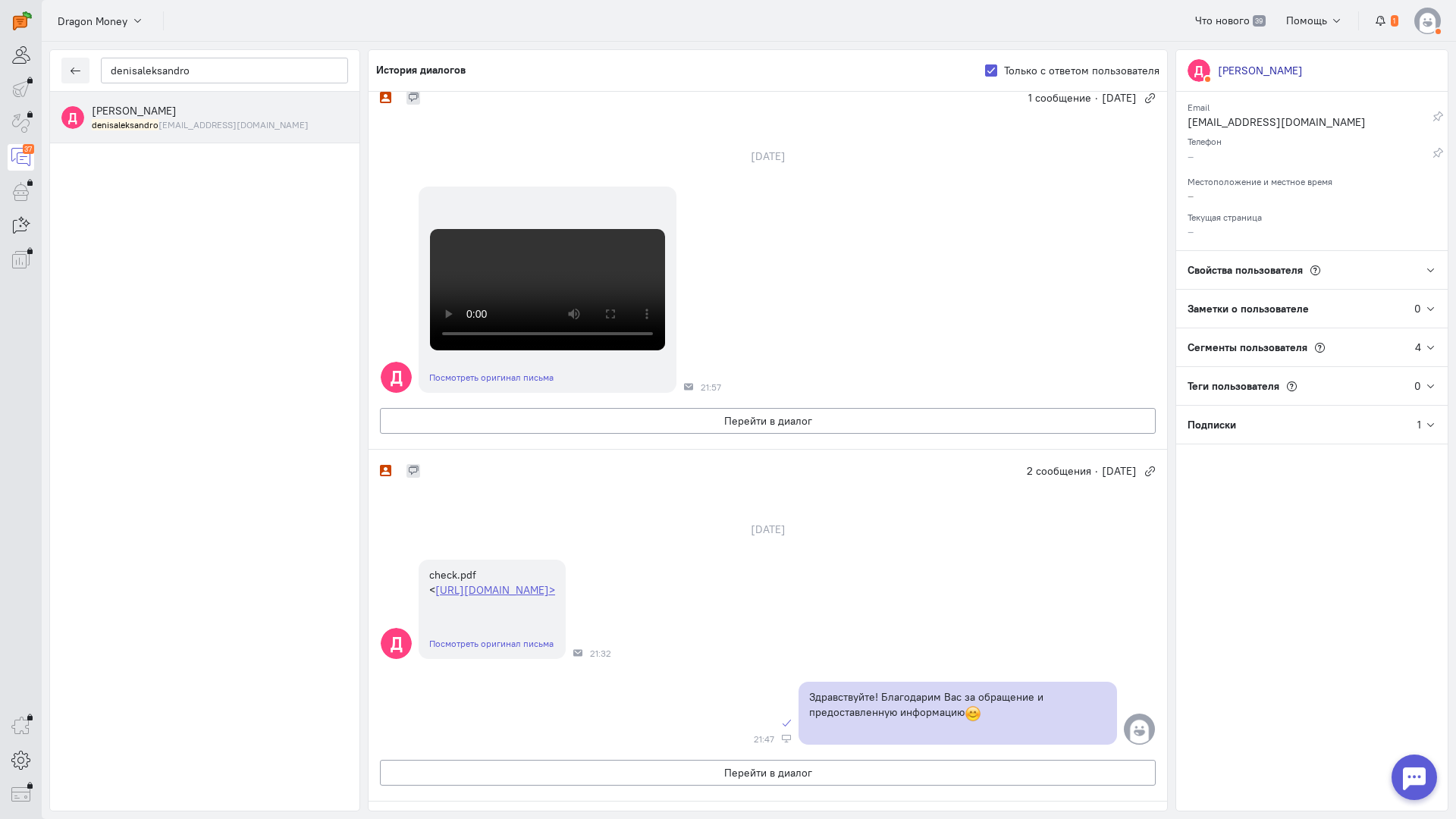
scroll to position [455, 0]
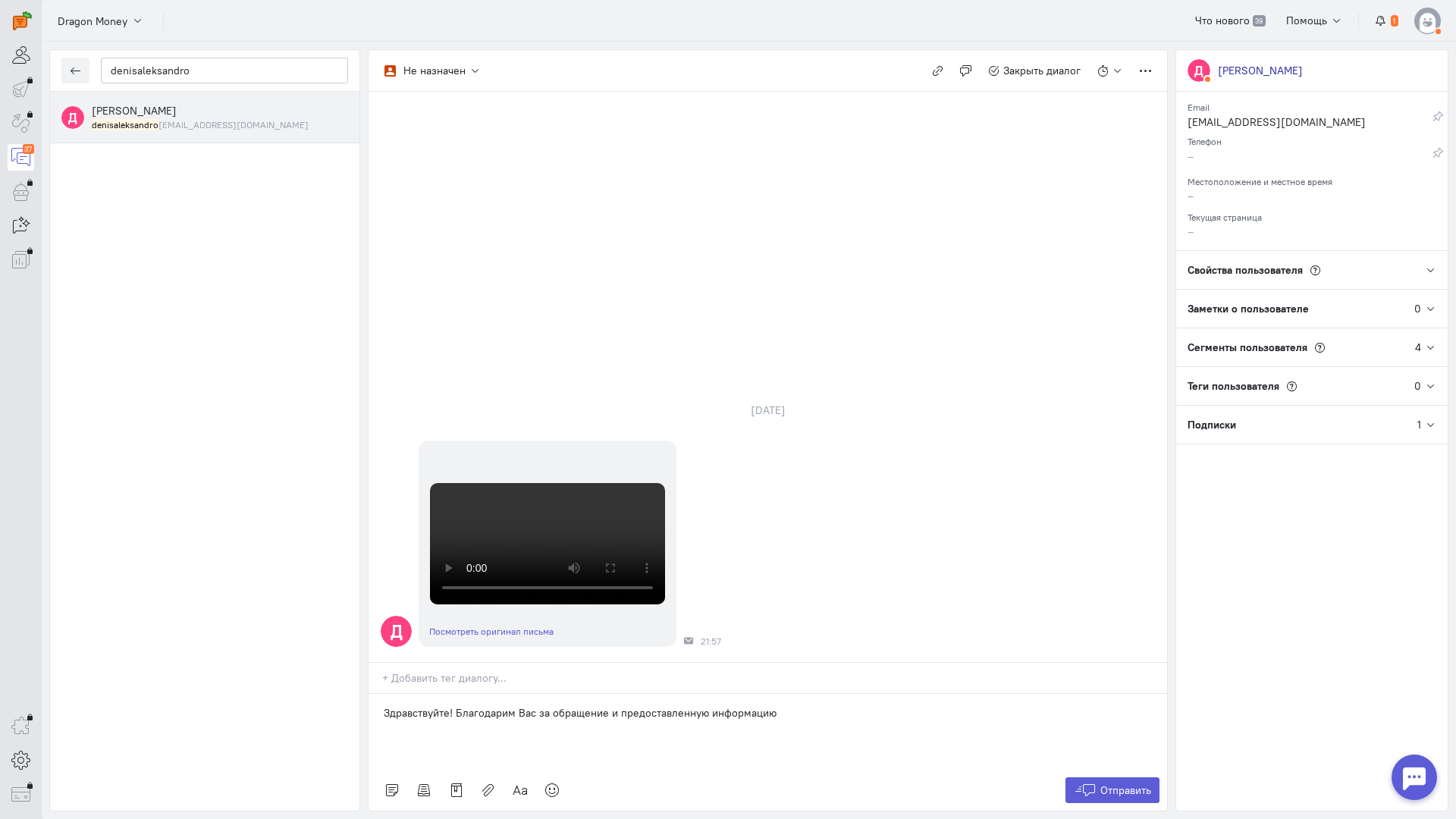
click at [830, 705] on p "Здравствуйте! Благодарим Вас за обращение и предоставленную информацию" at bounding box center [768, 712] width 768 height 15
click at [549, 782] on icon at bounding box center [552, 789] width 15 height 15
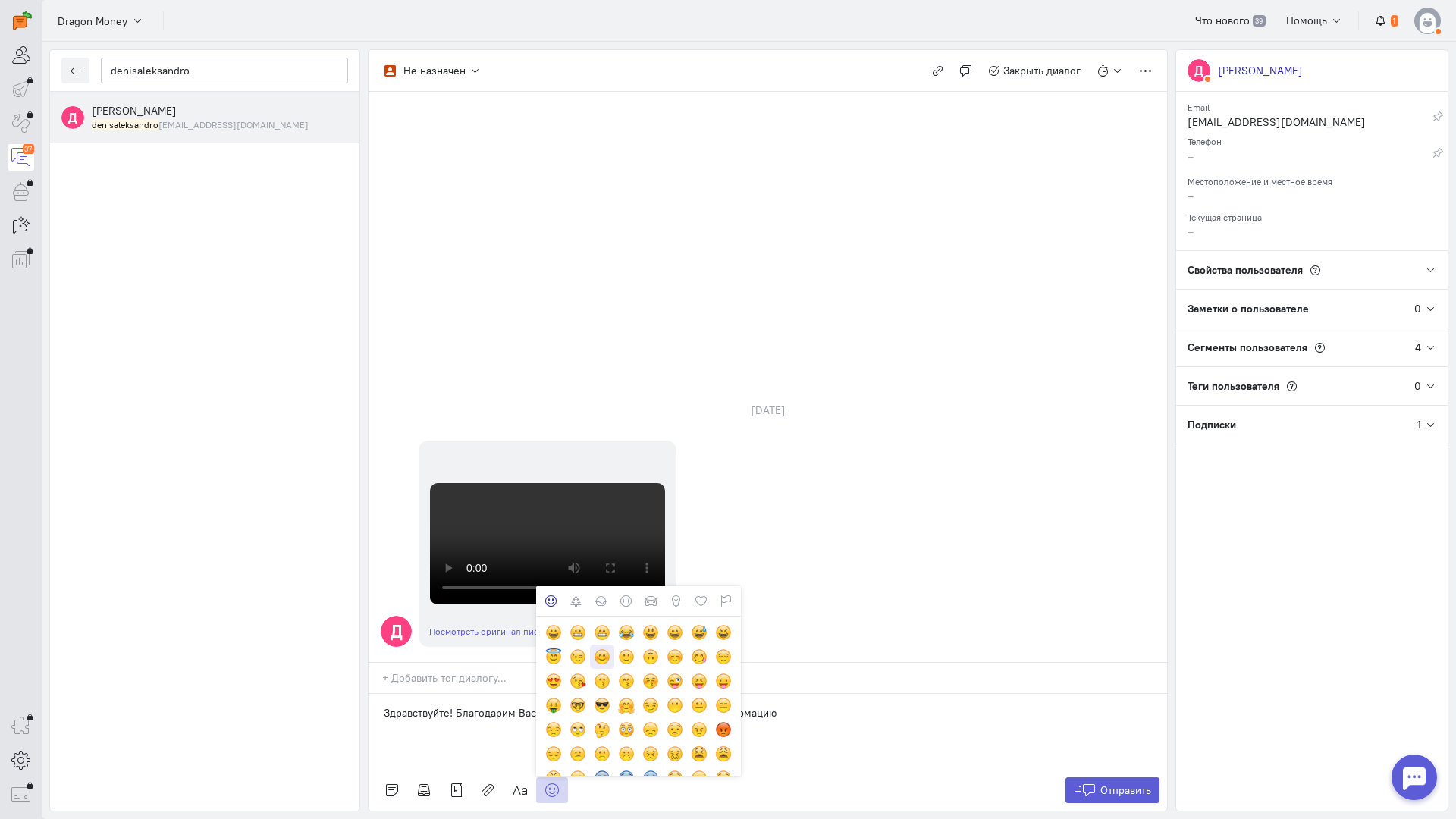
click at [604, 648] on div at bounding box center [602, 656] width 16 height 16
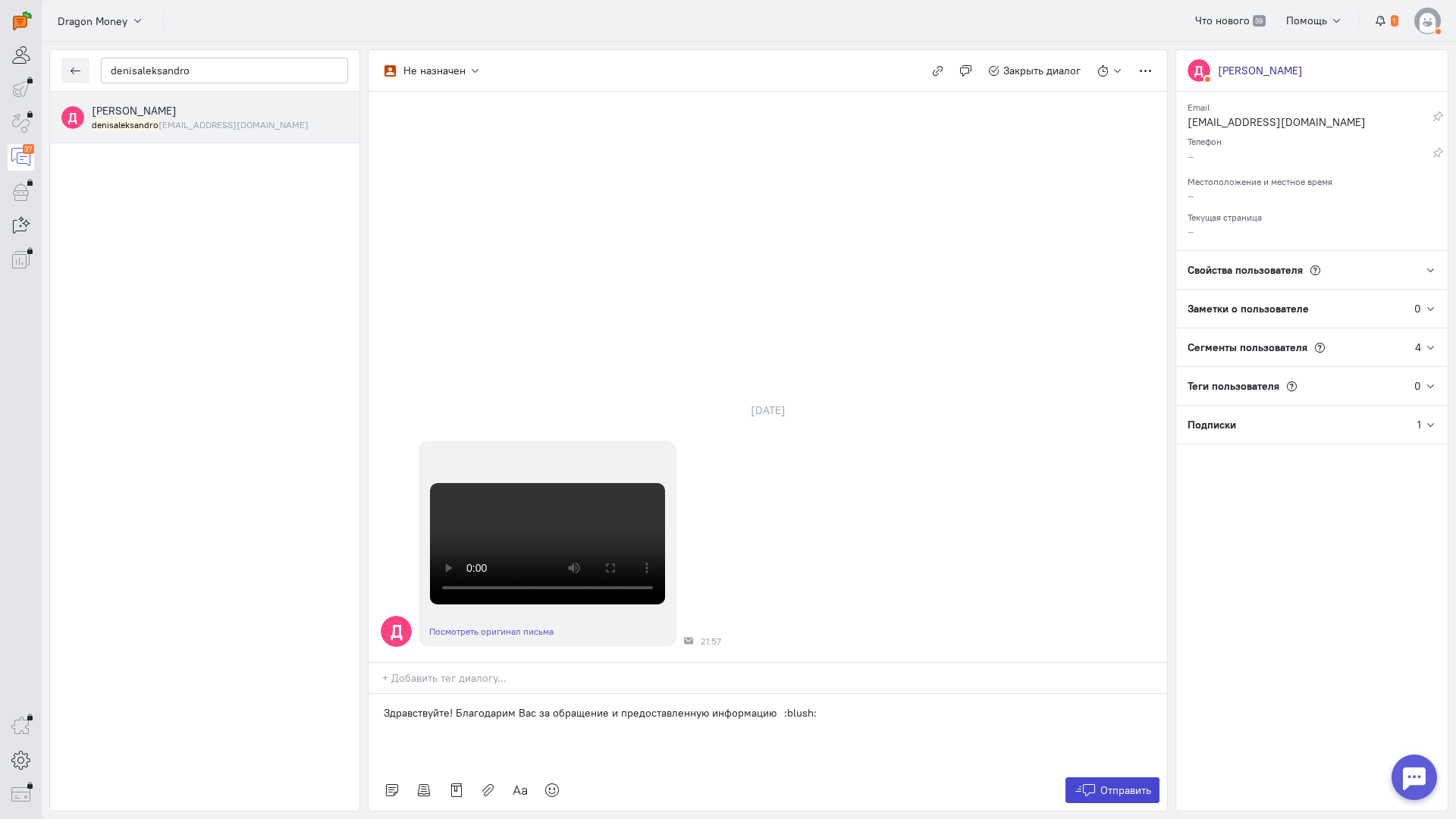
click at [1117, 783] on span "Отправить" at bounding box center [1125, 789] width 51 height 13
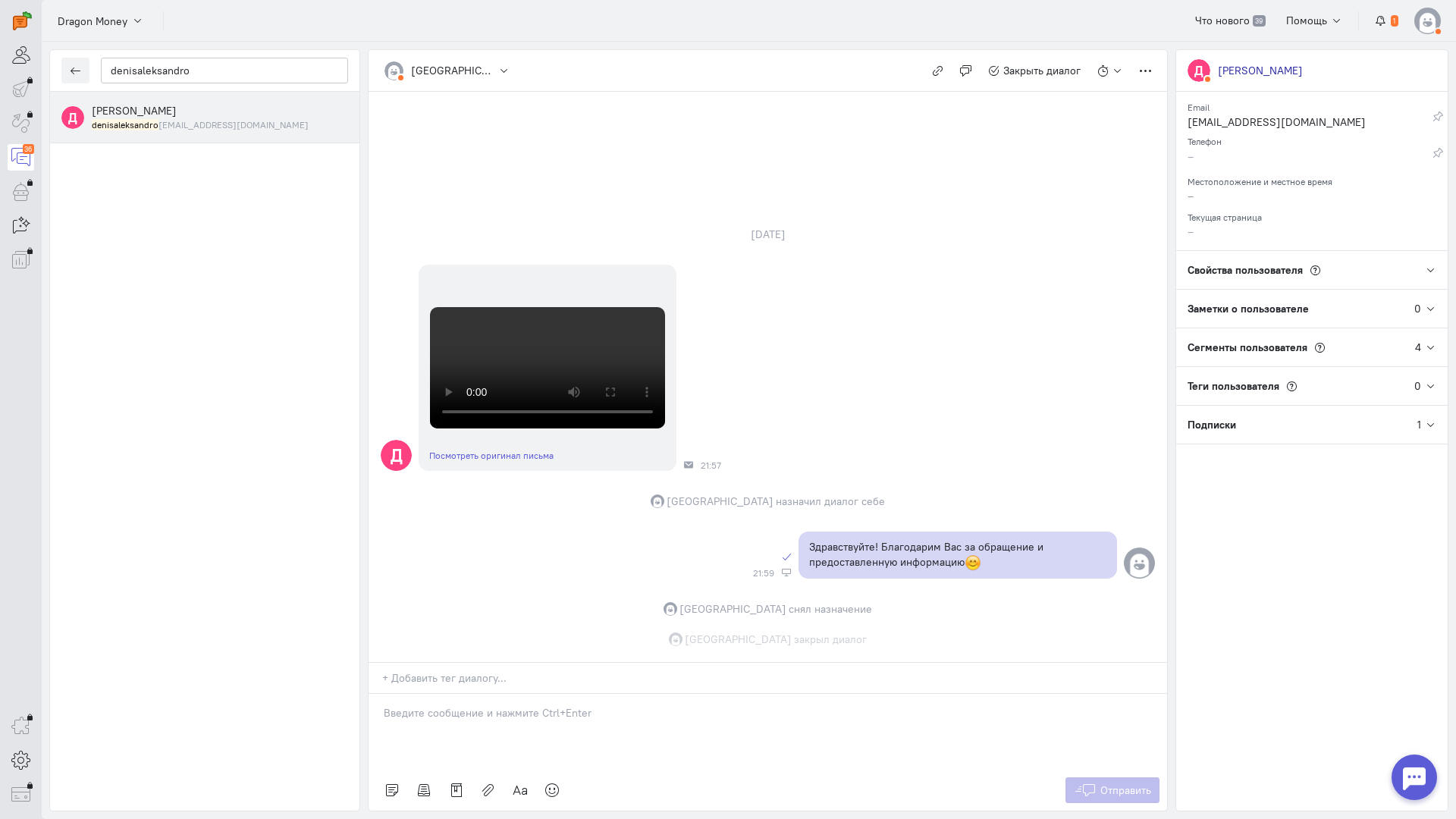
scroll to position [513, 0]
